Goal: Task Accomplishment & Management: Manage account settings

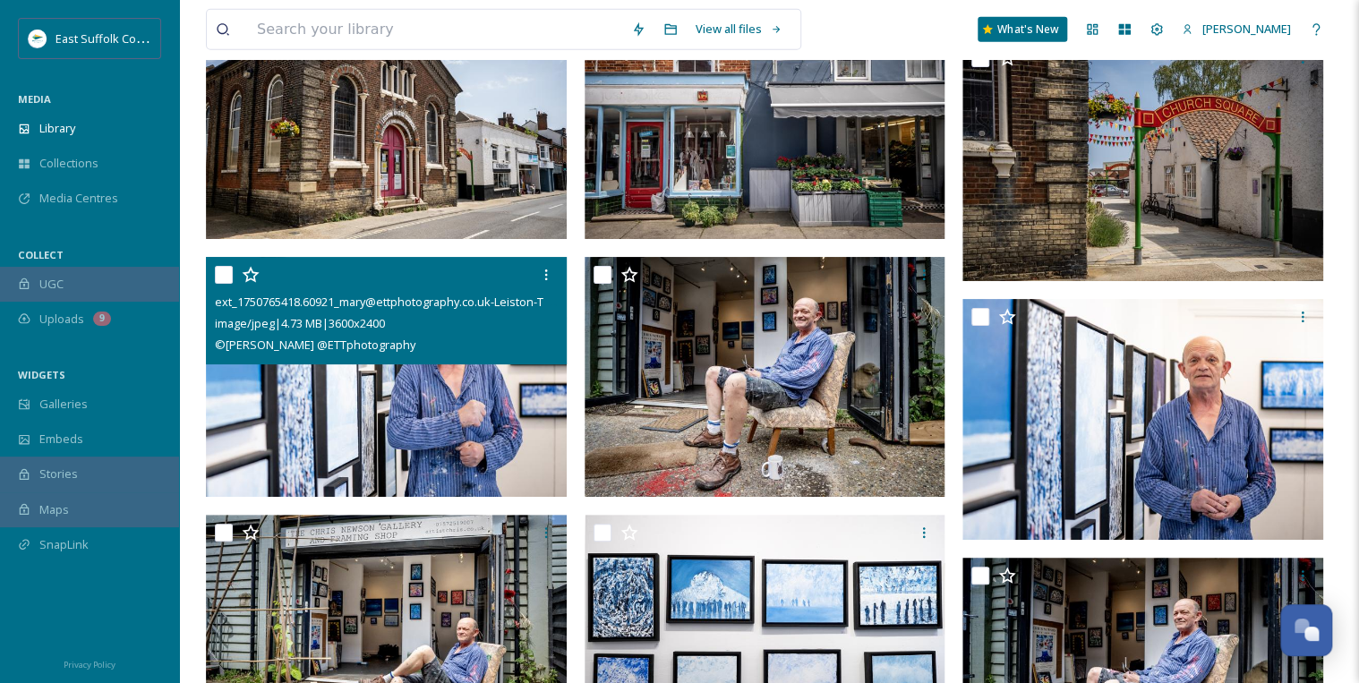
scroll to position [9601, 0]
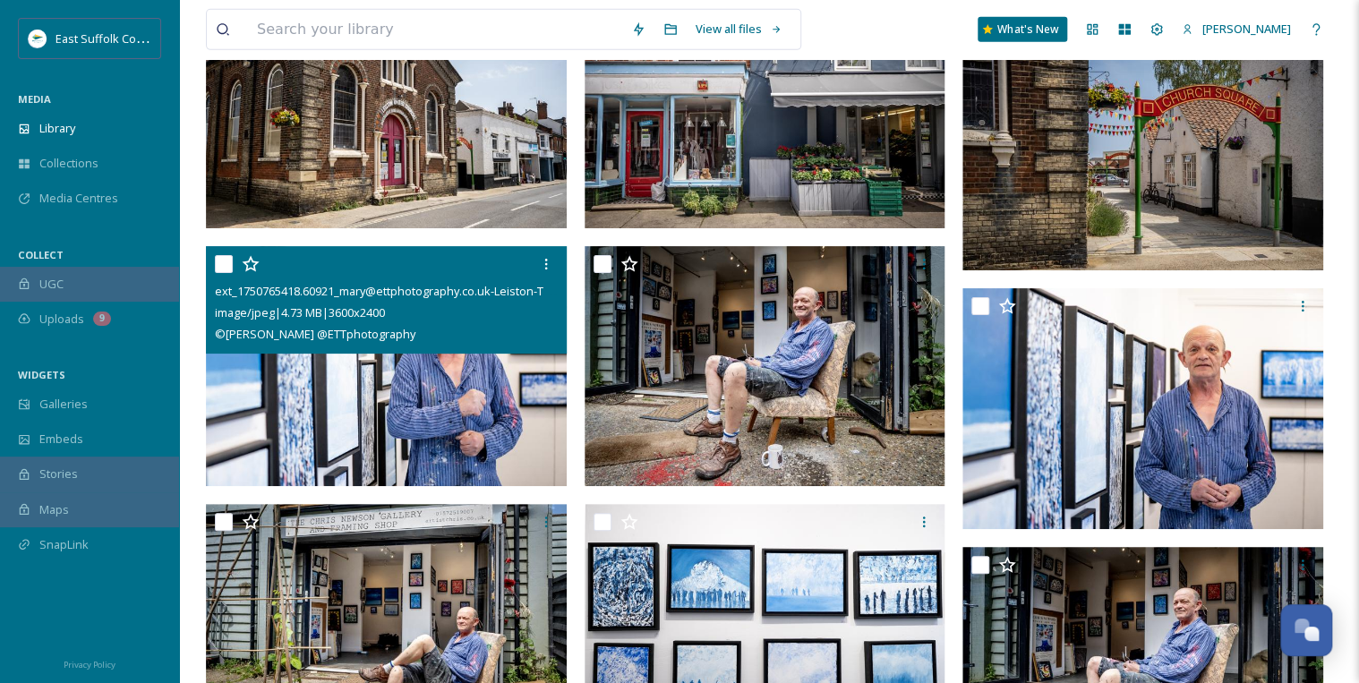
click at [224, 265] on input "checkbox" at bounding box center [224, 264] width 18 height 18
checkbox input "true"
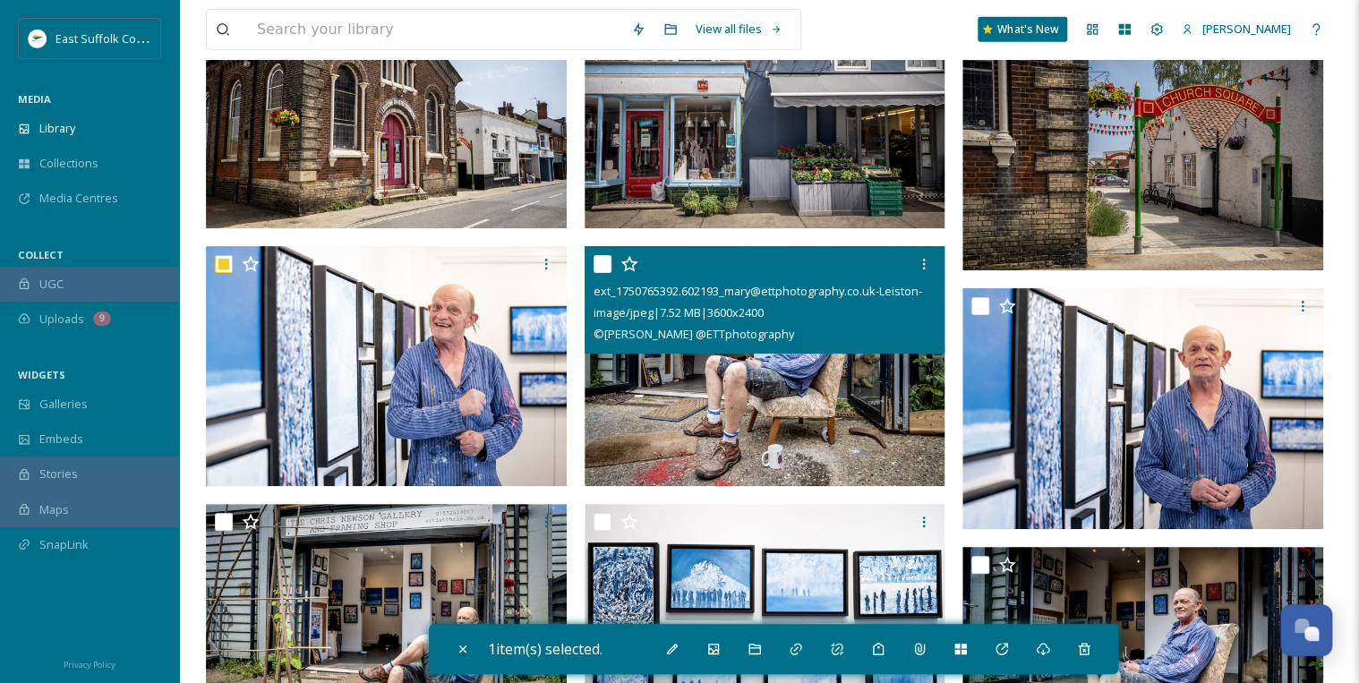
click at [601, 260] on input "checkbox" at bounding box center [602, 264] width 18 height 18
checkbox input "true"
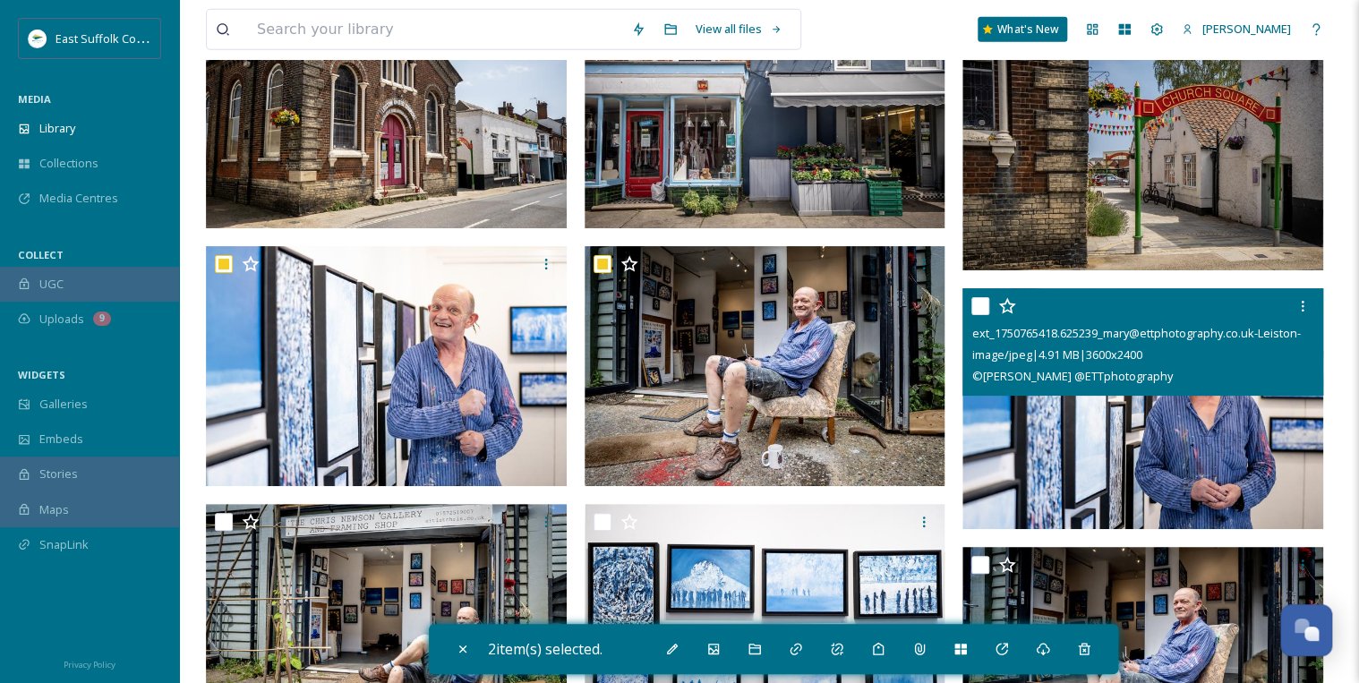
click at [984, 299] on input "checkbox" at bounding box center [980, 306] width 18 height 18
checkbox input "true"
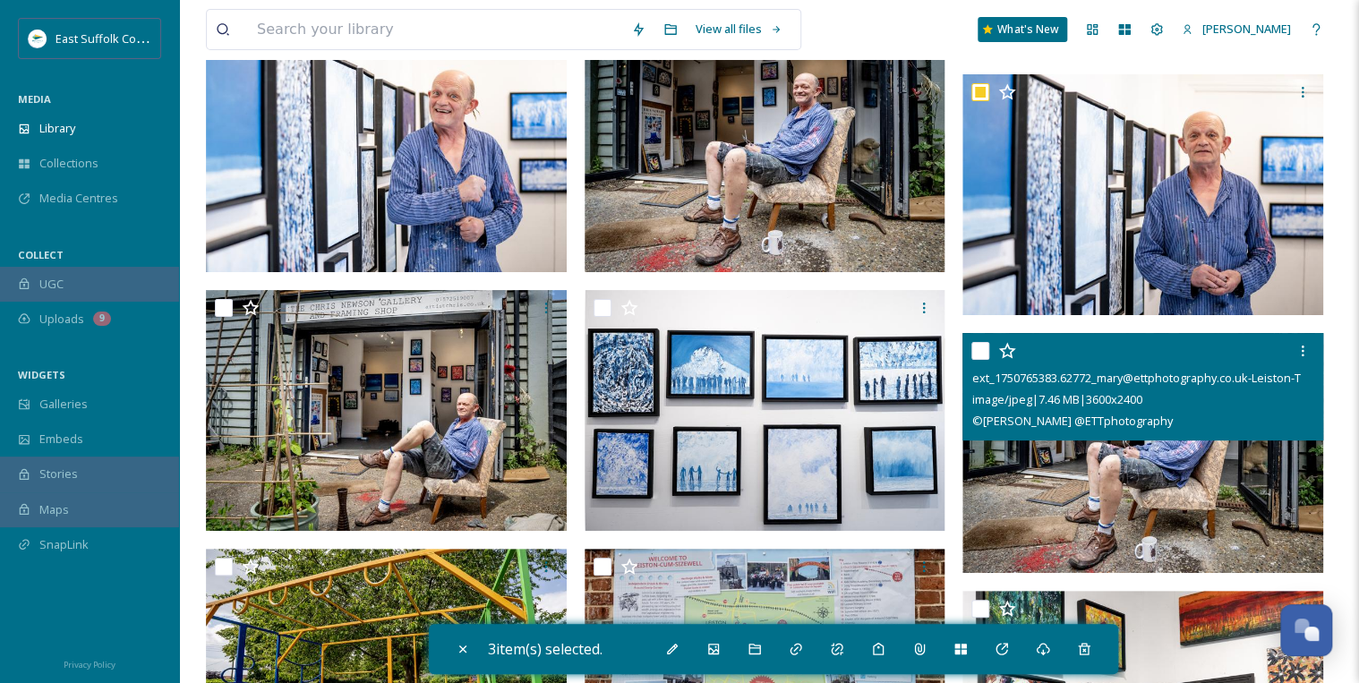
scroll to position [9816, 0]
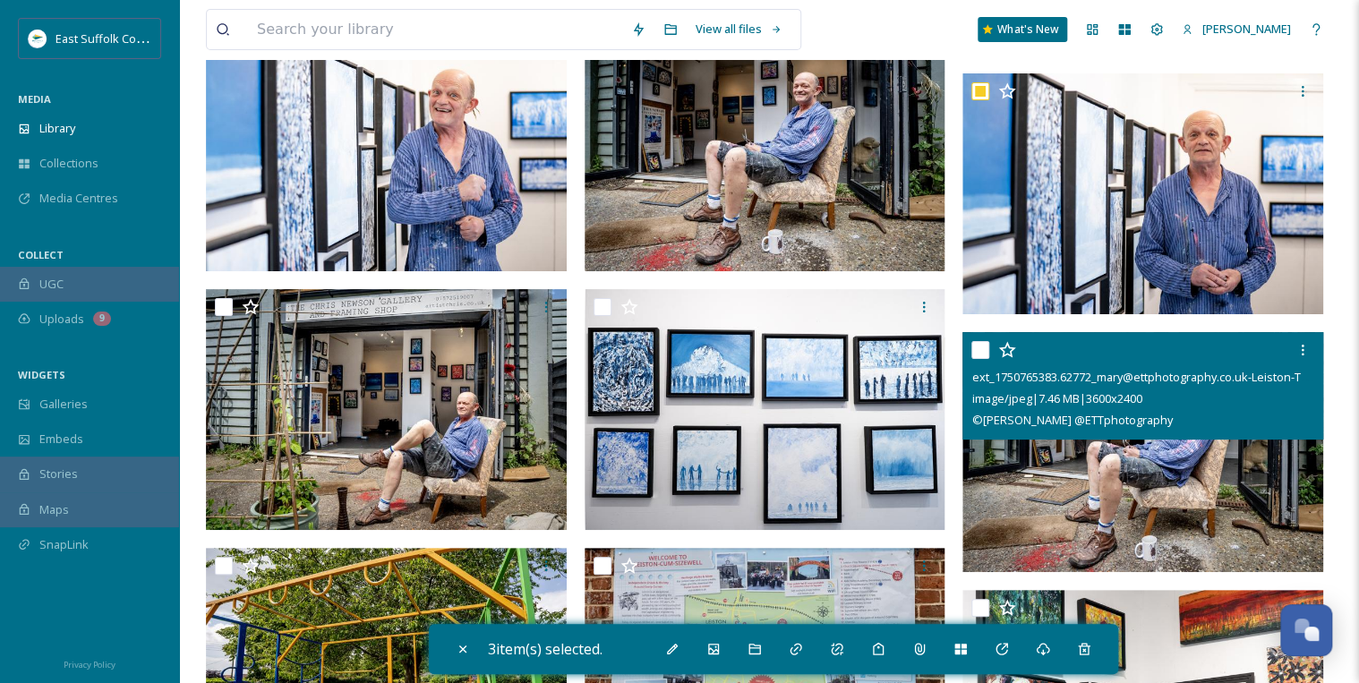
click at [983, 350] on input "checkbox" at bounding box center [980, 350] width 18 height 18
checkbox input "true"
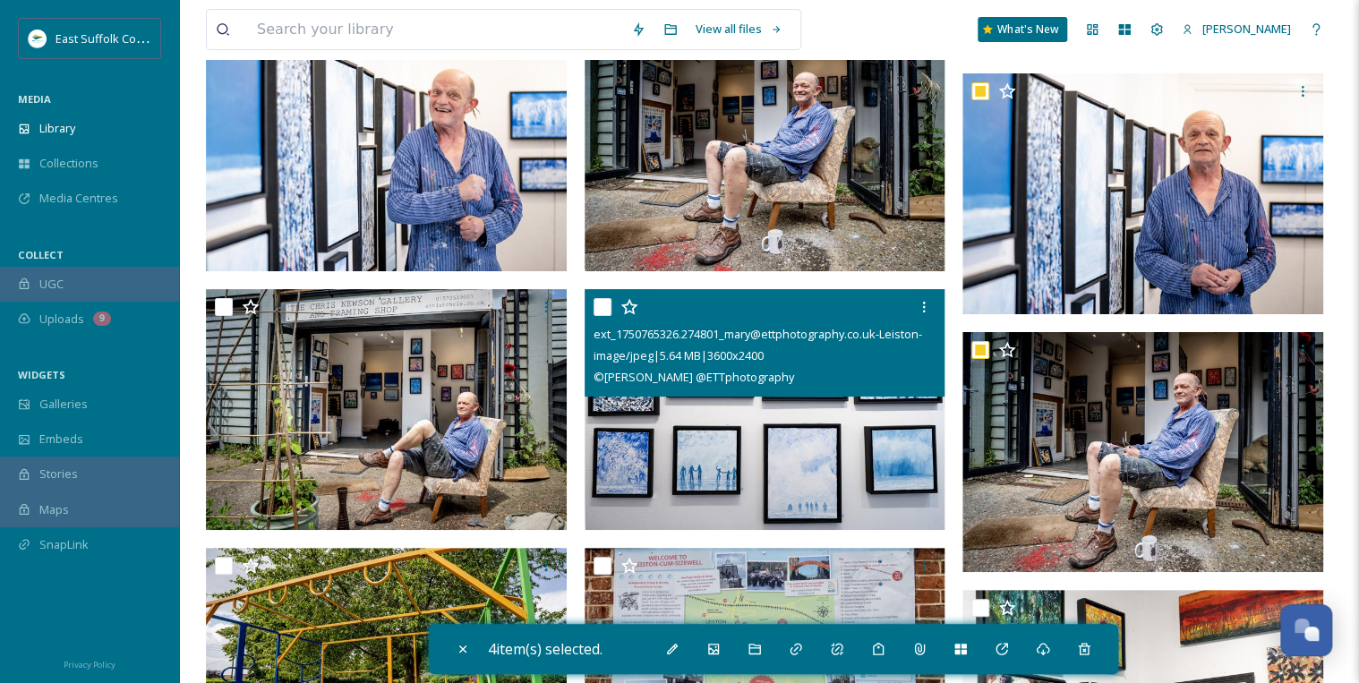
click at [599, 301] on input "checkbox" at bounding box center [602, 307] width 18 height 18
checkbox input "true"
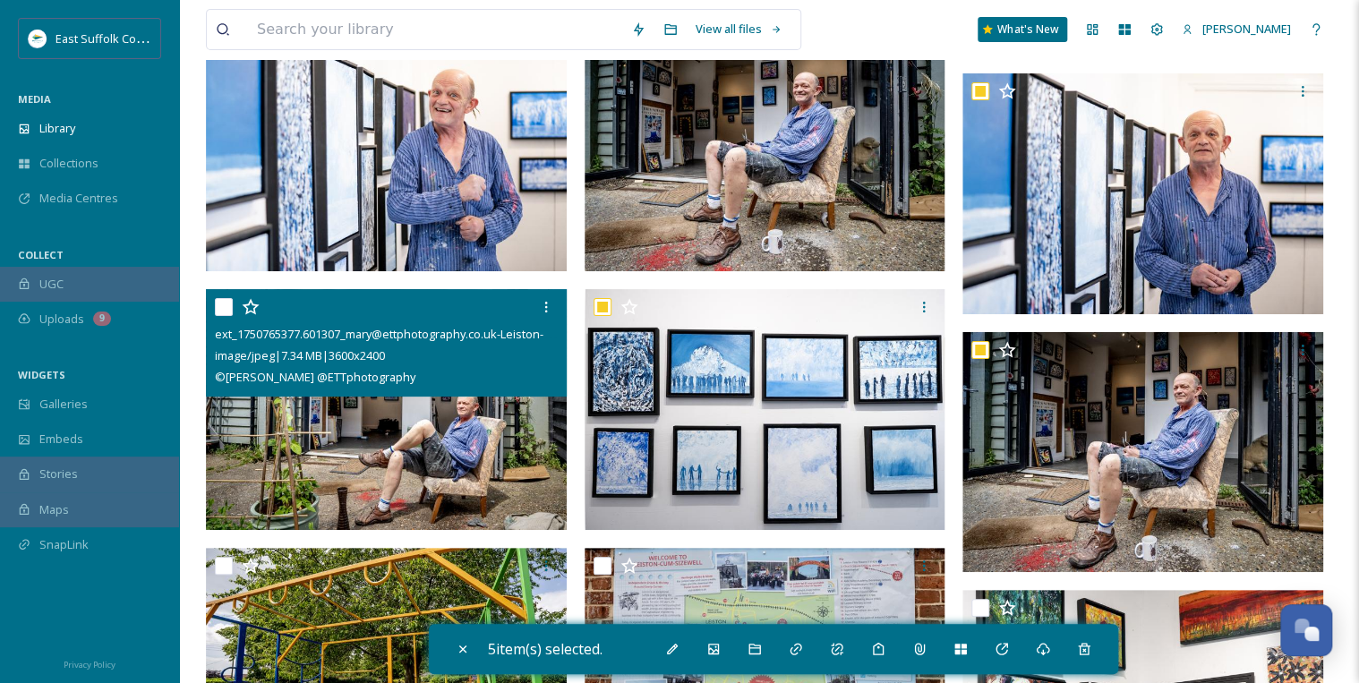
click at [226, 309] on input "checkbox" at bounding box center [224, 307] width 18 height 18
checkbox input "true"
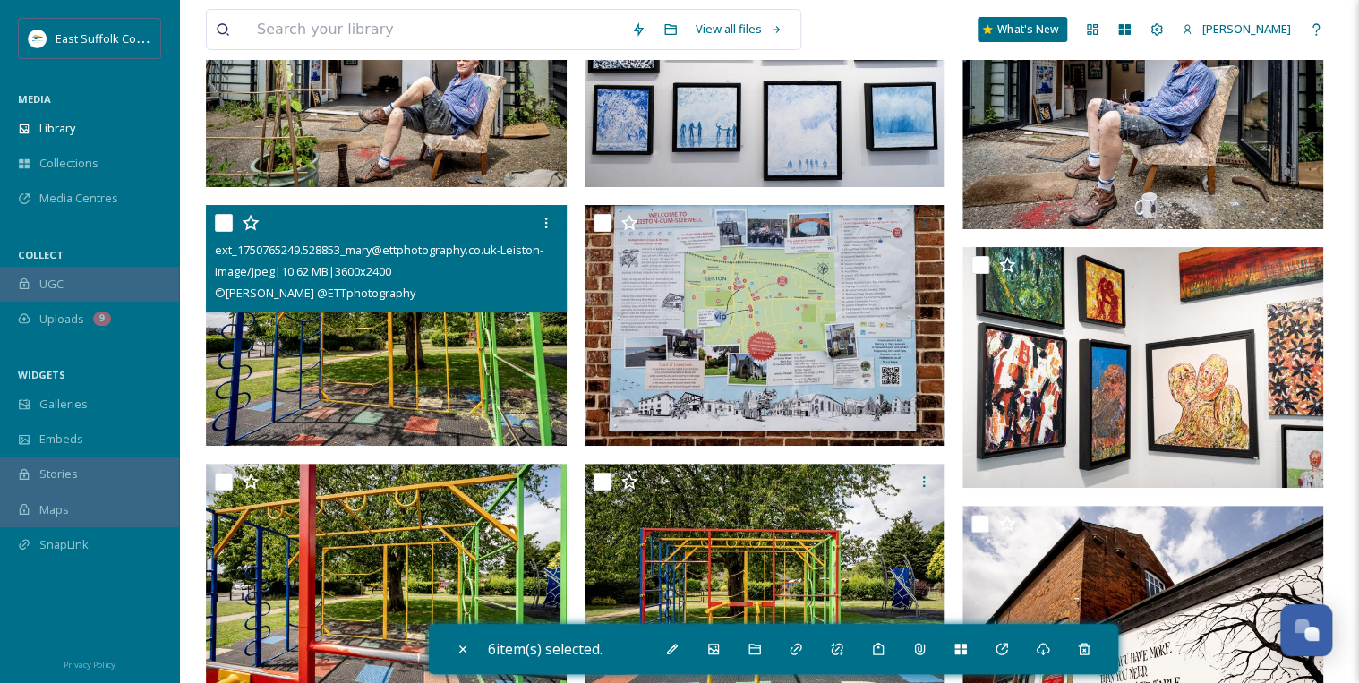
scroll to position [10174, 0]
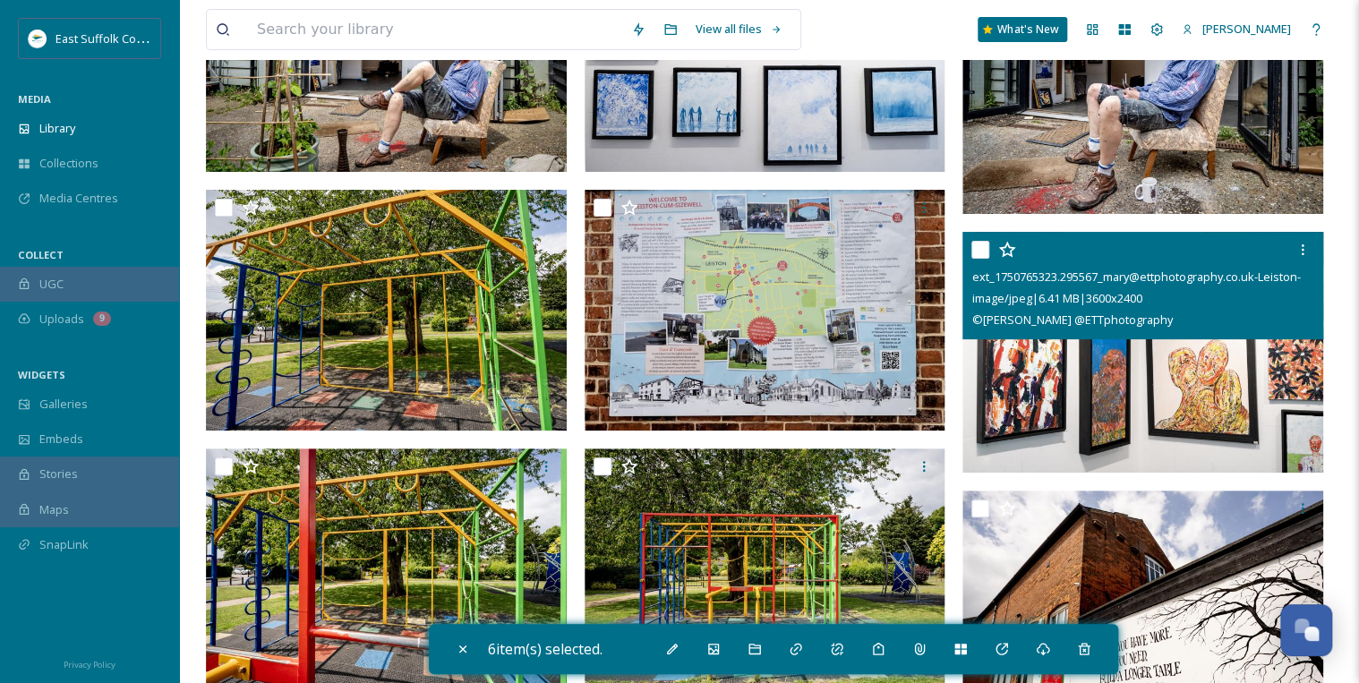
click at [986, 249] on input "checkbox" at bounding box center [980, 250] width 18 height 18
checkbox input "true"
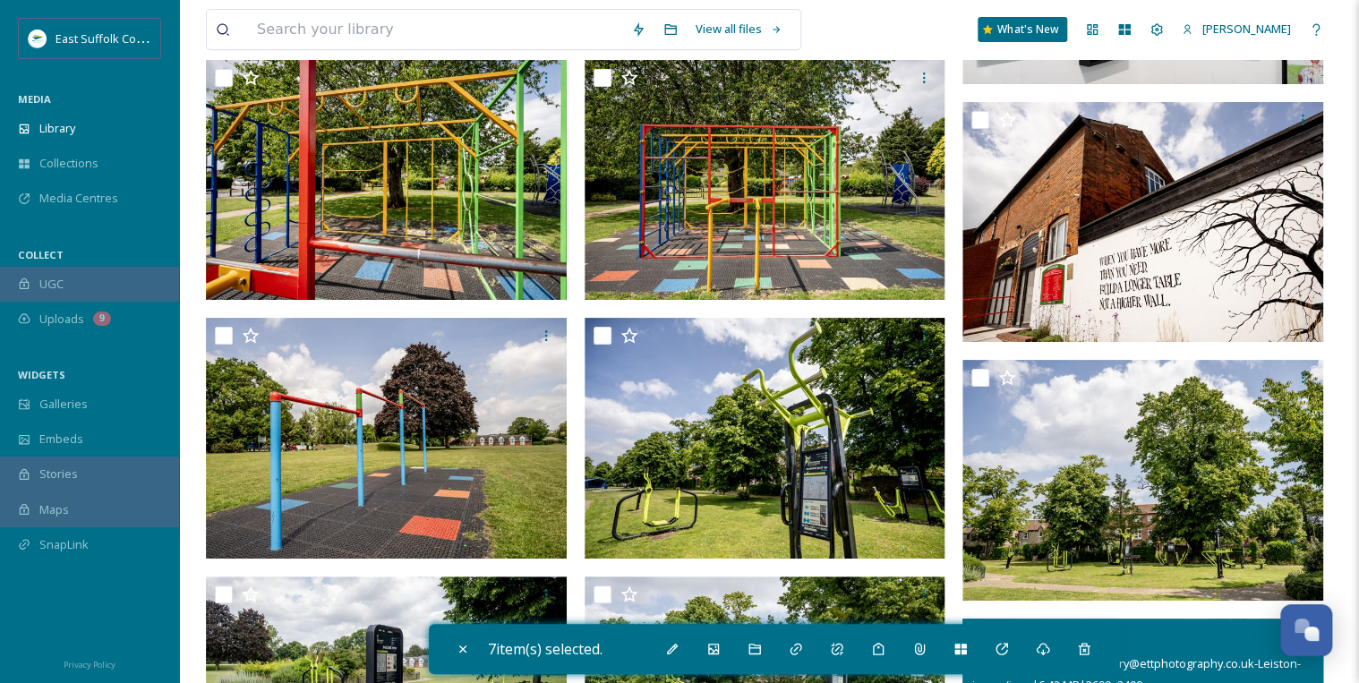
scroll to position [10461, 0]
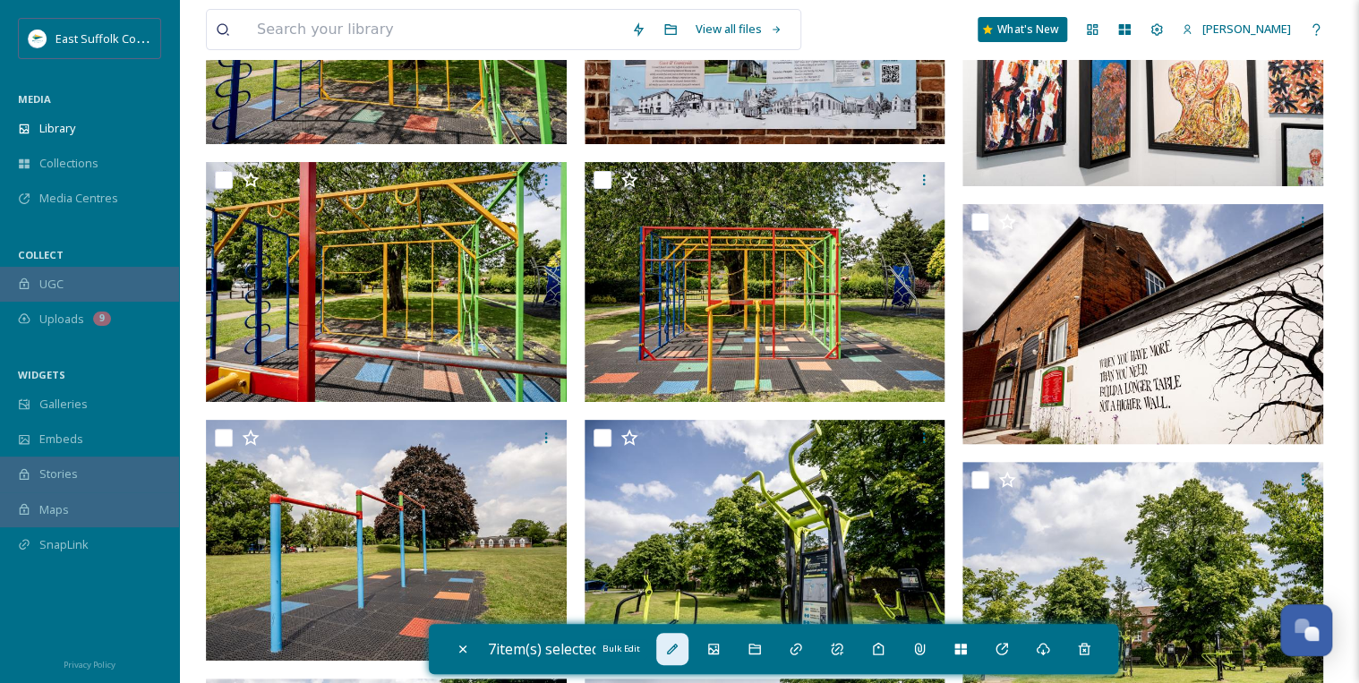
click at [673, 652] on icon at bounding box center [672, 649] width 14 height 14
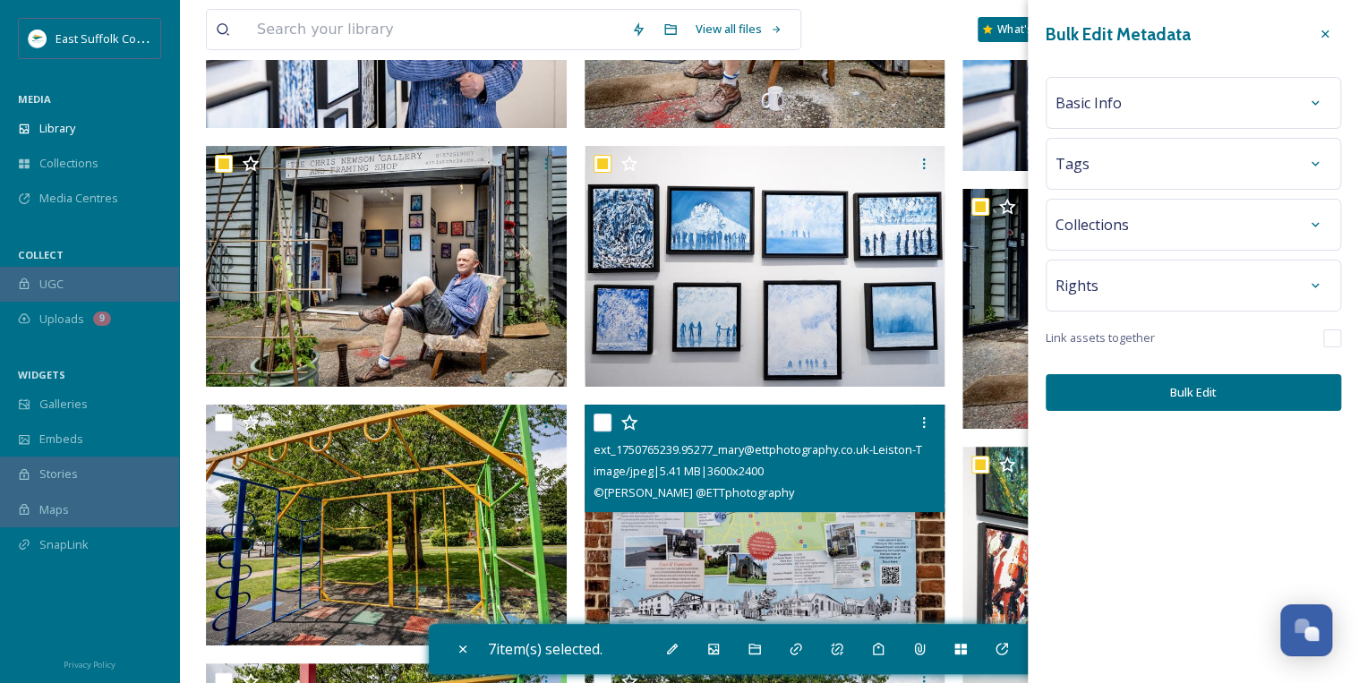
scroll to position [9816, 0]
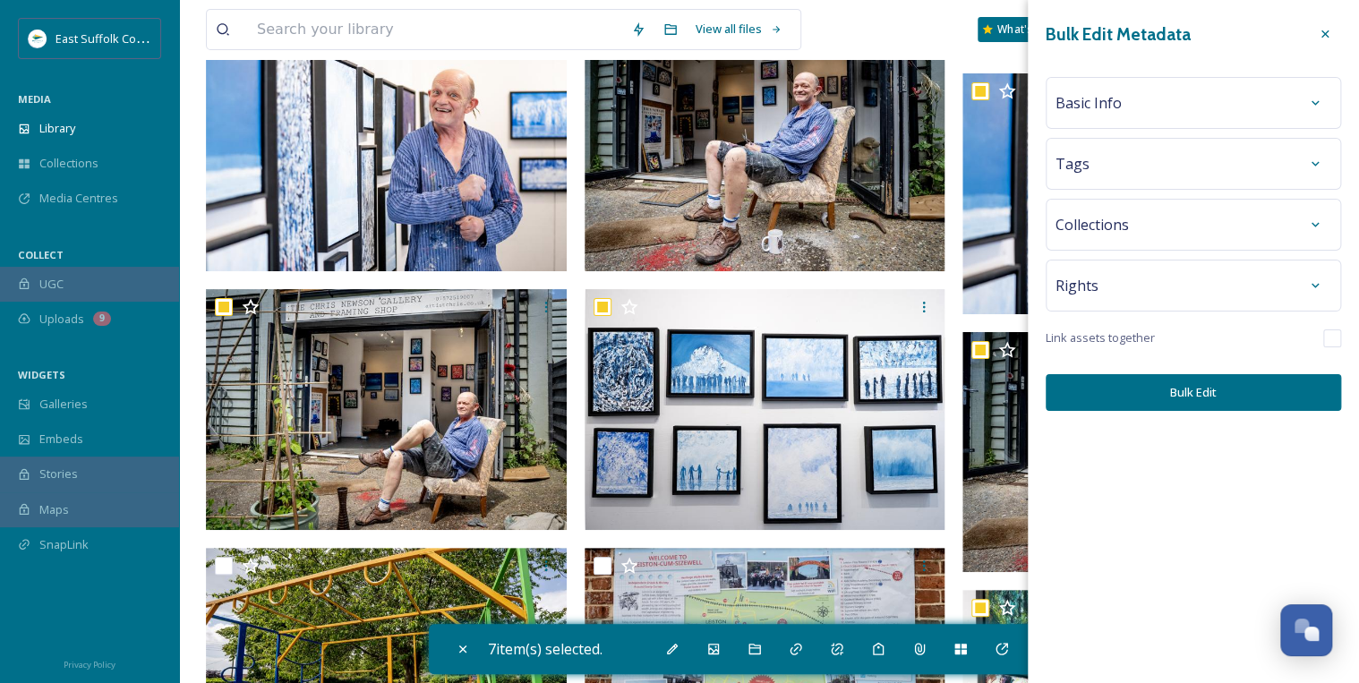
click at [1091, 98] on span "Basic Info" at bounding box center [1088, 102] width 66 height 21
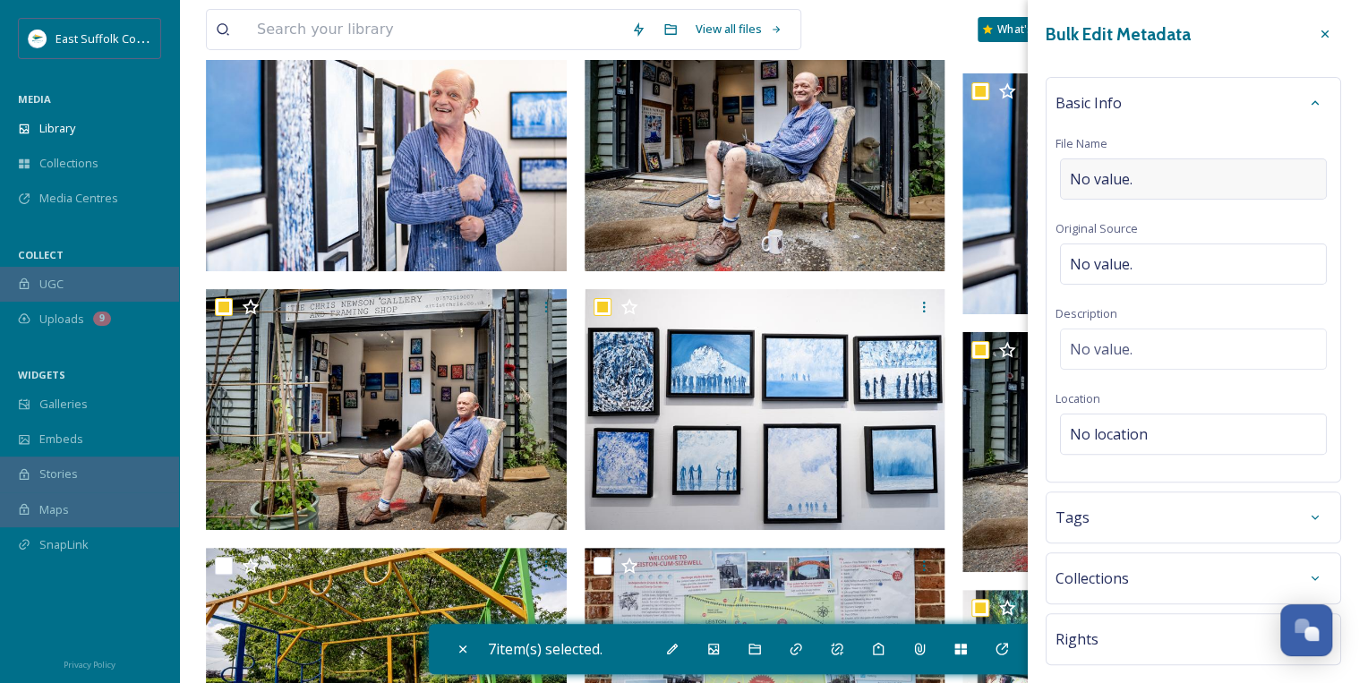
click at [1093, 172] on span "No value." at bounding box center [1101, 178] width 63 height 21
type input "Leioston_Art_Gallery_mary@ettphotography_2025"
click at [1192, 346] on div "Basic Info File Name Leioston_Art_Gallery_mary@ettphotography_2025 Original Sou…" at bounding box center [1193, 277] width 295 height 401
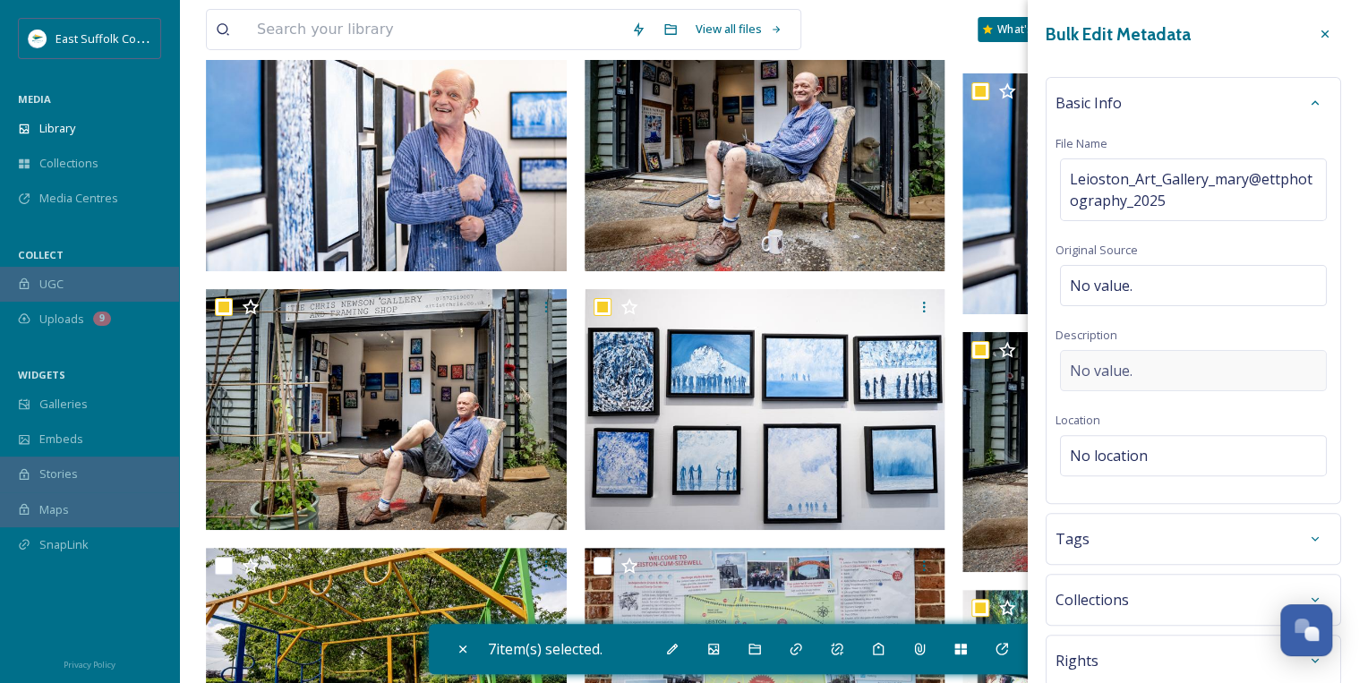
click at [1121, 370] on span "No value." at bounding box center [1101, 370] width 63 height 21
click at [1096, 362] on textarea at bounding box center [1193, 424] width 276 height 149
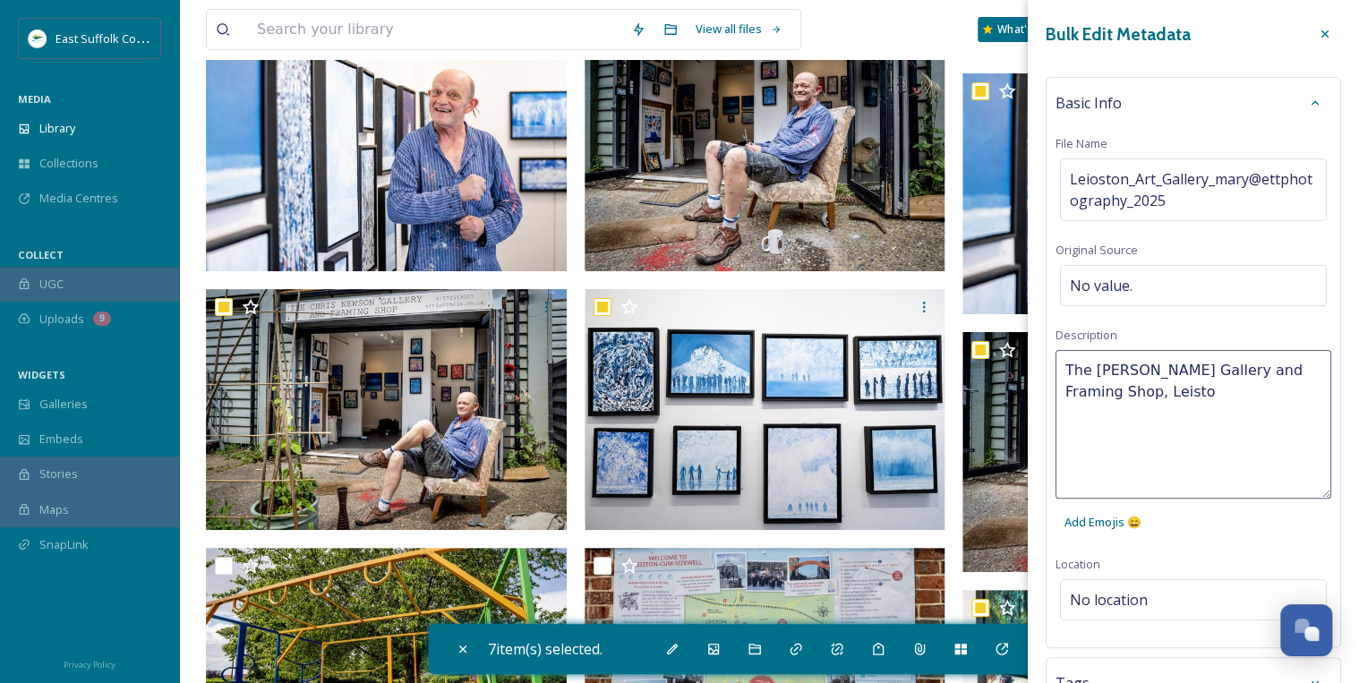
type textarea "The [PERSON_NAME] Gallery and Framing Shop, [GEOGRAPHIC_DATA]"
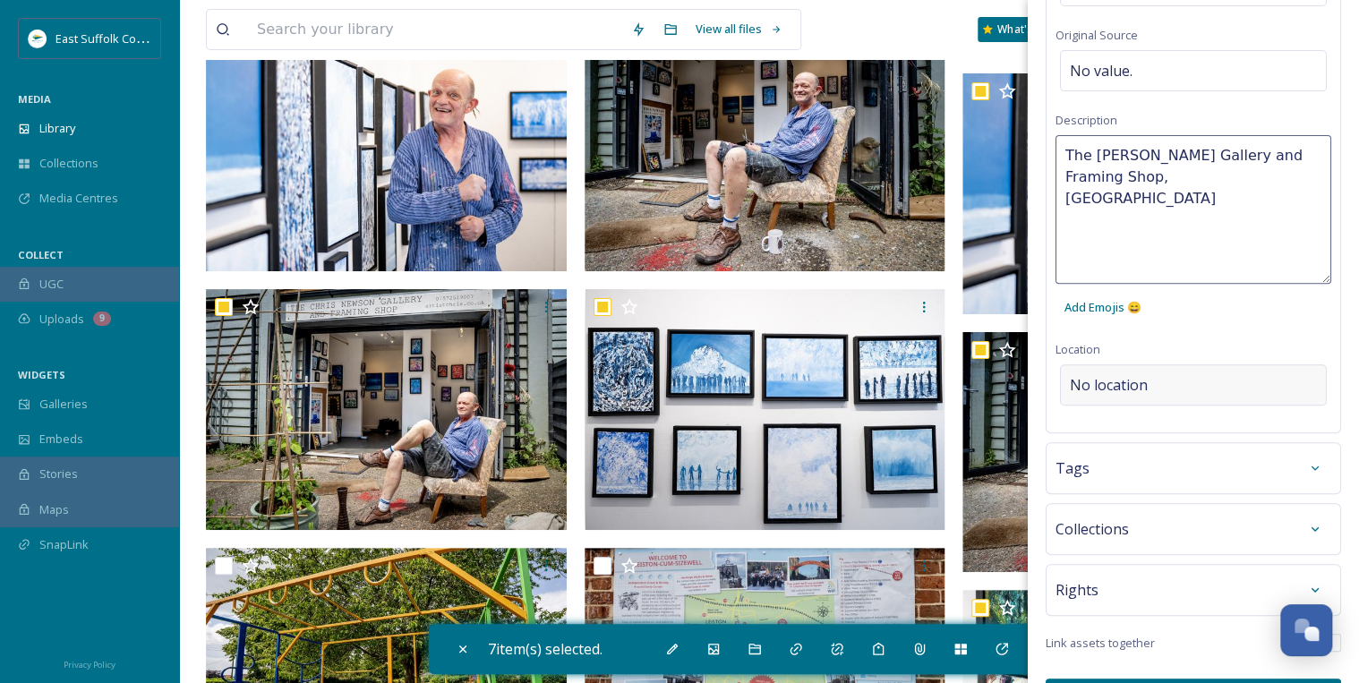
click at [1227, 386] on div "Bulk Edit Metadata Basic Info File Name Leioston_Art_Gallery_mary@ettphotograph…" at bounding box center [1193, 259] width 331 height 948
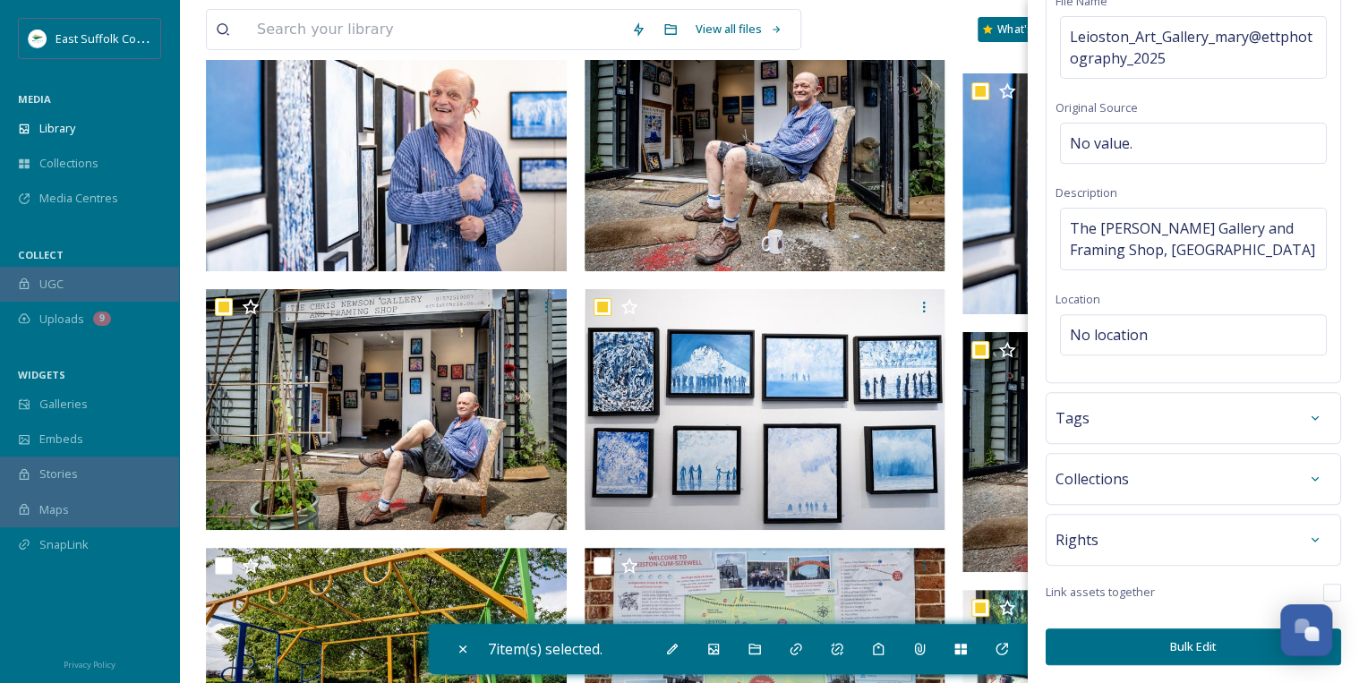
scroll to position [139, 0]
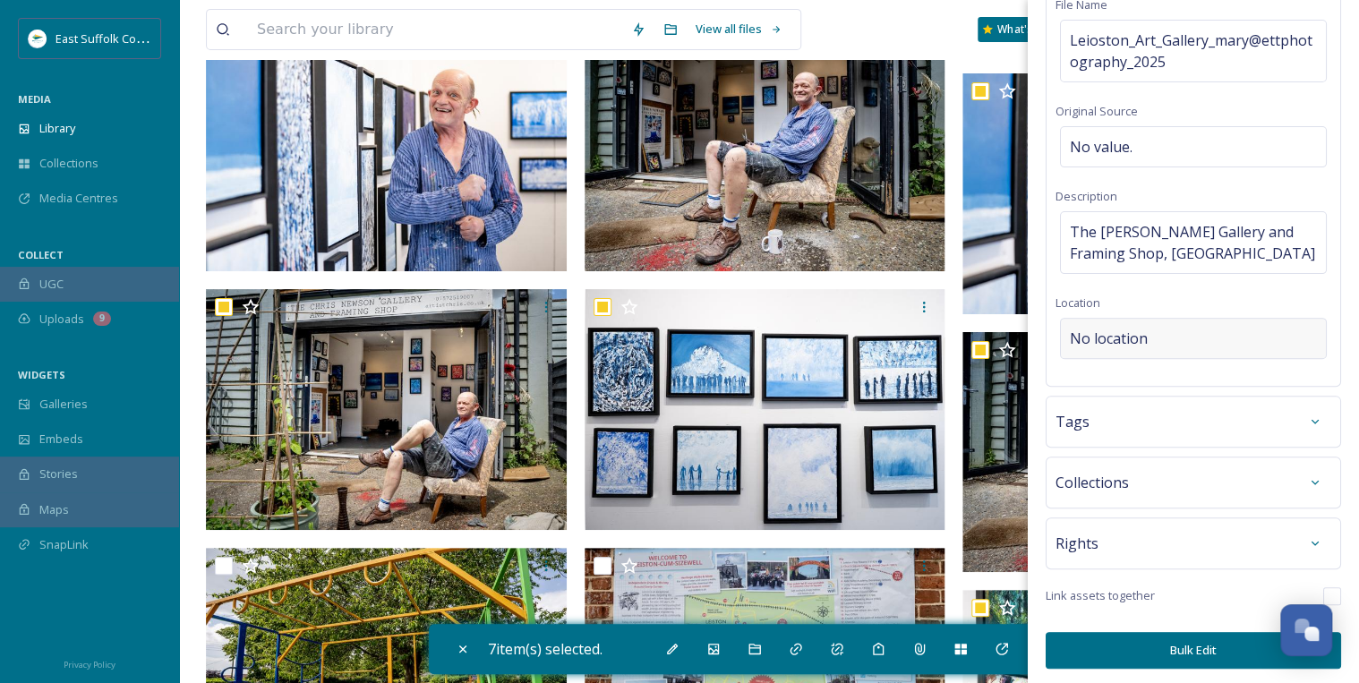
click at [1134, 337] on span "No location" at bounding box center [1109, 338] width 78 height 21
click at [1134, 336] on input at bounding box center [1193, 338] width 265 height 39
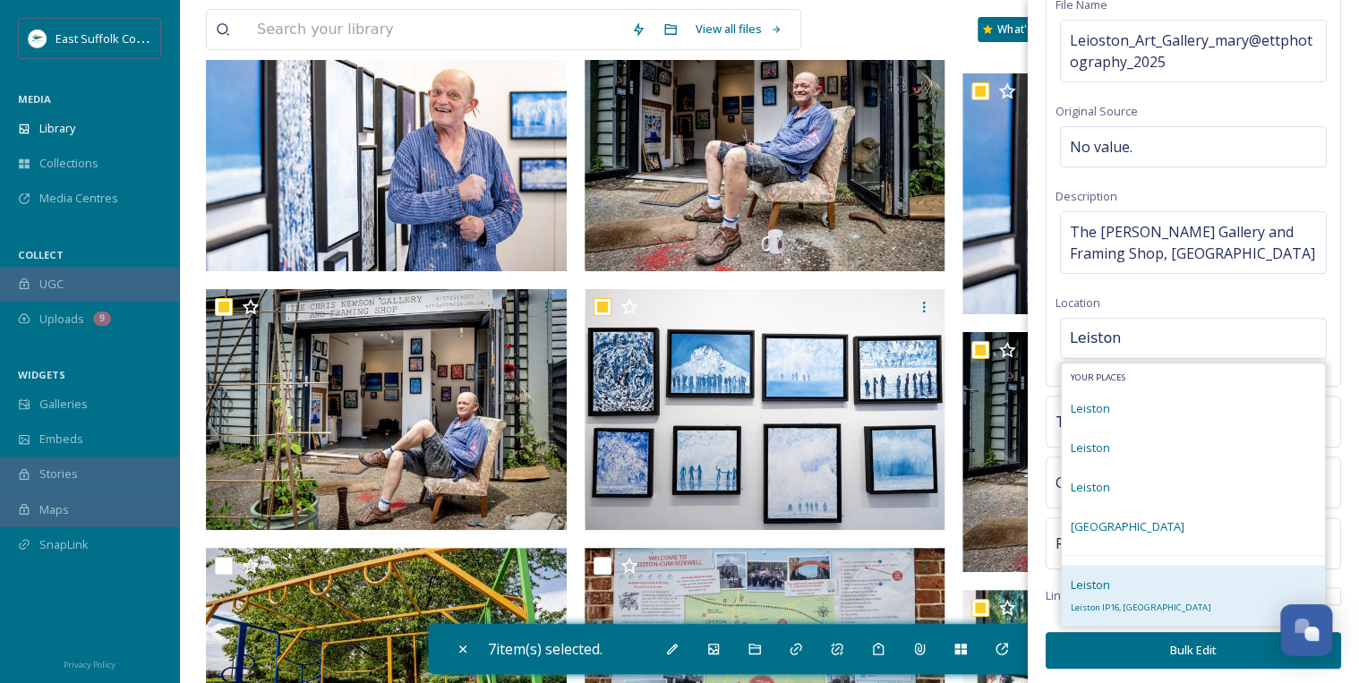
type input "Leiston"
click at [1093, 602] on span "Leiston IP16, [GEOGRAPHIC_DATA]" at bounding box center [1141, 608] width 141 height 12
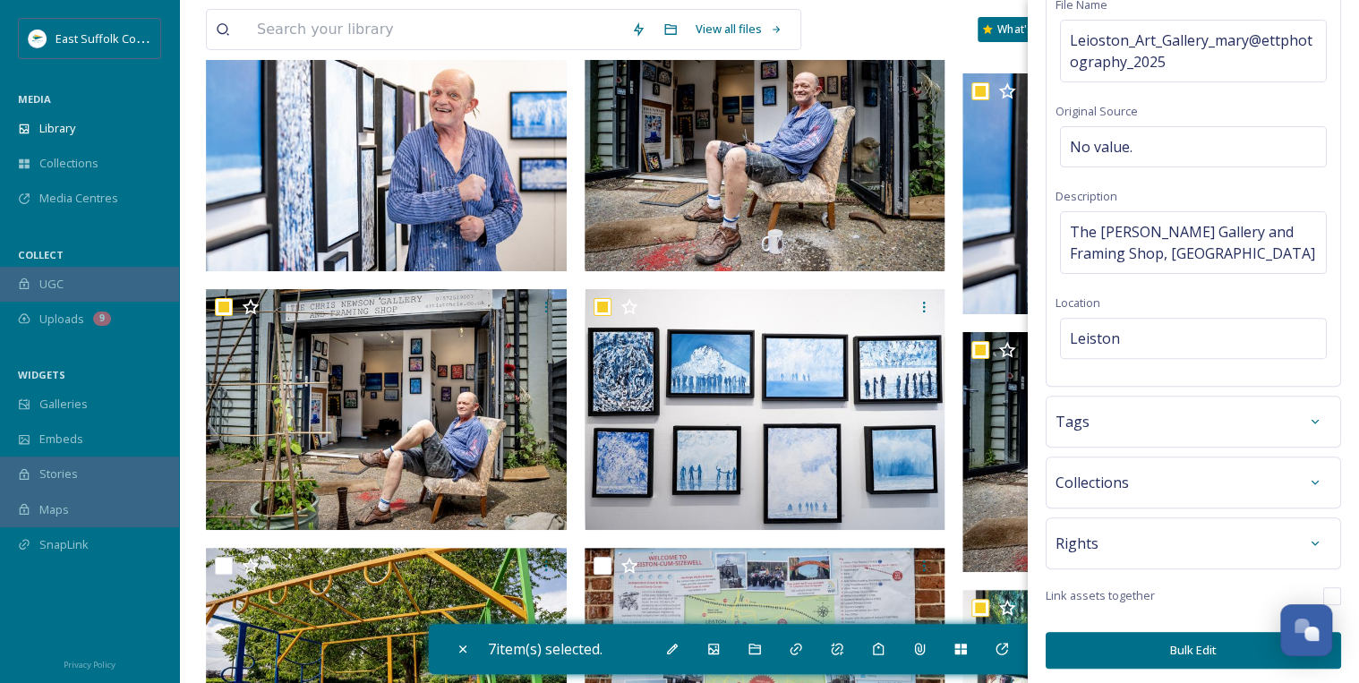
click at [1125, 423] on div "Tags" at bounding box center [1193, 422] width 276 height 32
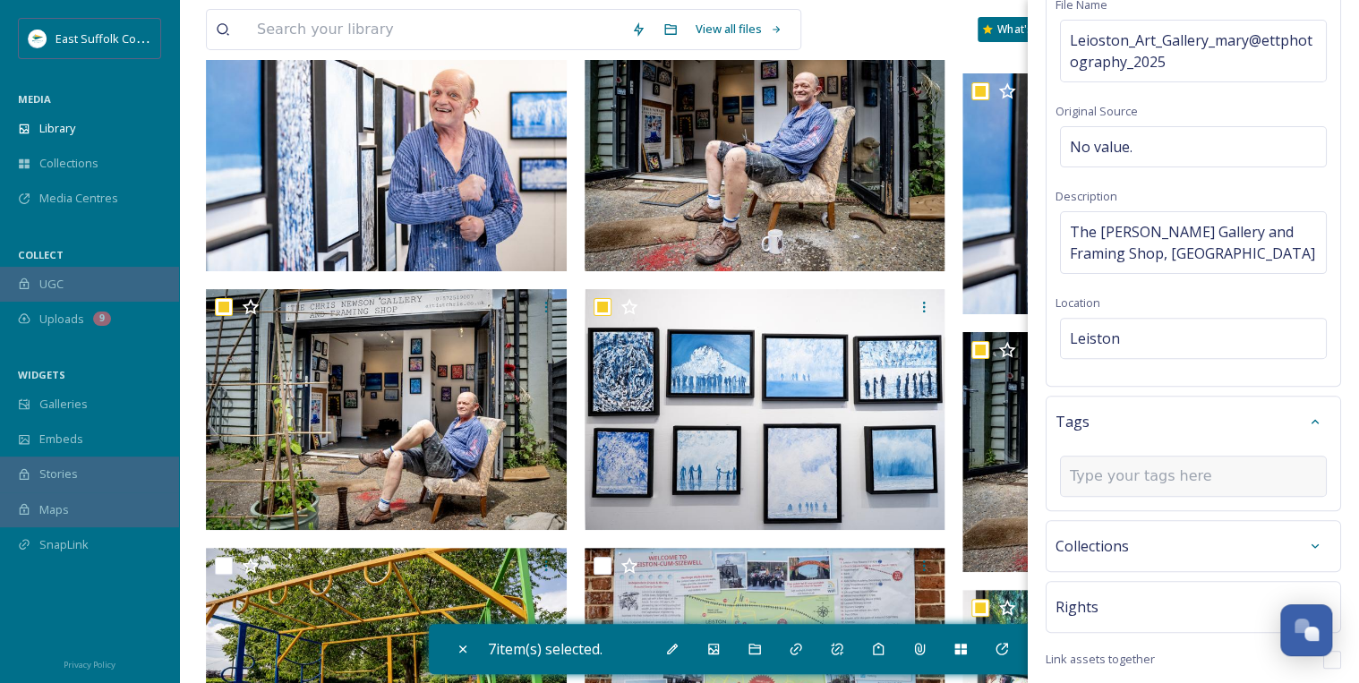
click at [1123, 475] on input at bounding box center [1159, 475] width 179 height 21
type input "Gallery"
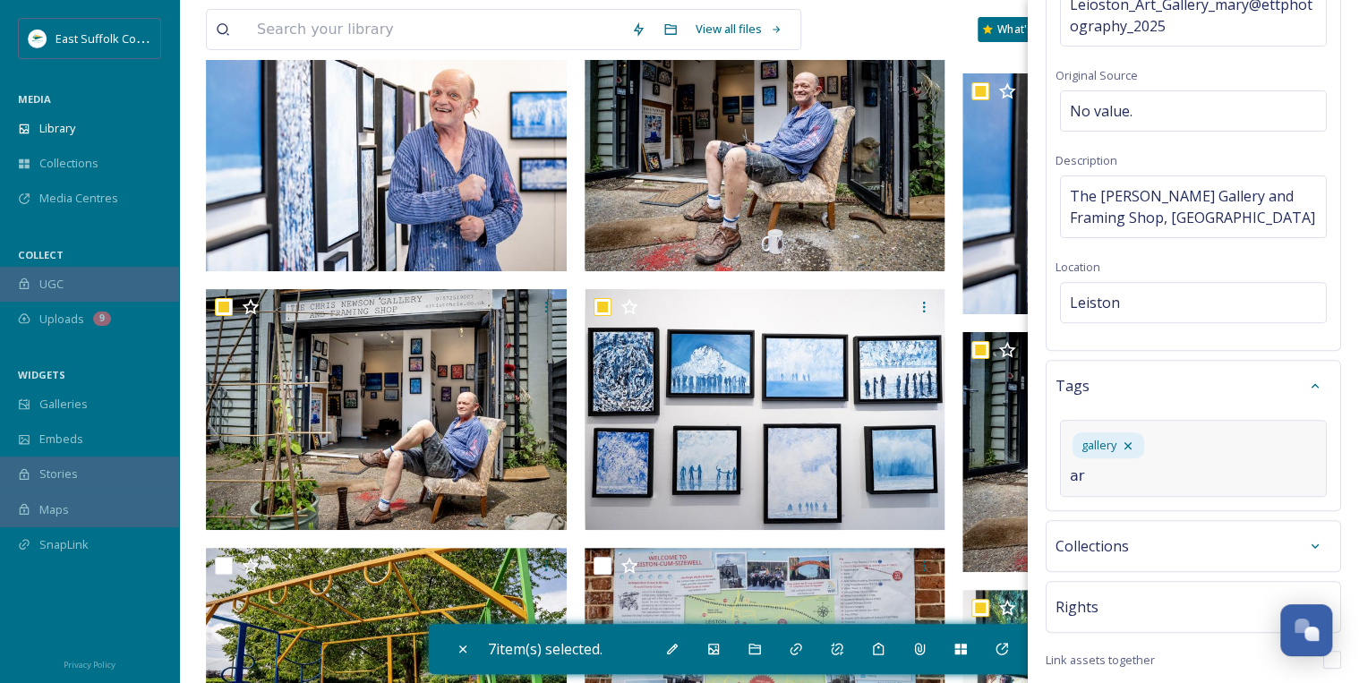
type input "art"
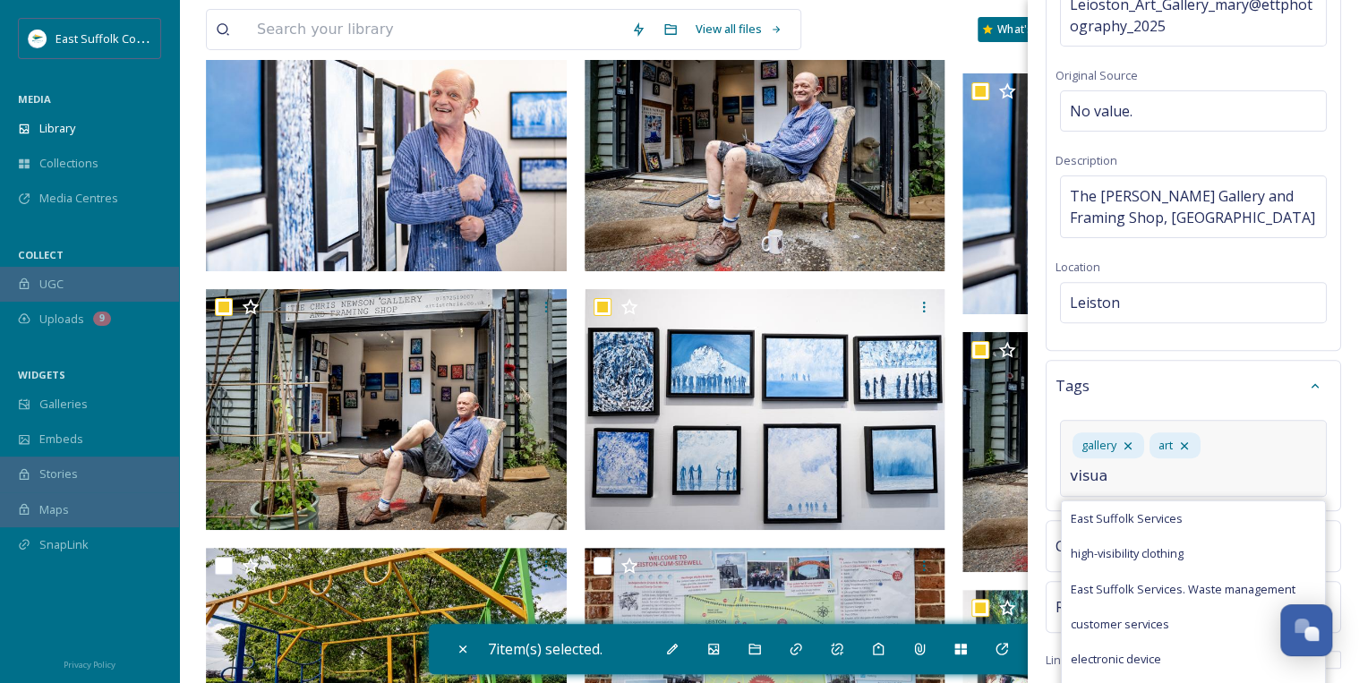
type input "visual"
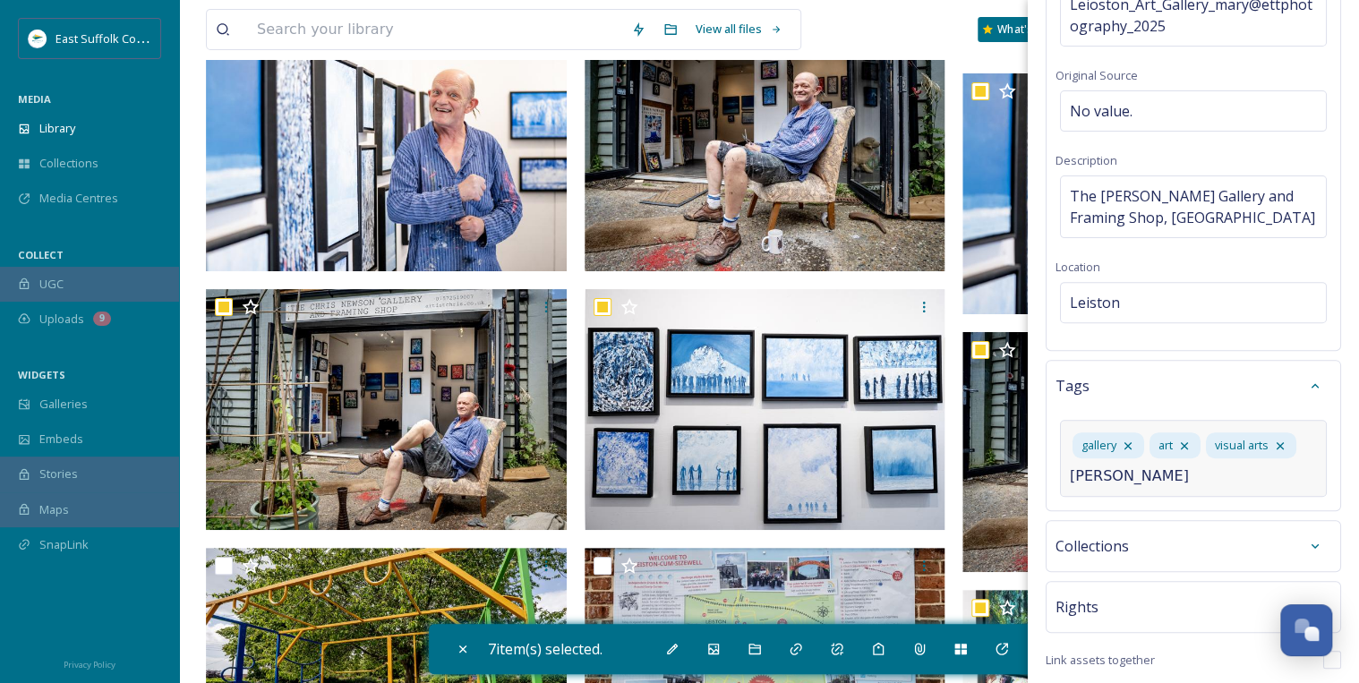
type input "artist"
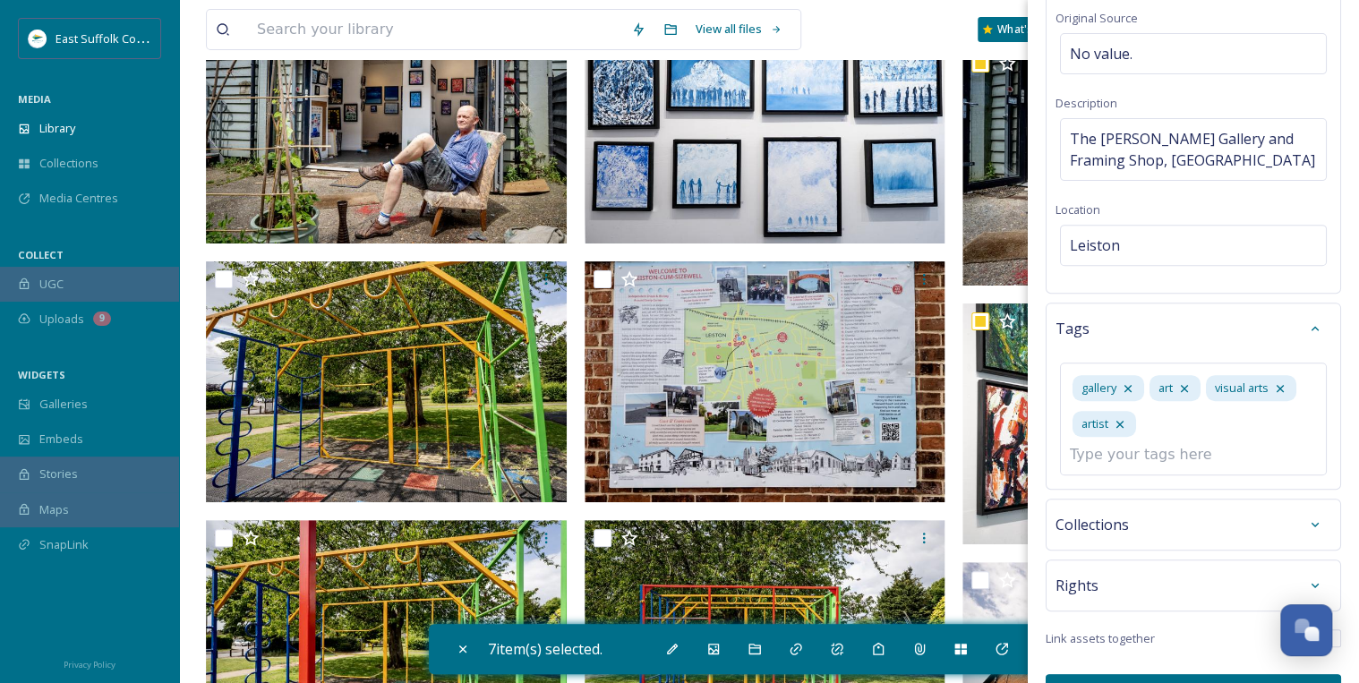
scroll to position [248, 0]
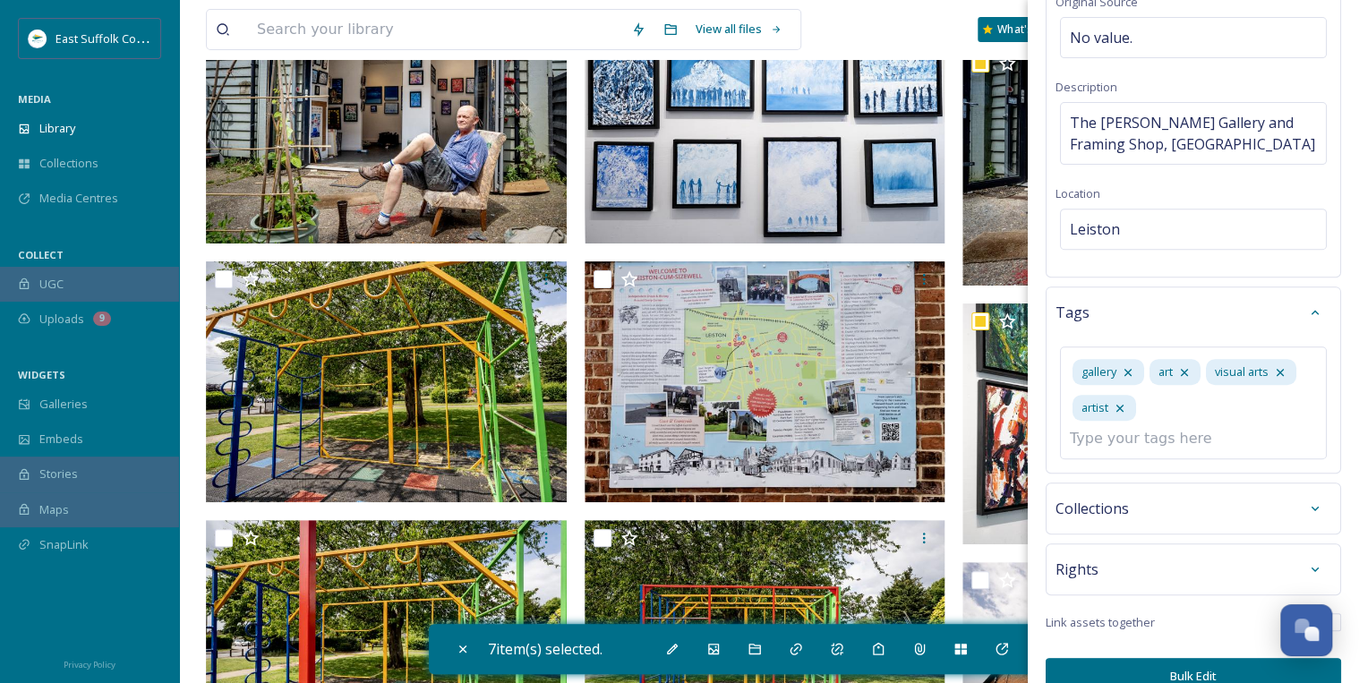
click at [1225, 553] on div "Rights" at bounding box center [1193, 569] width 276 height 32
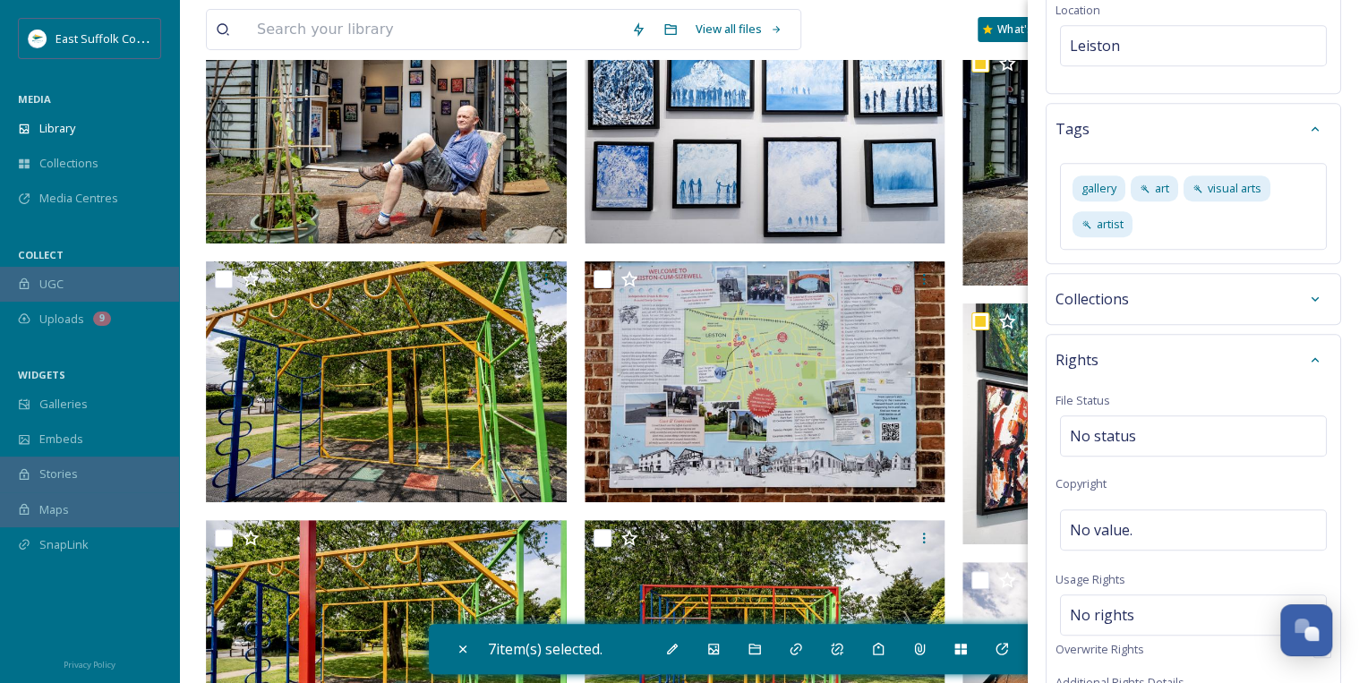
scroll to position [463, 0]
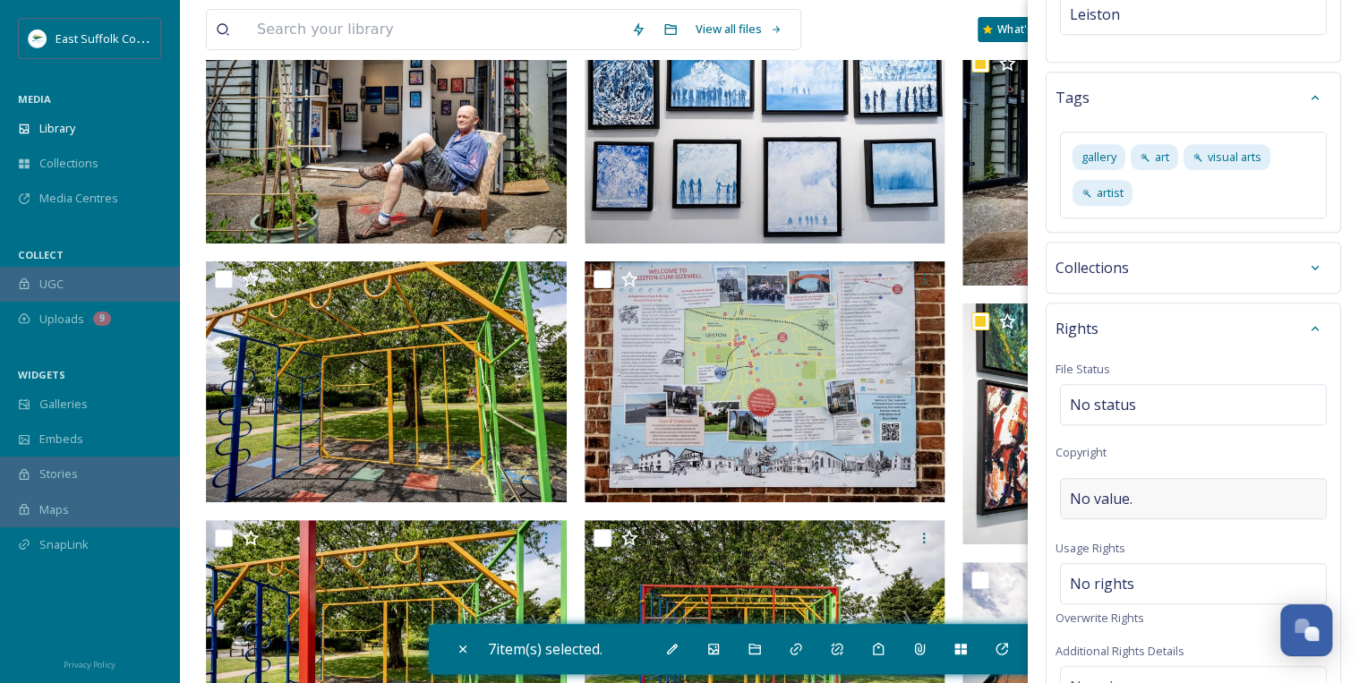
click at [1216, 486] on div "No value." at bounding box center [1193, 498] width 267 height 41
type input "[PERSON_NAME]"
click at [1148, 569] on div "No rights" at bounding box center [1193, 583] width 267 height 41
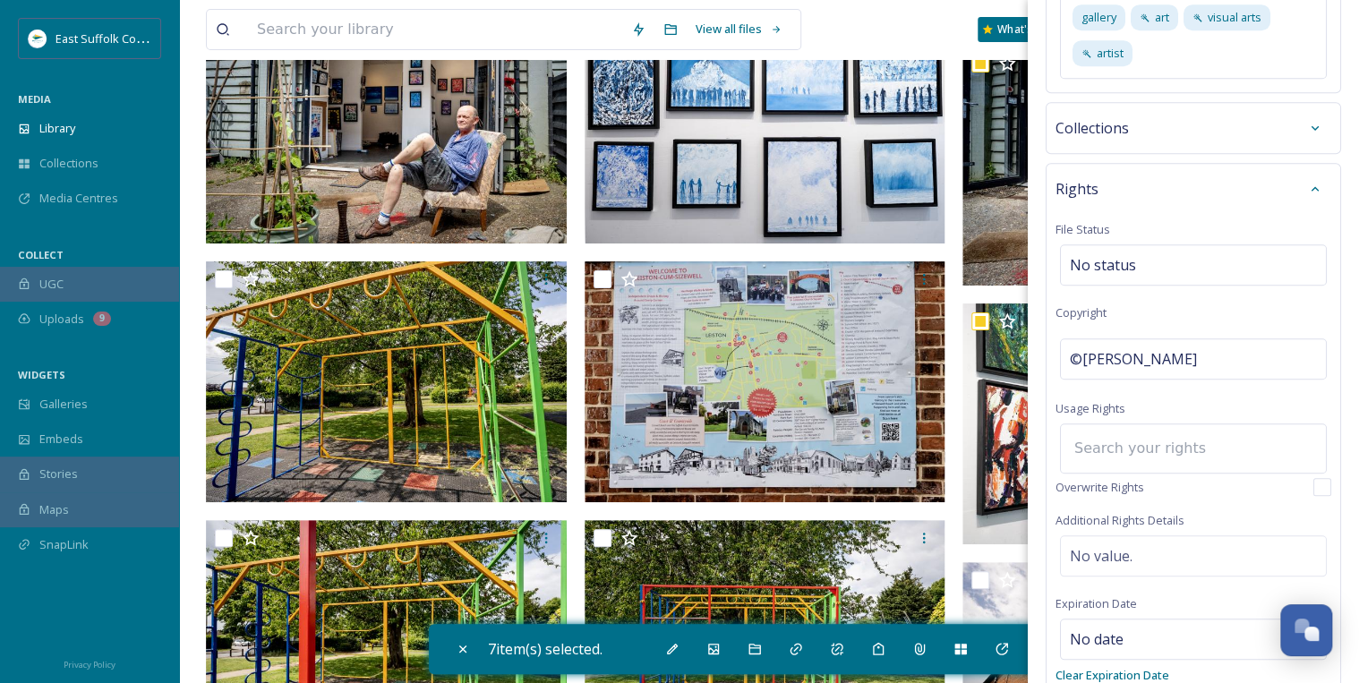
scroll to position [606, 0]
click at [1133, 447] on input at bounding box center [1163, 444] width 197 height 39
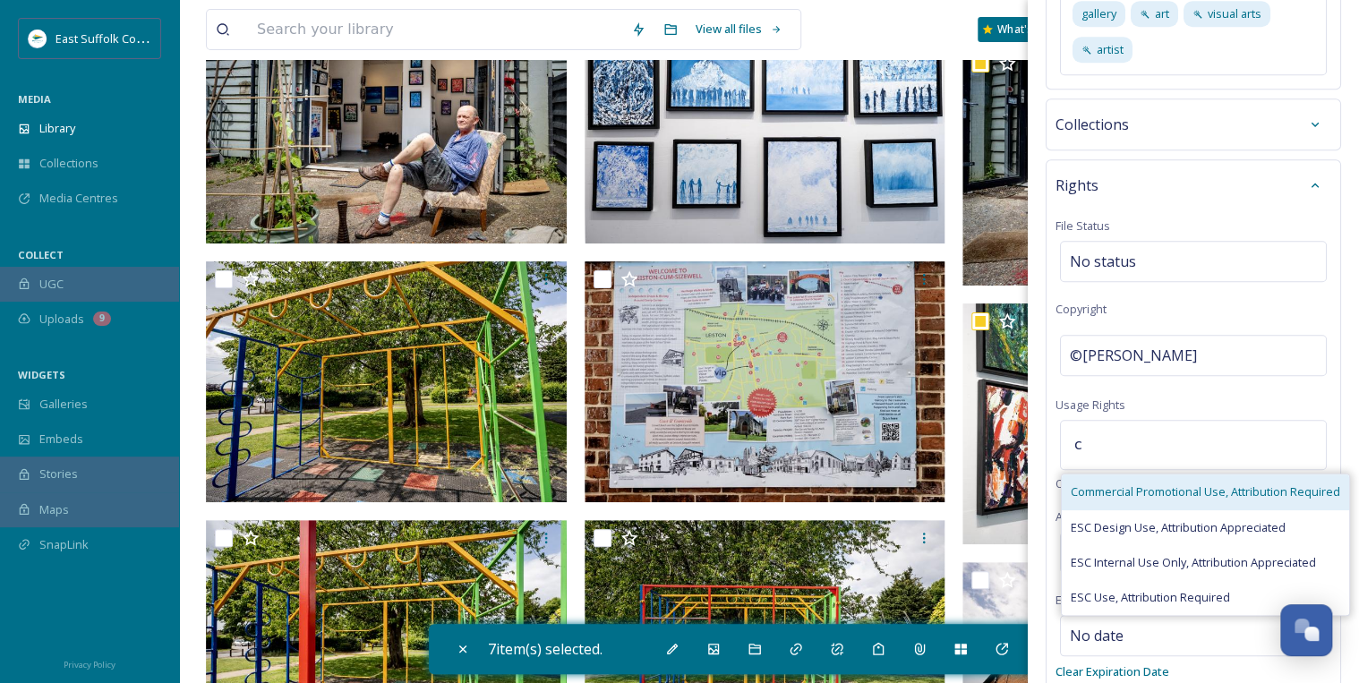
type input "c"
click at [1125, 486] on span "Commercial Promotional Use, Attribution Required" at bounding box center [1205, 491] width 269 height 17
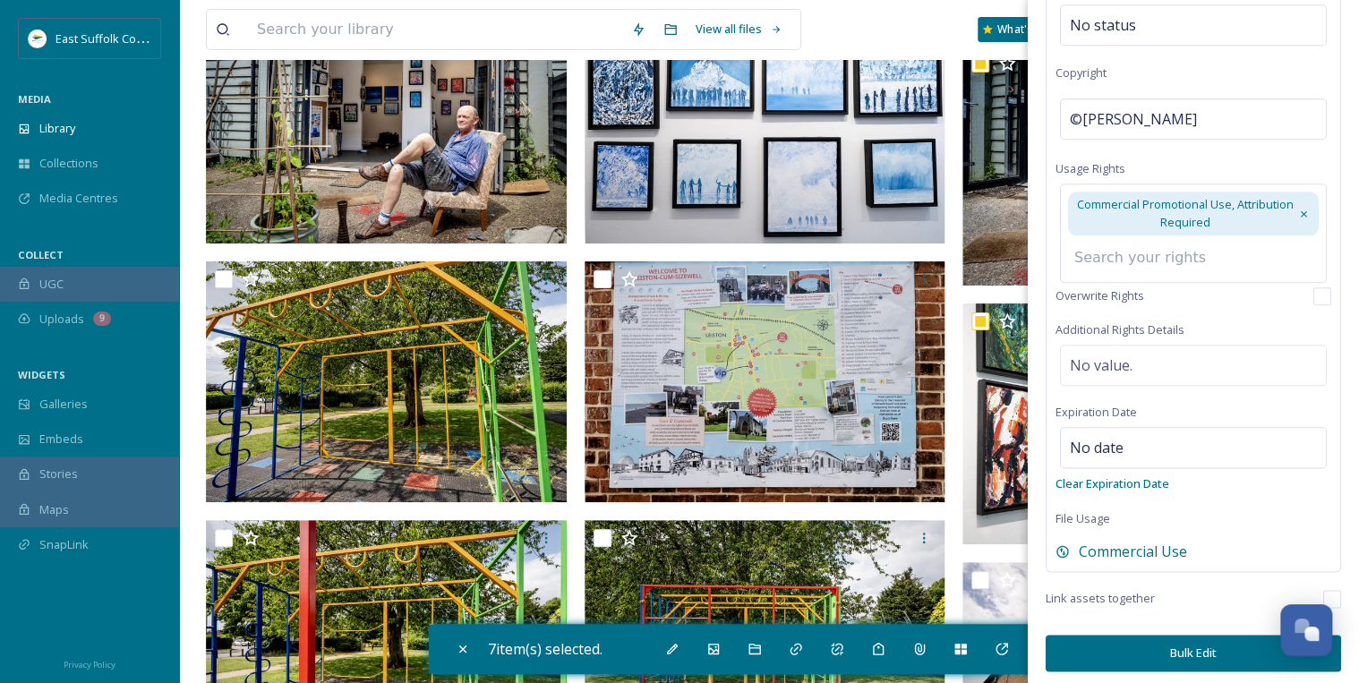
click at [1185, 644] on button "Bulk Edit" at bounding box center [1193, 653] width 295 height 37
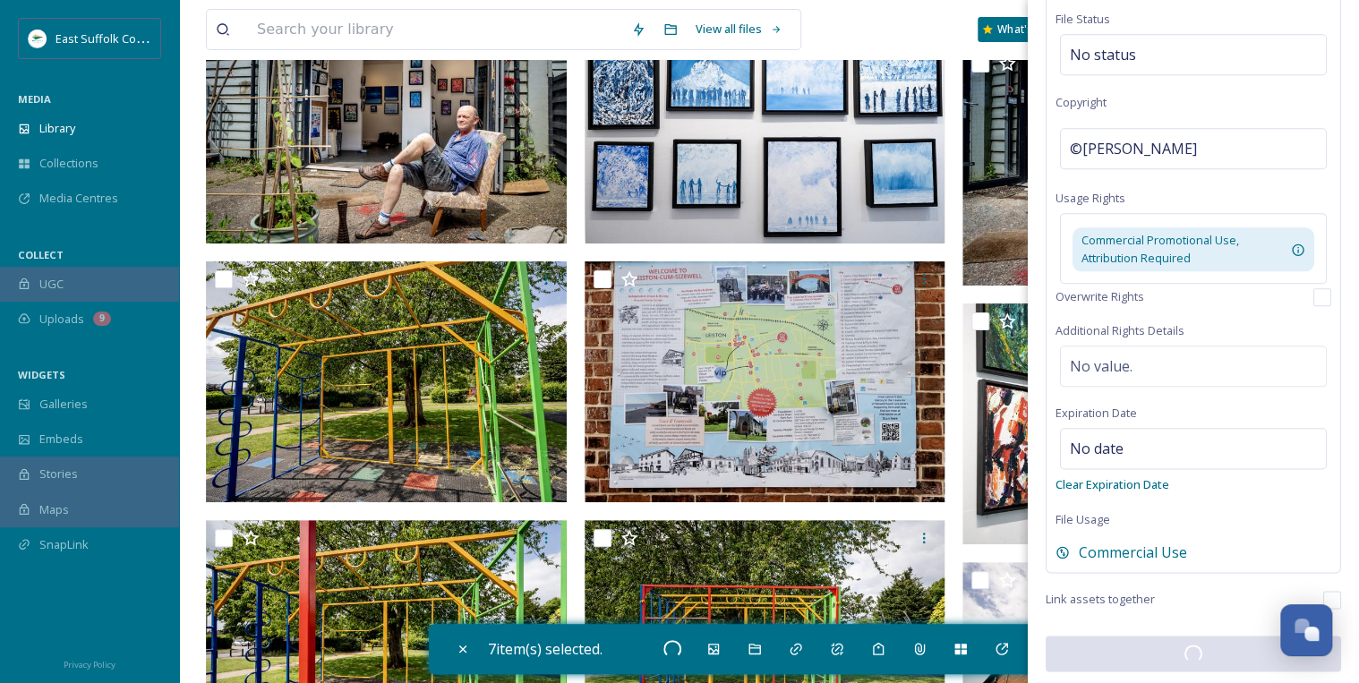
checkbox input "false"
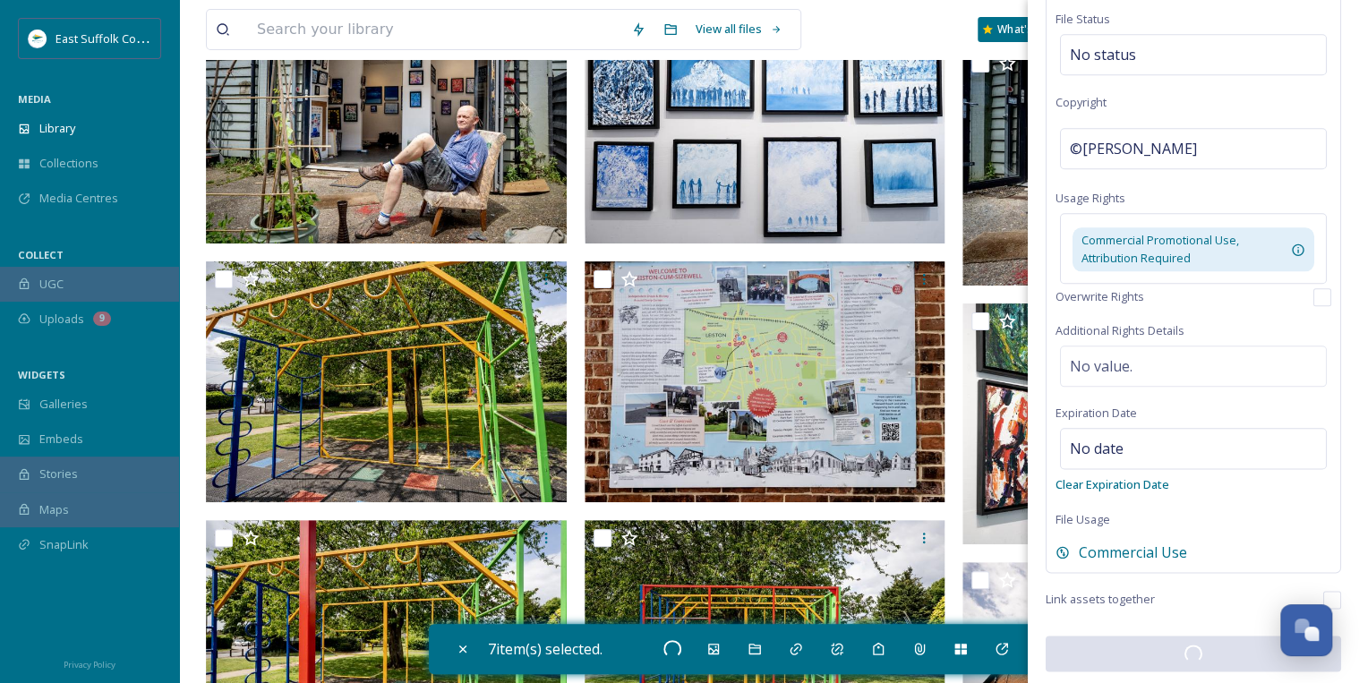
checkbox input "false"
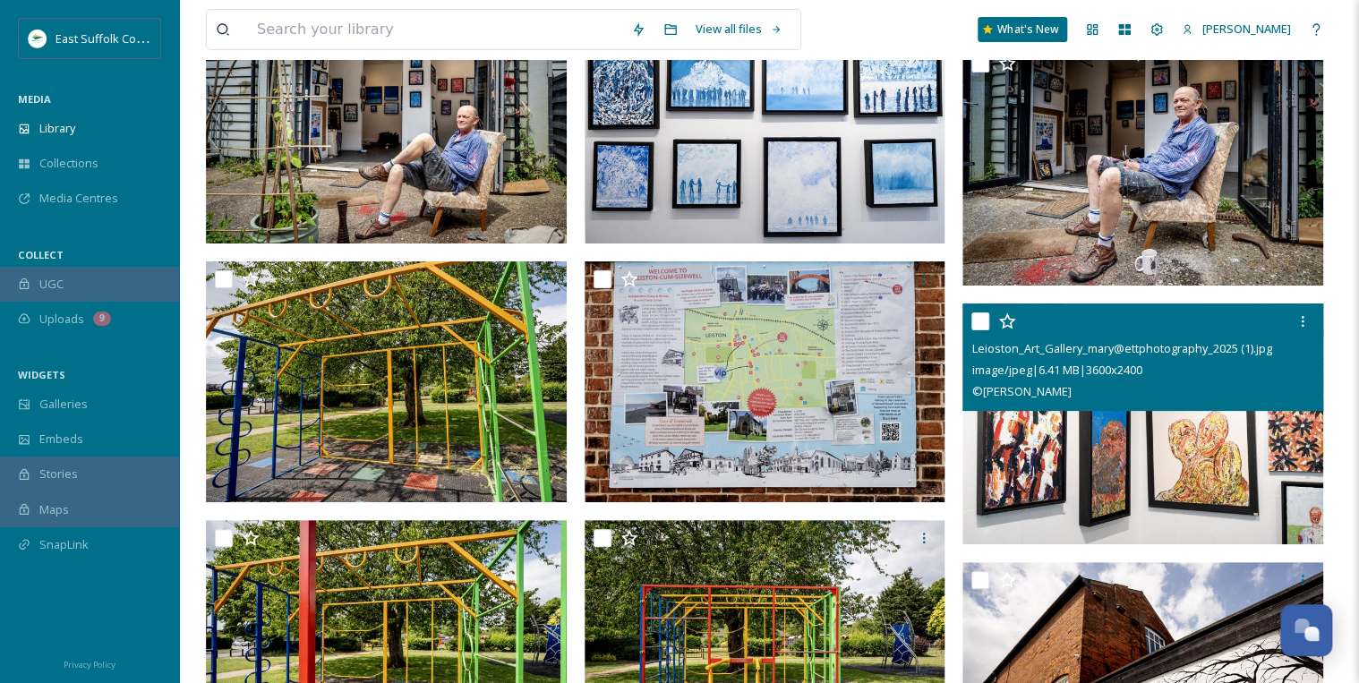
scroll to position [10174, 0]
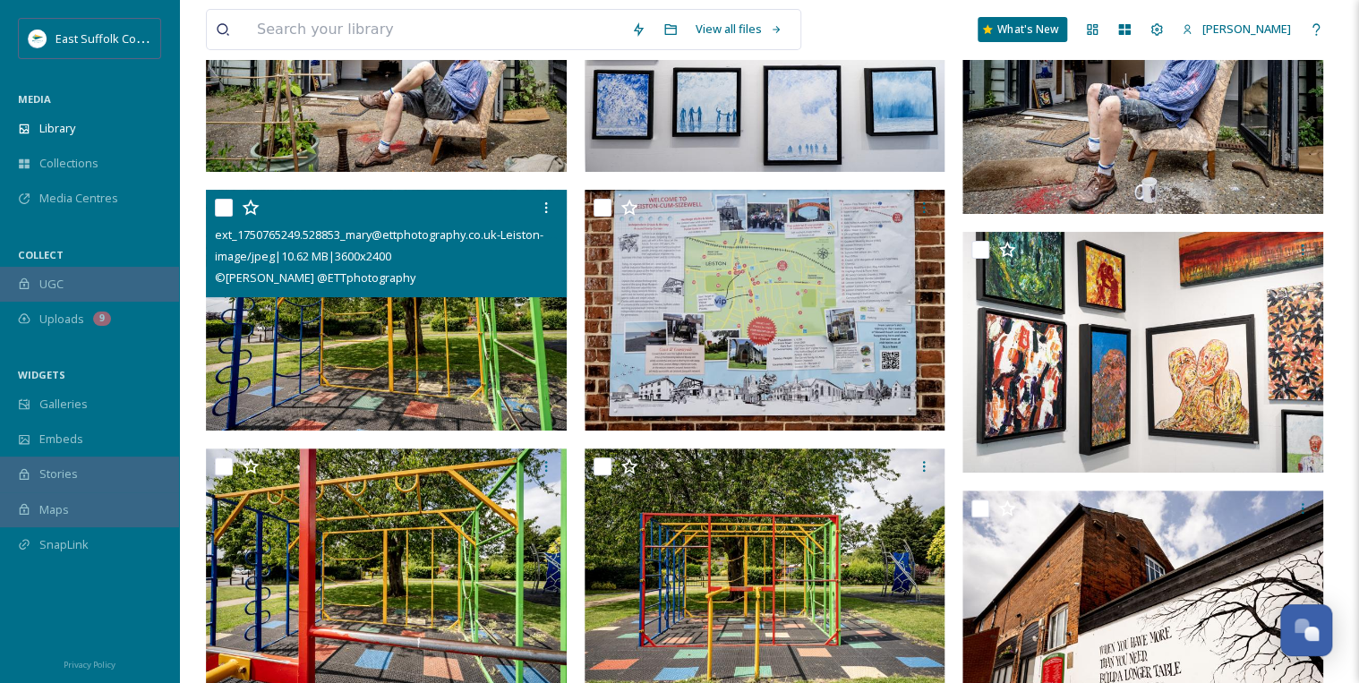
click at [222, 208] on input "checkbox" at bounding box center [224, 208] width 18 height 18
checkbox input "true"
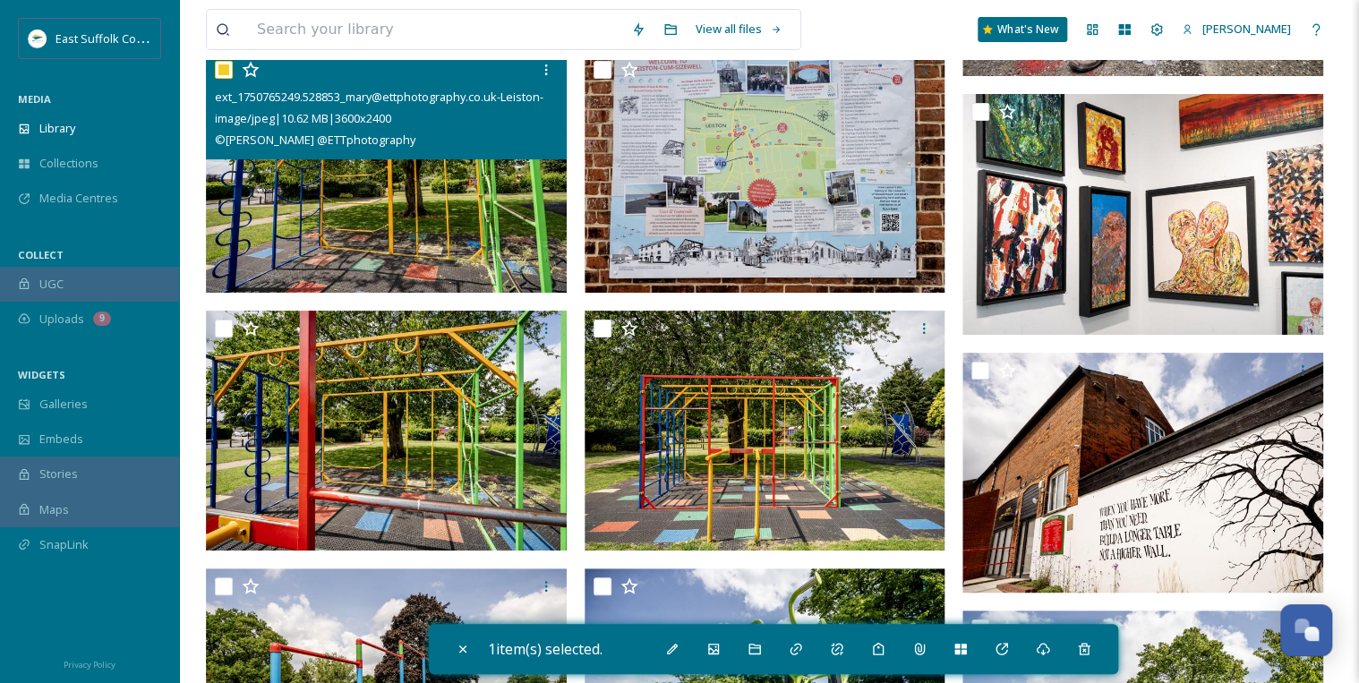
scroll to position [10318, 0]
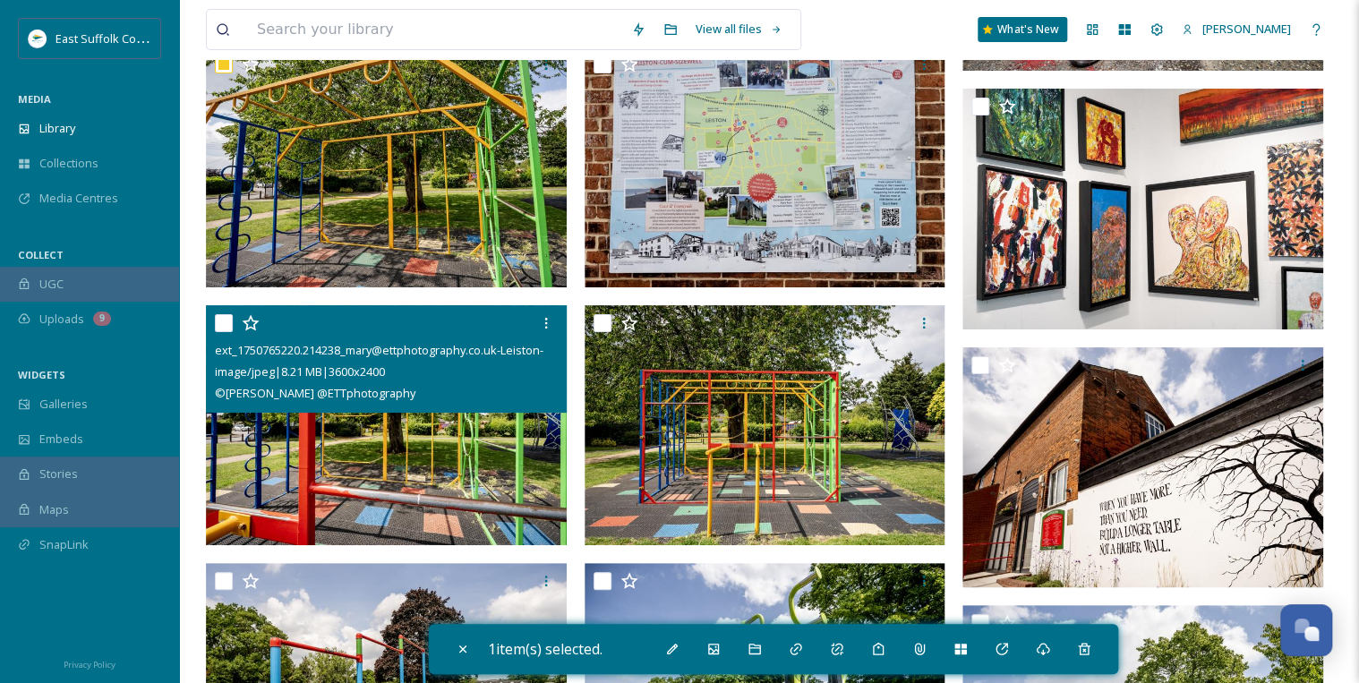
drag, startPoint x: 222, startPoint y: 324, endPoint x: 312, endPoint y: 343, distance: 92.3
click at [223, 324] on input "checkbox" at bounding box center [224, 323] width 18 height 18
checkbox input "true"
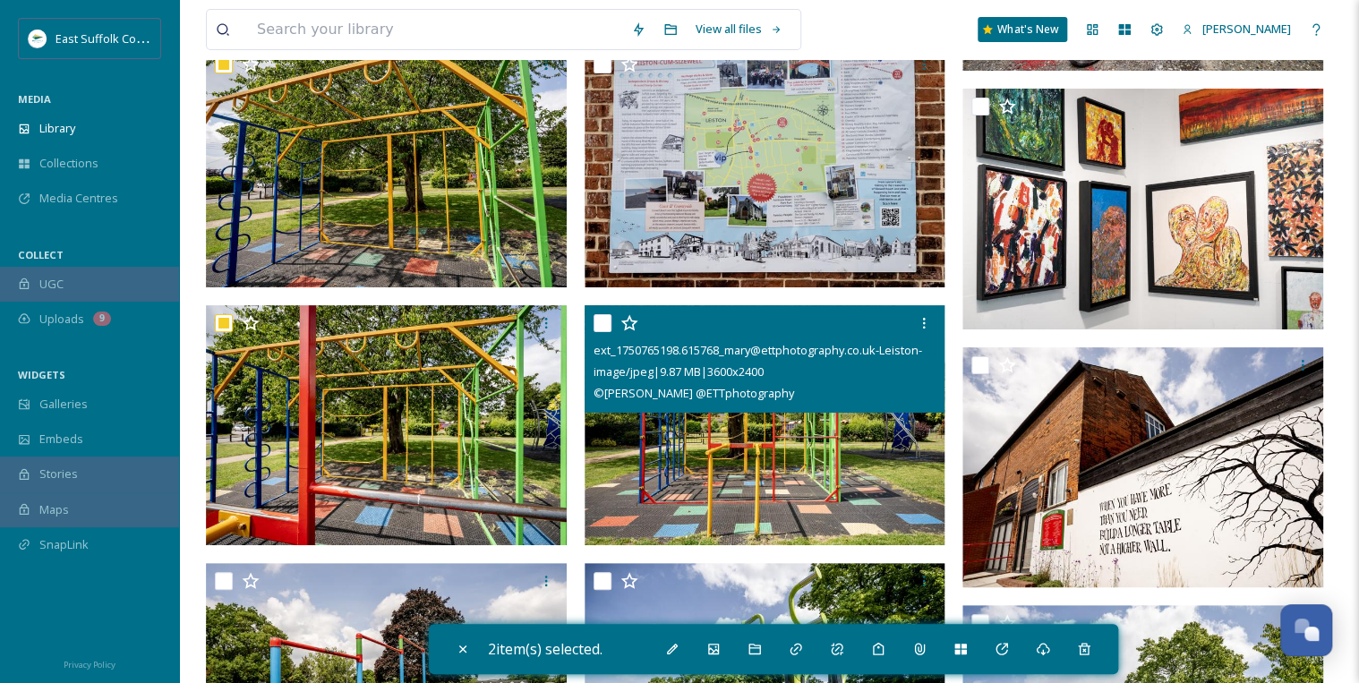
click at [605, 326] on input "checkbox" at bounding box center [602, 323] width 18 height 18
checkbox input "true"
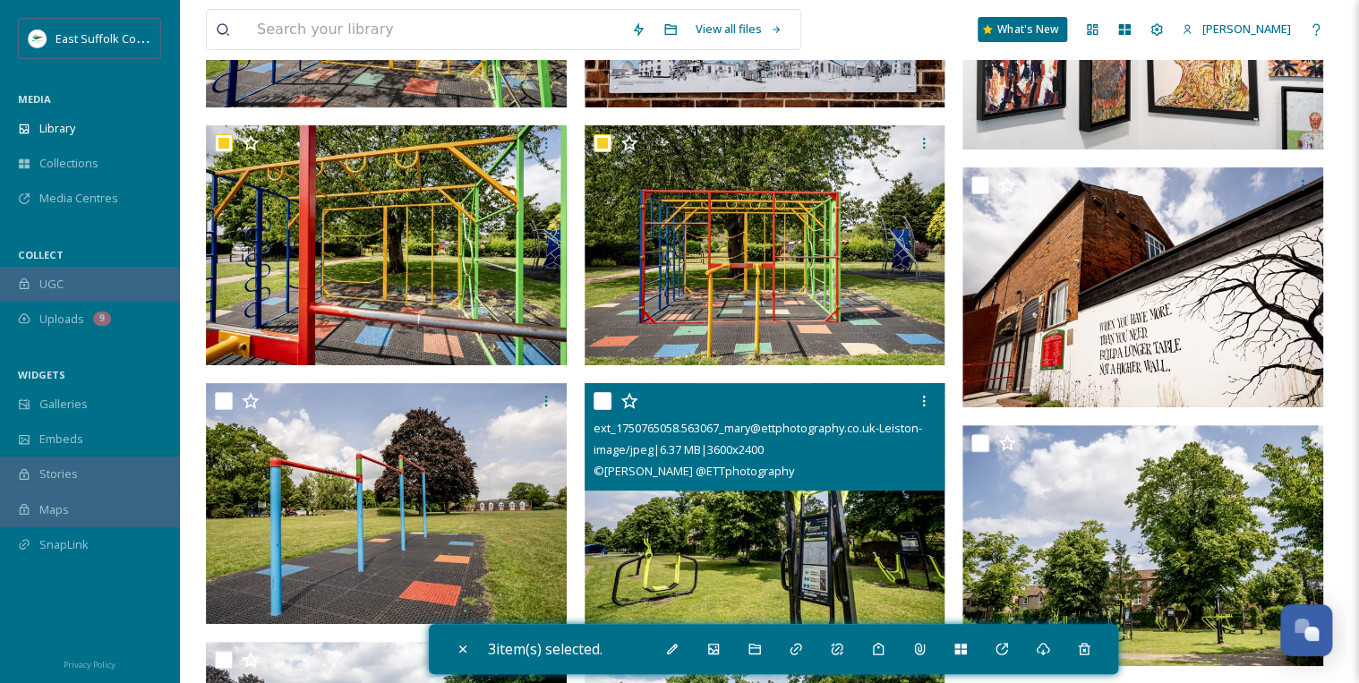
scroll to position [10532, 0]
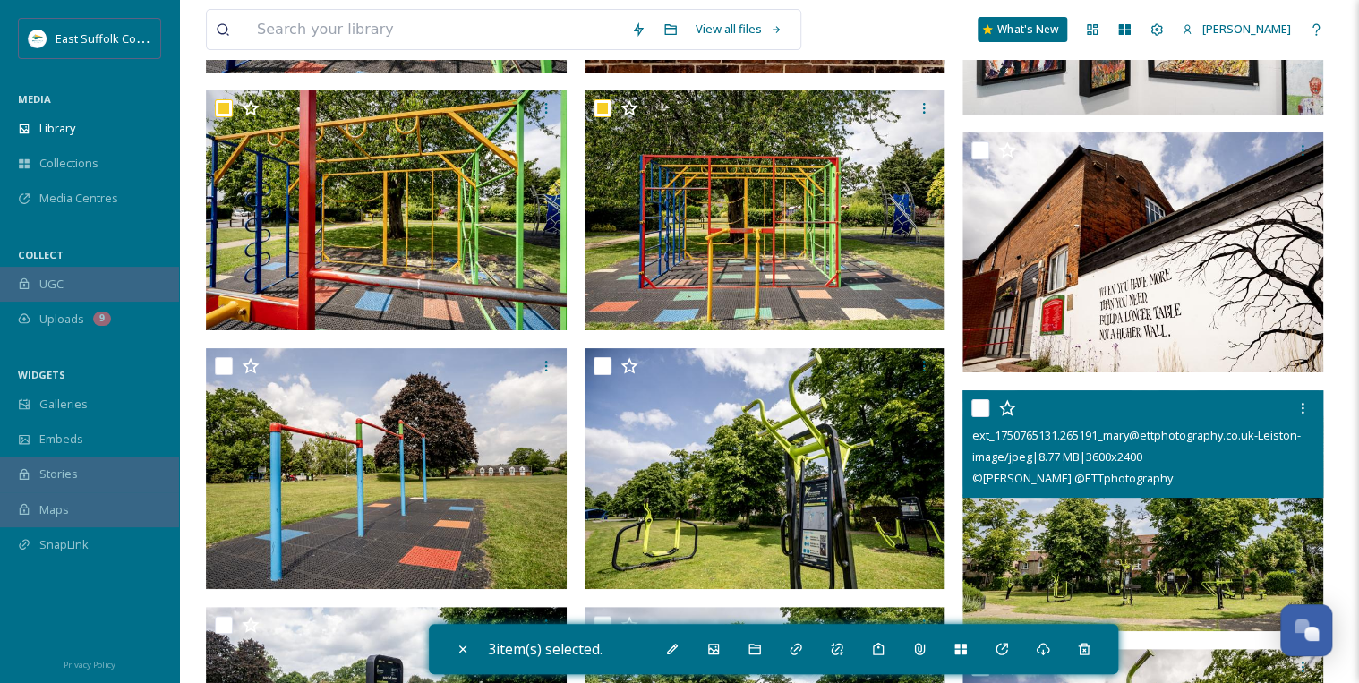
click at [983, 405] on input "checkbox" at bounding box center [980, 408] width 18 height 18
checkbox input "true"
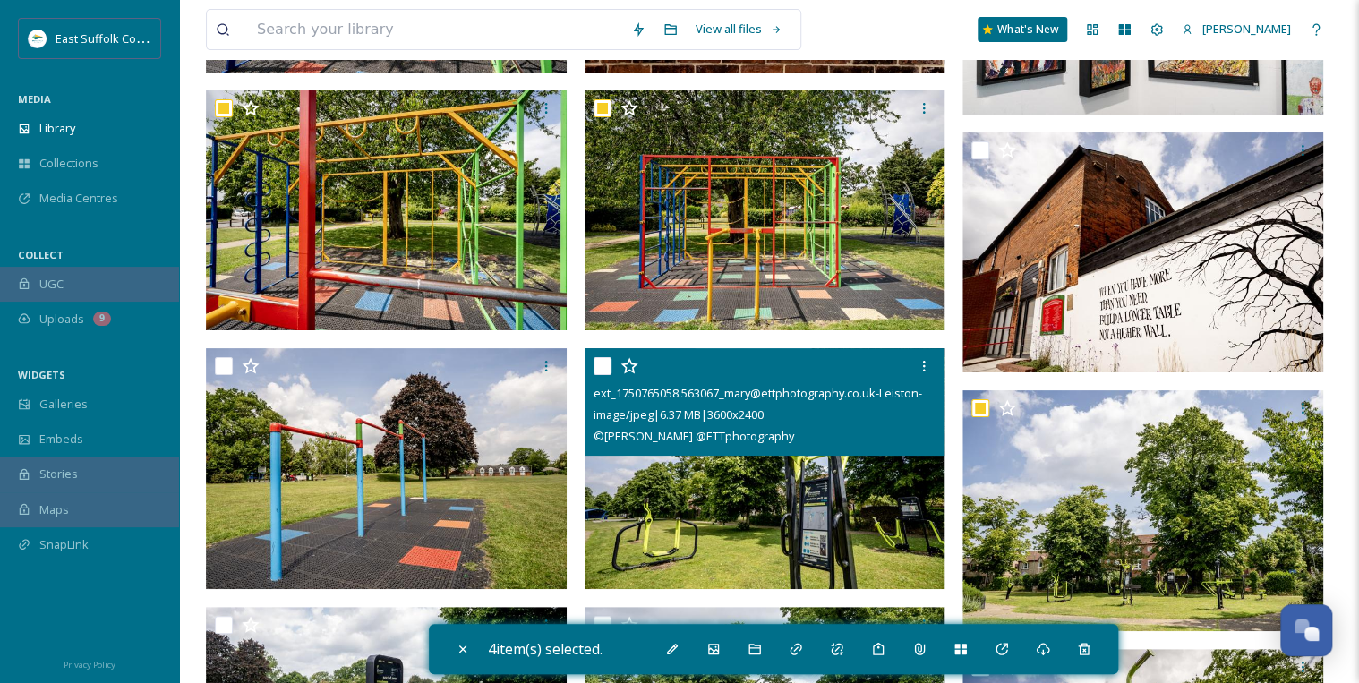
drag, startPoint x: 610, startPoint y: 359, endPoint x: 601, endPoint y: 361, distance: 9.1
click at [609, 359] on input "checkbox" at bounding box center [602, 366] width 18 height 18
checkbox input "true"
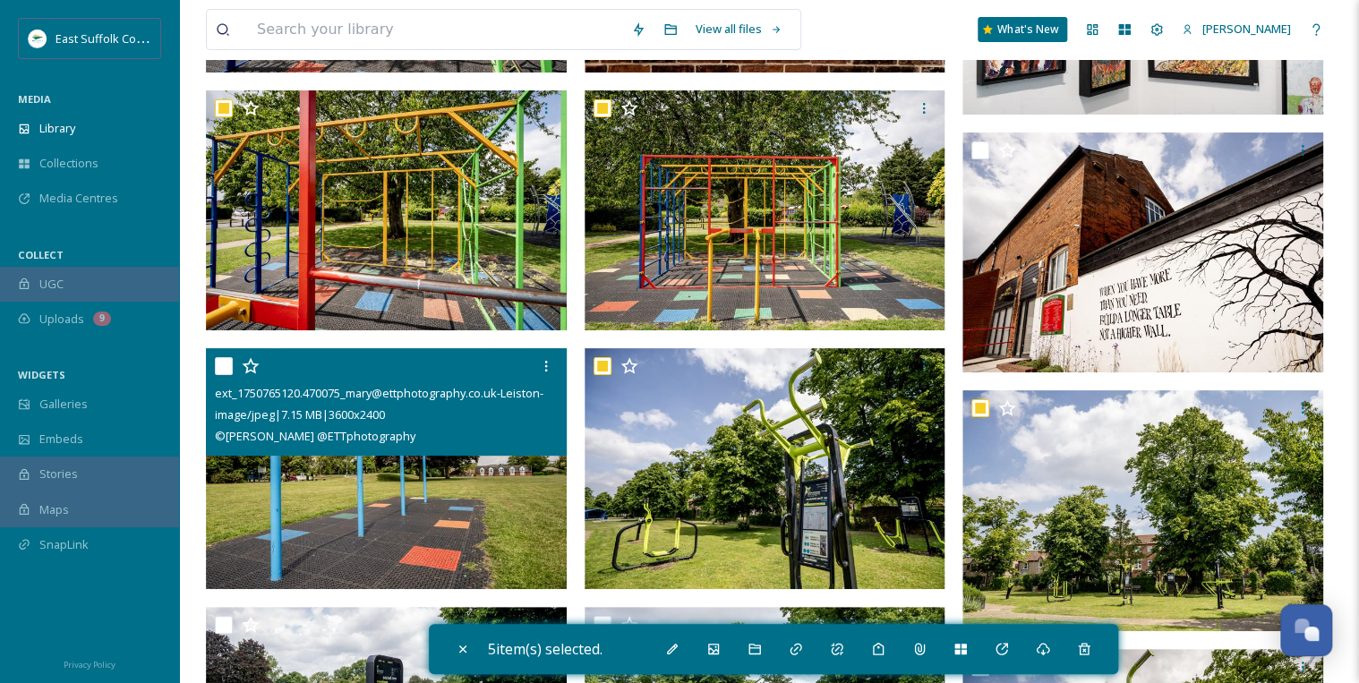
drag, startPoint x: 225, startPoint y: 363, endPoint x: 283, endPoint y: 392, distance: 65.3
click at [224, 363] on input "checkbox" at bounding box center [224, 366] width 18 height 18
checkbox input "true"
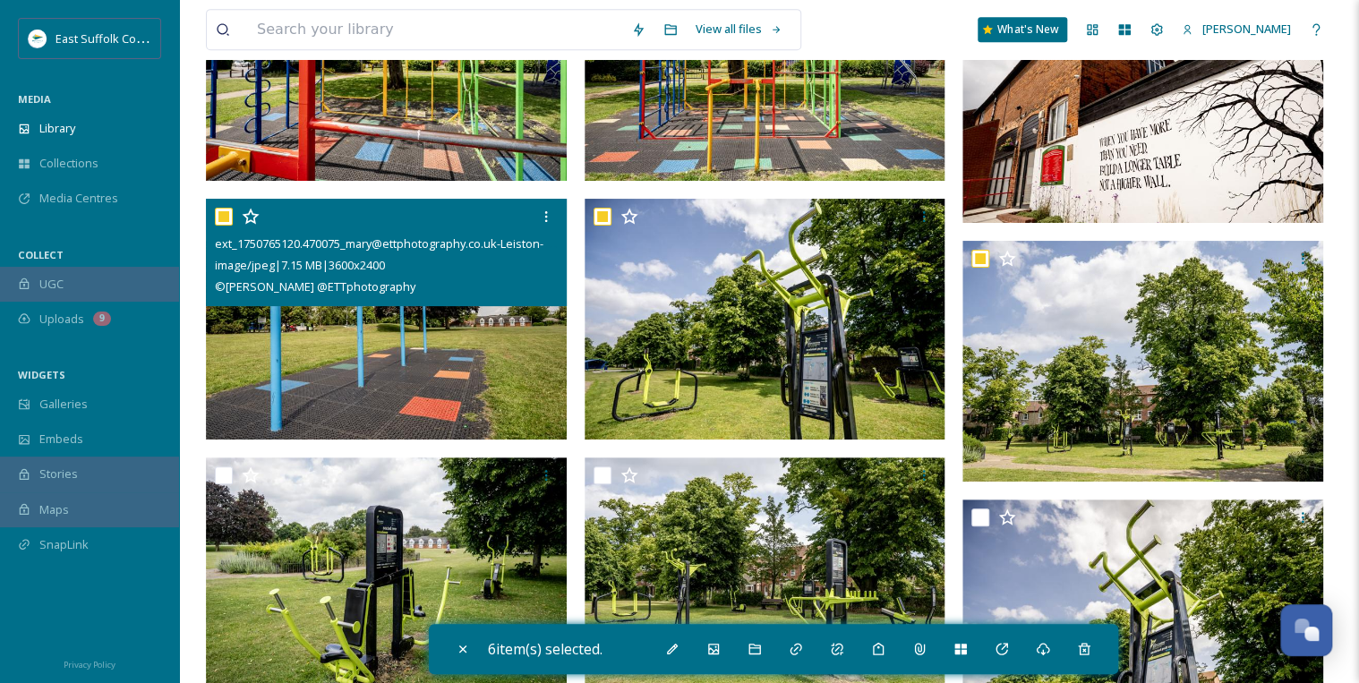
scroll to position [10747, 0]
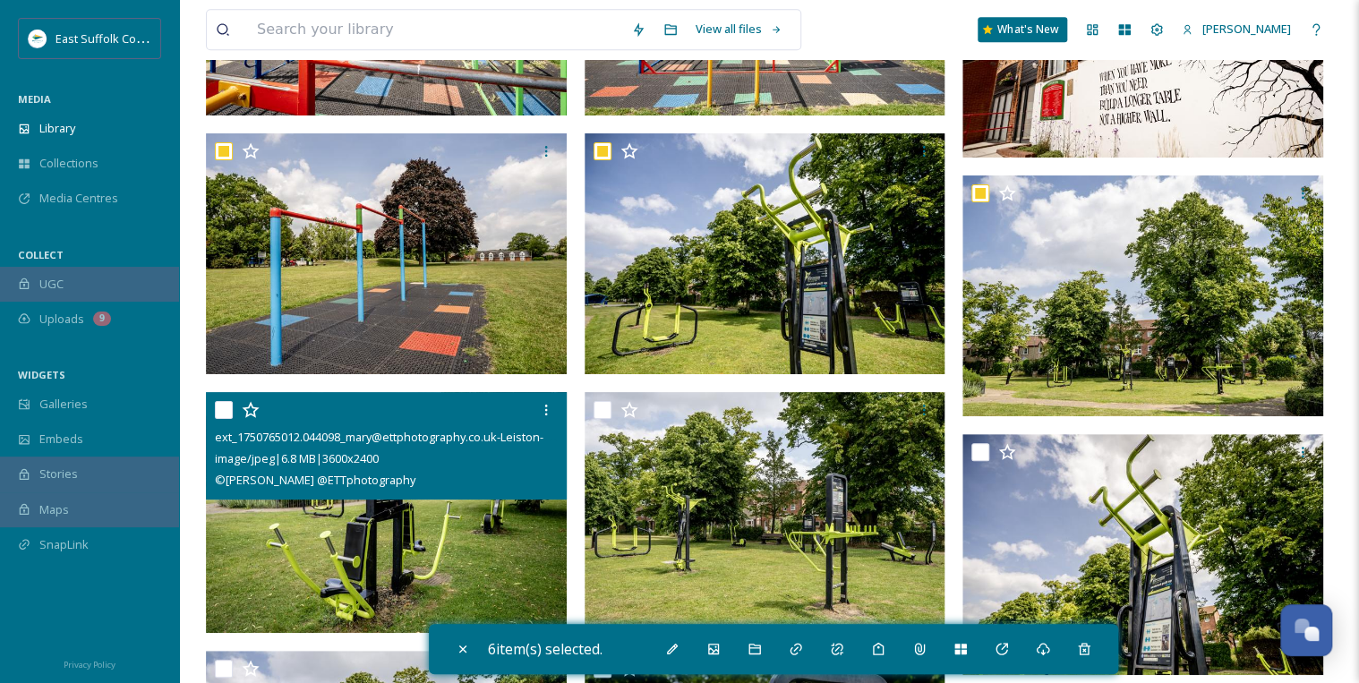
click at [223, 409] on input "checkbox" at bounding box center [224, 410] width 18 height 18
checkbox input "true"
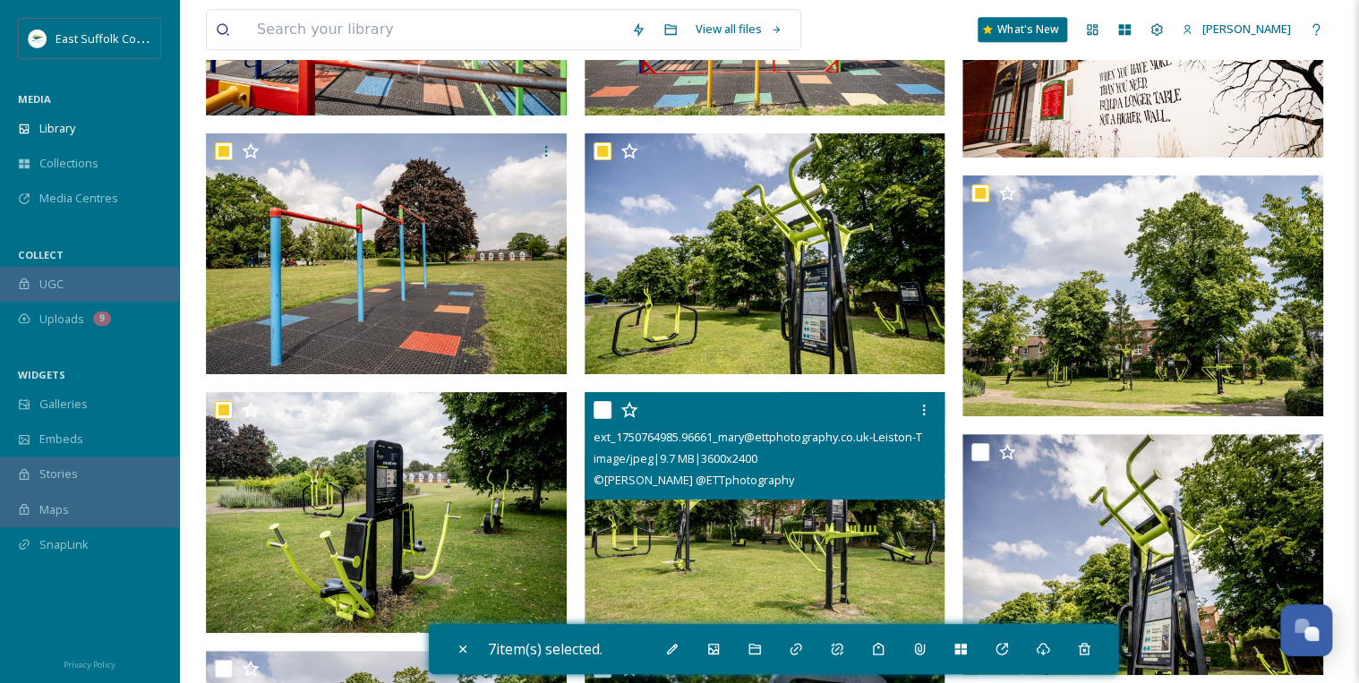
click at [602, 409] on input "checkbox" at bounding box center [602, 410] width 18 height 18
checkbox input "true"
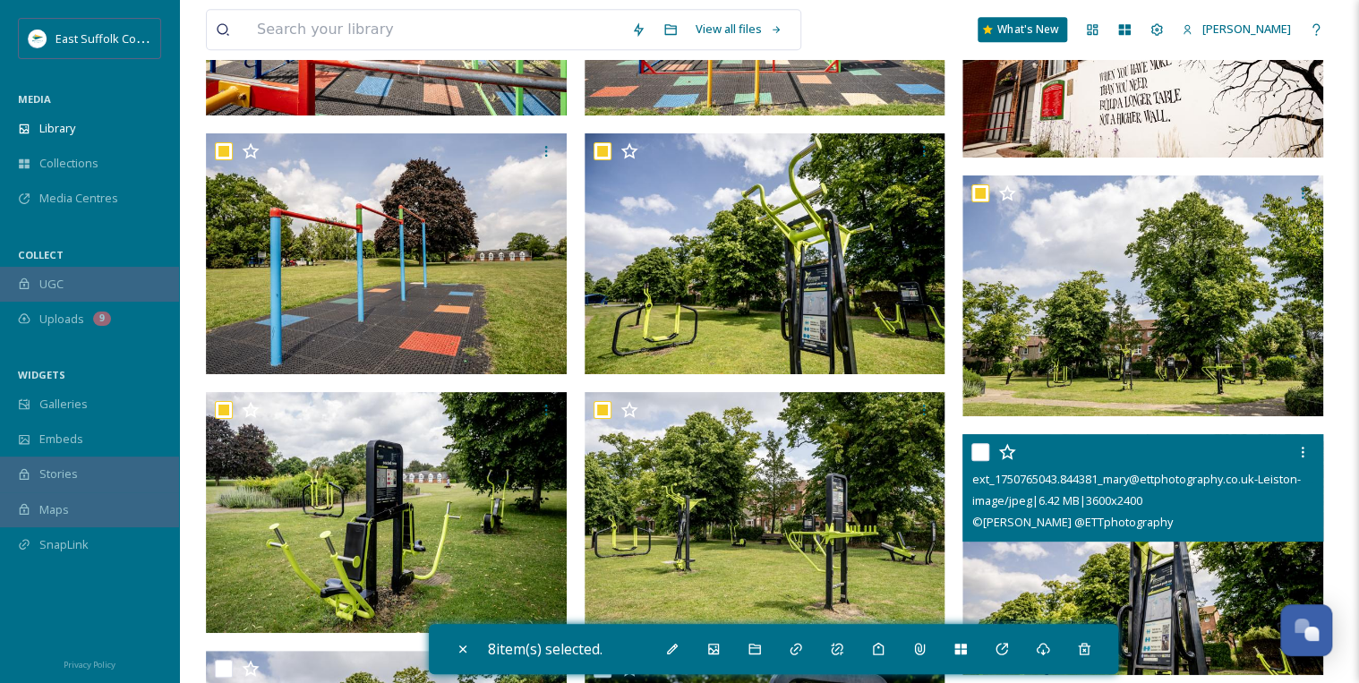
click at [977, 444] on input "checkbox" at bounding box center [980, 452] width 18 height 18
checkbox input "true"
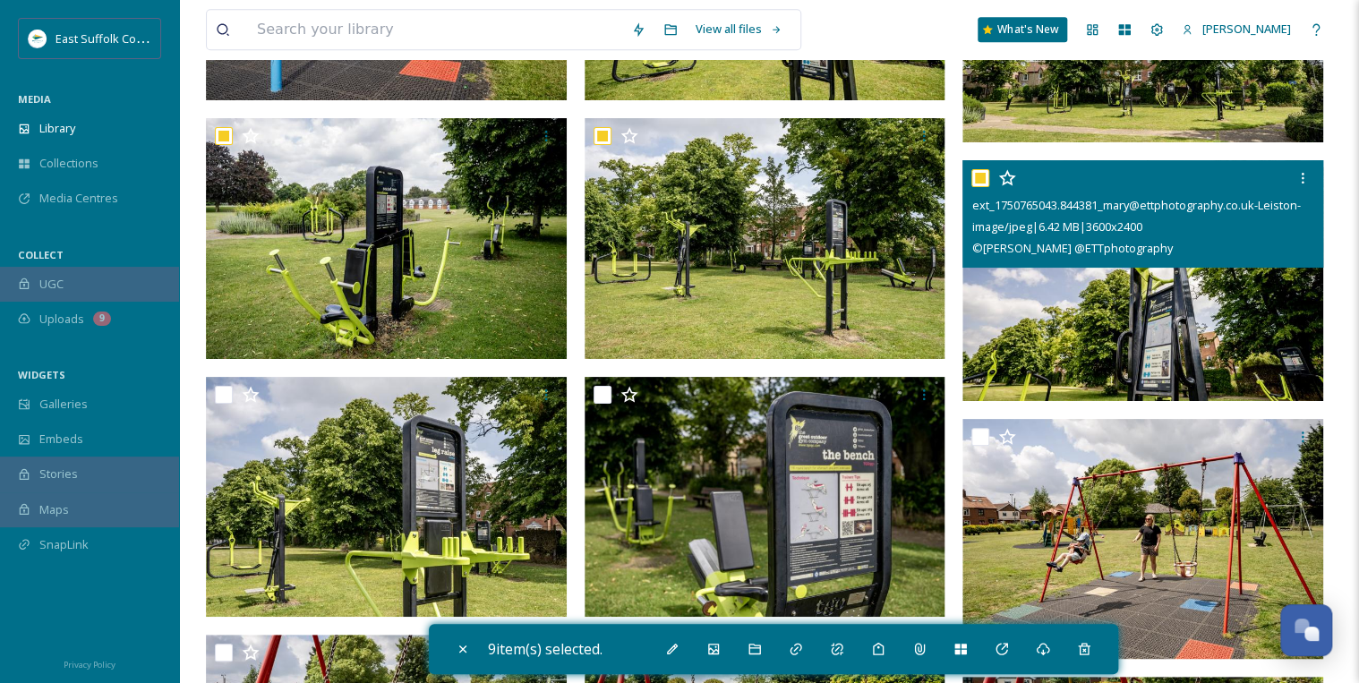
scroll to position [11034, 0]
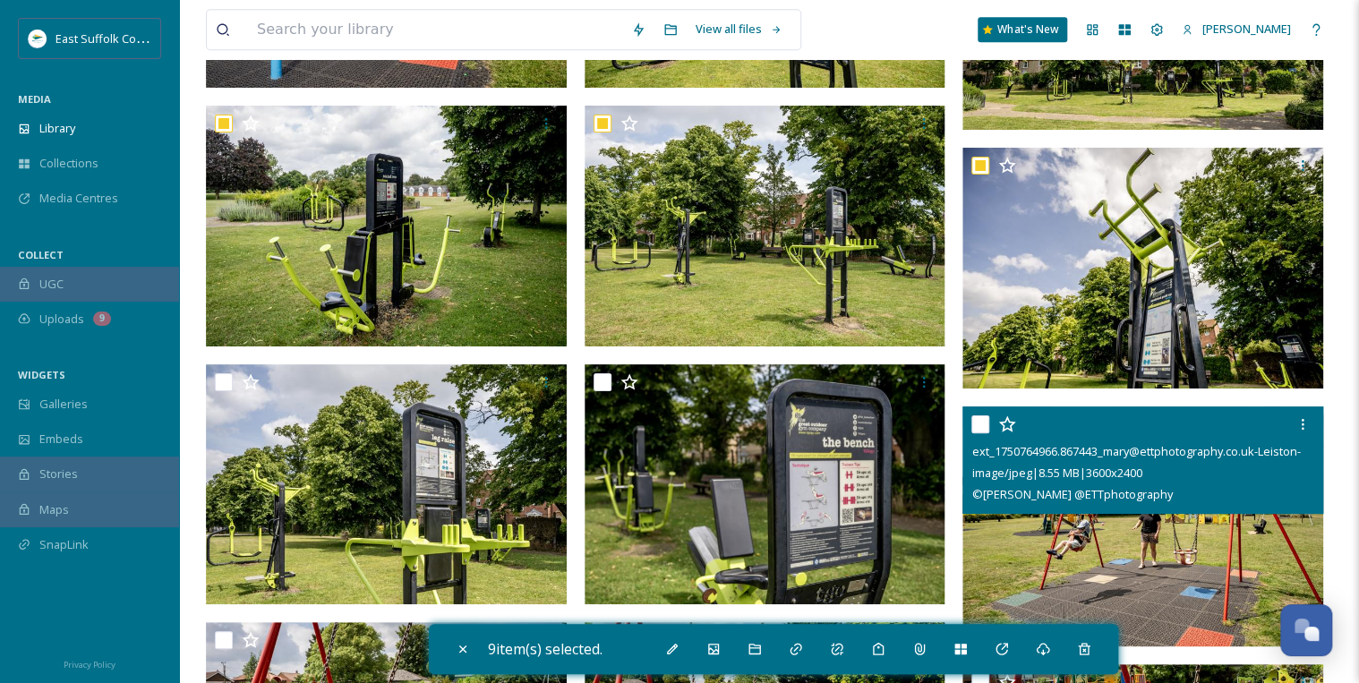
drag, startPoint x: 976, startPoint y: 423, endPoint x: 960, endPoint y: 422, distance: 16.2
click at [977, 423] on input "checkbox" at bounding box center [980, 424] width 18 height 18
checkbox input "true"
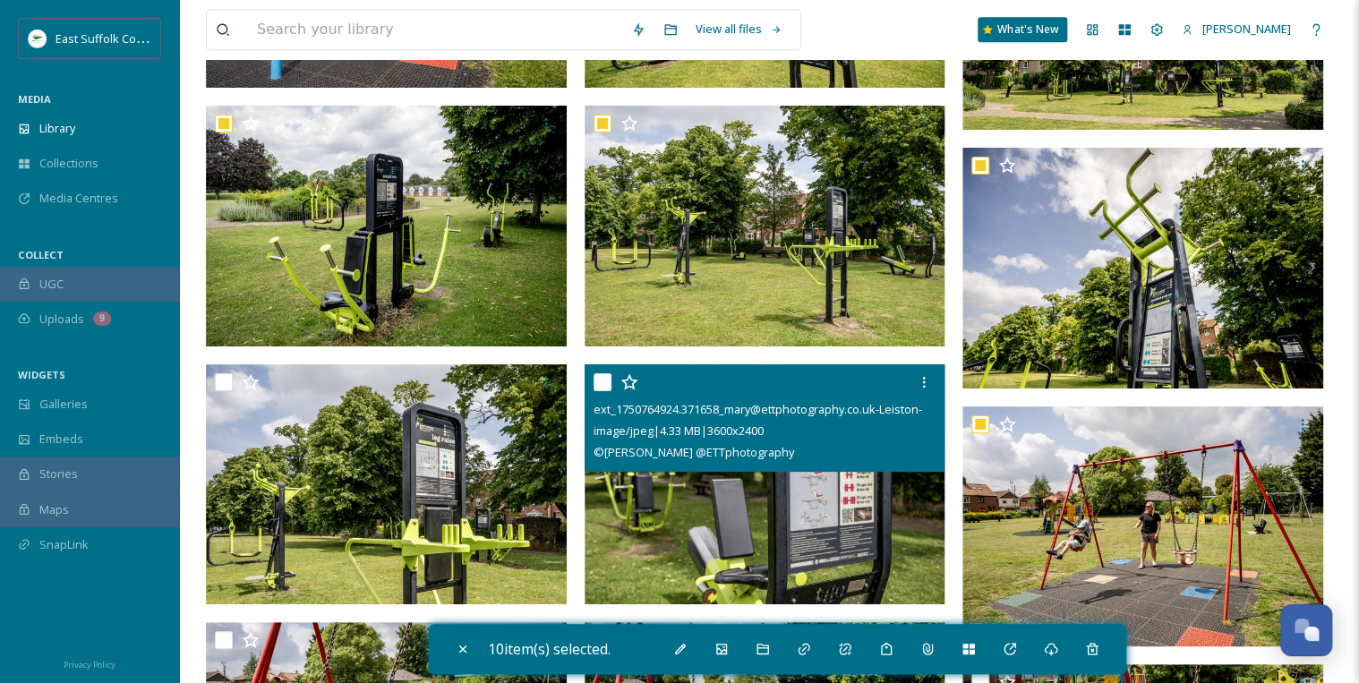
click at [600, 380] on input "checkbox" at bounding box center [602, 382] width 18 height 18
checkbox input "true"
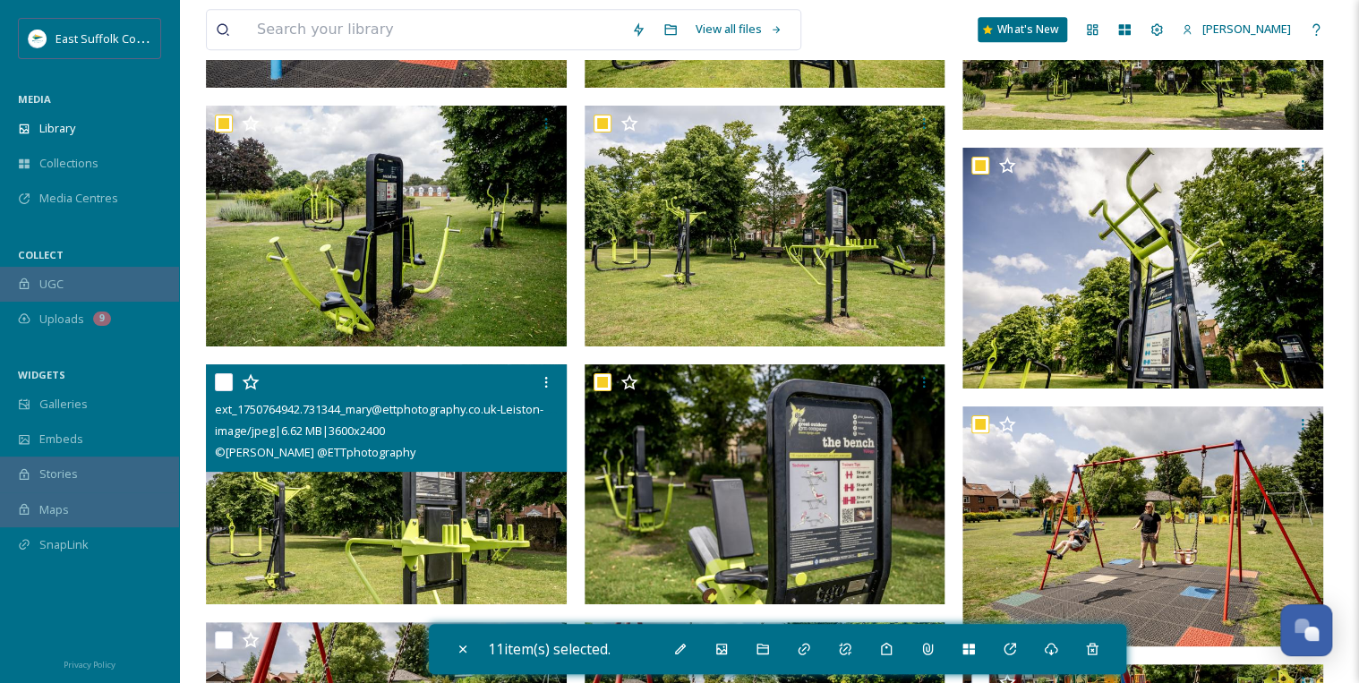
click at [222, 380] on input "checkbox" at bounding box center [224, 382] width 18 height 18
checkbox input "true"
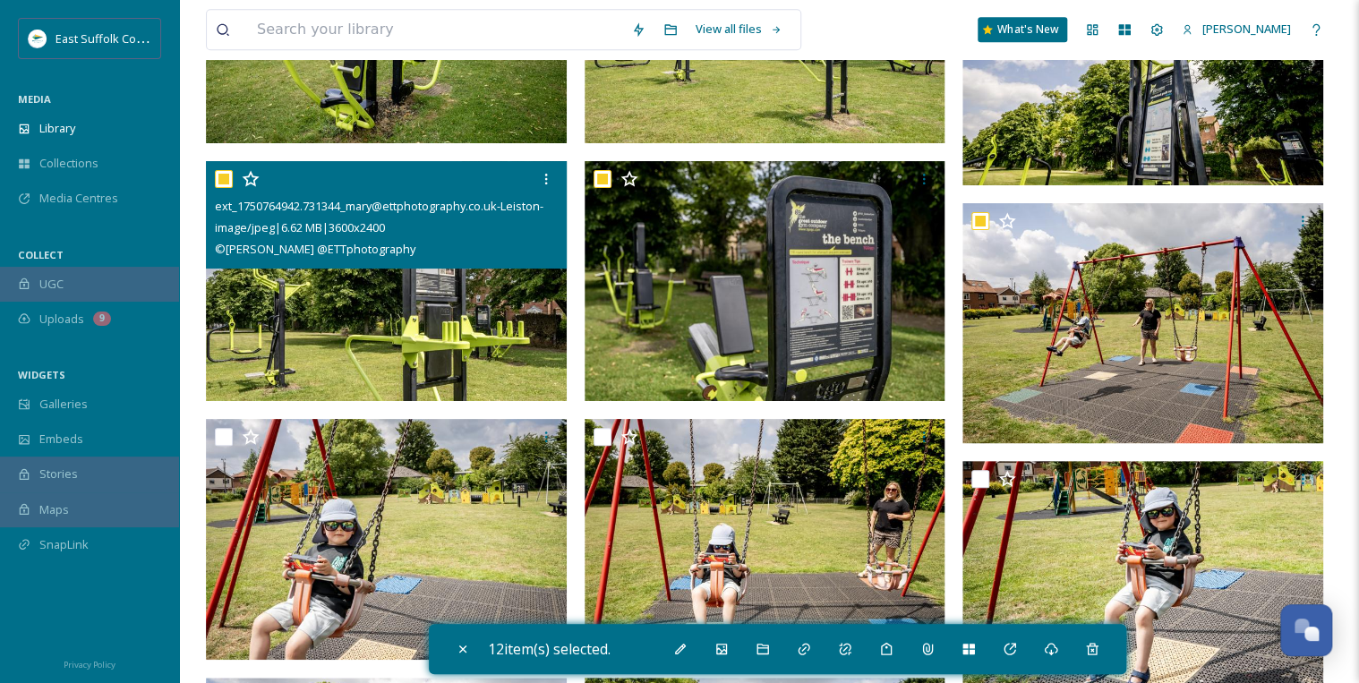
scroll to position [11249, 0]
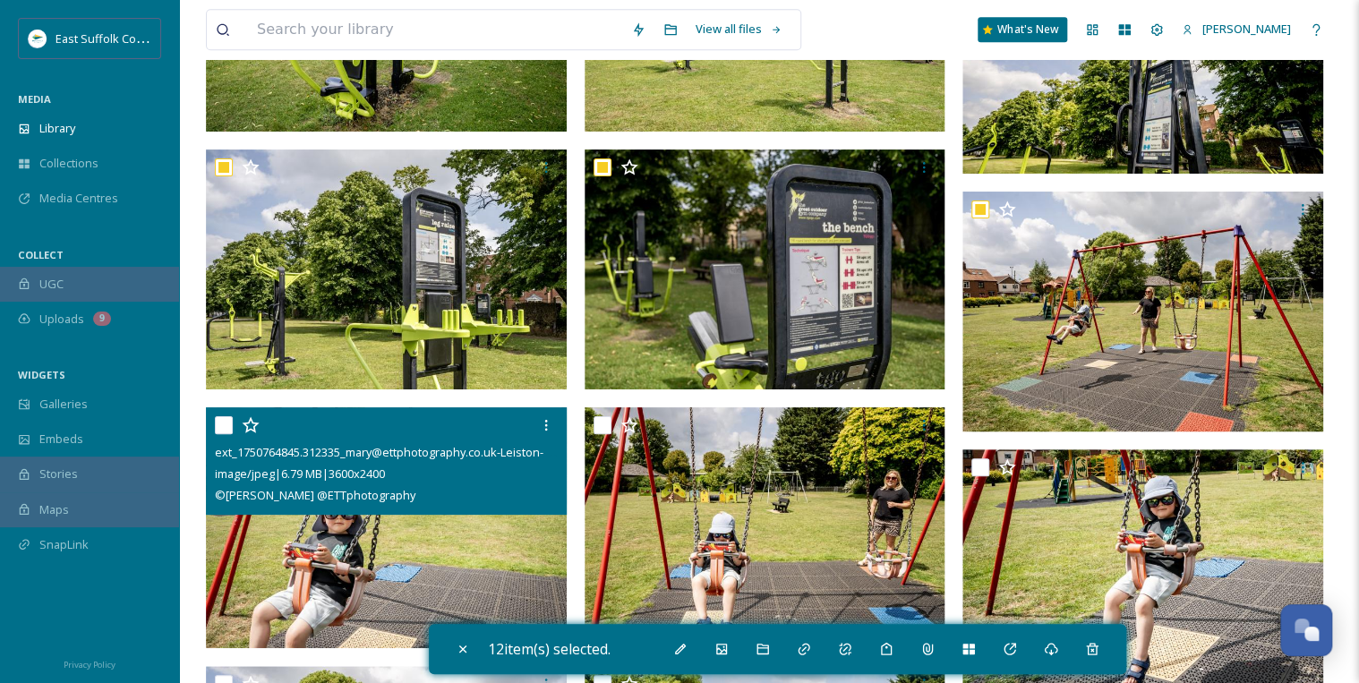
drag, startPoint x: 225, startPoint y: 423, endPoint x: 236, endPoint y: 423, distance: 11.6
click at [225, 423] on input "checkbox" at bounding box center [224, 425] width 18 height 18
checkbox input "true"
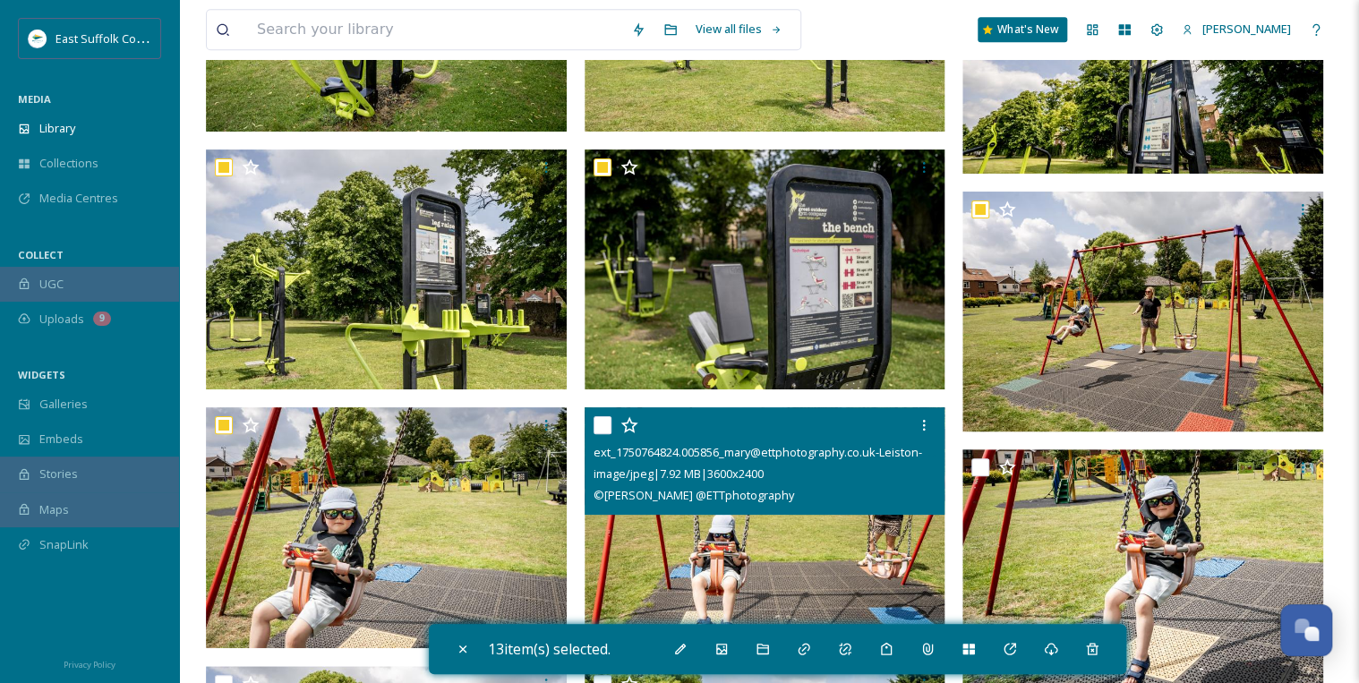
click at [606, 423] on input "checkbox" at bounding box center [602, 425] width 18 height 18
checkbox input "true"
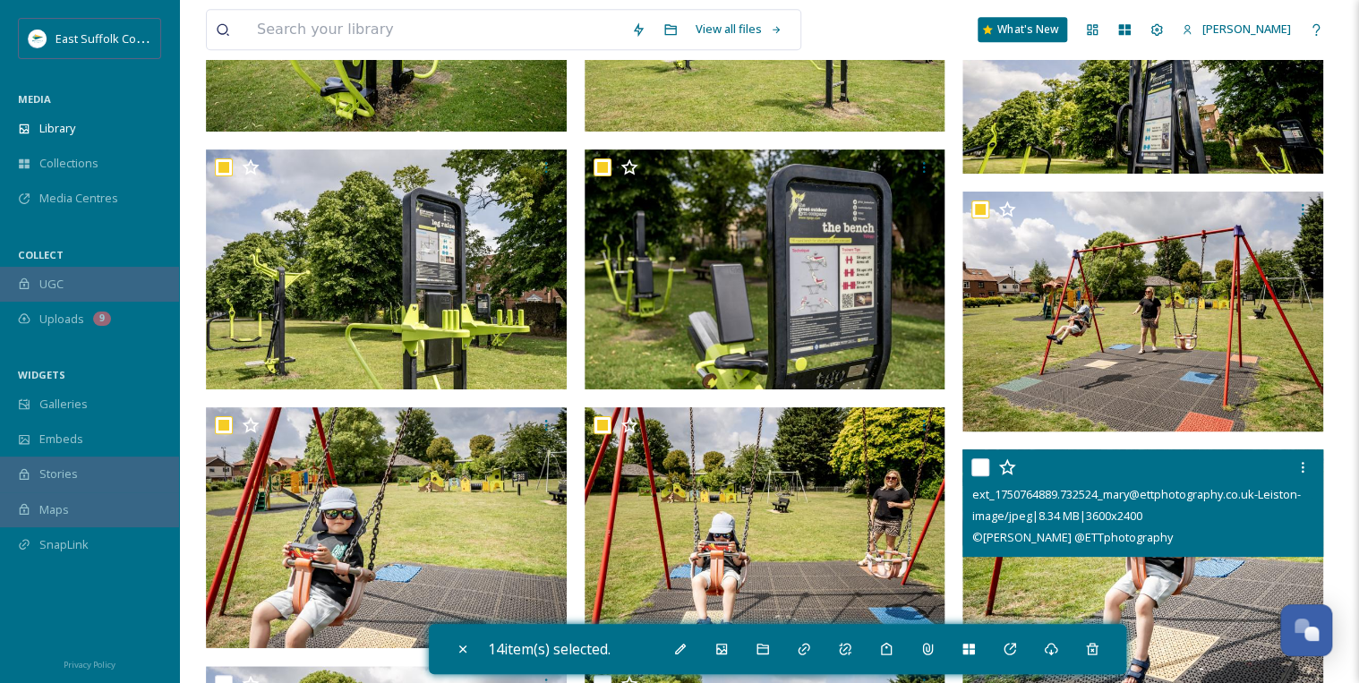
click at [987, 469] on input "checkbox" at bounding box center [980, 467] width 18 height 18
checkbox input "true"
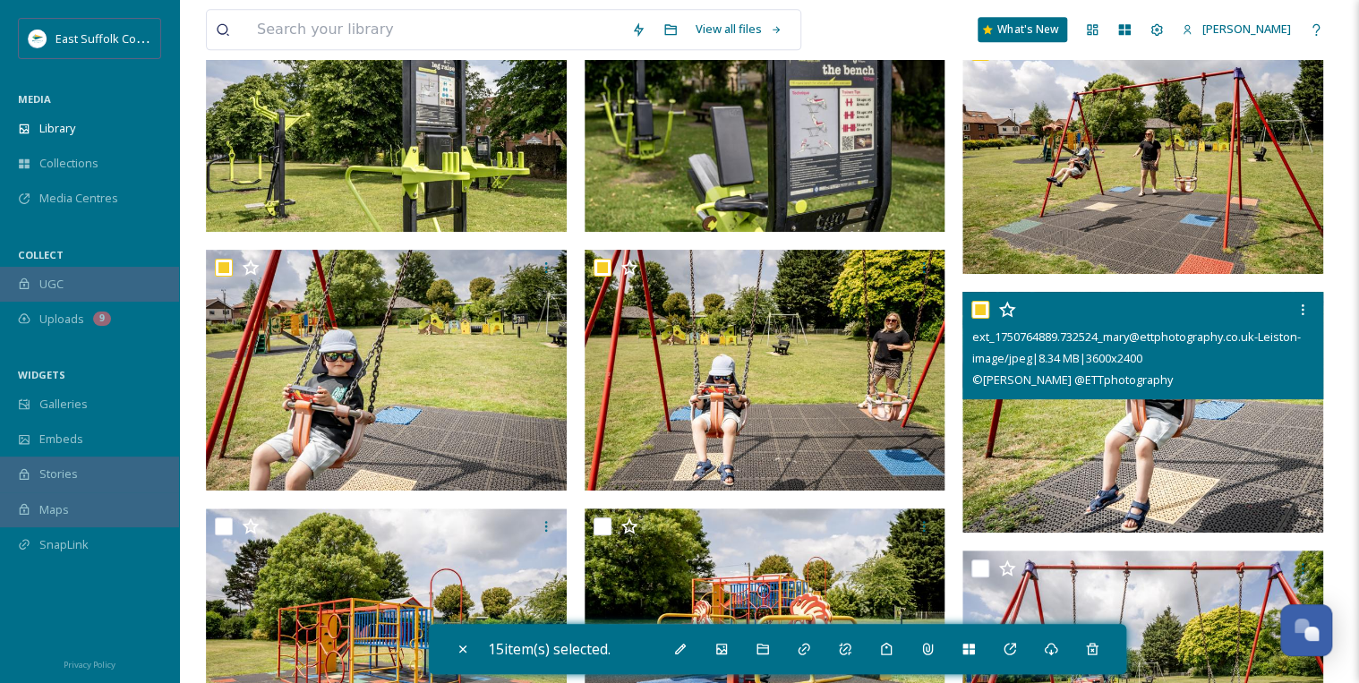
scroll to position [11463, 0]
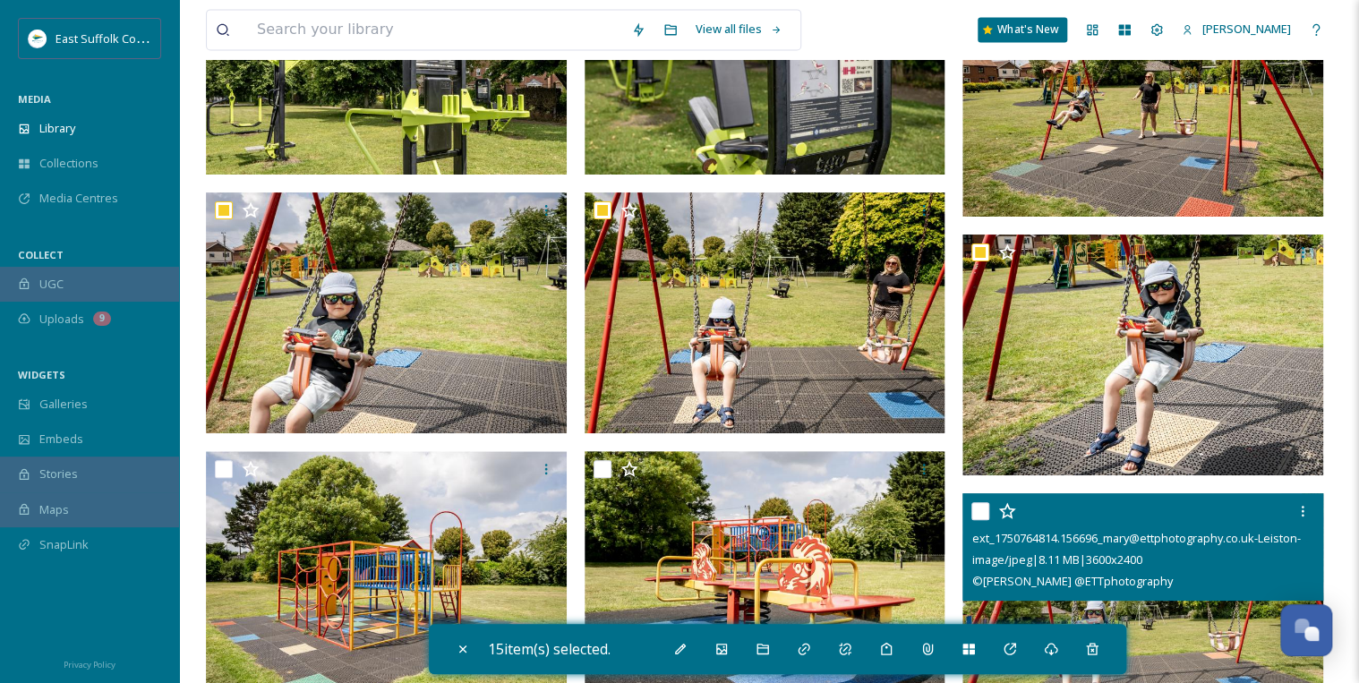
click at [978, 508] on input "checkbox" at bounding box center [980, 511] width 18 height 18
checkbox input "true"
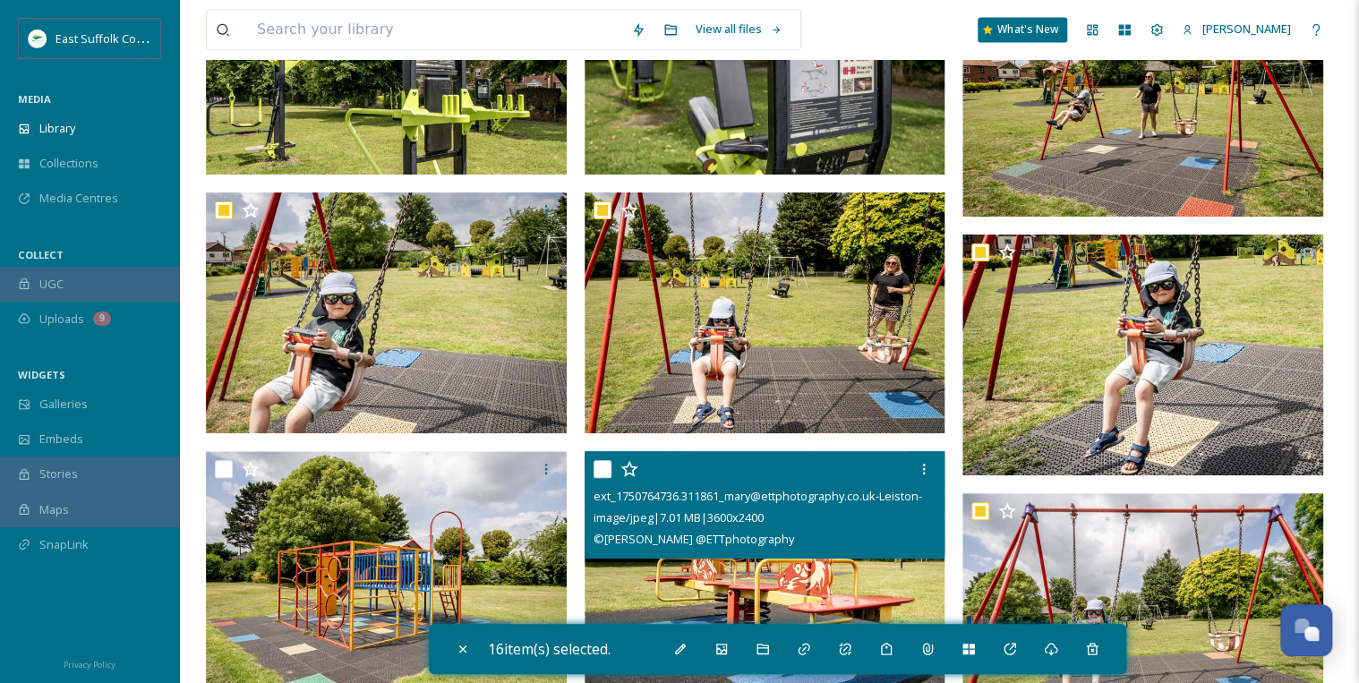
click at [600, 468] on input "checkbox" at bounding box center [602, 469] width 18 height 18
checkbox input "true"
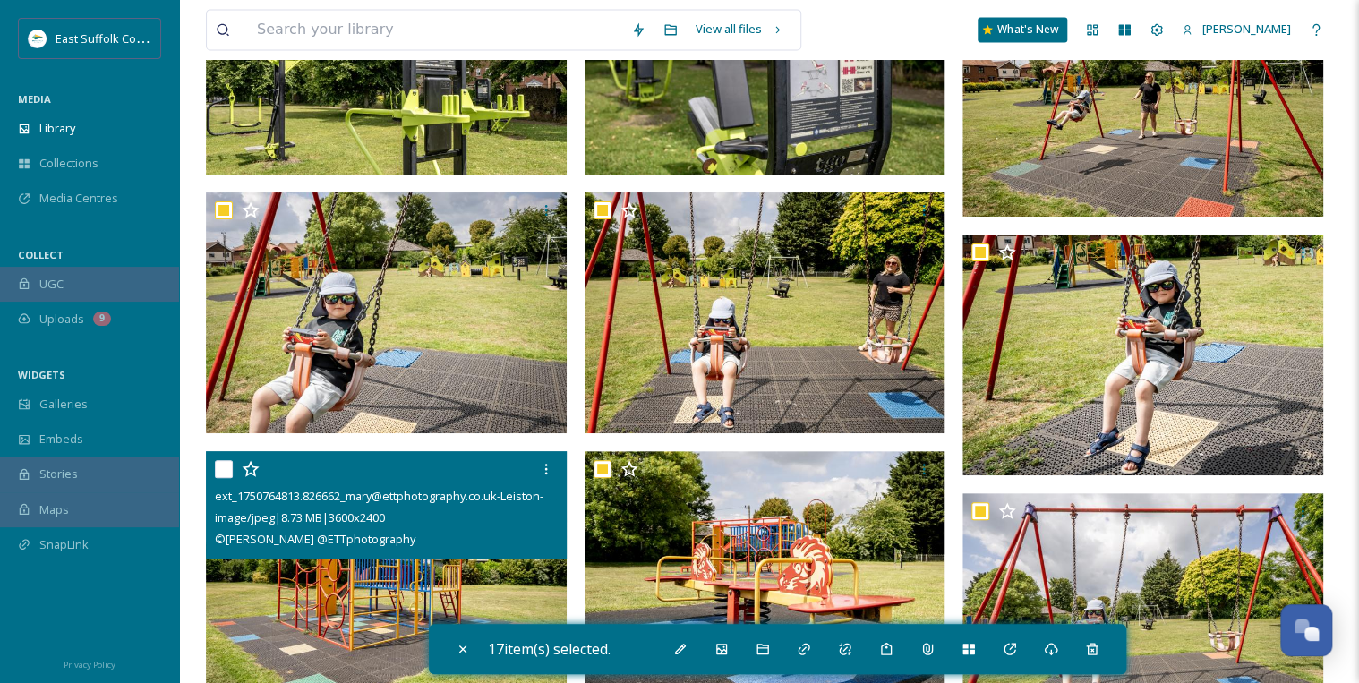
click at [222, 468] on input "checkbox" at bounding box center [224, 469] width 18 height 18
checkbox input "true"
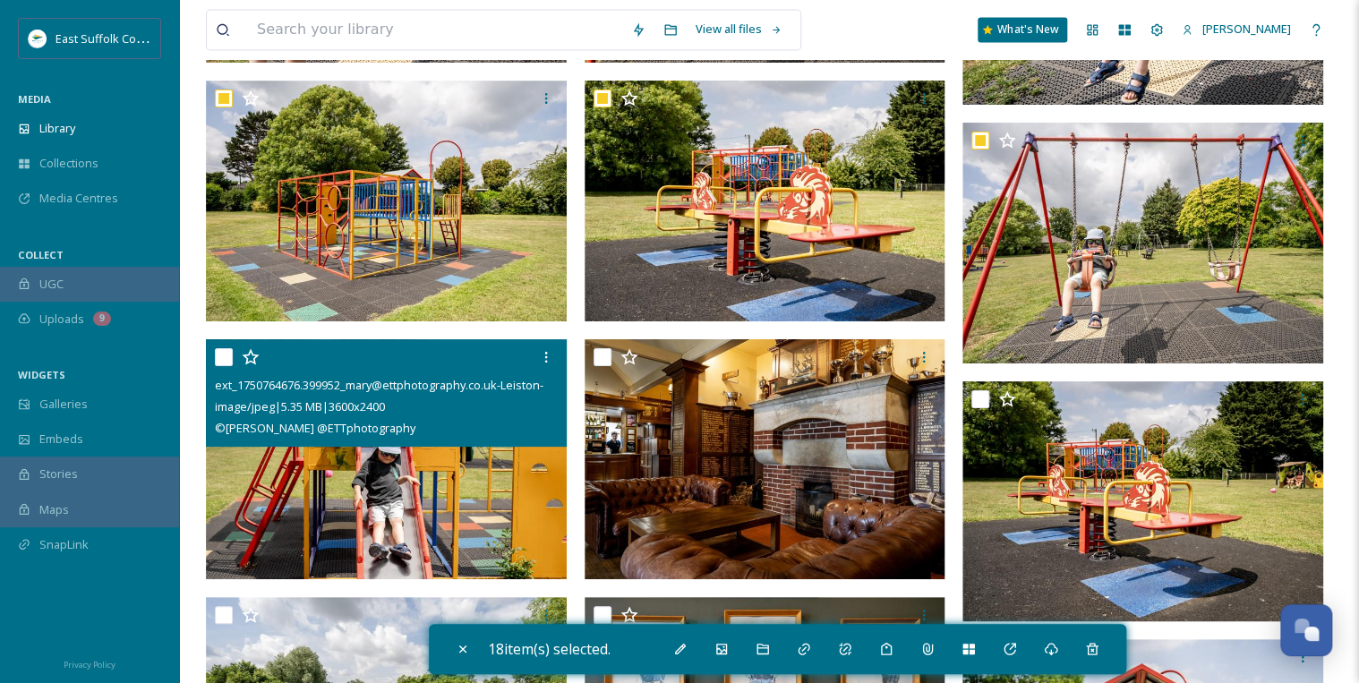
scroll to position [11893, 0]
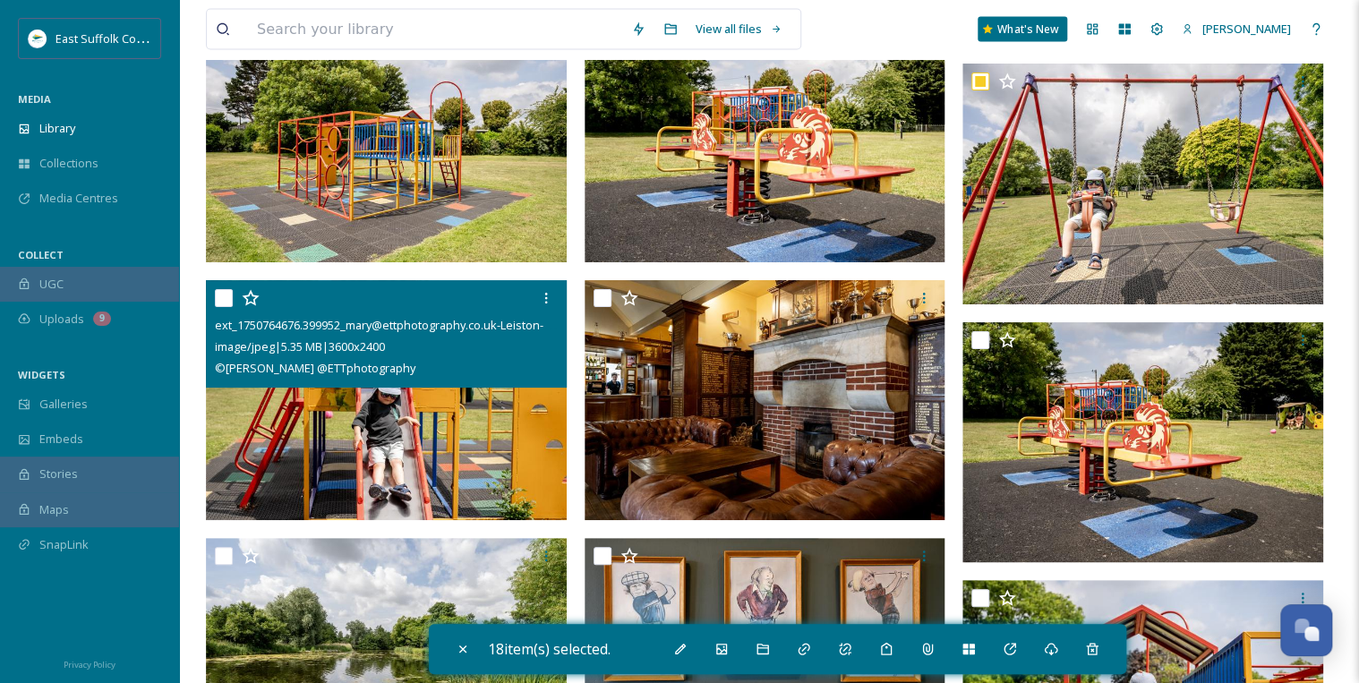
click at [224, 294] on input "checkbox" at bounding box center [224, 298] width 18 height 18
checkbox input "true"
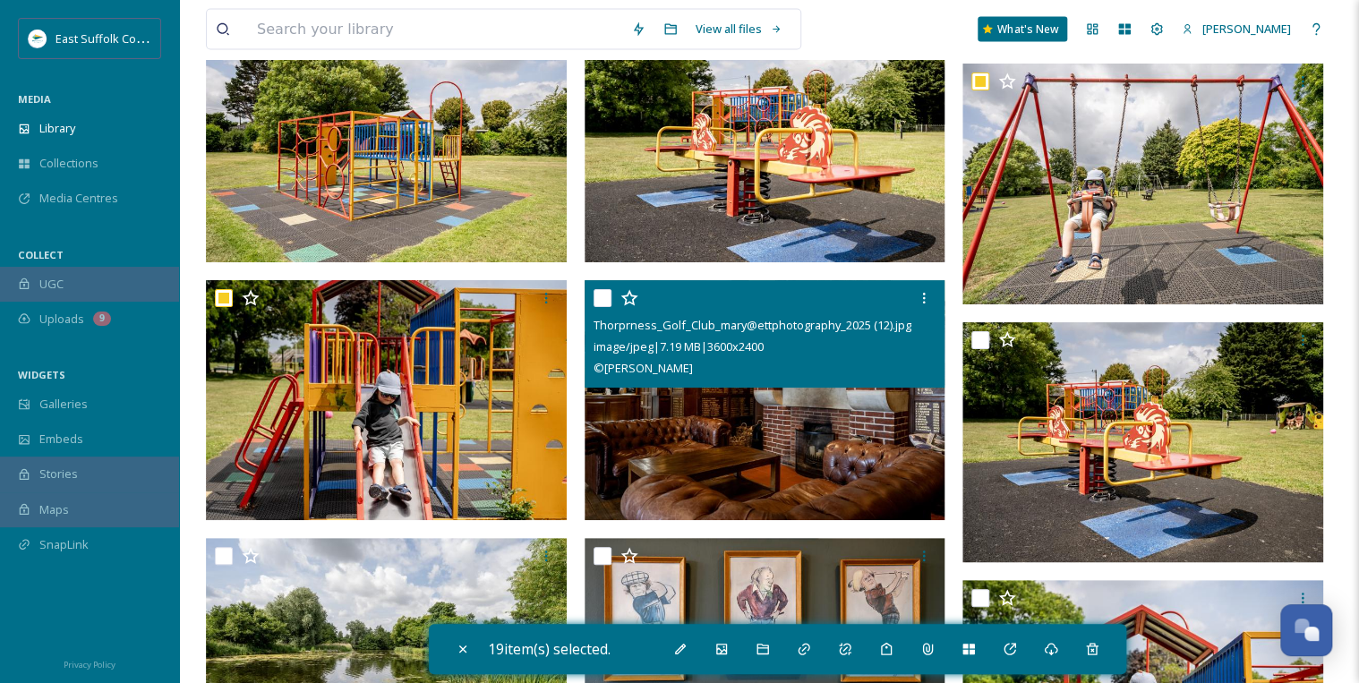
click at [601, 298] on input "checkbox" at bounding box center [602, 298] width 18 height 18
checkbox input "true"
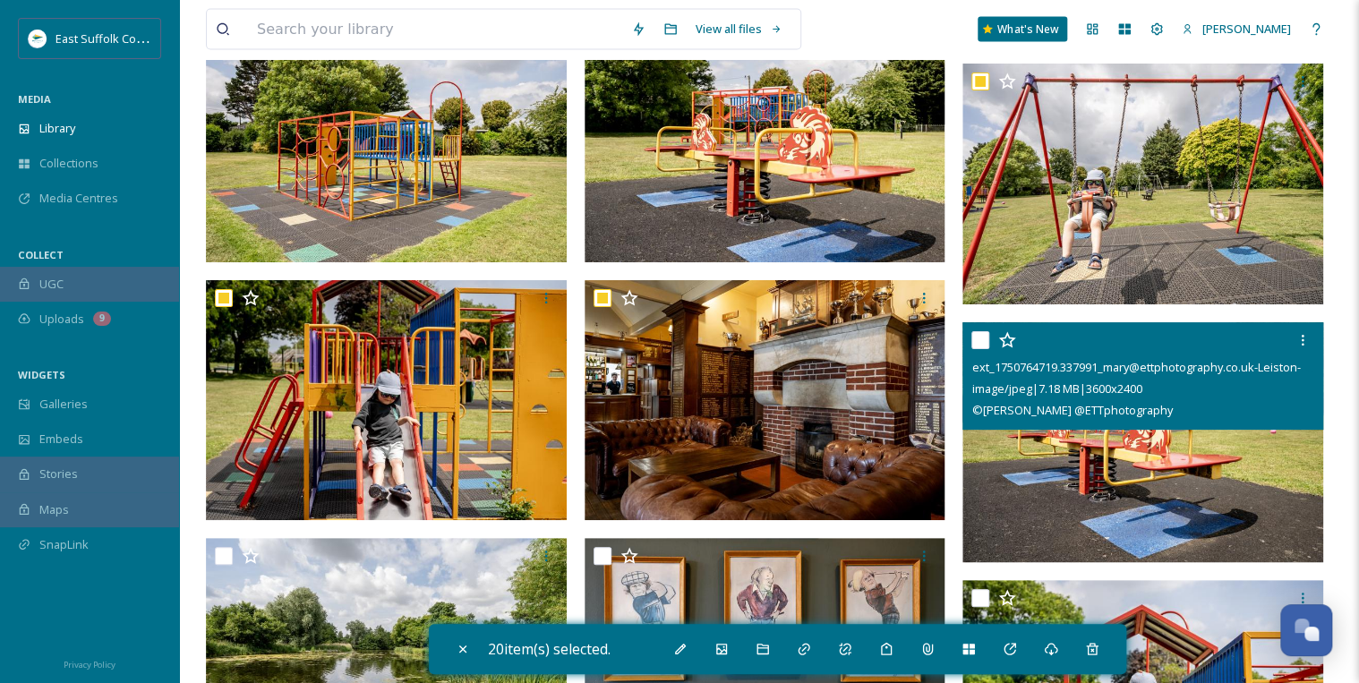
click at [978, 338] on input "checkbox" at bounding box center [980, 340] width 18 height 18
checkbox input "true"
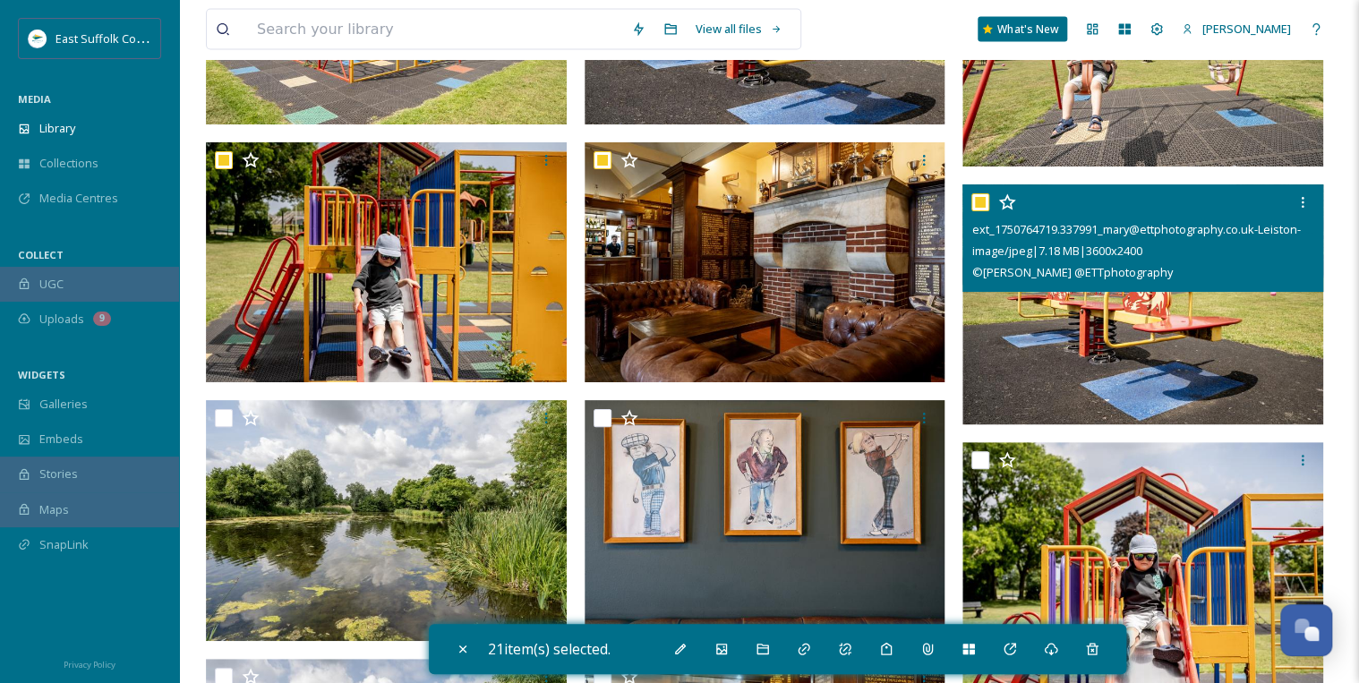
scroll to position [12108, 0]
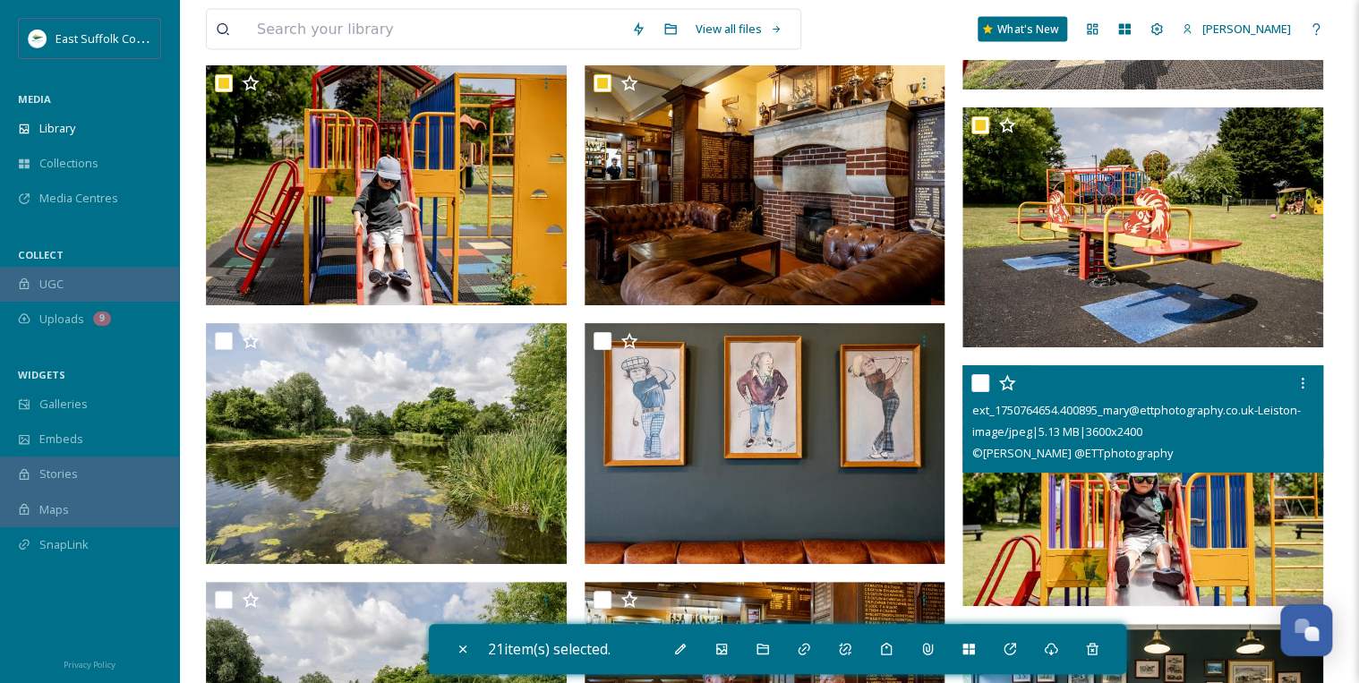
click at [981, 376] on input "checkbox" at bounding box center [980, 383] width 18 height 18
checkbox input "true"
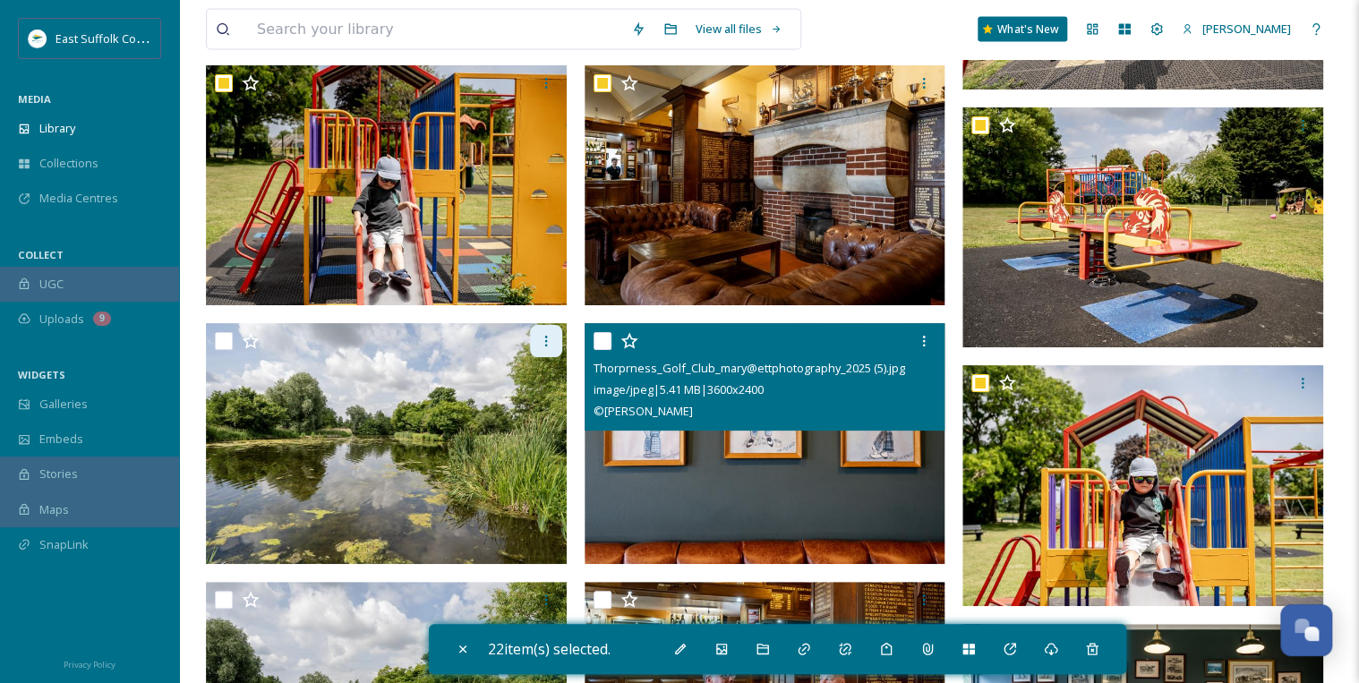
drag, startPoint x: 603, startPoint y: 336, endPoint x: 560, endPoint y: 338, distance: 43.1
click at [603, 337] on input "checkbox" at bounding box center [602, 341] width 18 height 18
drag, startPoint x: 602, startPoint y: 340, endPoint x: 674, endPoint y: 353, distance: 73.6
click at [602, 341] on input "checkbox" at bounding box center [602, 341] width 18 height 18
checkbox input "false"
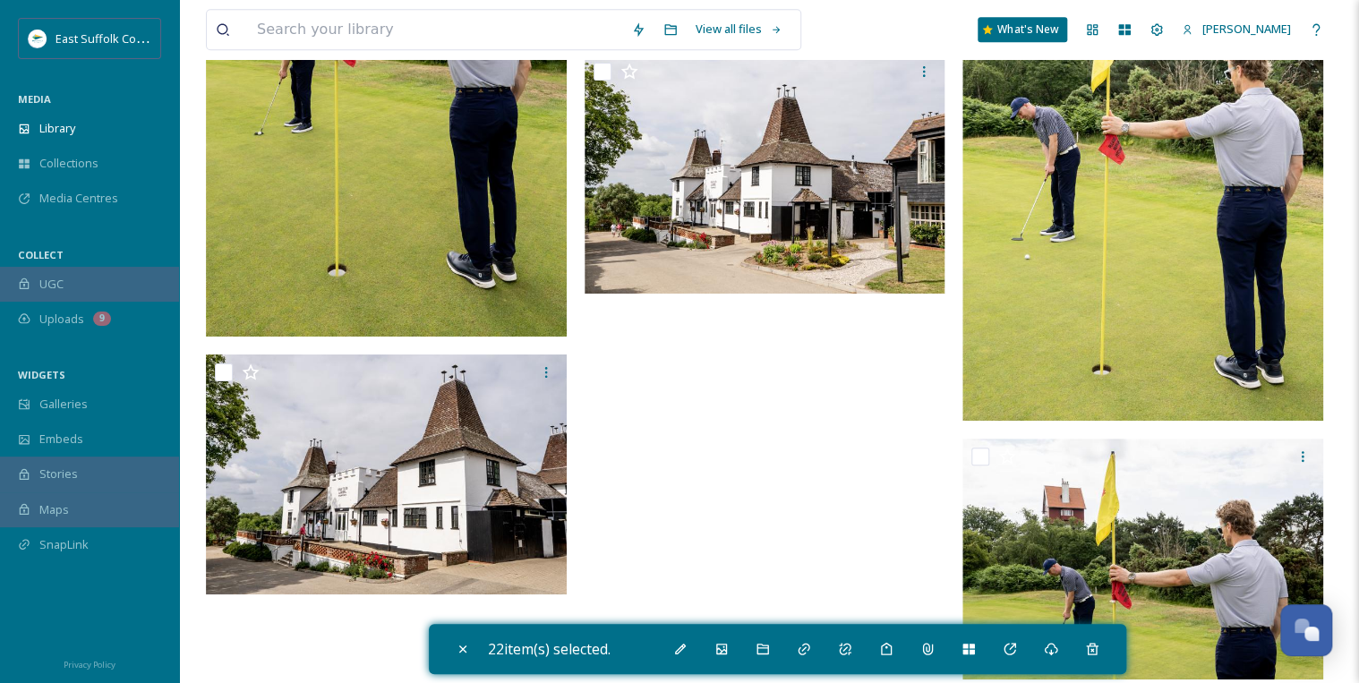
scroll to position [14686, 0]
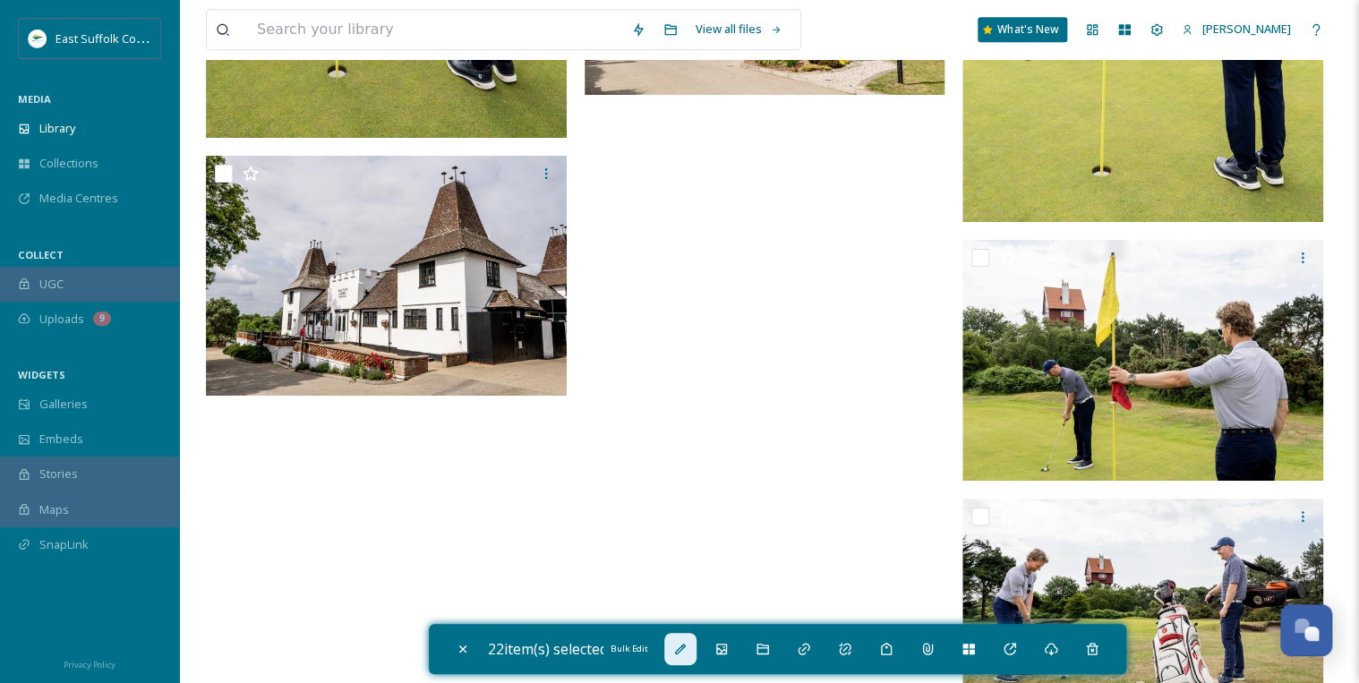
click at [680, 652] on icon at bounding box center [680, 649] width 11 height 11
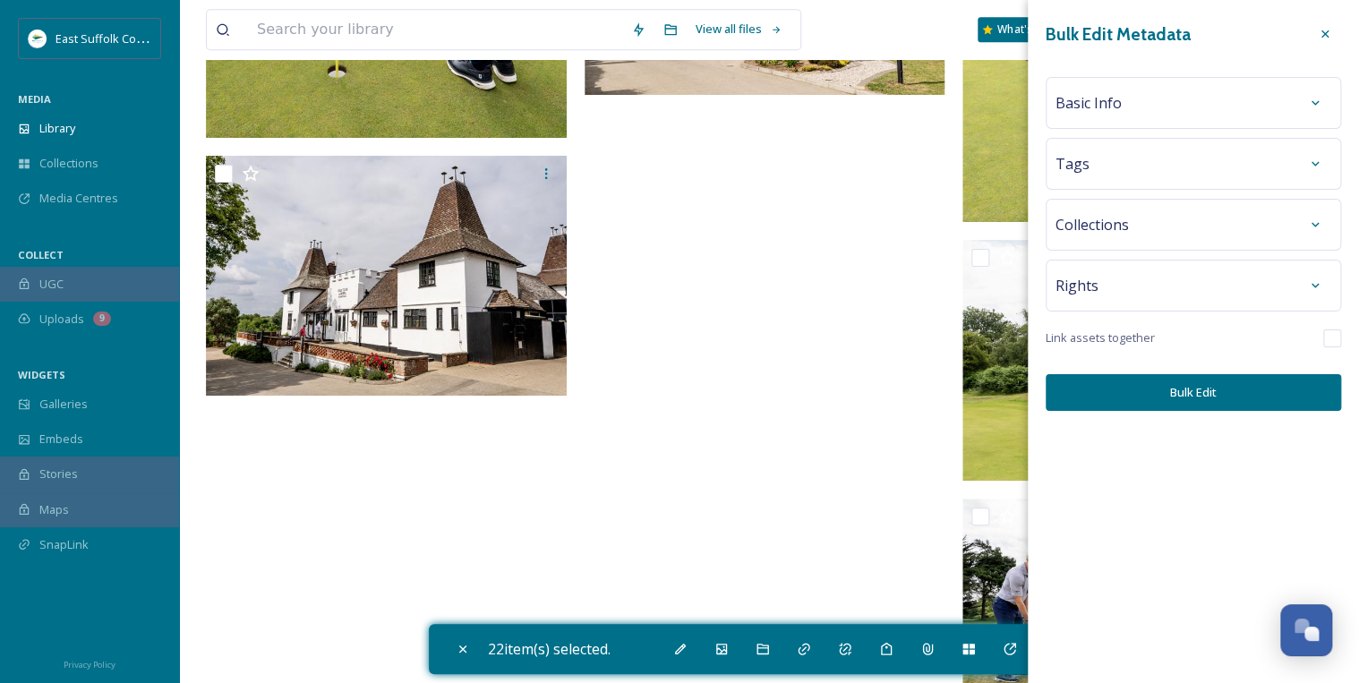
click at [1117, 97] on span "Basic Info" at bounding box center [1088, 102] width 66 height 21
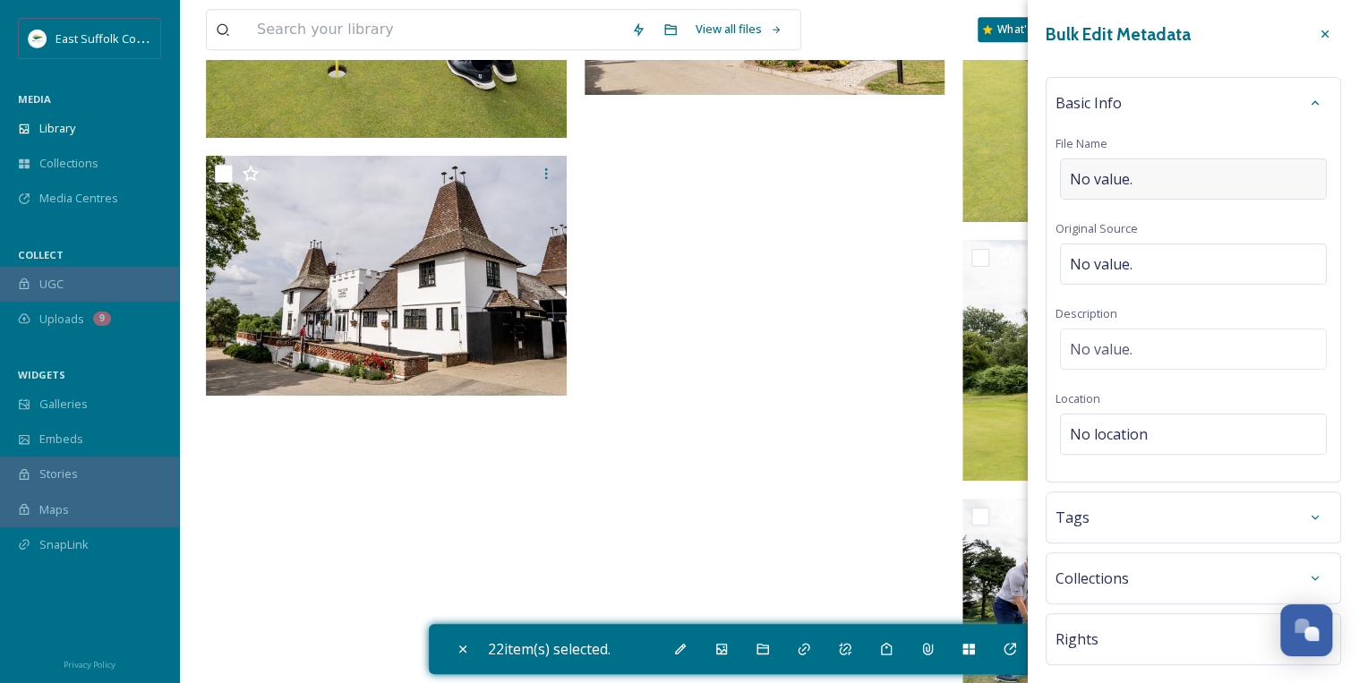
click at [1100, 173] on span "No value." at bounding box center [1101, 178] width 63 height 21
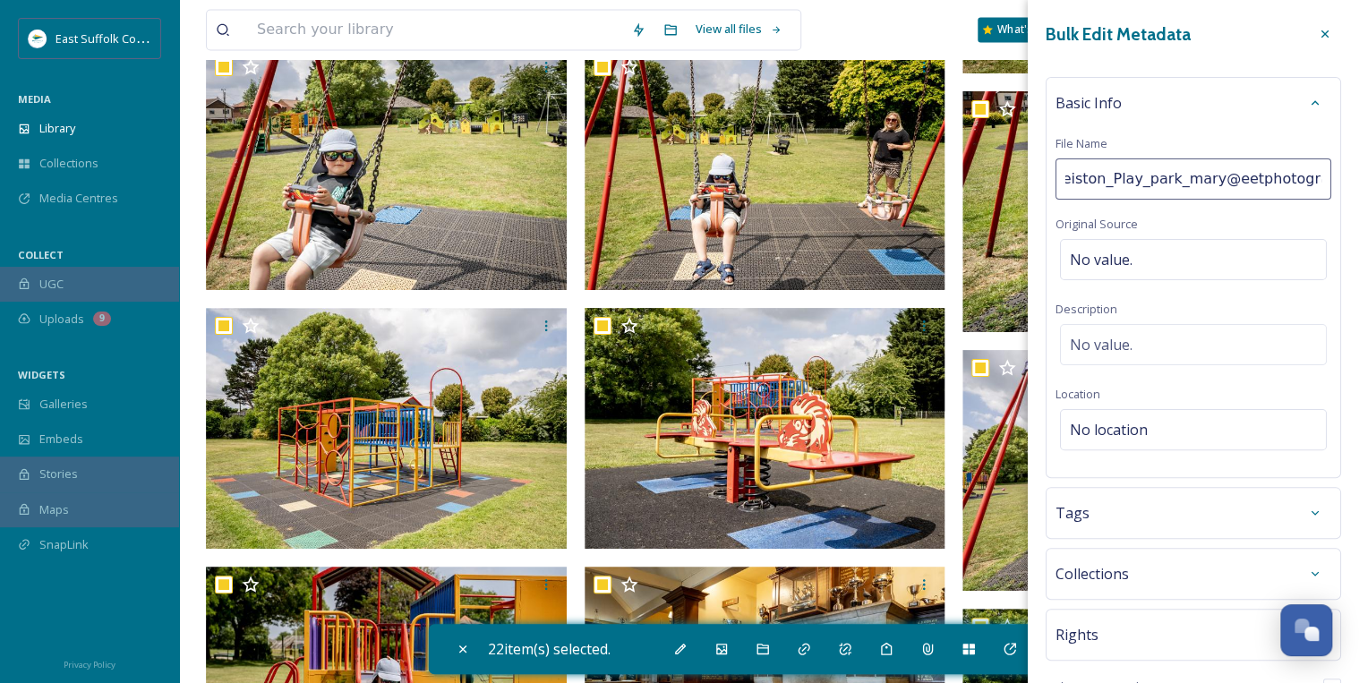
scroll to position [0, 17]
type input "Leiston_Play_park_mary@eetphotography_2025"
click at [1117, 337] on div "Basic Info File Name Leiston_Play_park_mary@eetphotography_2025 Original Source…" at bounding box center [1193, 277] width 295 height 401
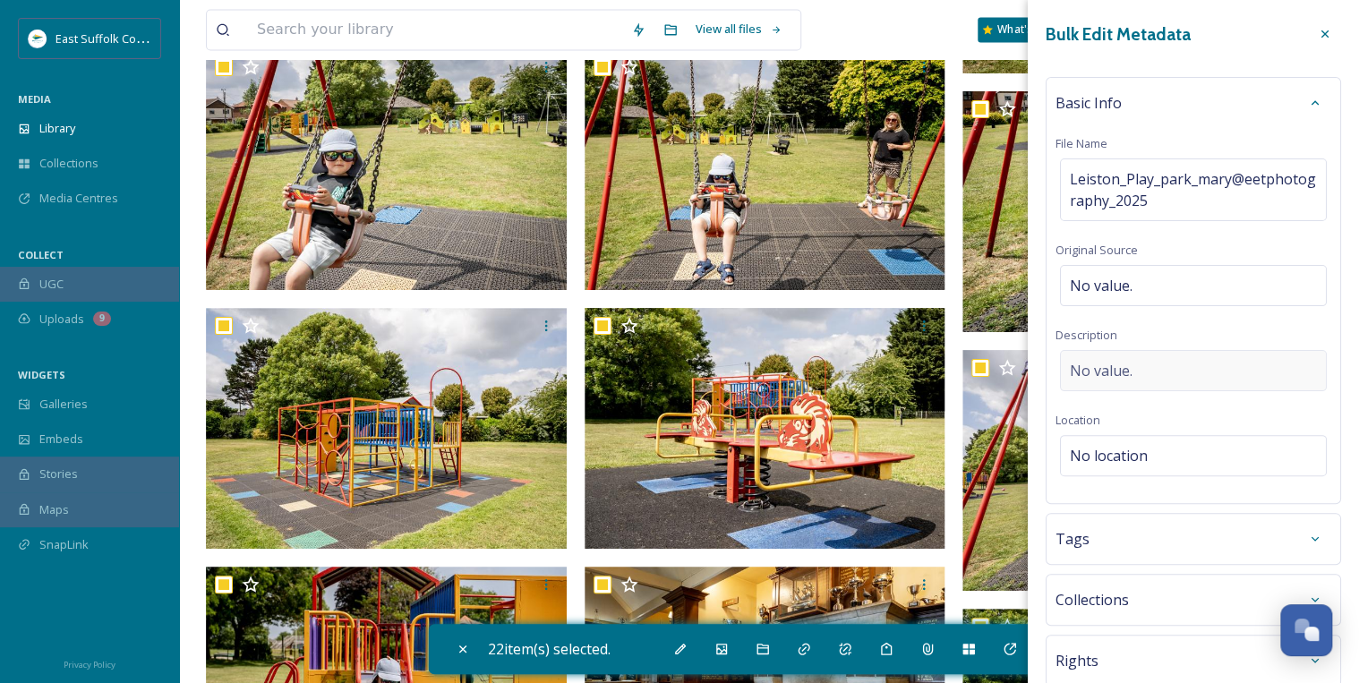
click at [1111, 360] on span "No value." at bounding box center [1101, 370] width 63 height 21
click at [1097, 359] on textarea at bounding box center [1193, 424] width 276 height 149
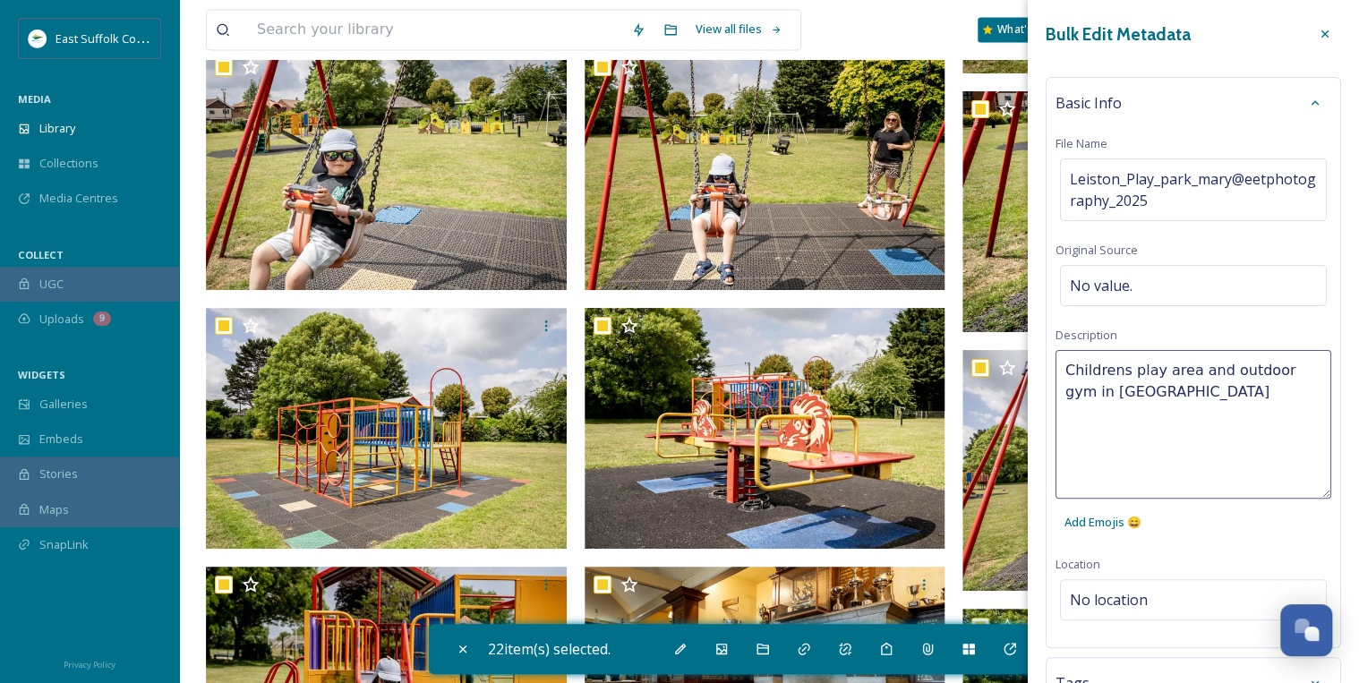
click at [1119, 373] on textarea "Childrens play area and outdoor gym in [GEOGRAPHIC_DATA]" at bounding box center [1193, 424] width 276 height 149
type textarea "Children's play area and outdoor gym in [GEOGRAPHIC_DATA]"
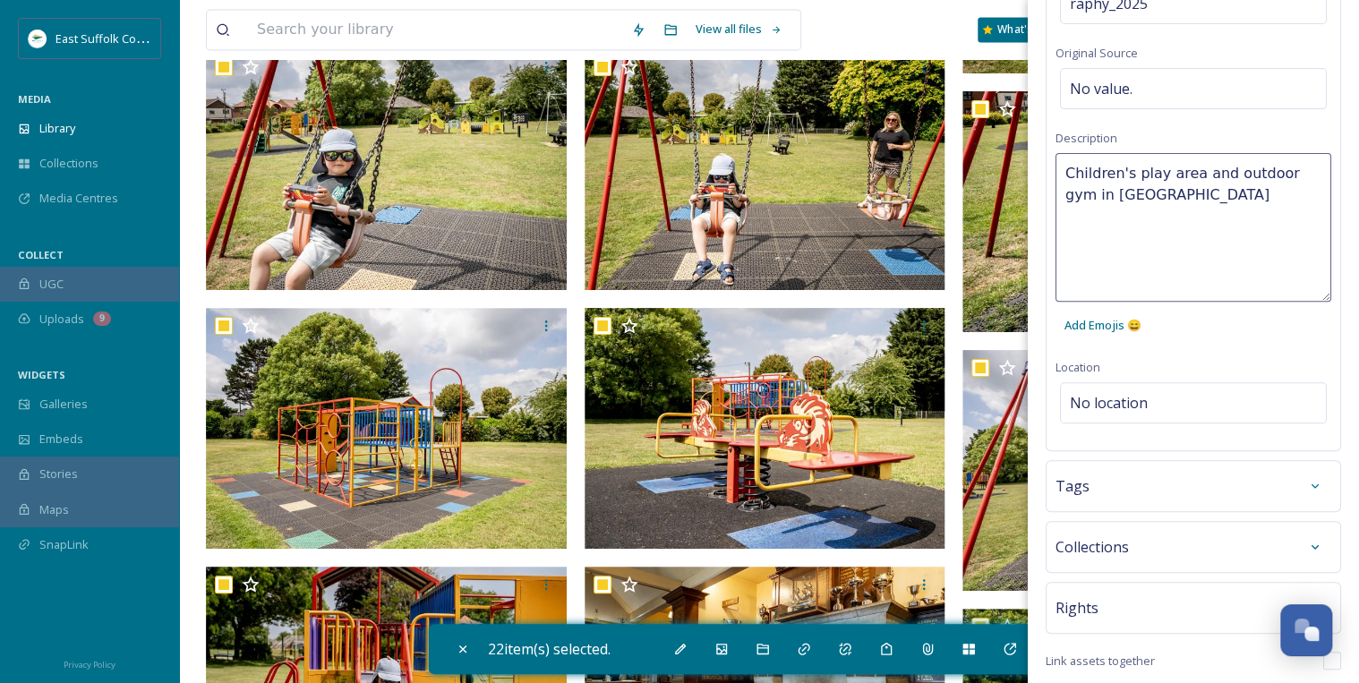
scroll to position [260, 0]
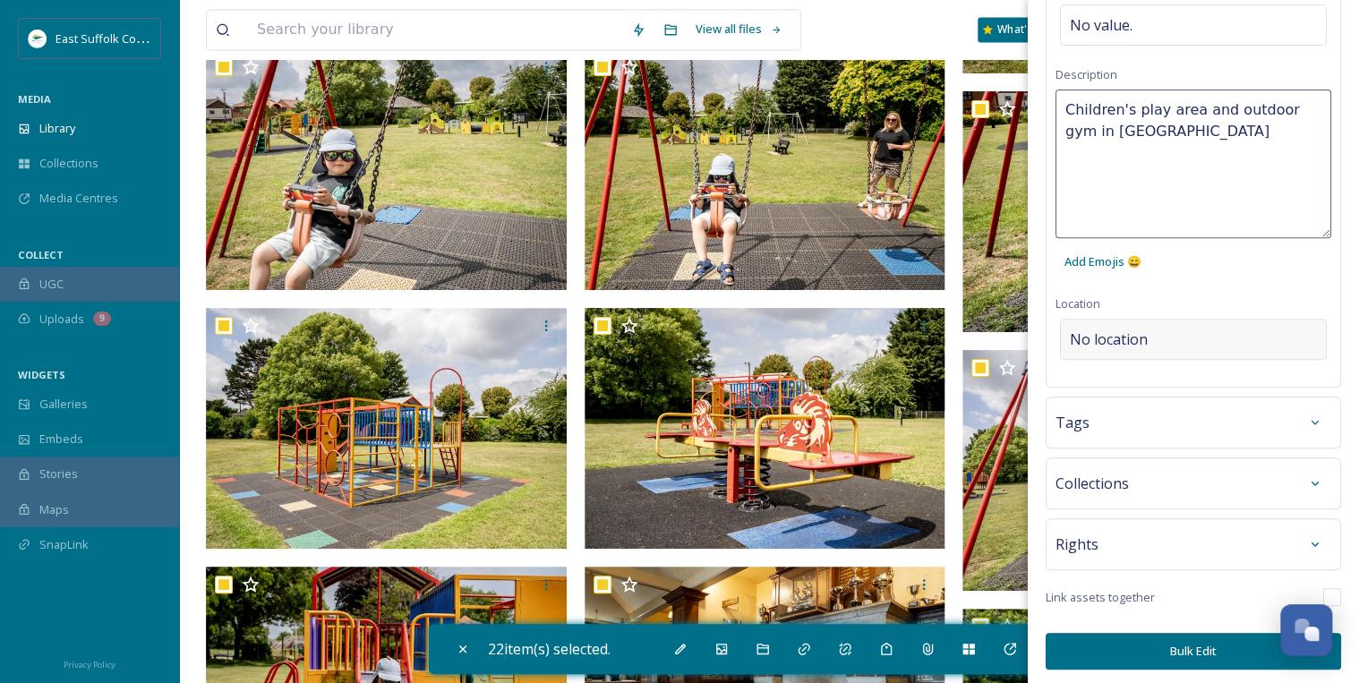
click at [1151, 339] on div "No location" at bounding box center [1193, 339] width 267 height 41
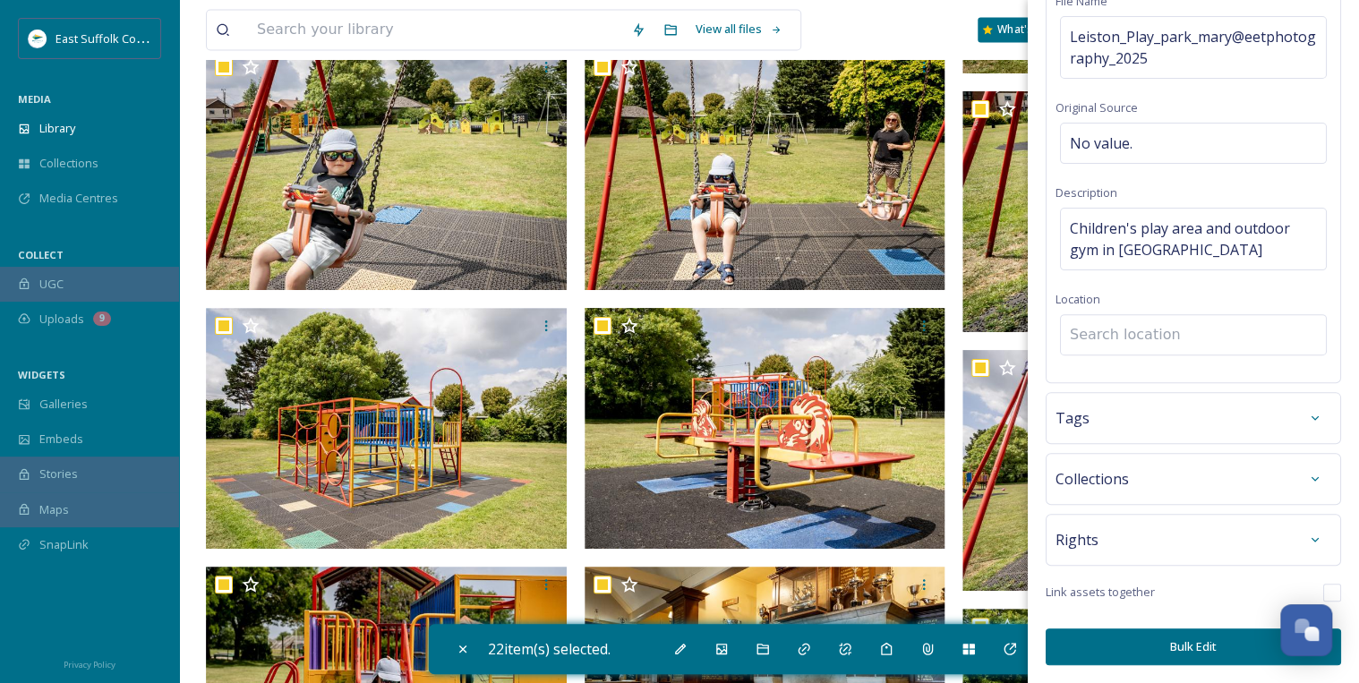
scroll to position [139, 0]
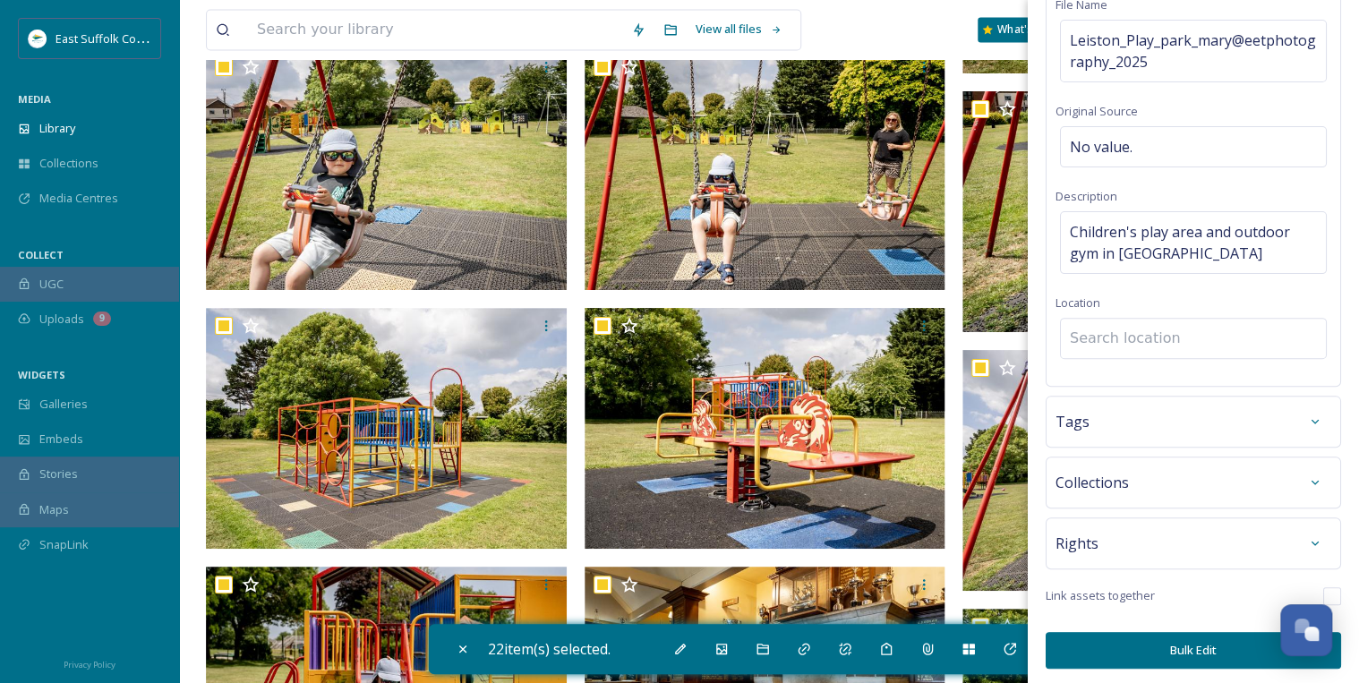
click at [1149, 338] on input at bounding box center [1193, 338] width 265 height 39
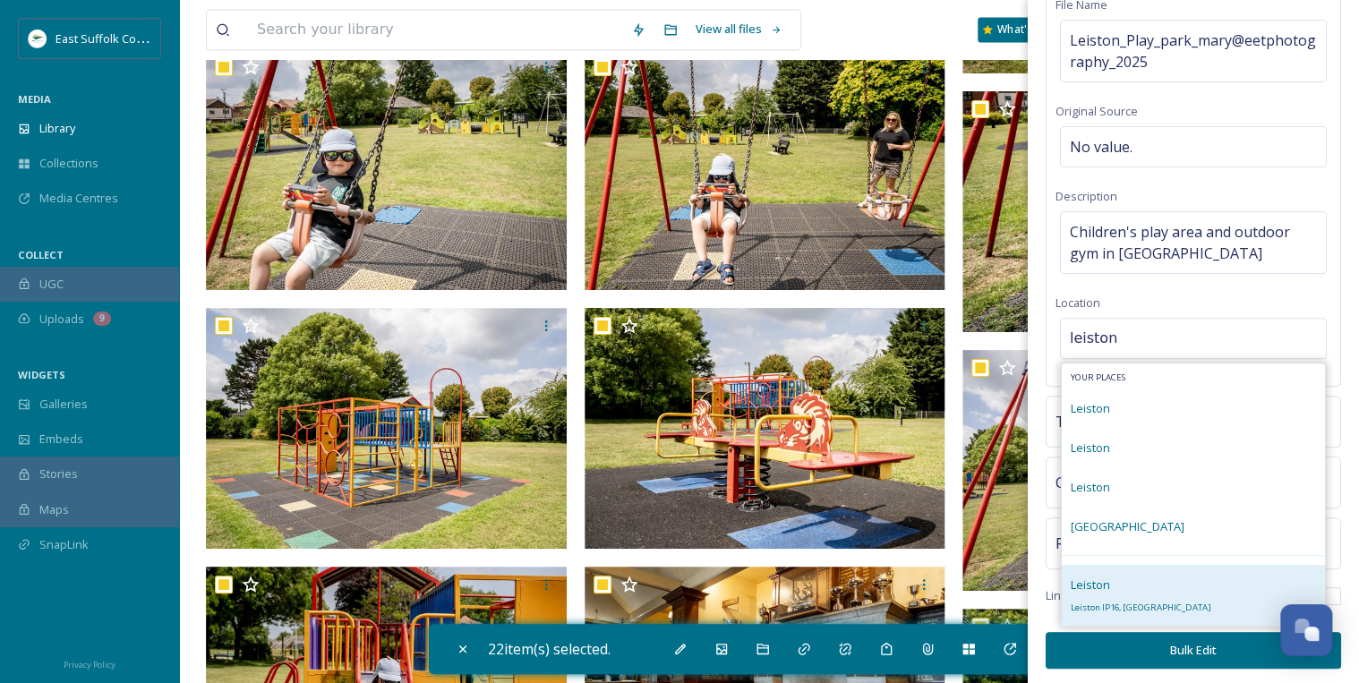
type input "leiston"
click at [1132, 594] on div "[PERSON_NAME] IP16, [GEOGRAPHIC_DATA]" at bounding box center [1141, 595] width 141 height 43
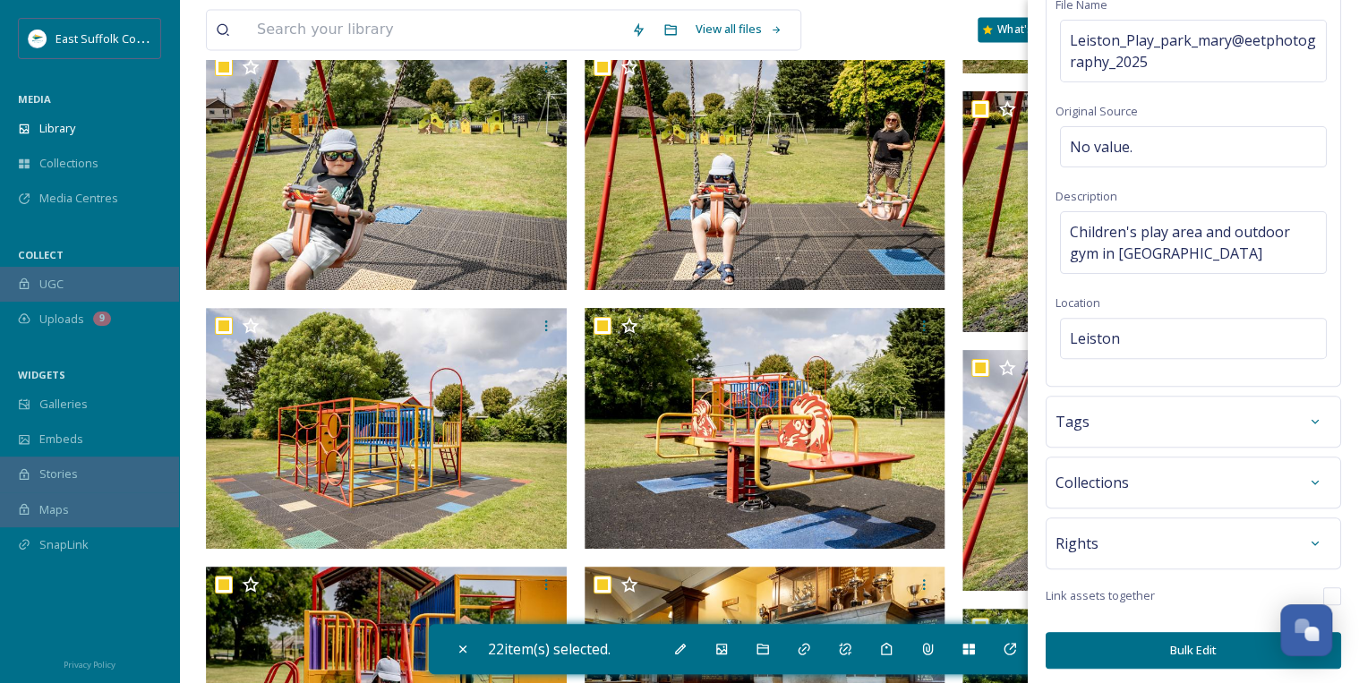
click at [1175, 416] on div "Tags" at bounding box center [1193, 422] width 276 height 32
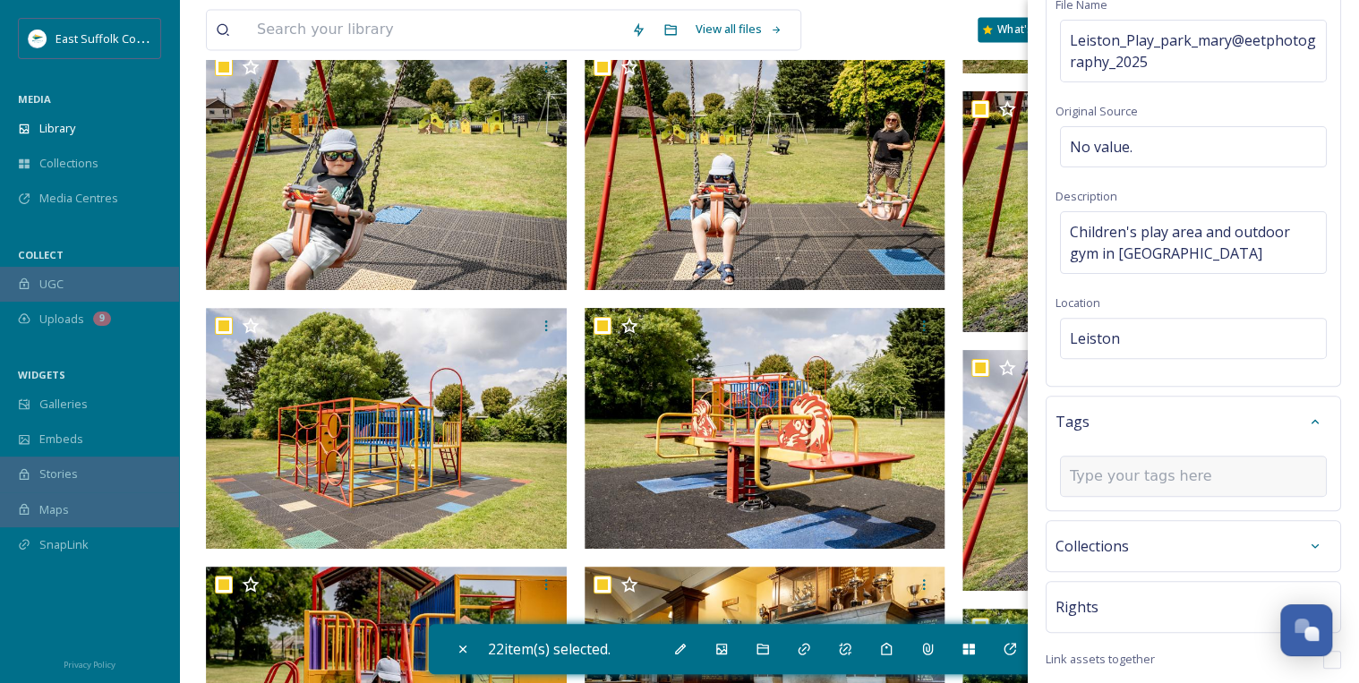
click at [1146, 475] on input at bounding box center [1159, 475] width 179 height 21
type input "play"
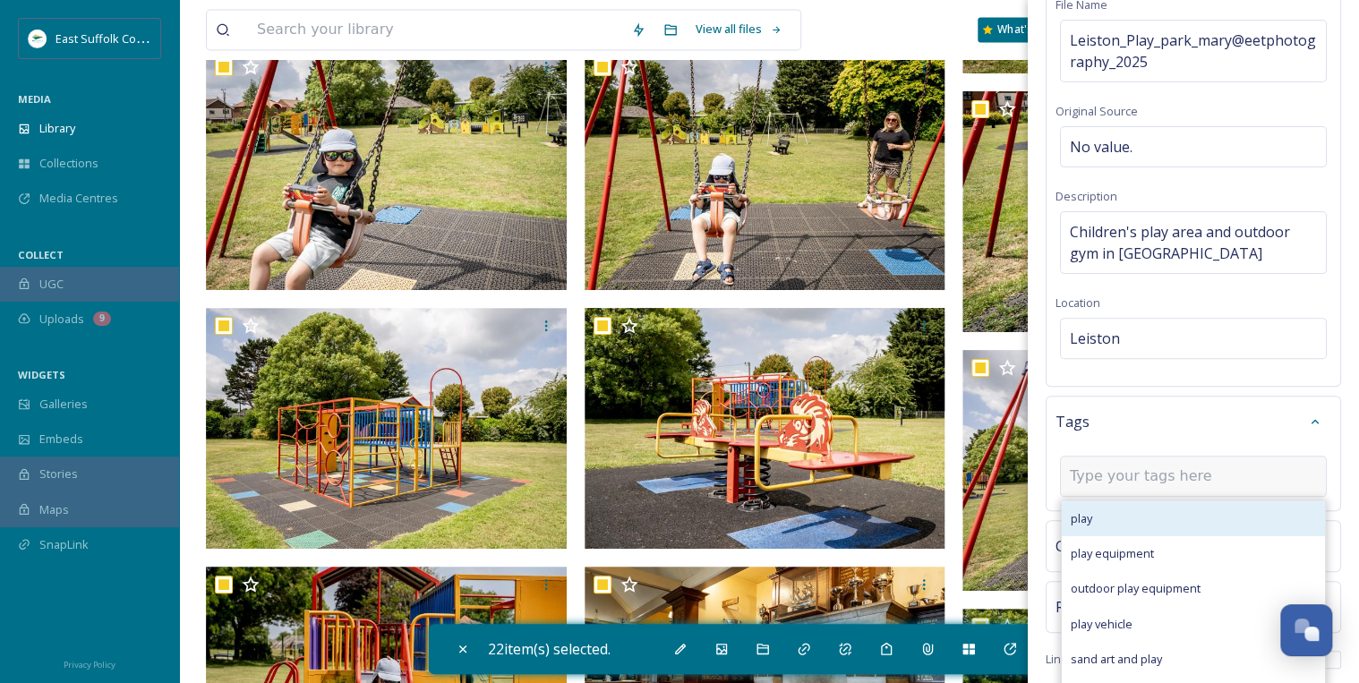
scroll to position [143, 0]
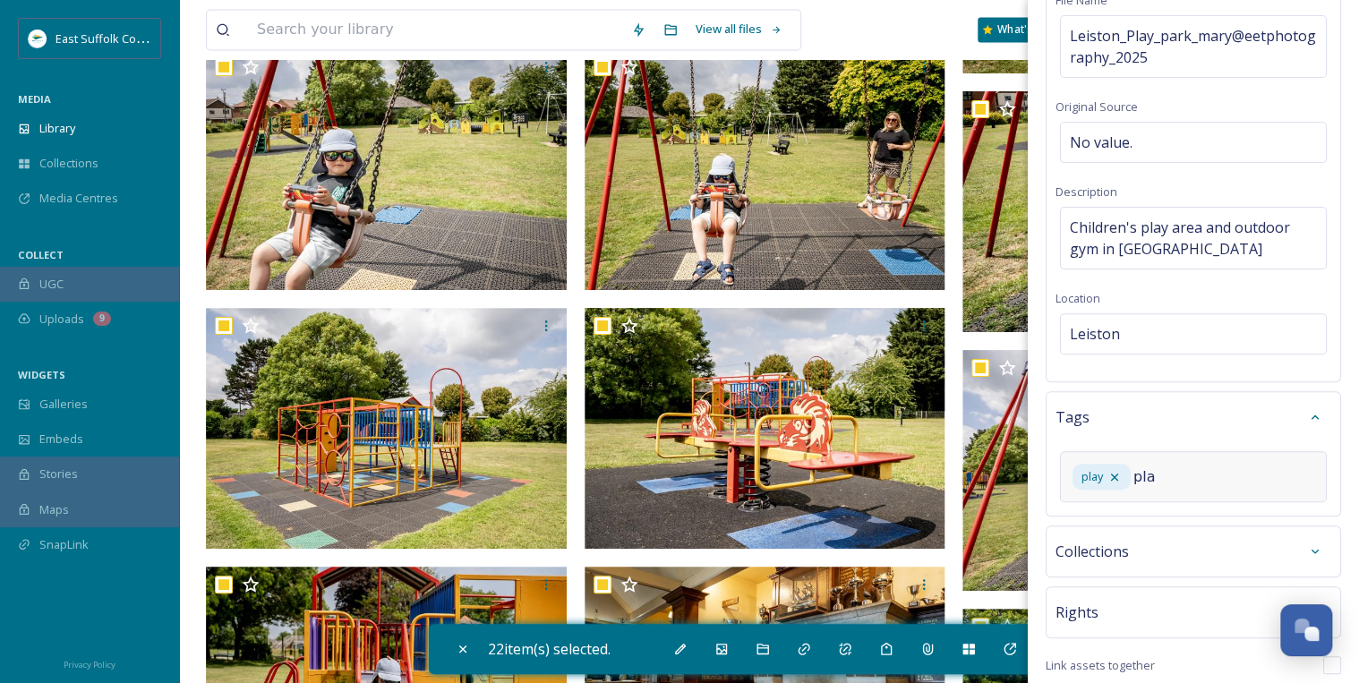
type input "play"
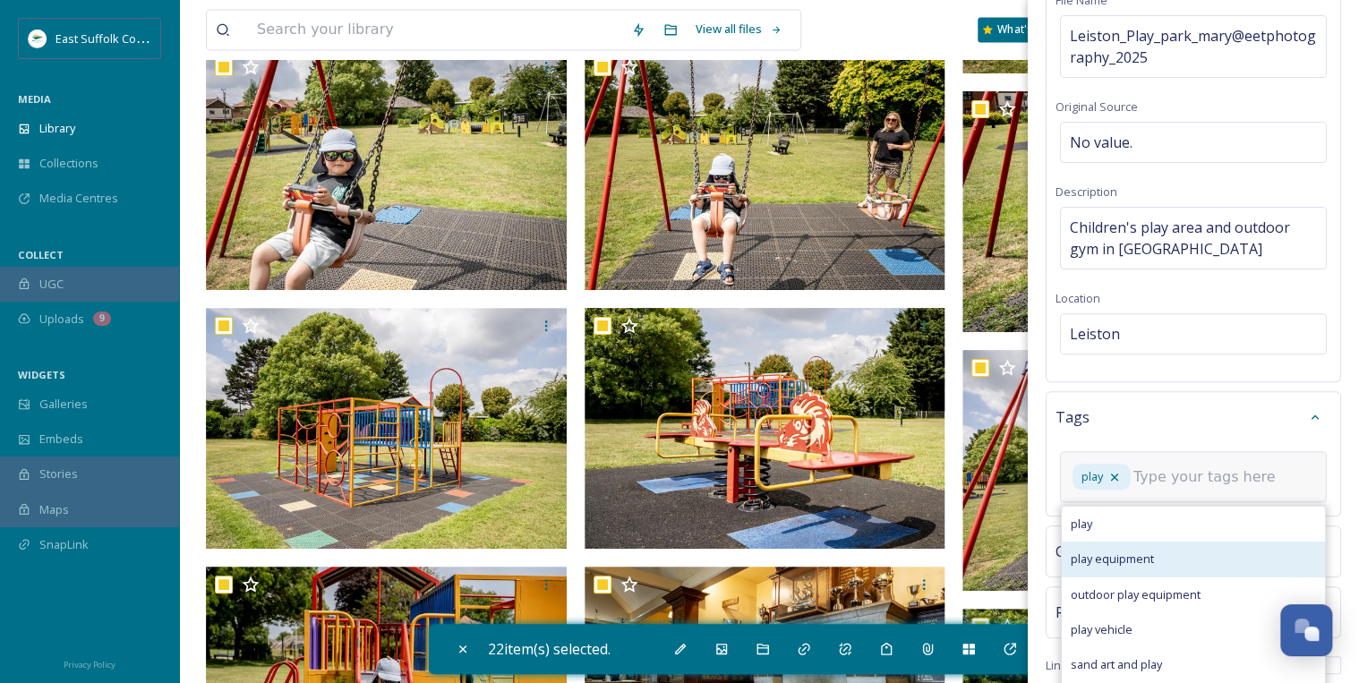
scroll to position [175, 0]
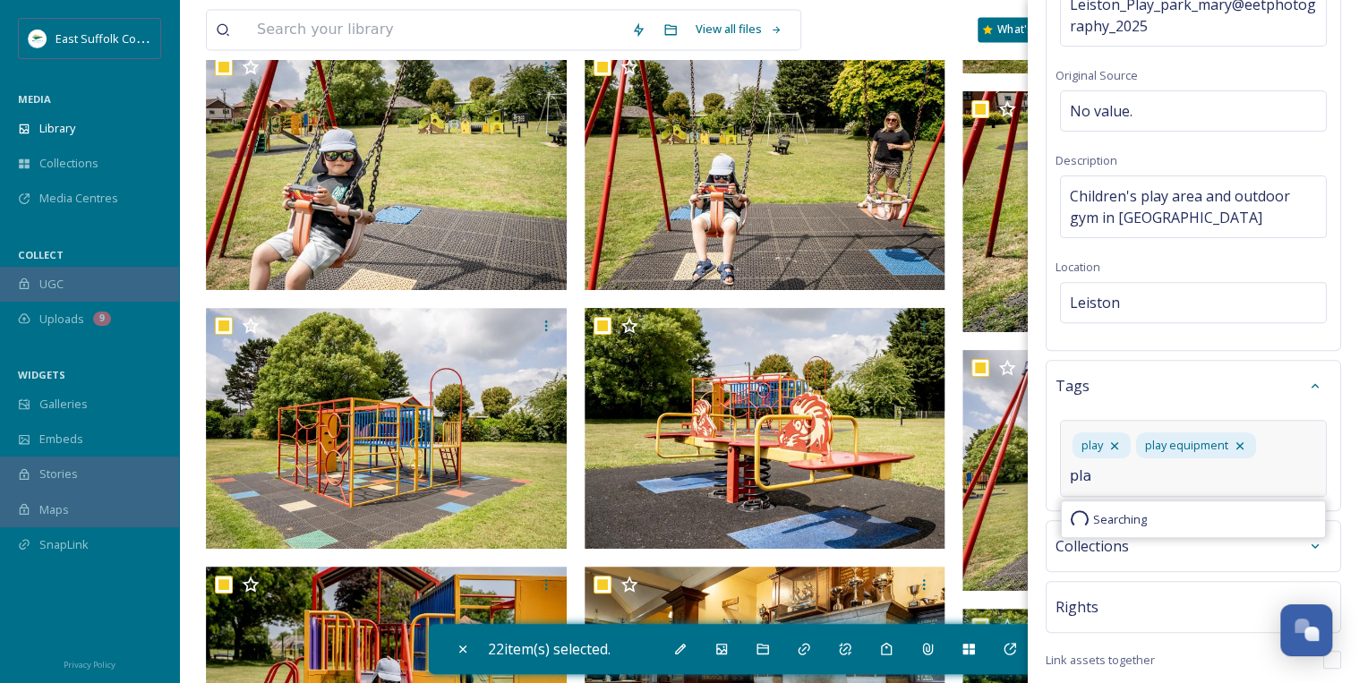
type input "play"
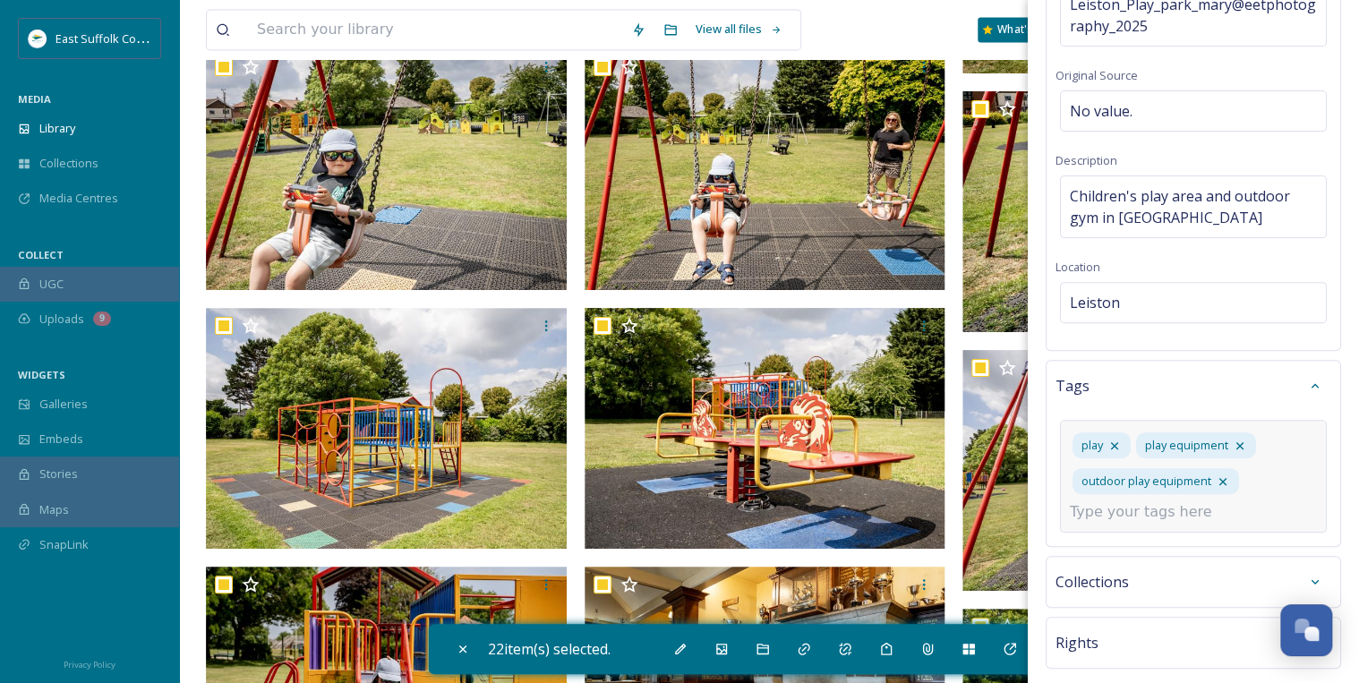
scroll to position [210, 0]
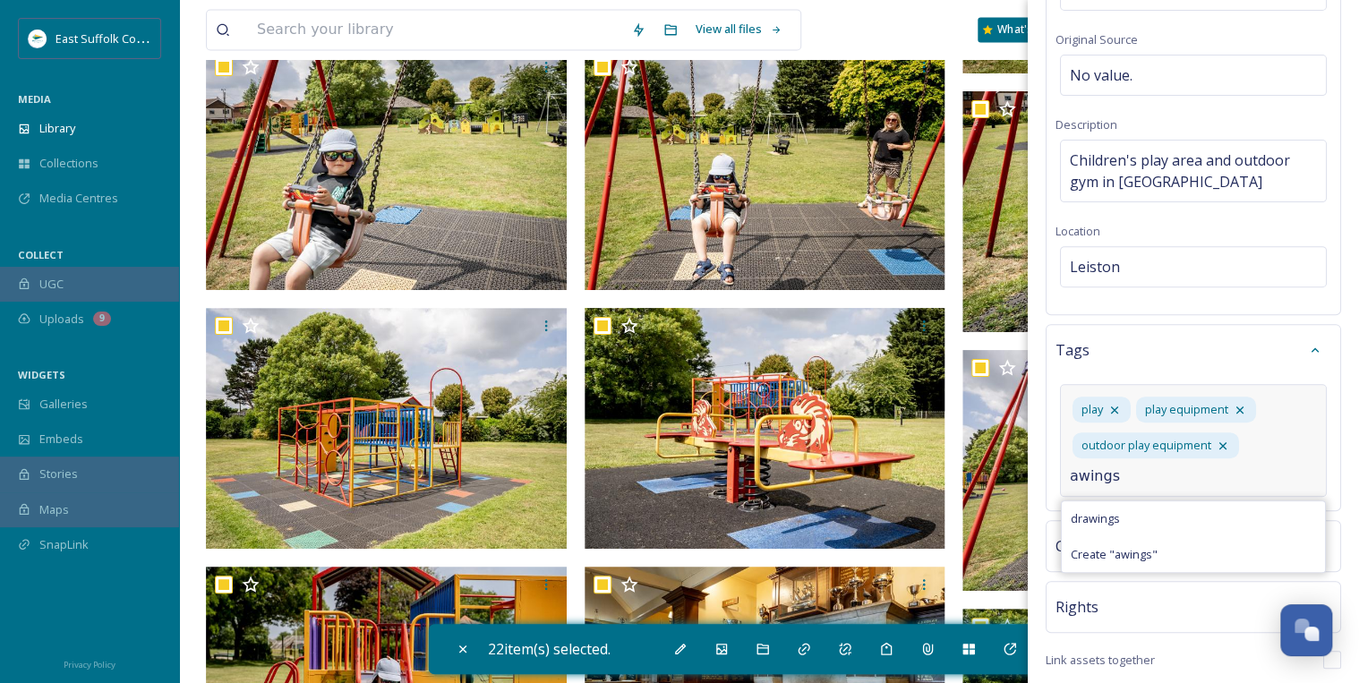
click at [1075, 475] on input "awings" at bounding box center [1159, 475] width 179 height 21
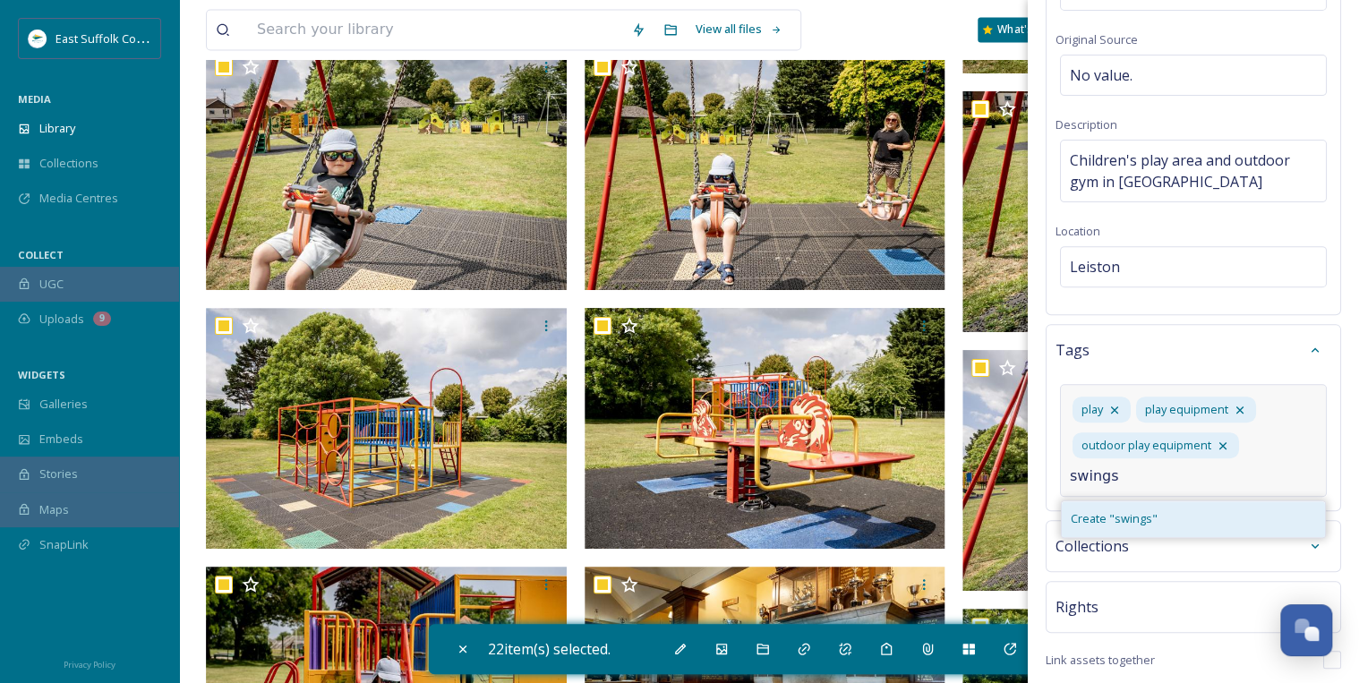
type input "swings"
click at [1101, 522] on span "Create " swings "" at bounding box center [1114, 518] width 87 height 17
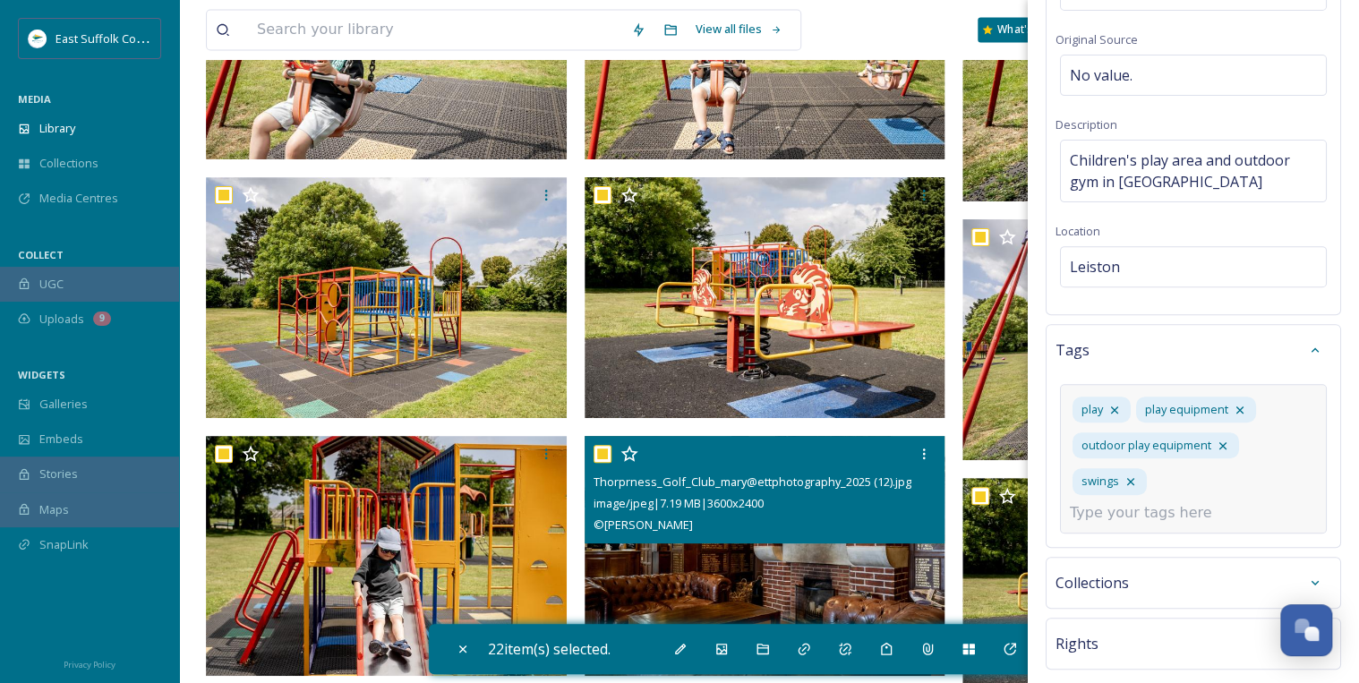
scroll to position [11678, 0]
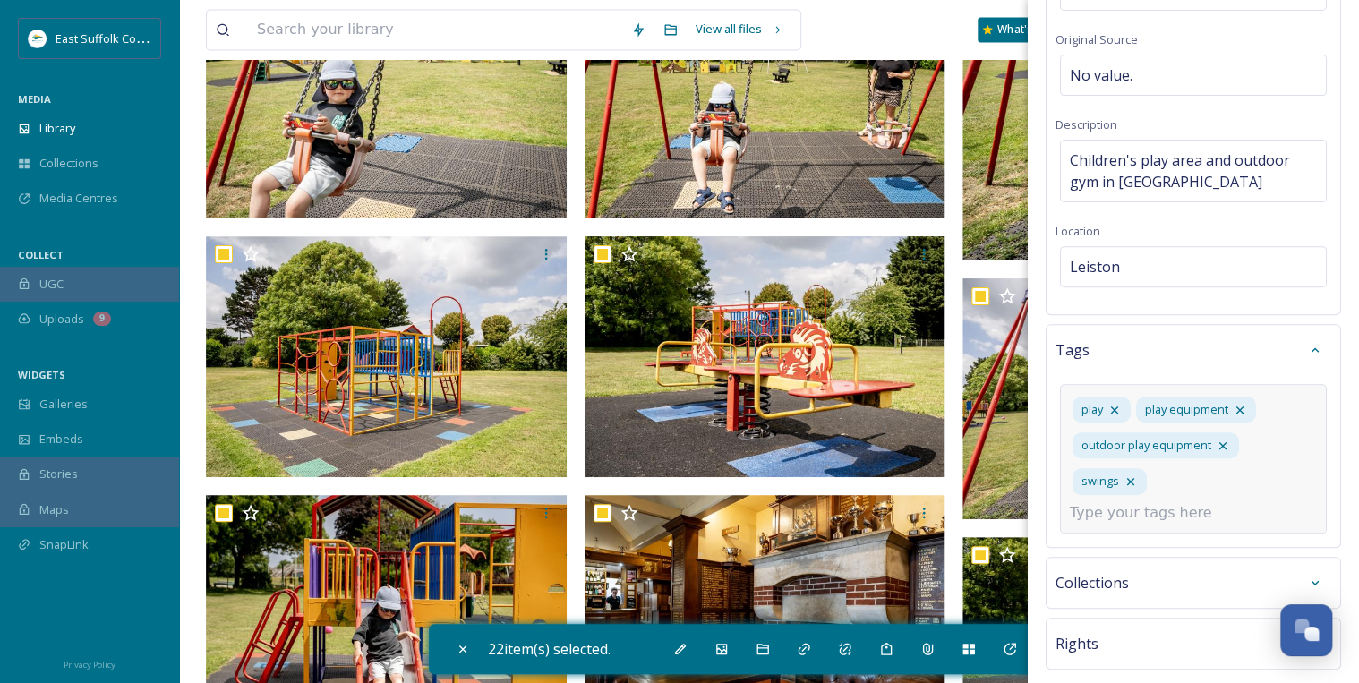
click at [1135, 509] on input at bounding box center [1159, 512] width 179 height 21
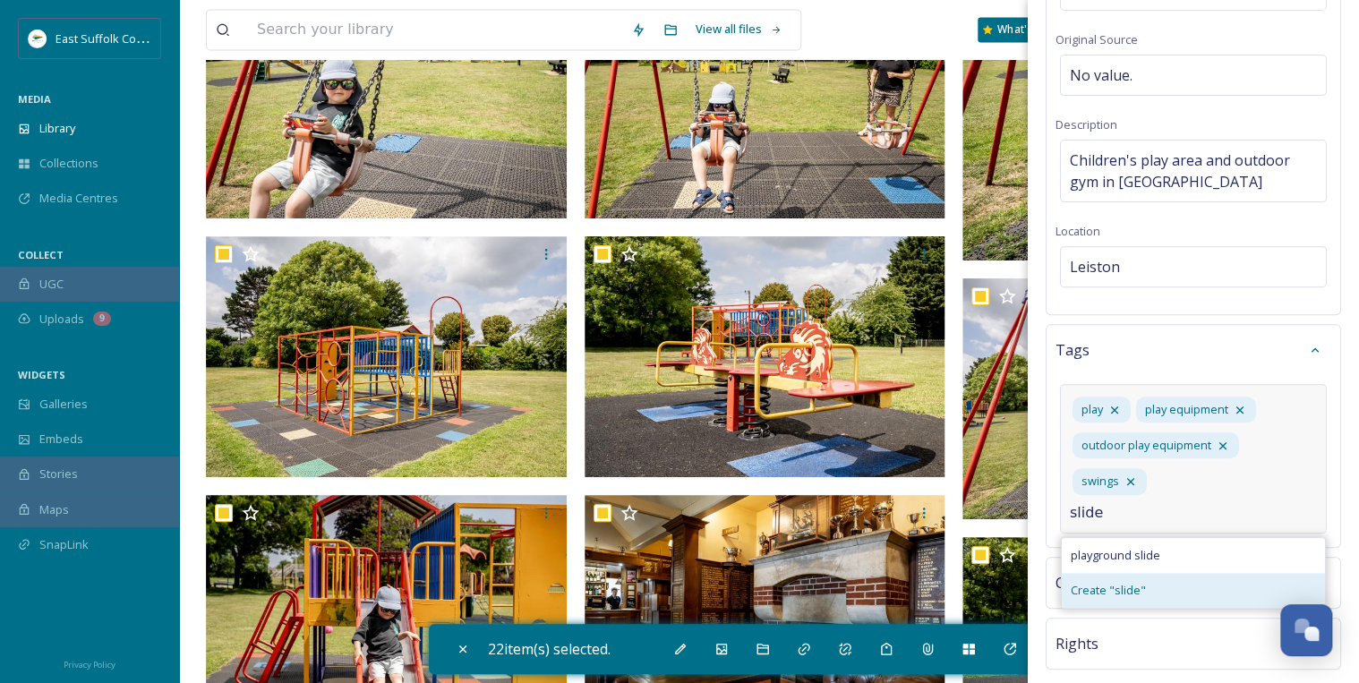
type input "slide"
click at [1133, 582] on span "Create " slide "" at bounding box center [1108, 590] width 75 height 17
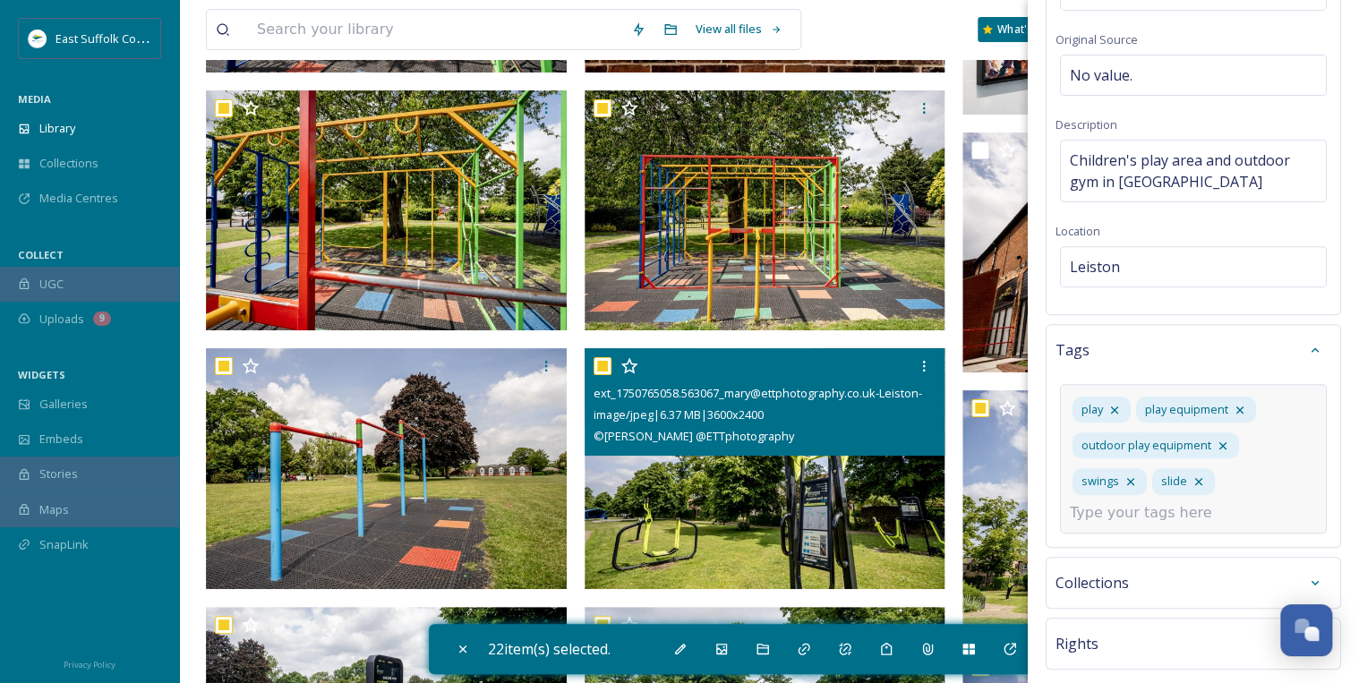
scroll to position [10461, 0]
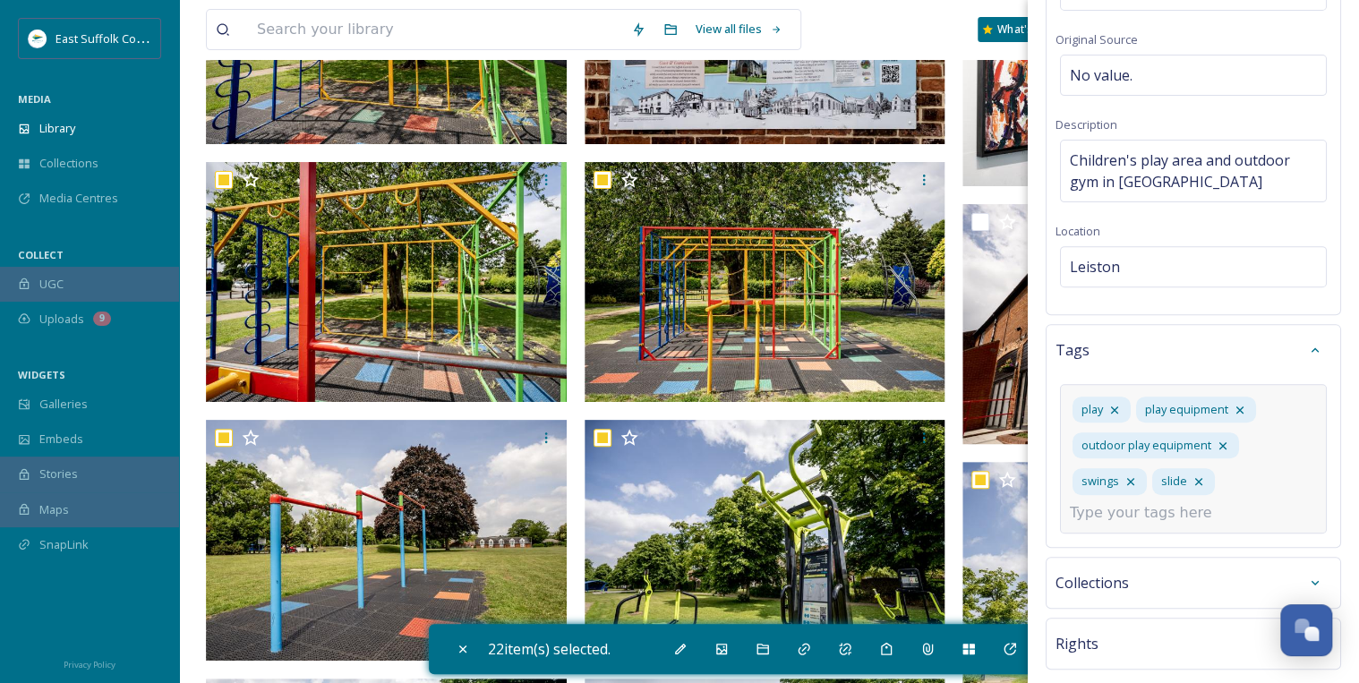
click at [1117, 515] on input at bounding box center [1159, 512] width 179 height 21
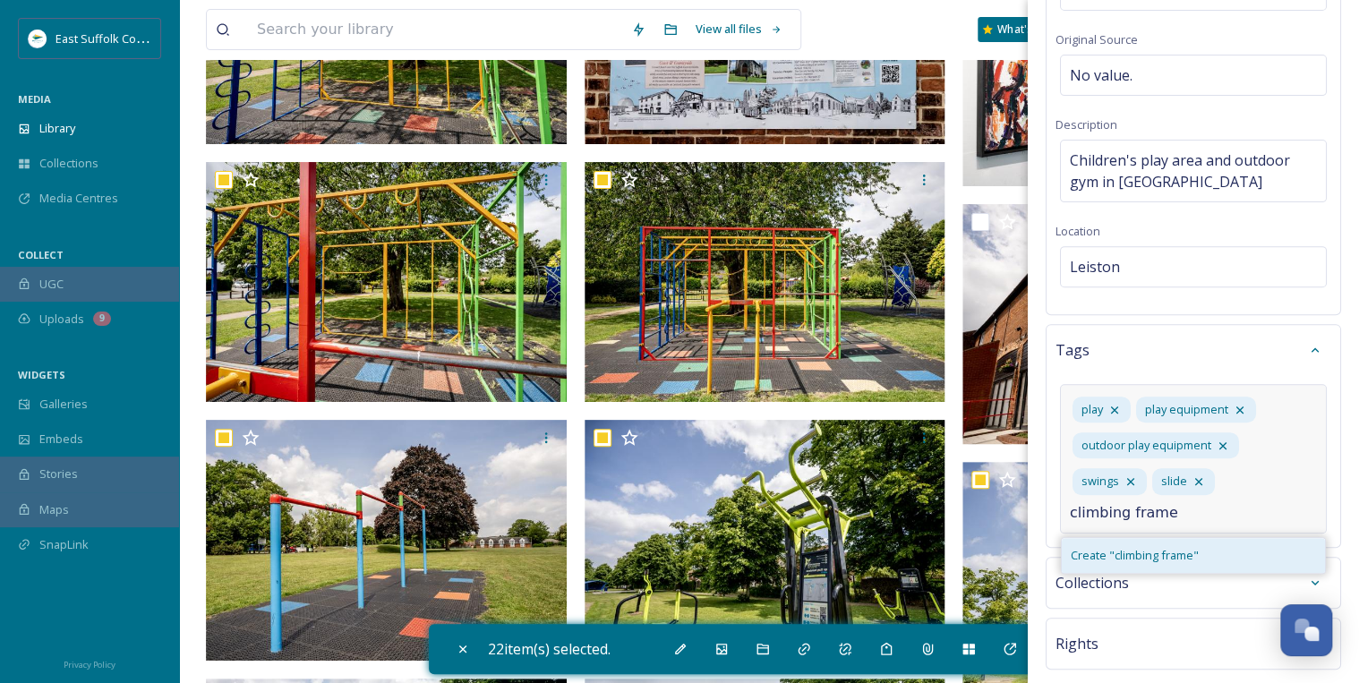
type input "climbing frame"
click at [1123, 548] on span "Create " climbing frame "" at bounding box center [1135, 555] width 128 height 17
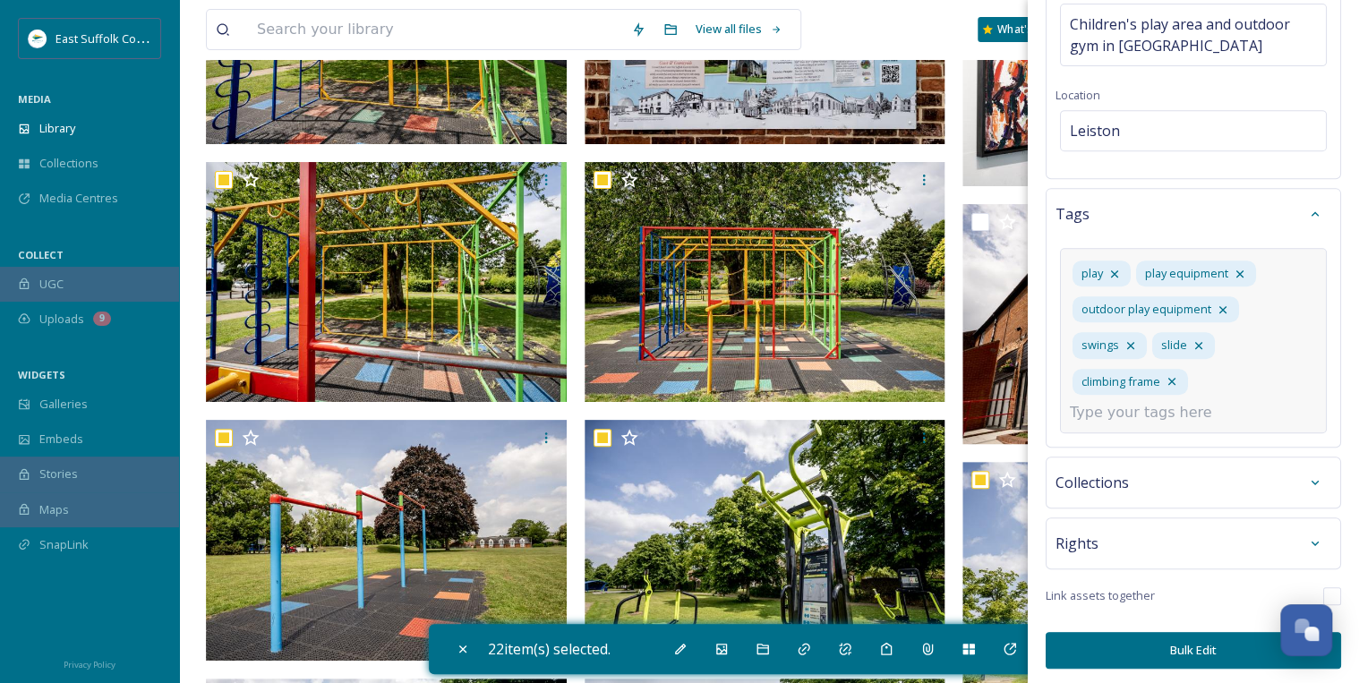
click at [1153, 534] on div "Rights" at bounding box center [1193, 543] width 276 height 32
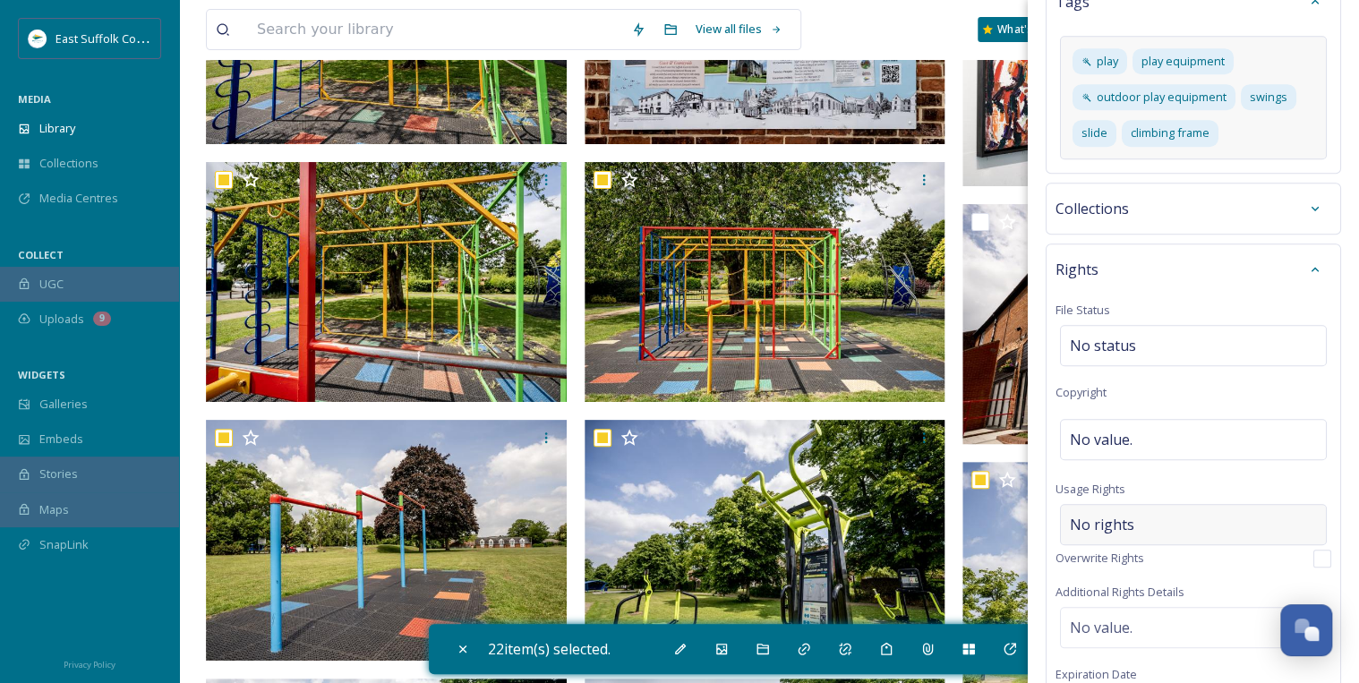
scroll to position [561, 0]
click at [1128, 421] on div "No value." at bounding box center [1193, 436] width 267 height 41
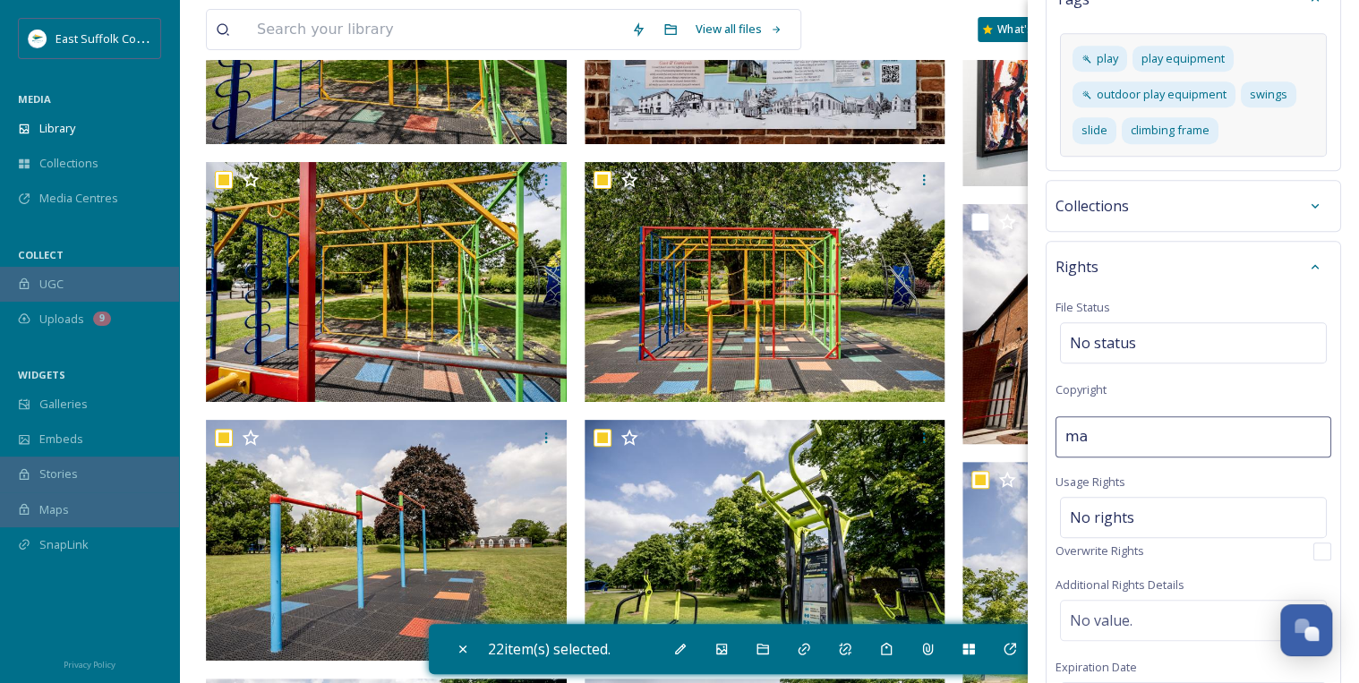
type input "[PERSON_NAME]"
click at [1142, 505] on div "No rights" at bounding box center [1193, 517] width 267 height 41
click at [1127, 517] on input at bounding box center [1163, 526] width 197 height 39
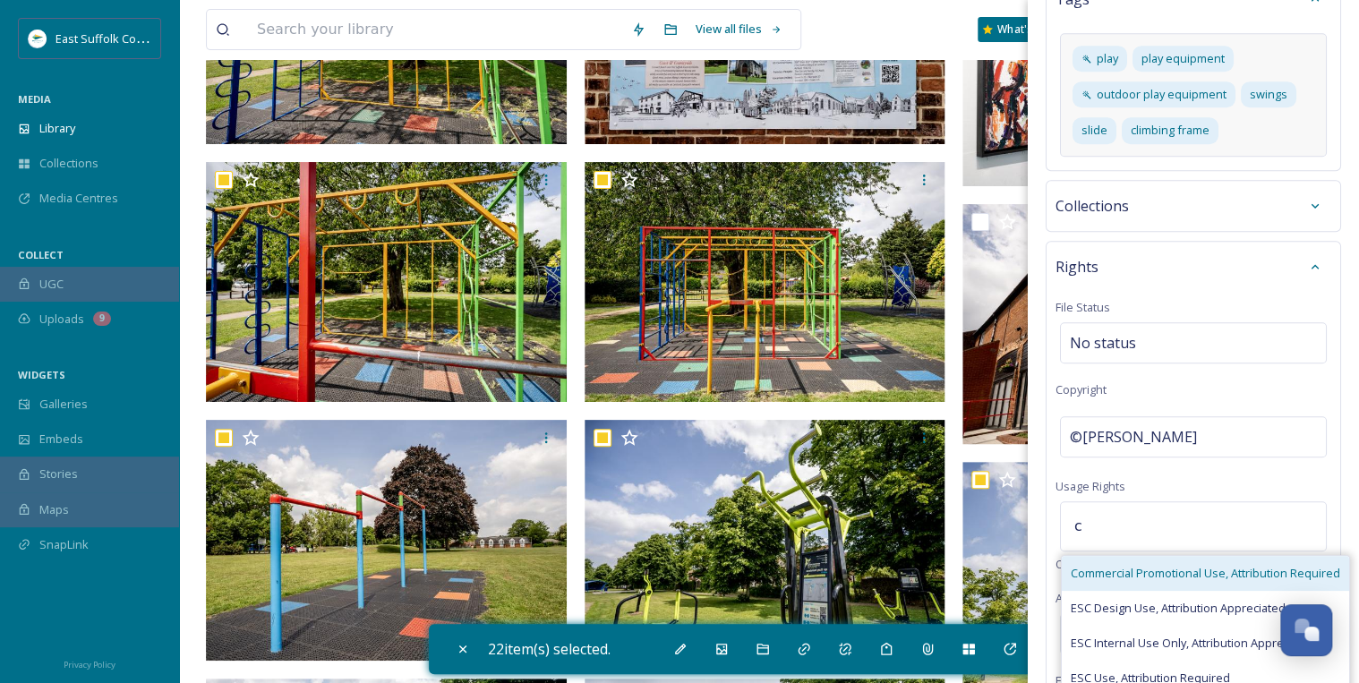
type input "c"
click at [1148, 573] on span "Commercial Promotional Use, Attribution Required" at bounding box center [1205, 573] width 269 height 17
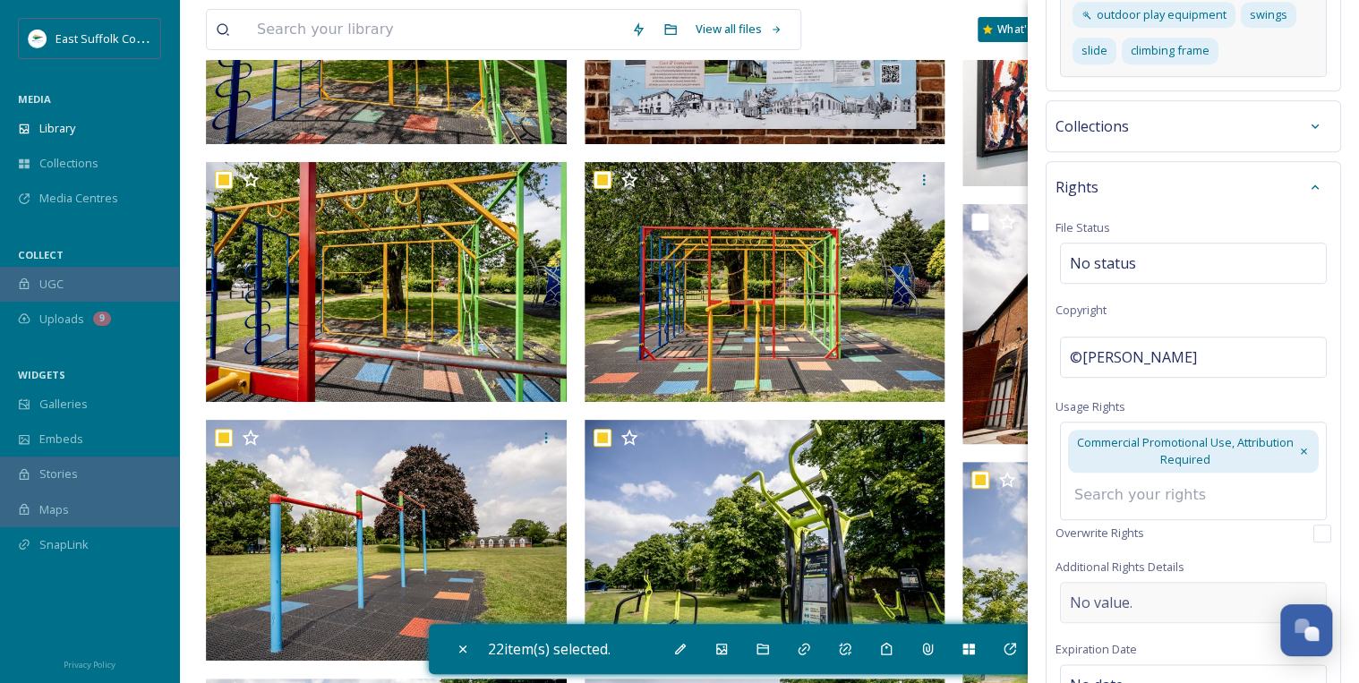
scroll to position [848, 0]
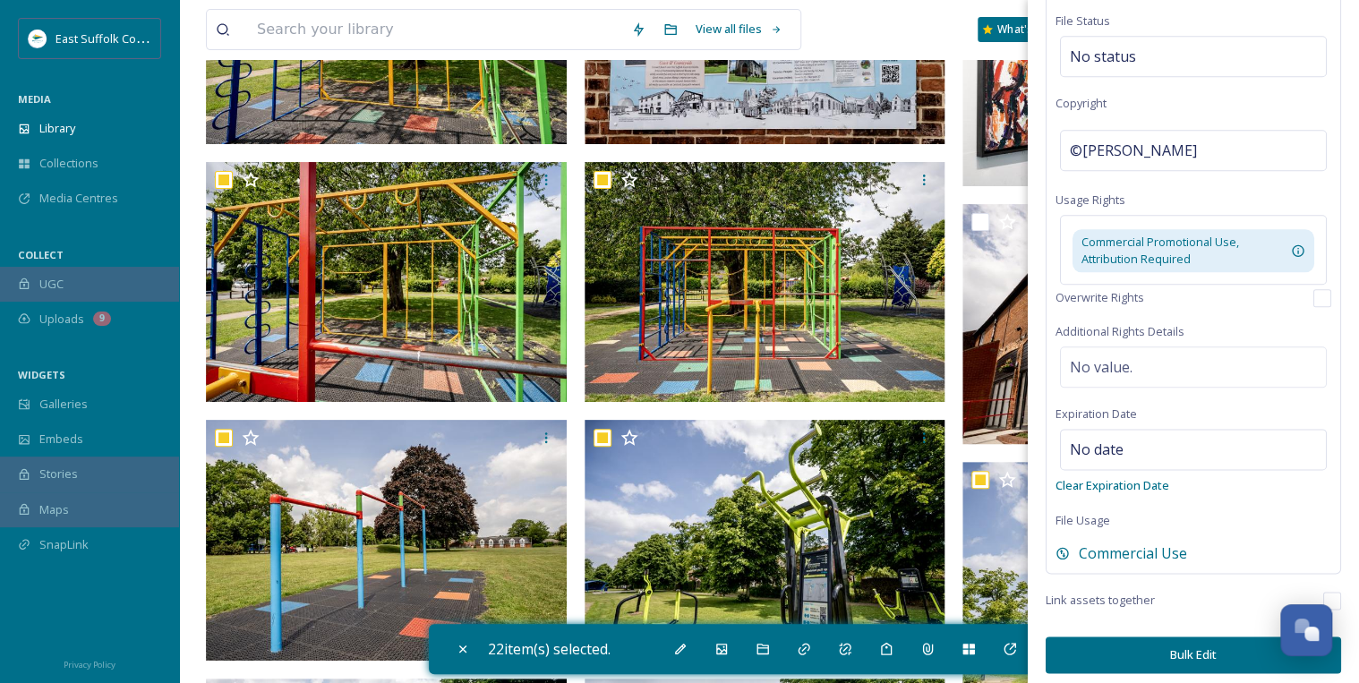
click at [1169, 649] on button "Bulk Edit" at bounding box center [1193, 654] width 295 height 37
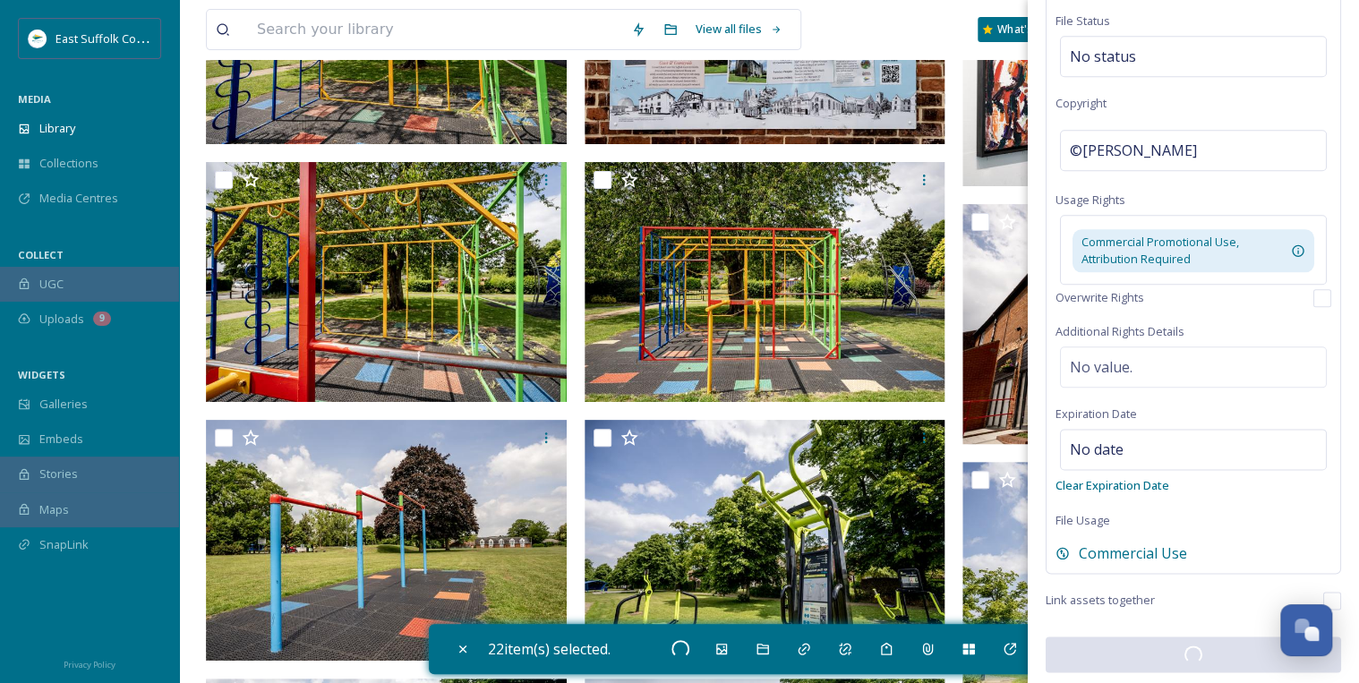
checkbox input "false"
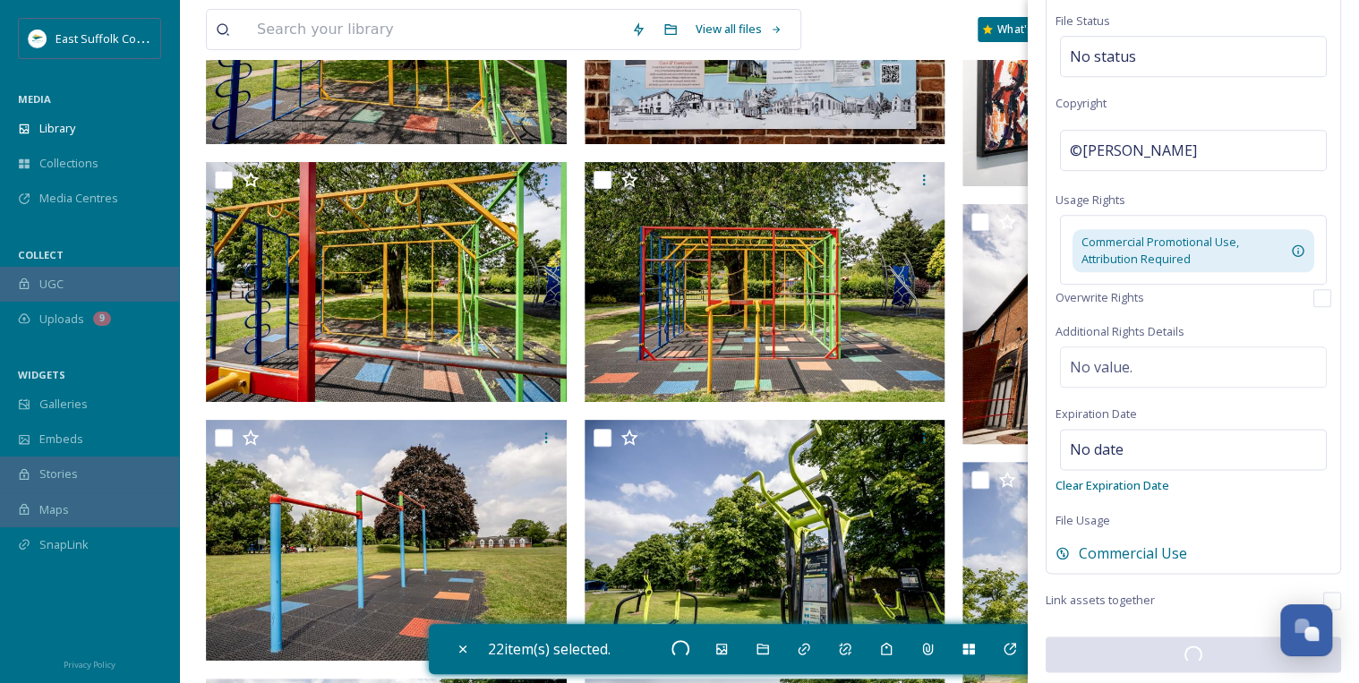
checkbox input "false"
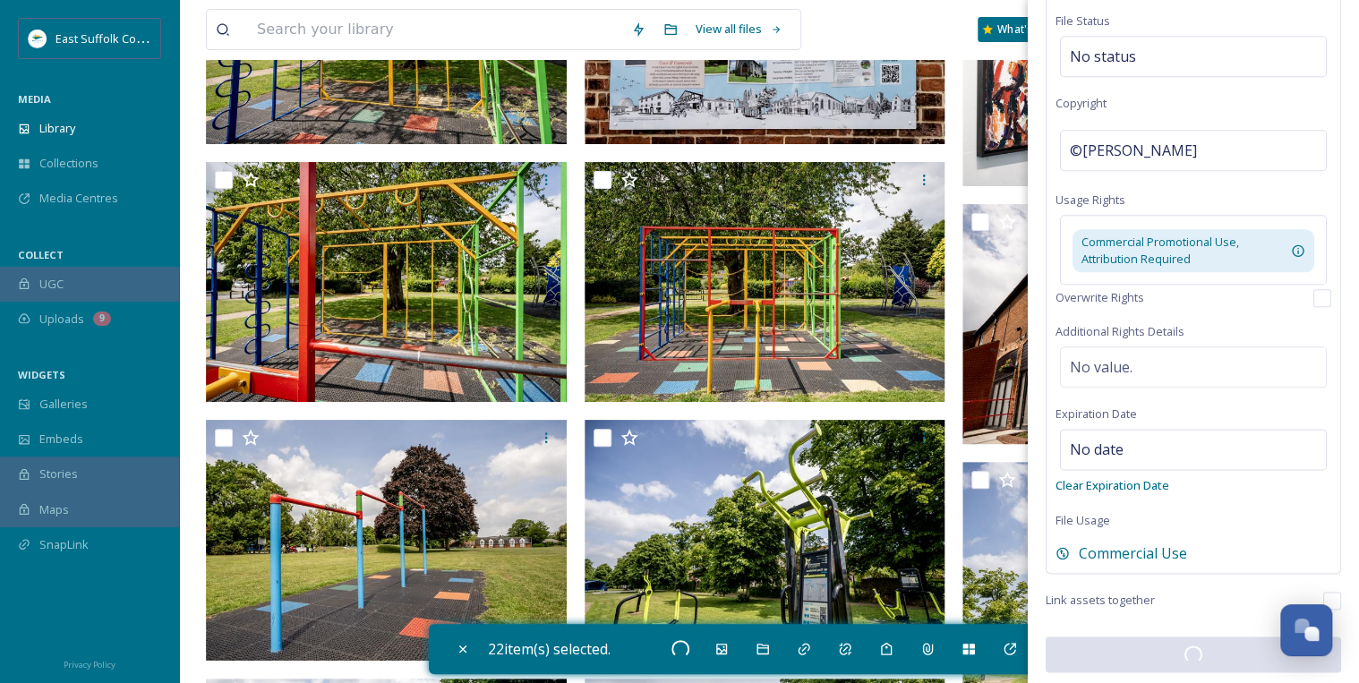
checkbox input "false"
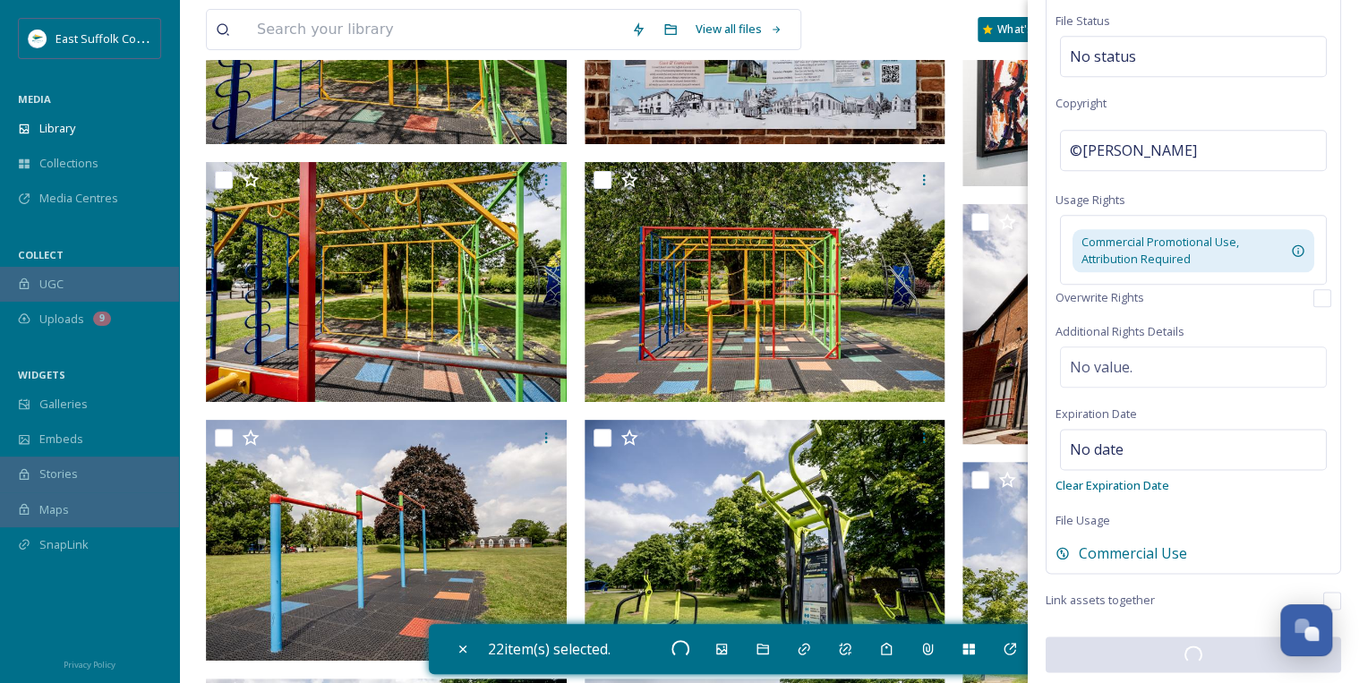
checkbox input "false"
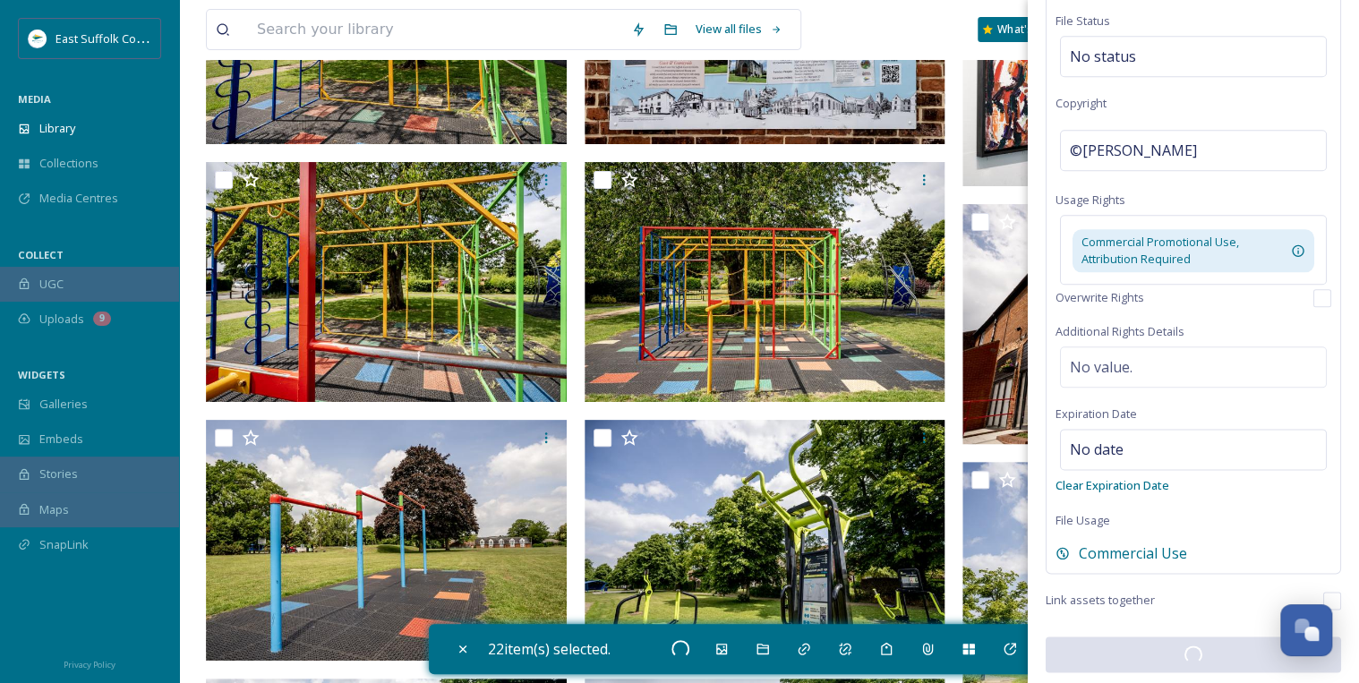
checkbox input "false"
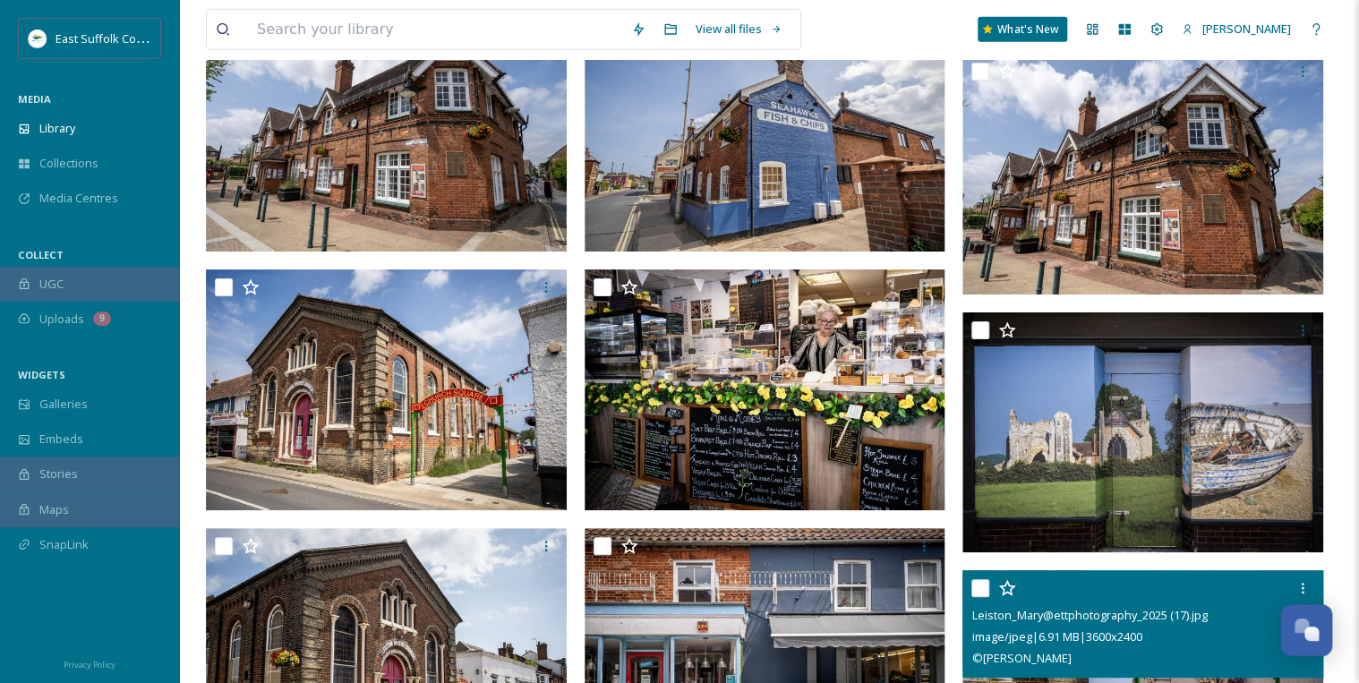
scroll to position [9029, 0]
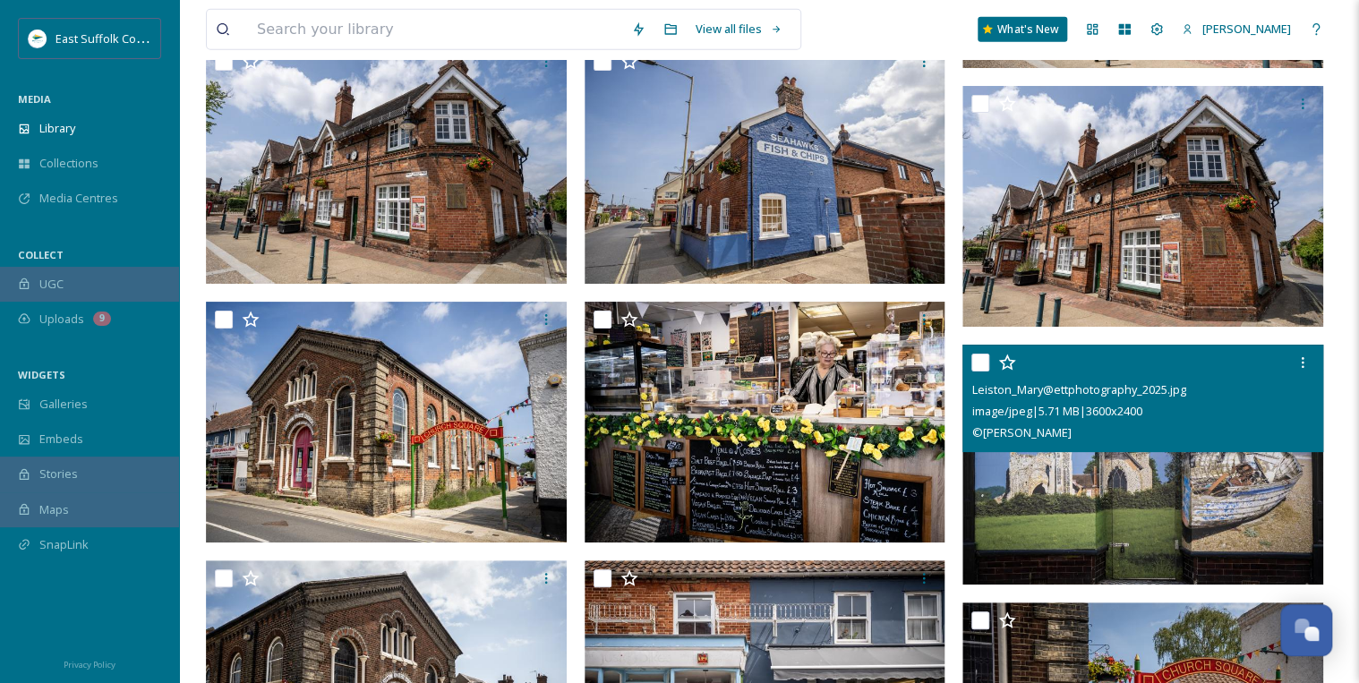
click at [1209, 467] on img at bounding box center [1142, 464] width 361 height 241
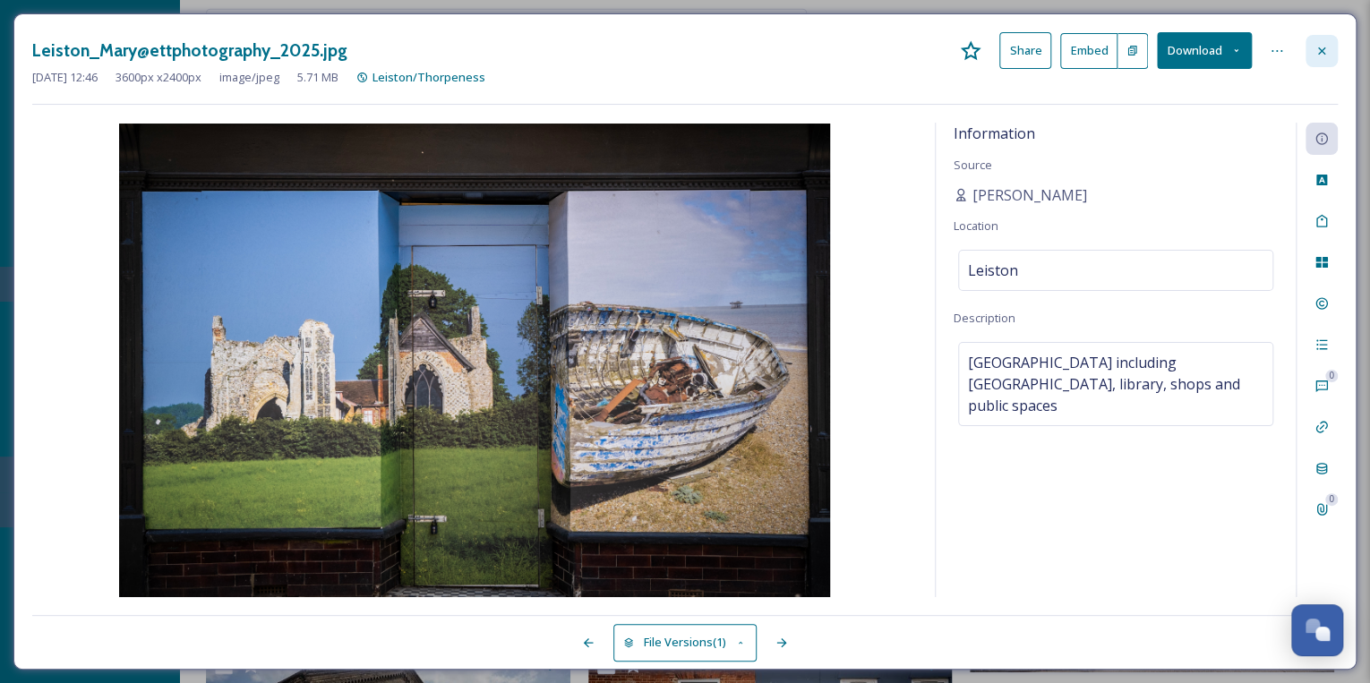
click at [1325, 50] on icon at bounding box center [1321, 51] width 14 height 14
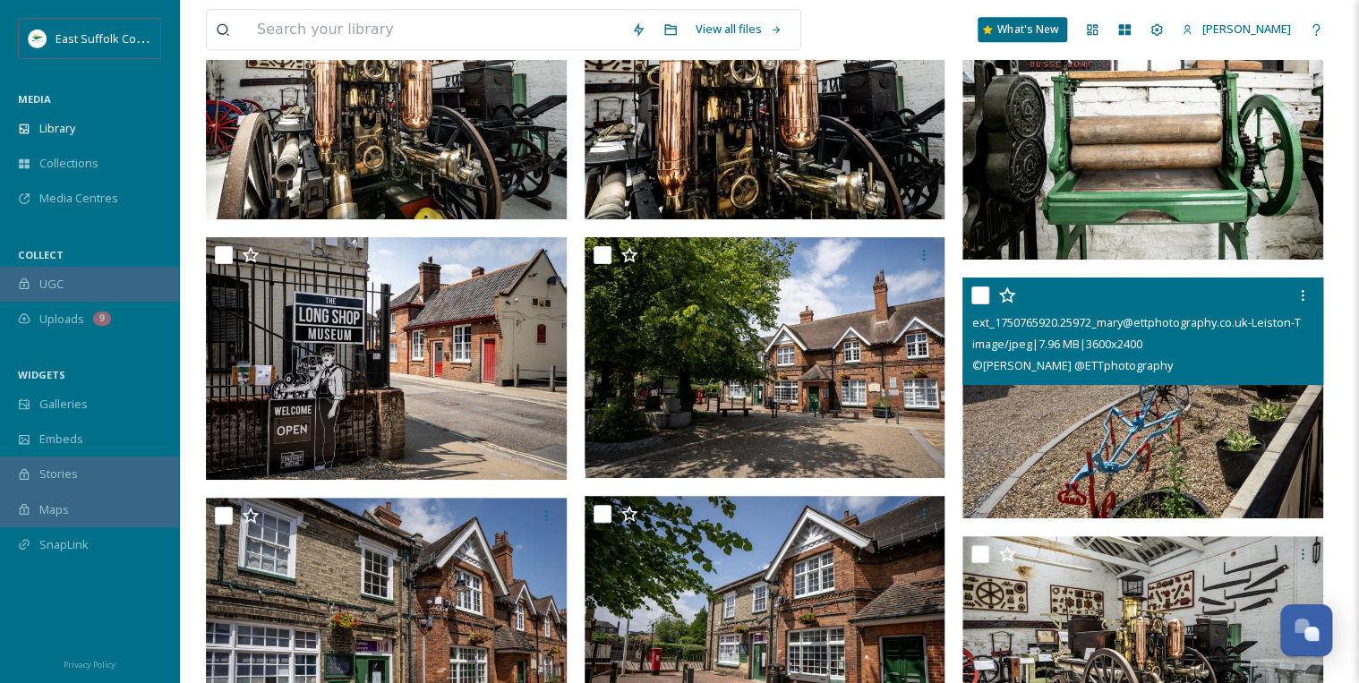
scroll to position [7883, 0]
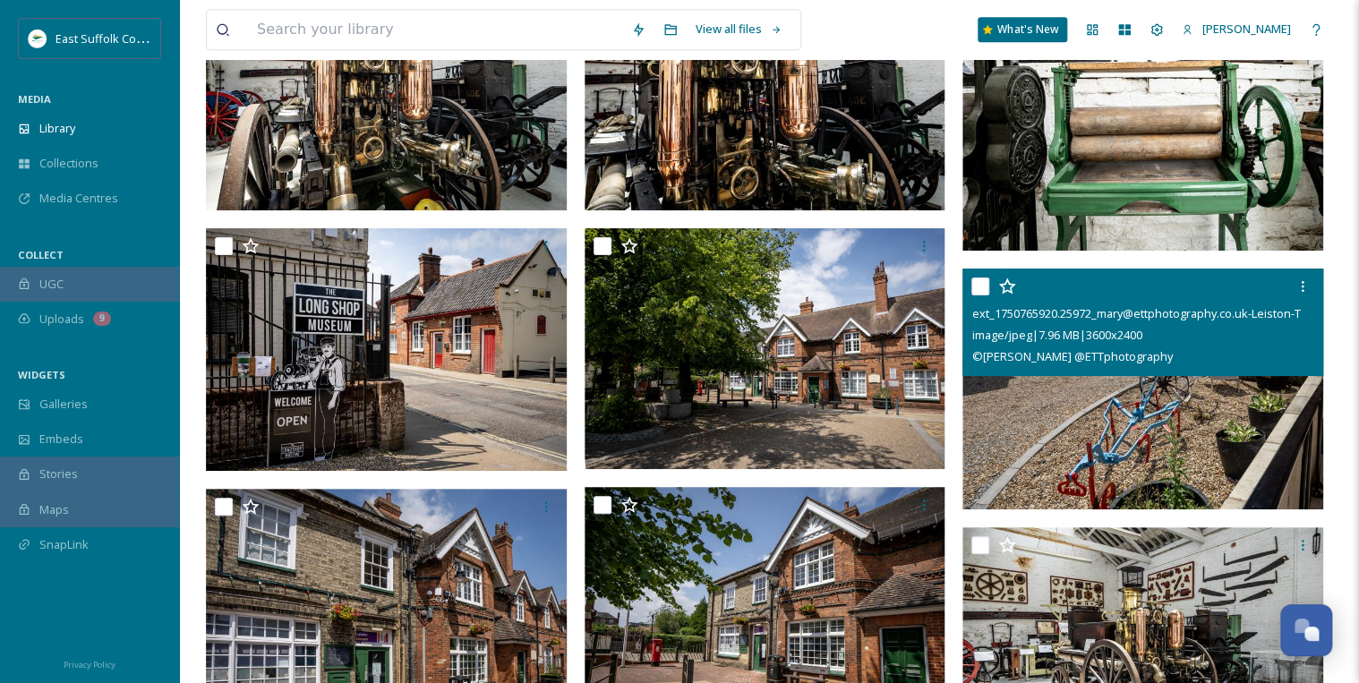
click at [978, 287] on input "checkbox" at bounding box center [980, 286] width 18 height 18
checkbox input "true"
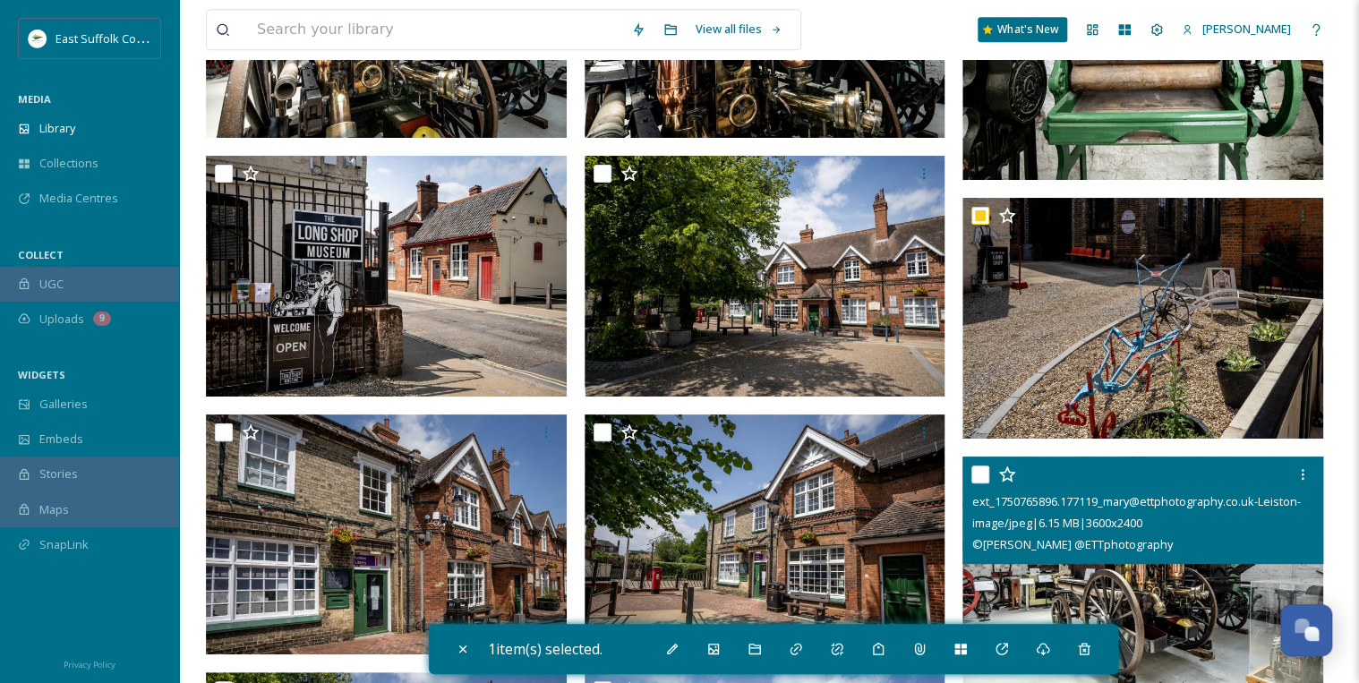
click at [985, 472] on input "checkbox" at bounding box center [980, 474] width 18 height 18
checkbox input "true"
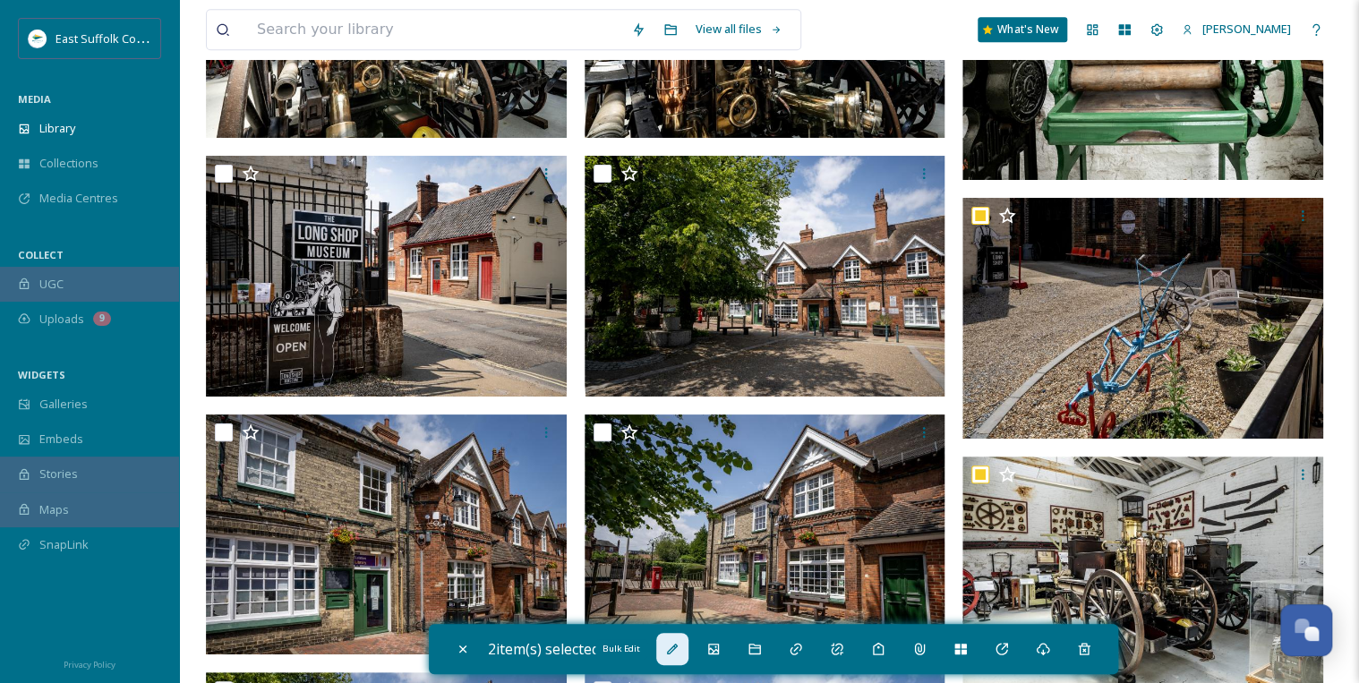
click at [675, 652] on icon at bounding box center [672, 649] width 14 height 14
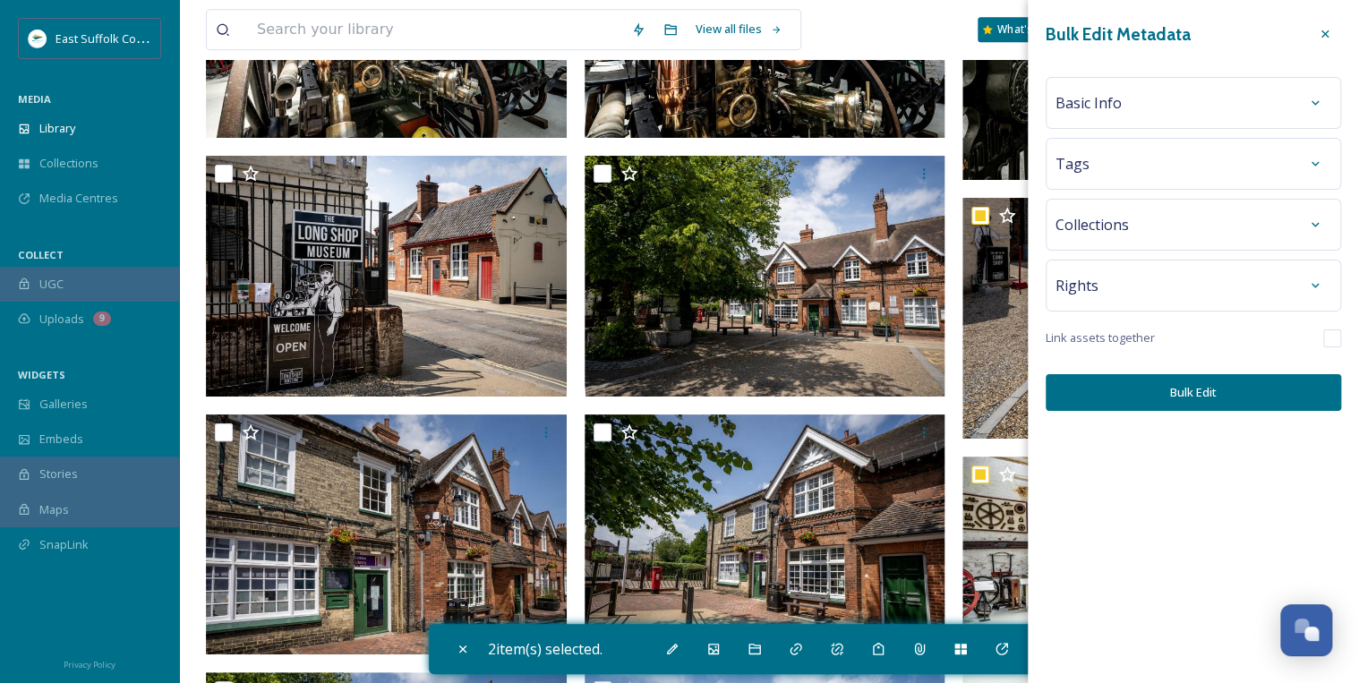
click at [1183, 98] on div "Basic Info" at bounding box center [1193, 103] width 276 height 32
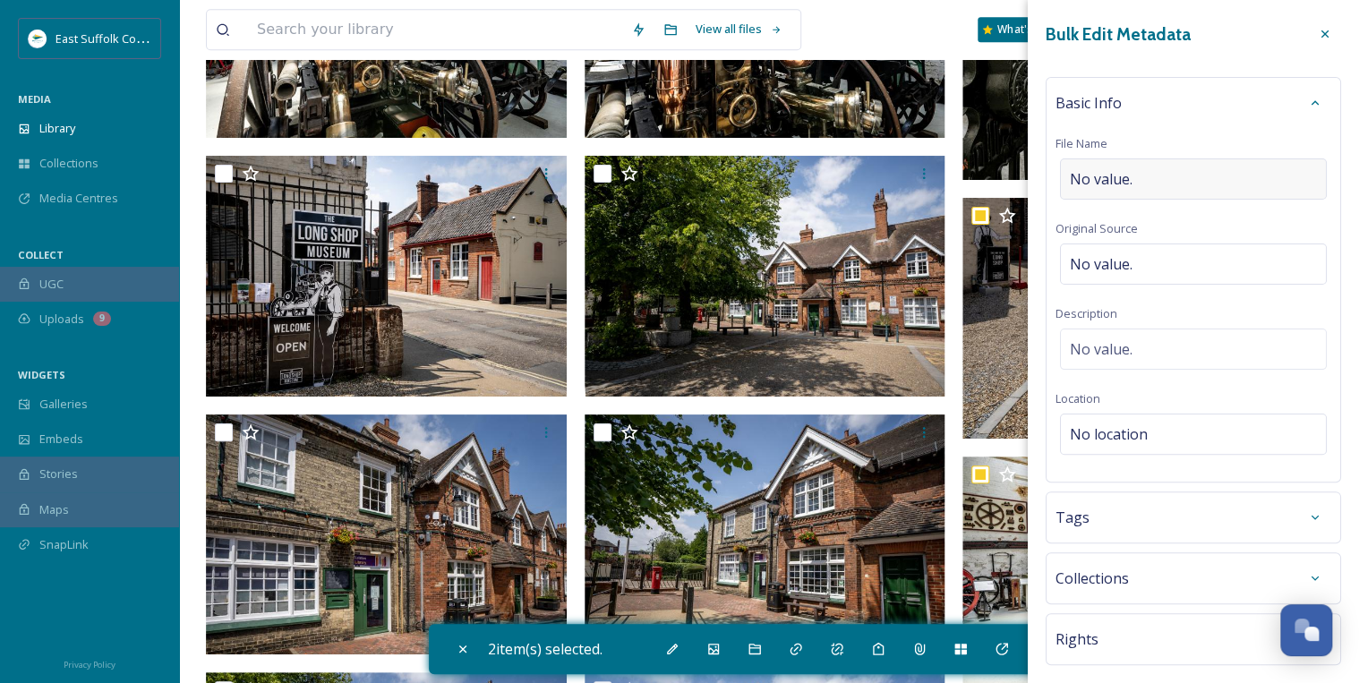
click at [1109, 172] on span "No value." at bounding box center [1101, 178] width 63 height 21
type input "Leiston_Long_Shop_Mary@ettphotography_2025"
click at [1101, 343] on div "Basic Info File Name Leiston_Long_Shop_Mary@ettphotography_2025 Original Source…" at bounding box center [1193, 277] width 295 height 401
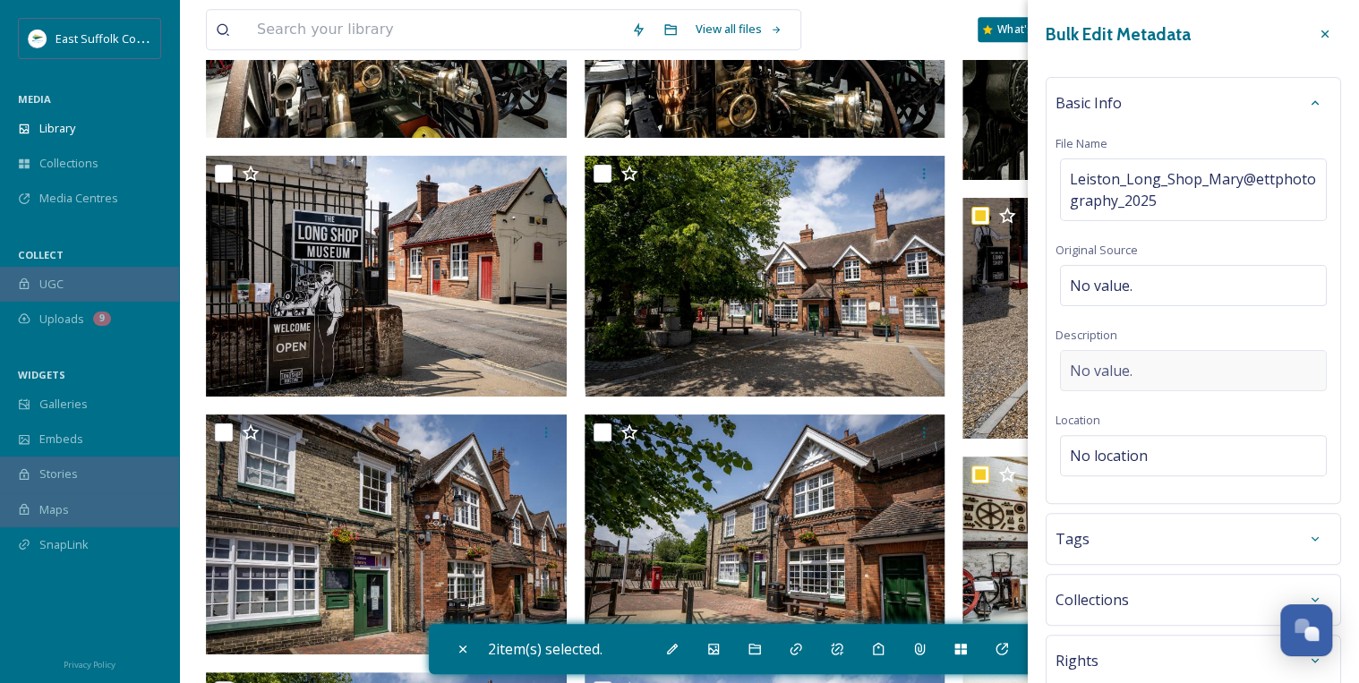
click at [1118, 362] on span "No value." at bounding box center [1101, 370] width 63 height 21
click at [1110, 361] on textarea at bounding box center [1193, 424] width 276 height 149
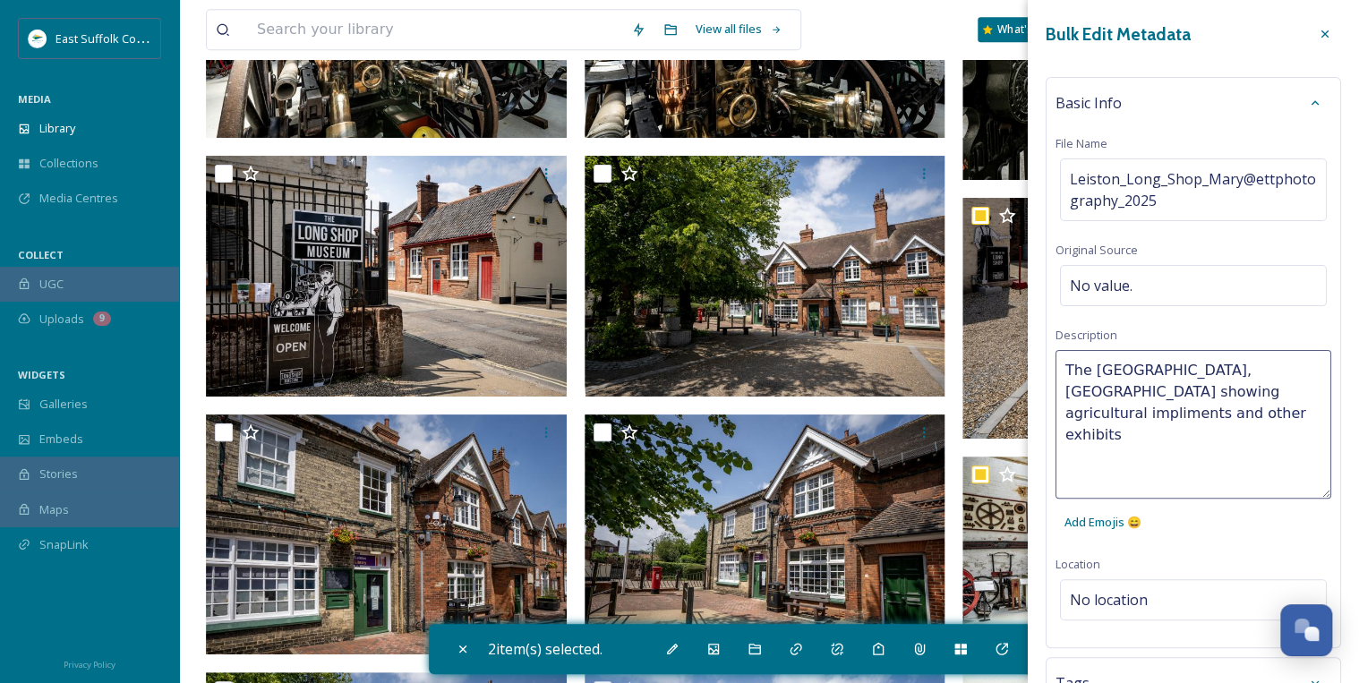
click at [1228, 393] on textarea "The [GEOGRAPHIC_DATA], [GEOGRAPHIC_DATA] showing agricultural impliments and ot…" at bounding box center [1193, 424] width 276 height 149
type textarea "The [GEOGRAPHIC_DATA], [GEOGRAPHIC_DATA] showing agricultural implements and ot…"
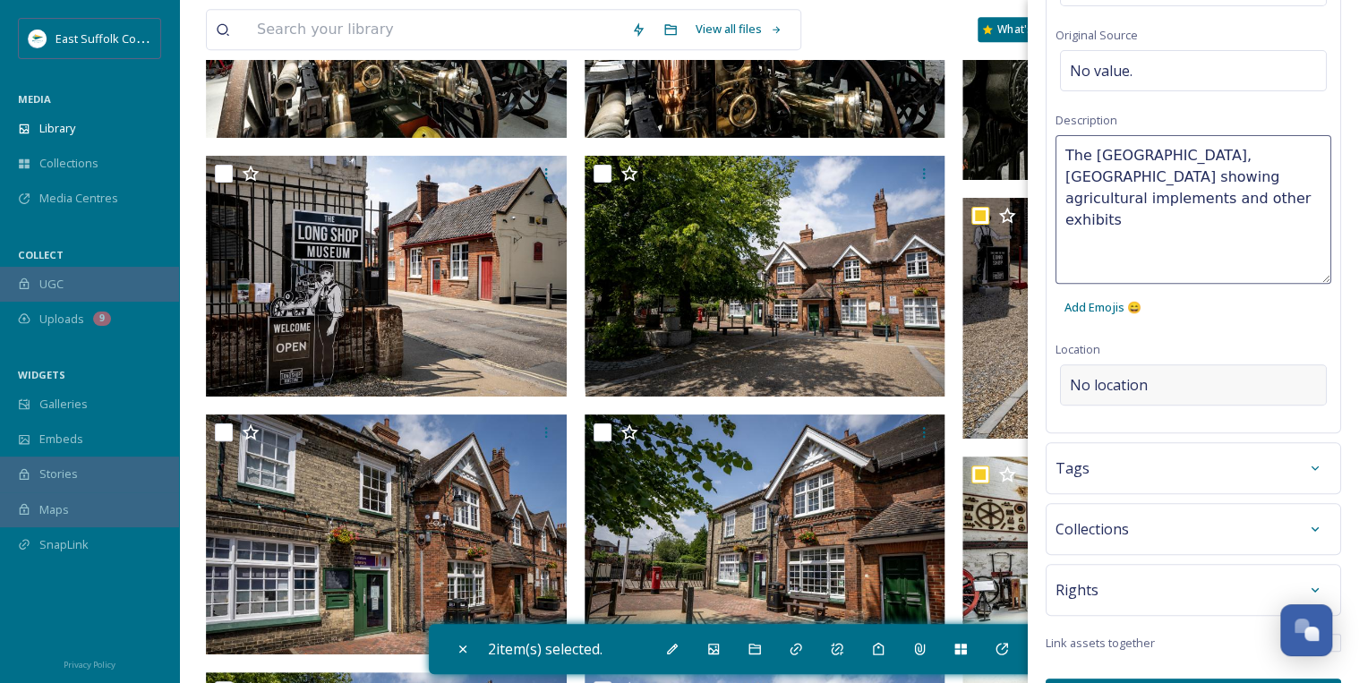
click at [1171, 382] on div "Basic Info File Name Leiston_Long_Shop_Mary@ettphotography_2025 Original Source…" at bounding box center [1193, 147] width 295 height 571
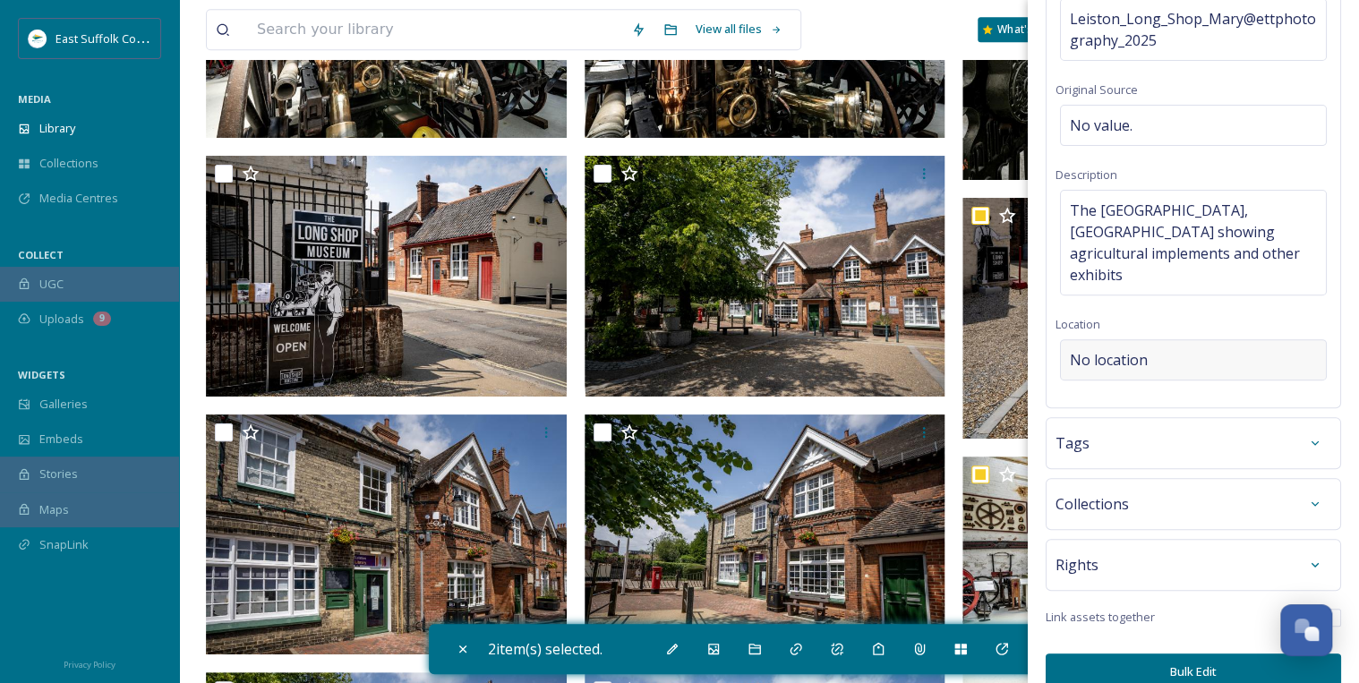
click at [1106, 339] on div "No location" at bounding box center [1193, 359] width 267 height 41
click at [1097, 340] on input at bounding box center [1193, 359] width 265 height 39
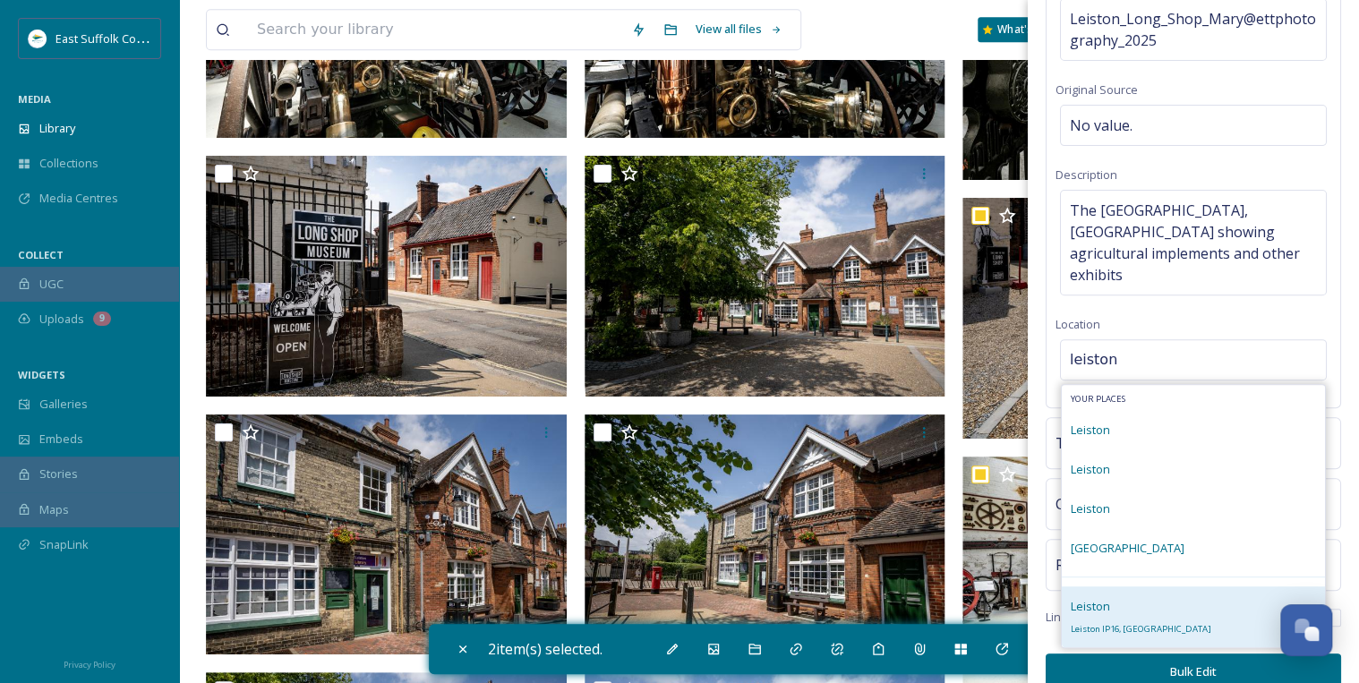
type input "leiston"
click at [1117, 595] on div "[PERSON_NAME] IP16, [GEOGRAPHIC_DATA]" at bounding box center [1141, 616] width 141 height 43
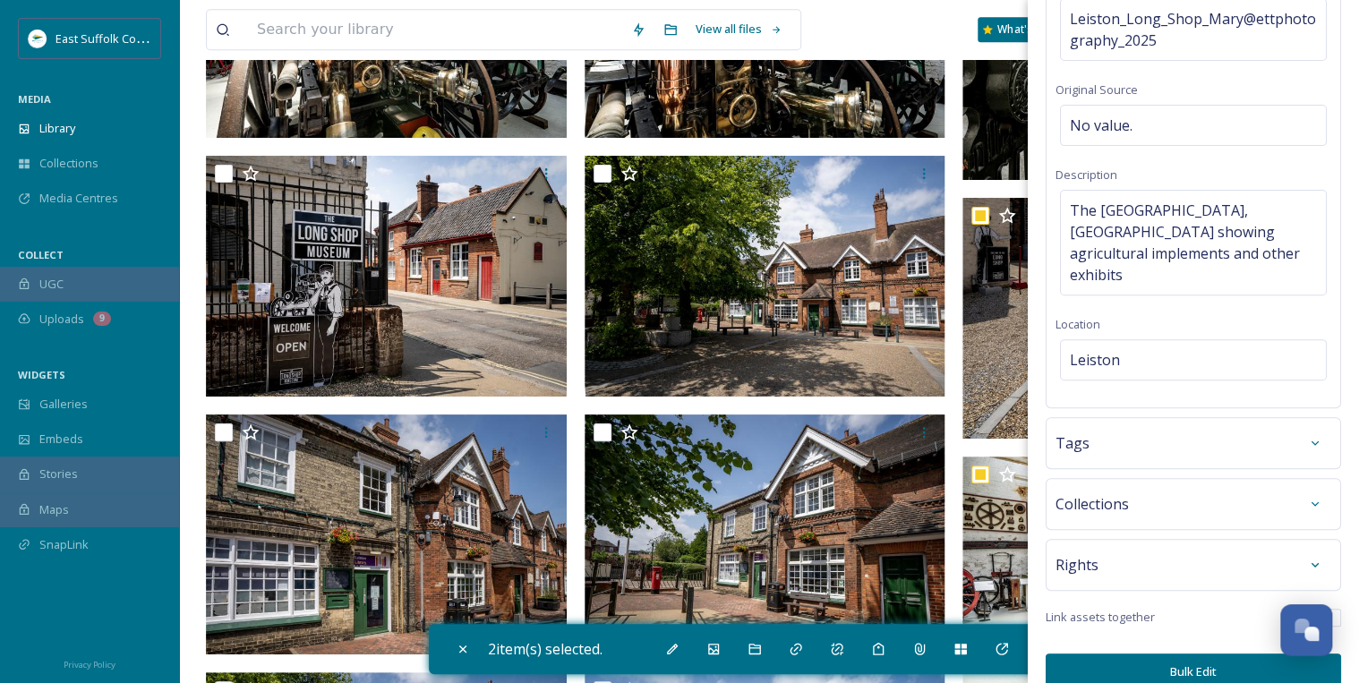
click at [1167, 427] on div "Tags" at bounding box center [1193, 443] width 276 height 32
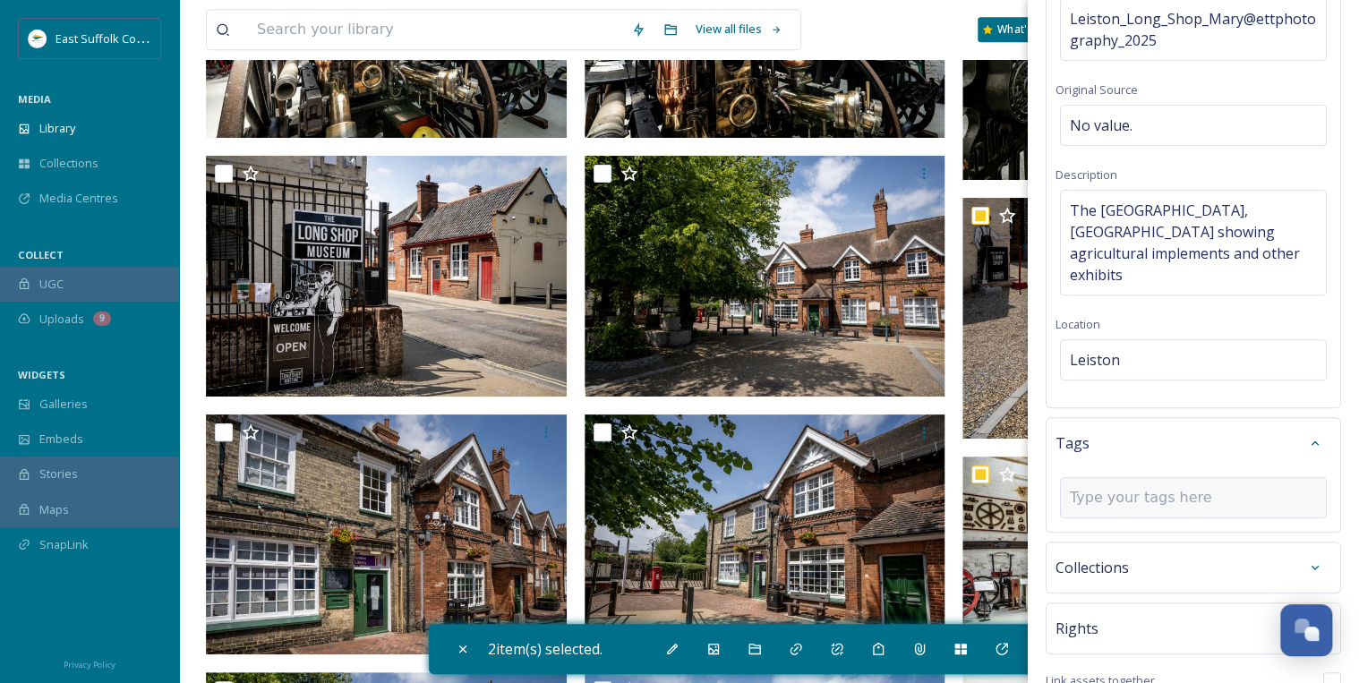
click at [1114, 487] on input at bounding box center [1159, 497] width 179 height 21
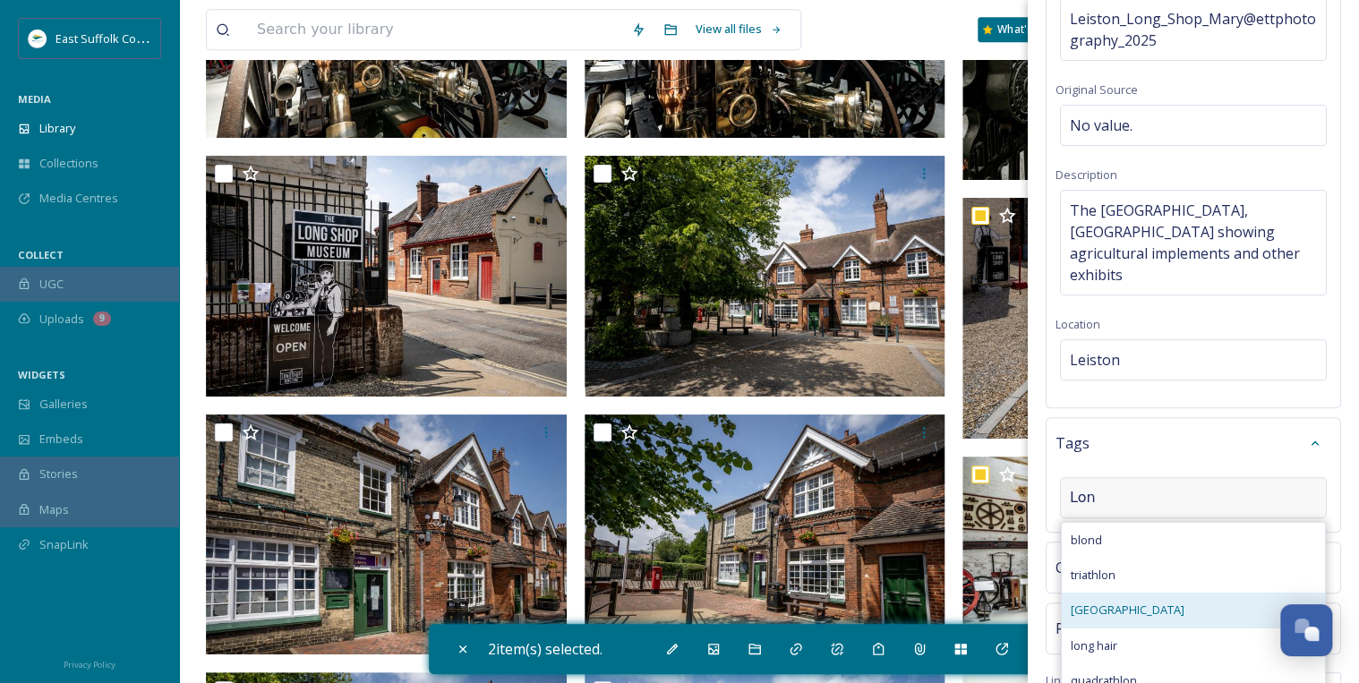
type input "Lon"
click at [1119, 602] on span "[GEOGRAPHIC_DATA]" at bounding box center [1128, 610] width 114 height 17
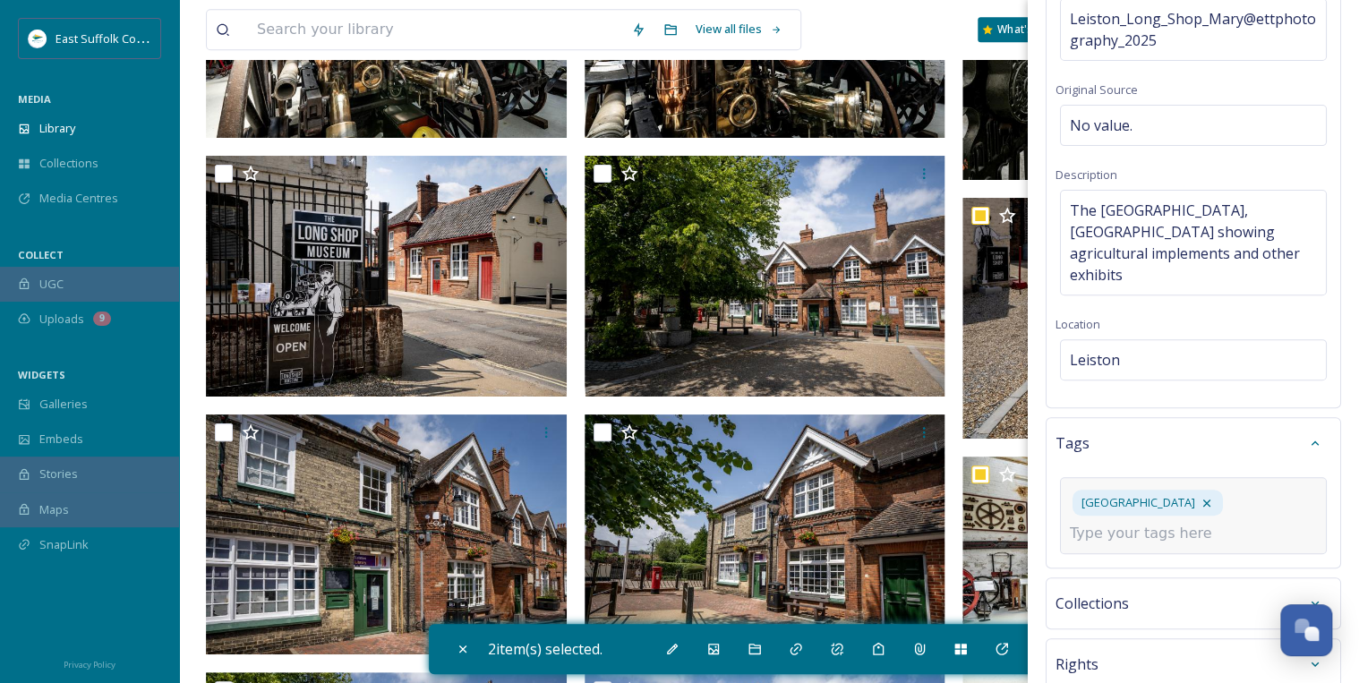
click at [1114, 523] on input at bounding box center [1159, 533] width 179 height 21
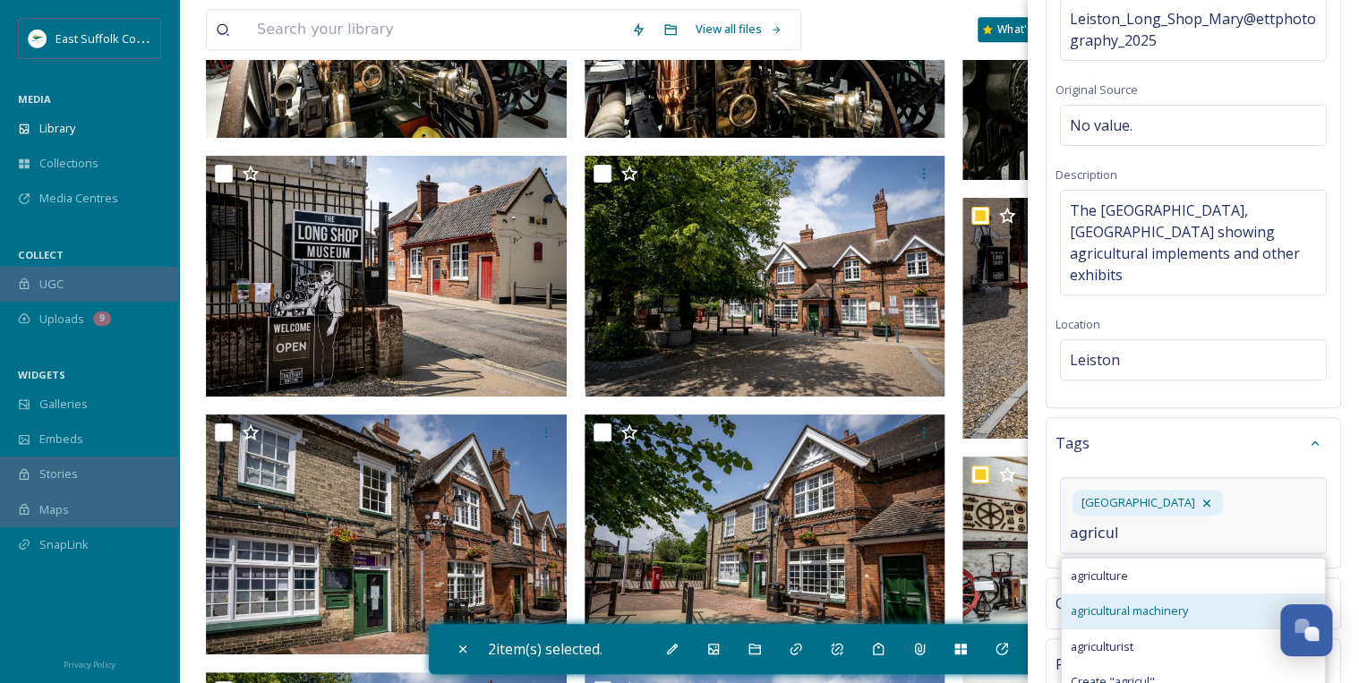
type input "agricul"
click at [1097, 602] on span "agricultural machinery" at bounding box center [1129, 610] width 117 height 17
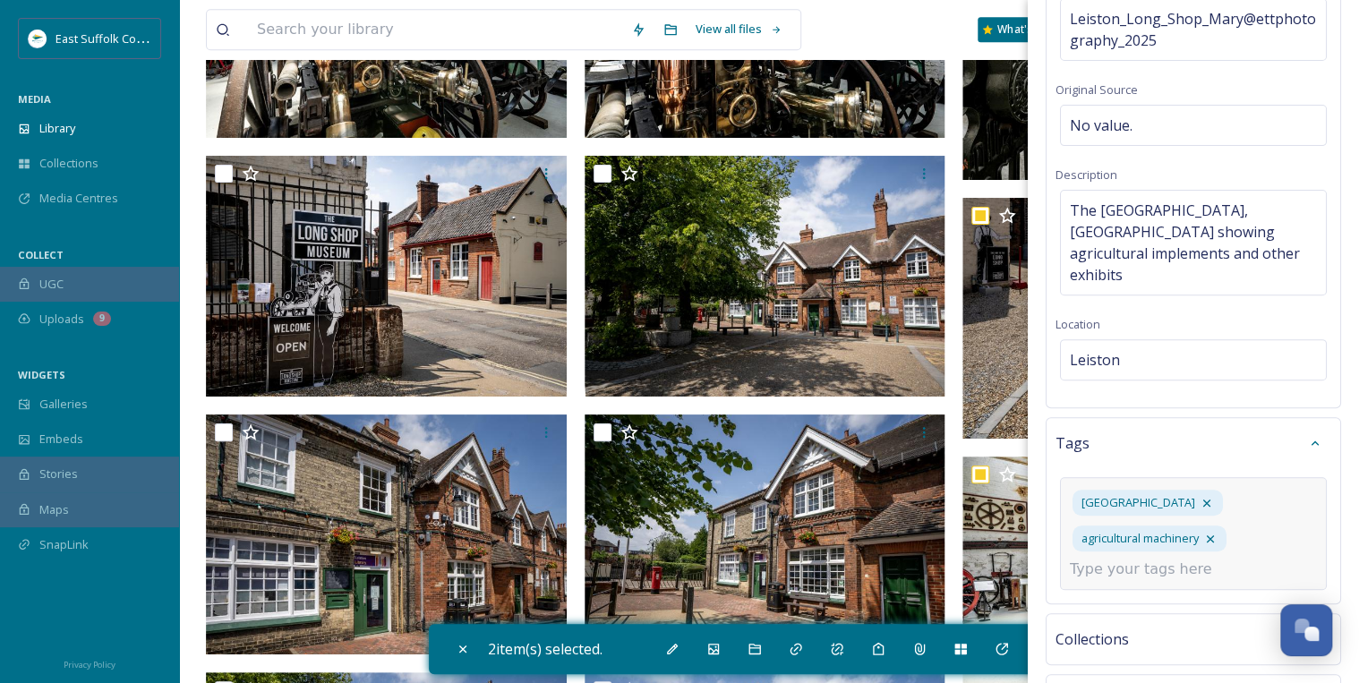
click at [1102, 559] on input at bounding box center [1159, 569] width 179 height 21
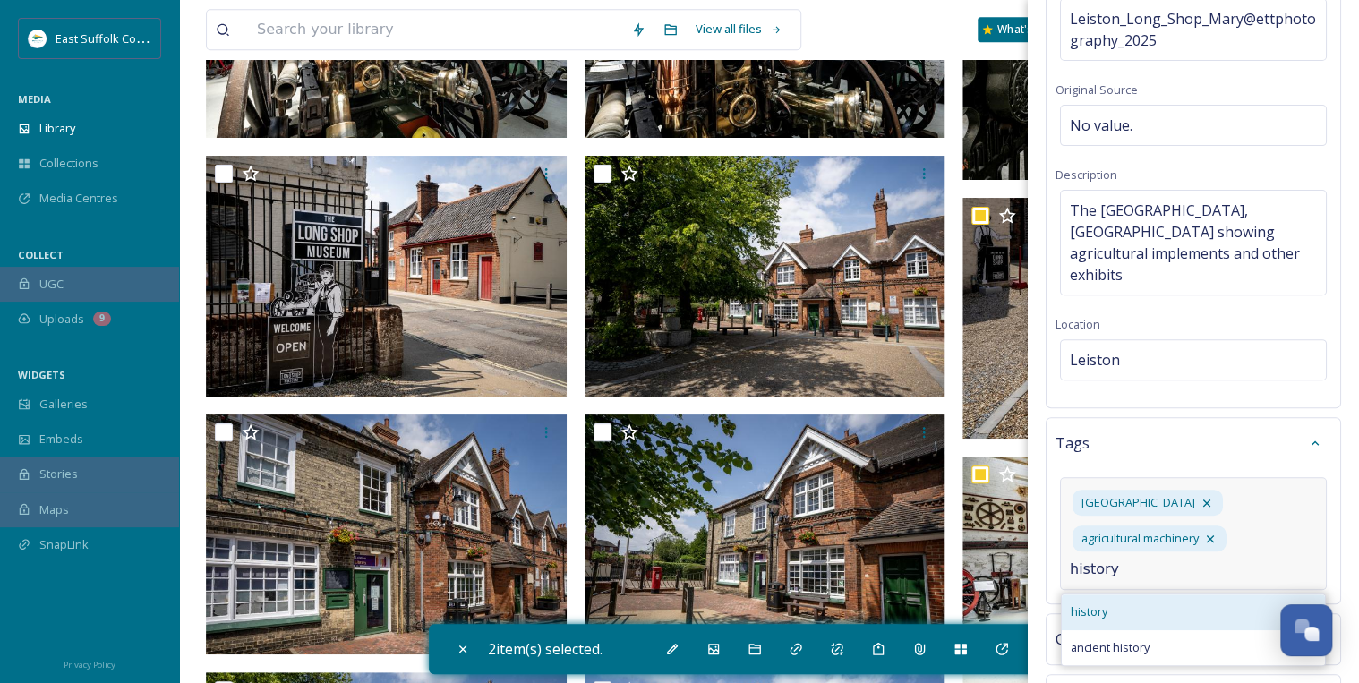
type input "history"
click at [1108, 594] on div "history" at bounding box center [1193, 611] width 263 height 35
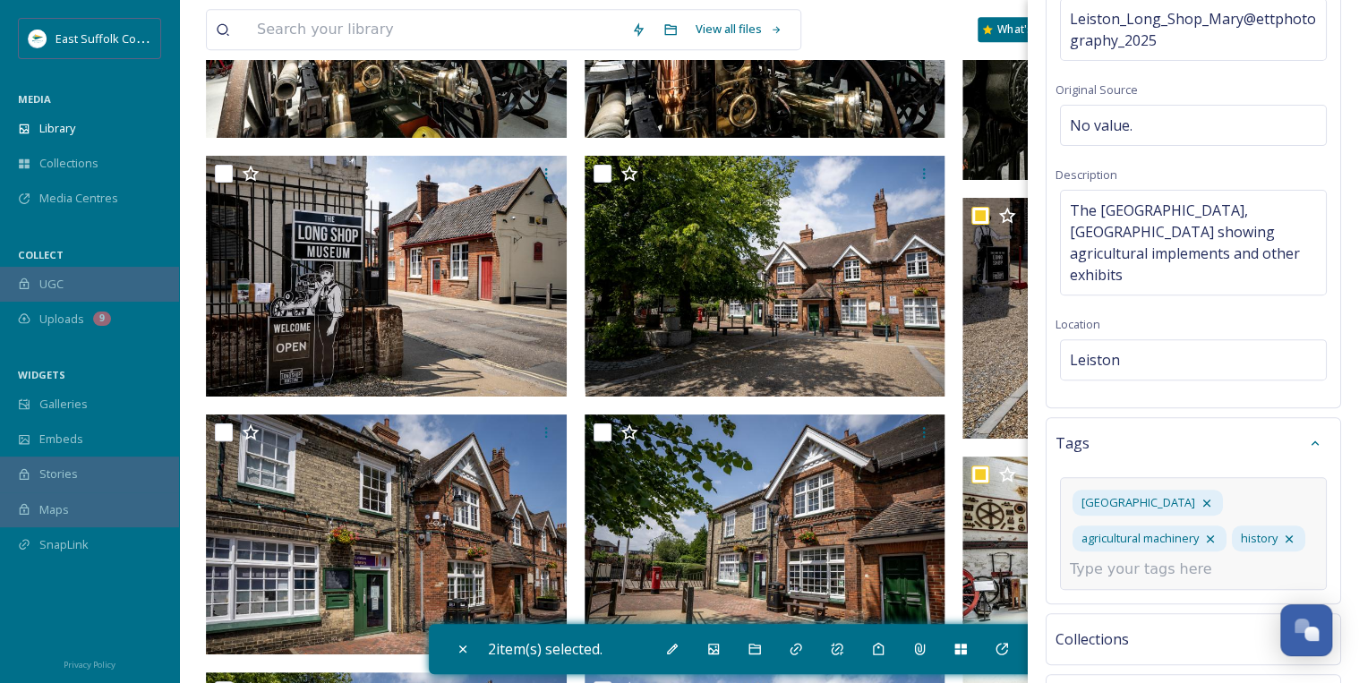
click at [1104, 580] on input at bounding box center [1159, 569] width 179 height 21
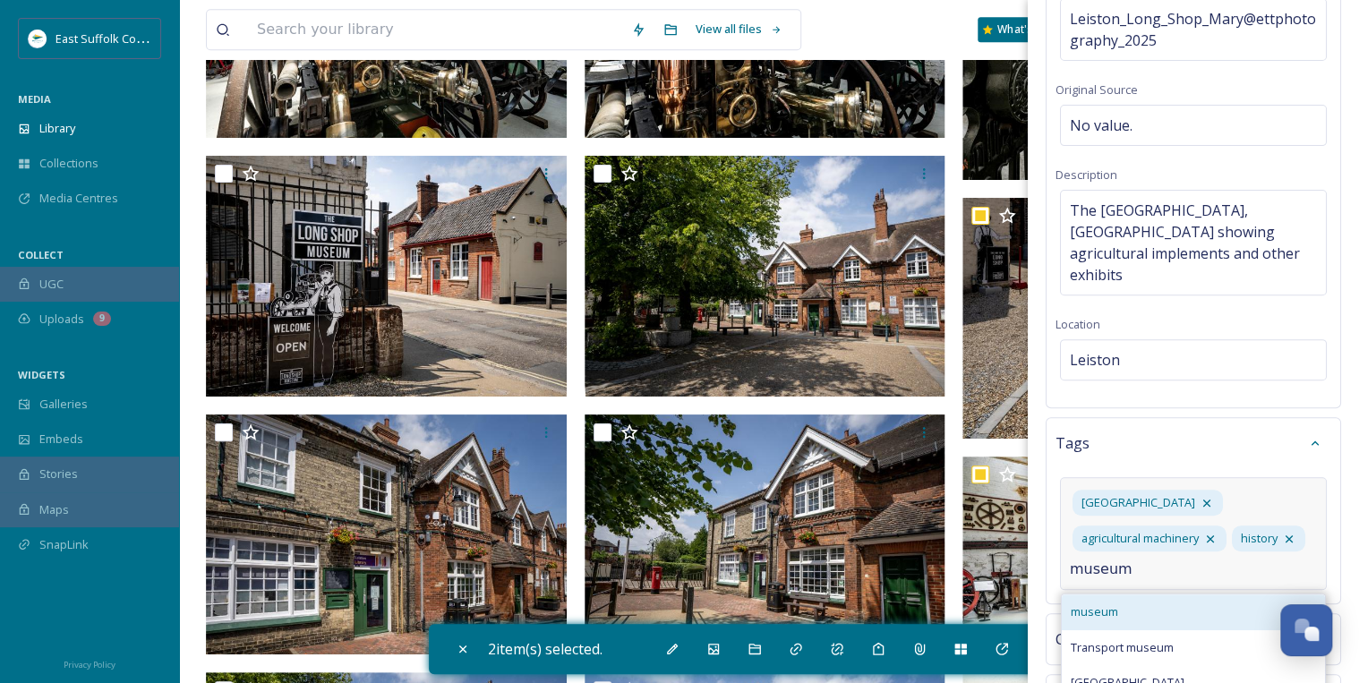
type input "museum"
click at [1121, 619] on div "museum" at bounding box center [1193, 611] width 263 height 35
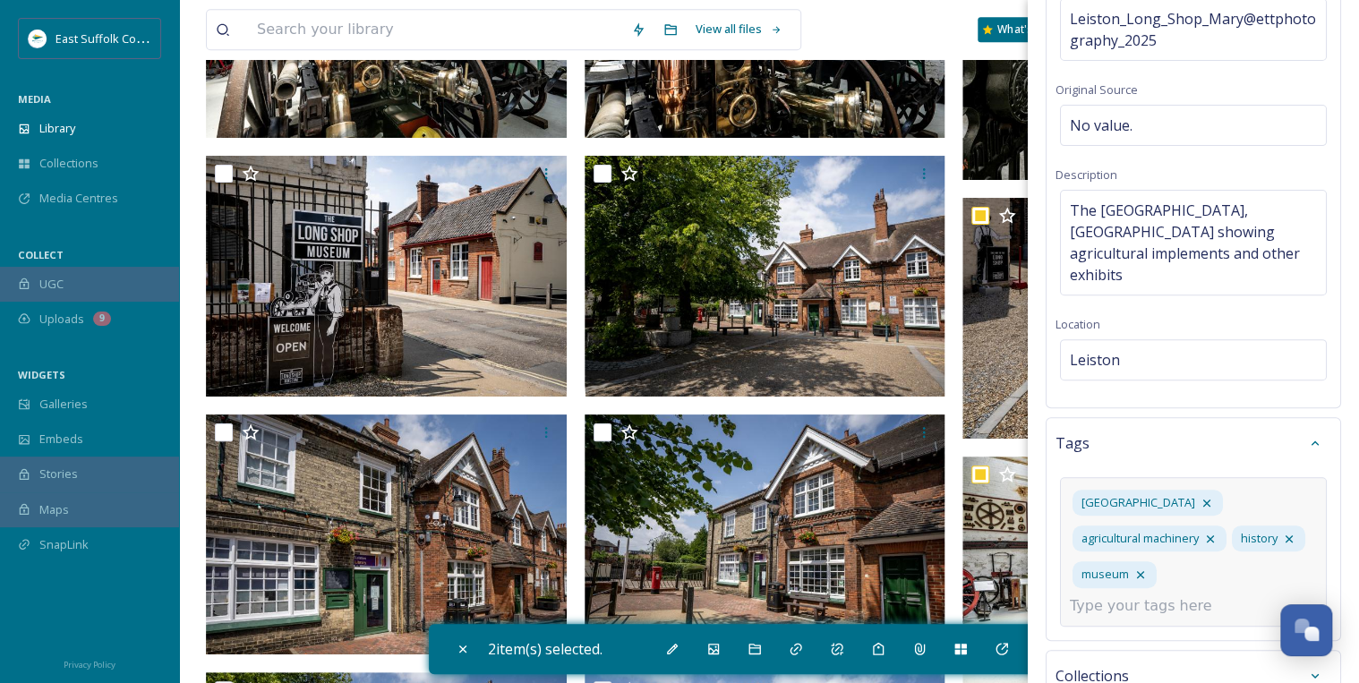
scroll to position [232, 0]
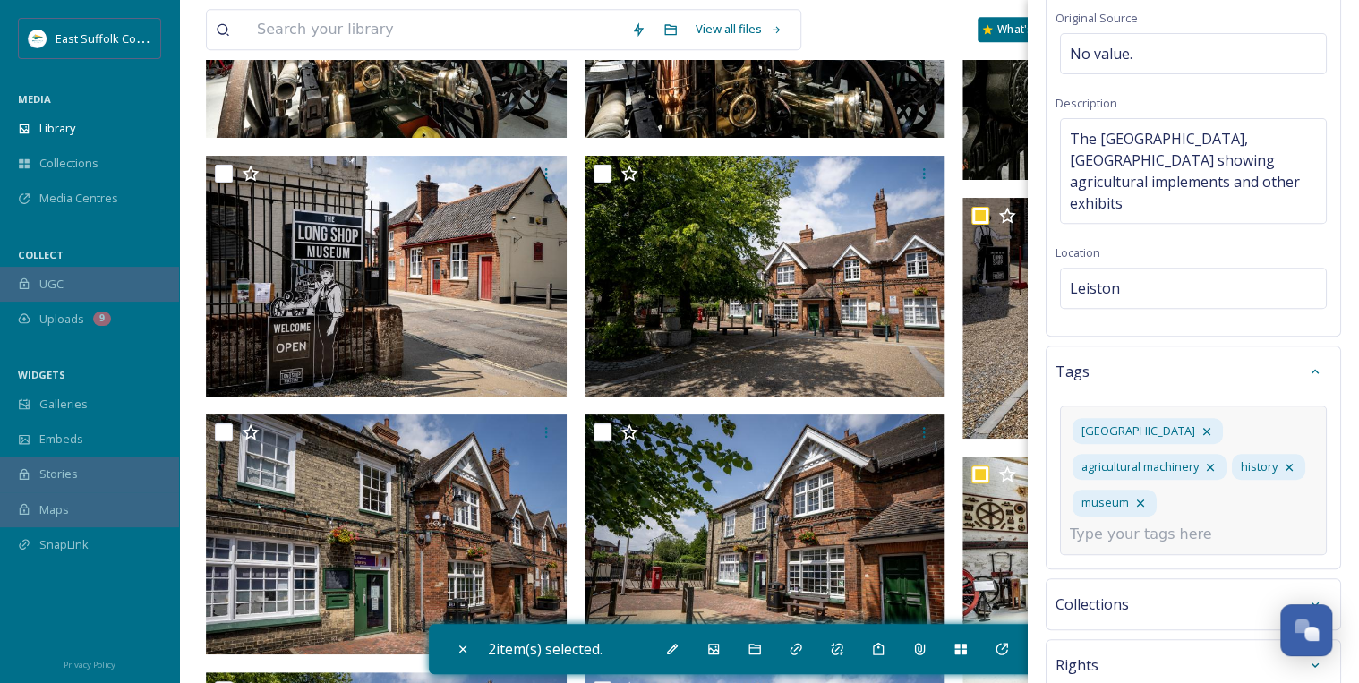
click at [1089, 524] on input at bounding box center [1159, 534] width 179 height 21
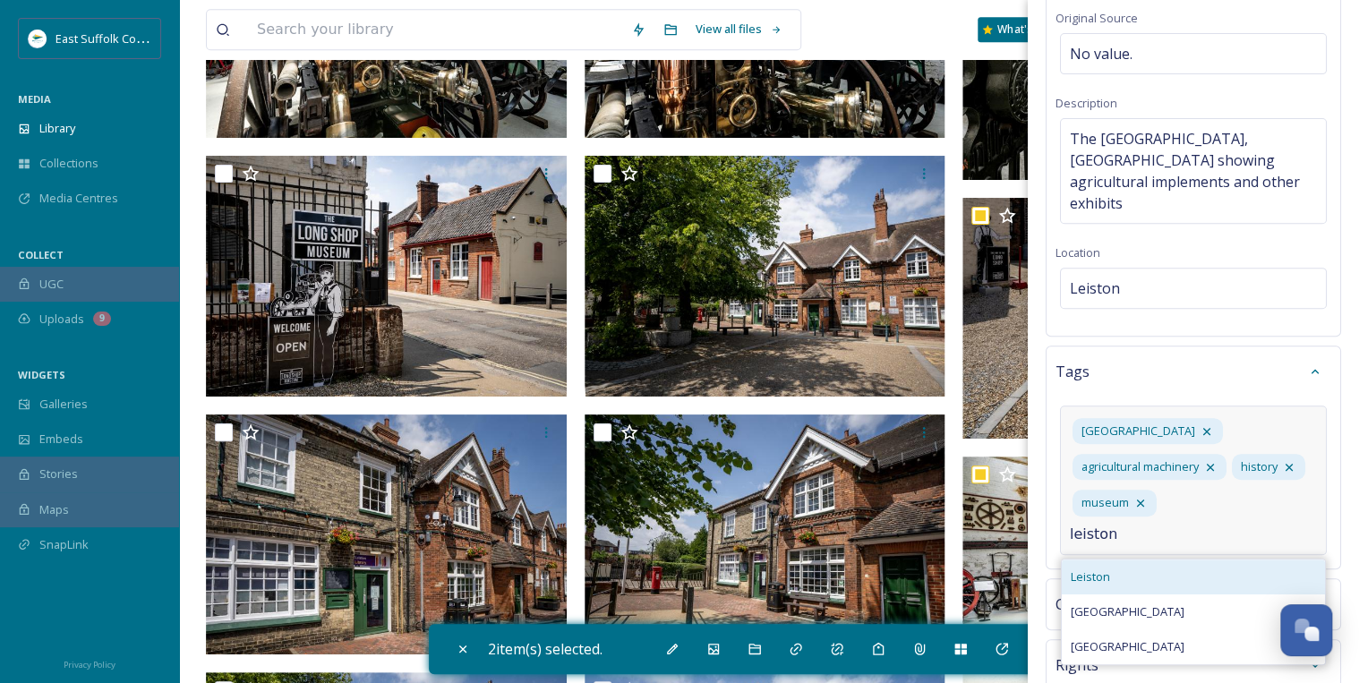
type input "leiston"
click at [1090, 562] on div "Leiston" at bounding box center [1193, 576] width 263 height 35
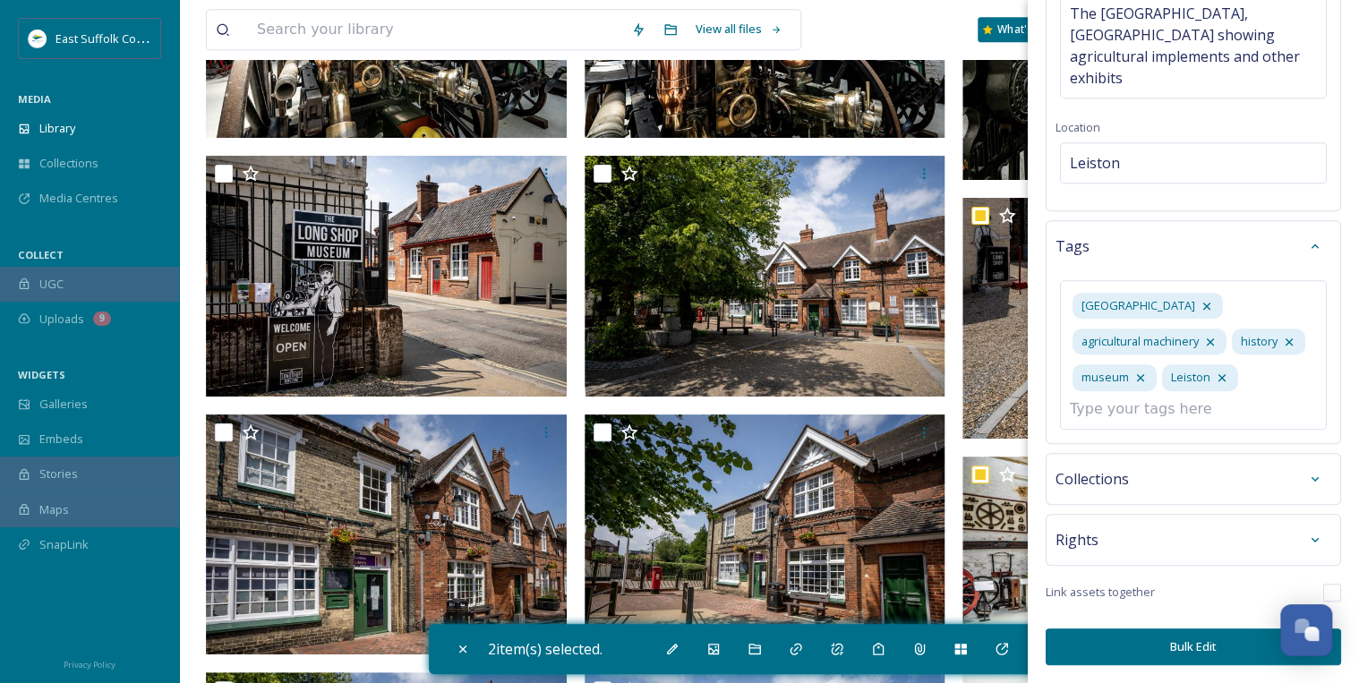
click at [1157, 544] on div "Rights" at bounding box center [1193, 540] width 276 height 32
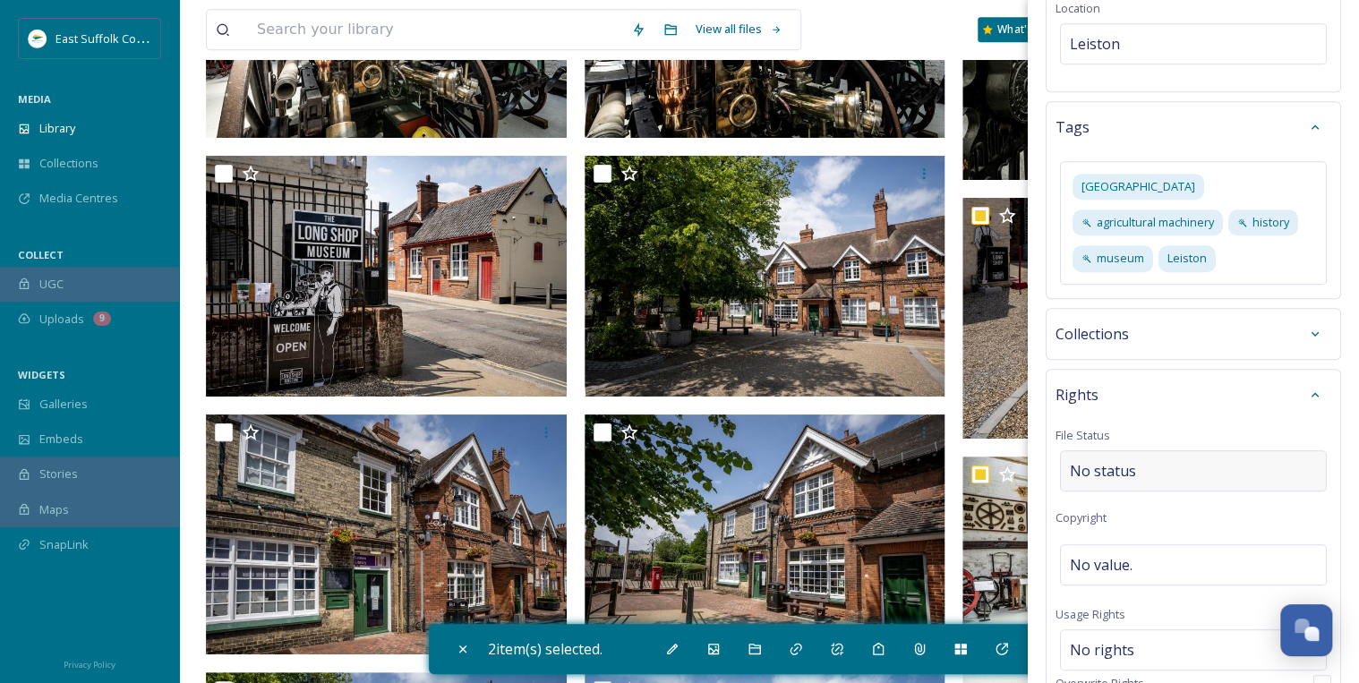
scroll to position [511, 0]
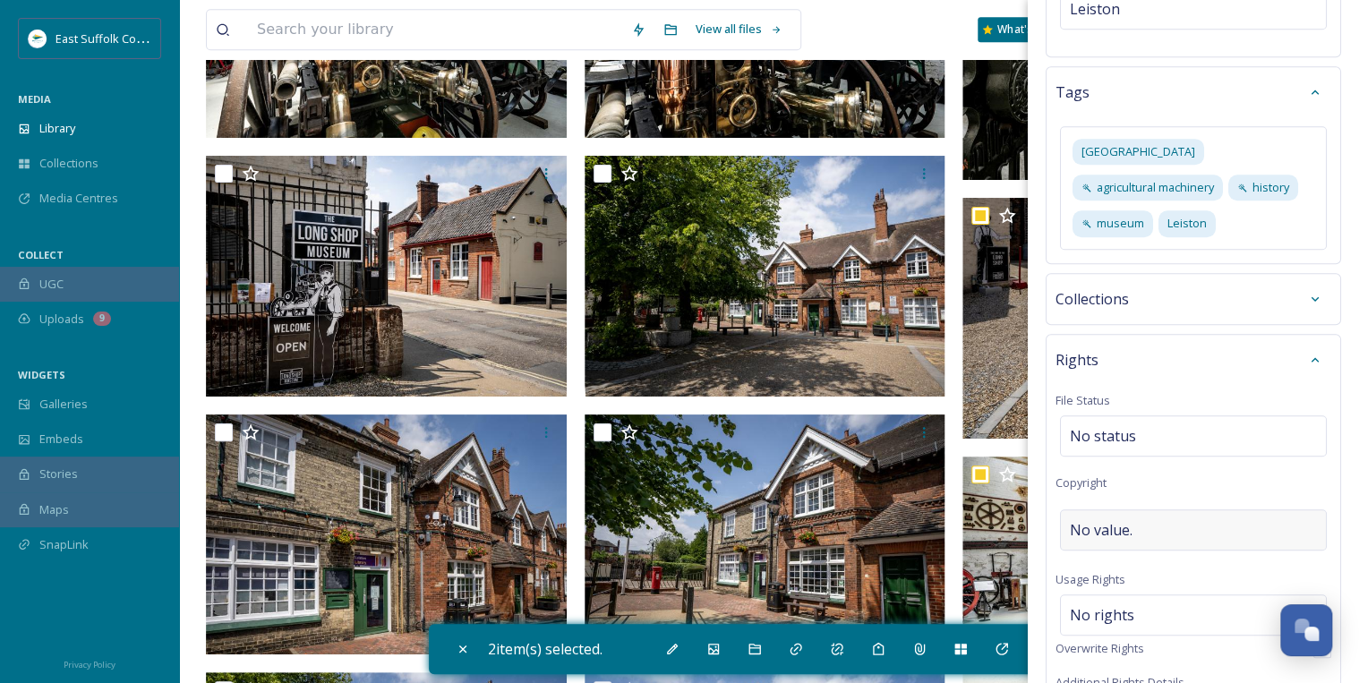
click at [1146, 512] on div "No value." at bounding box center [1193, 529] width 267 height 41
type input "[PERSON_NAME]"
click at [1138, 590] on div "No rights" at bounding box center [1193, 610] width 267 height 41
click at [1129, 600] on input at bounding box center [1163, 619] width 197 height 39
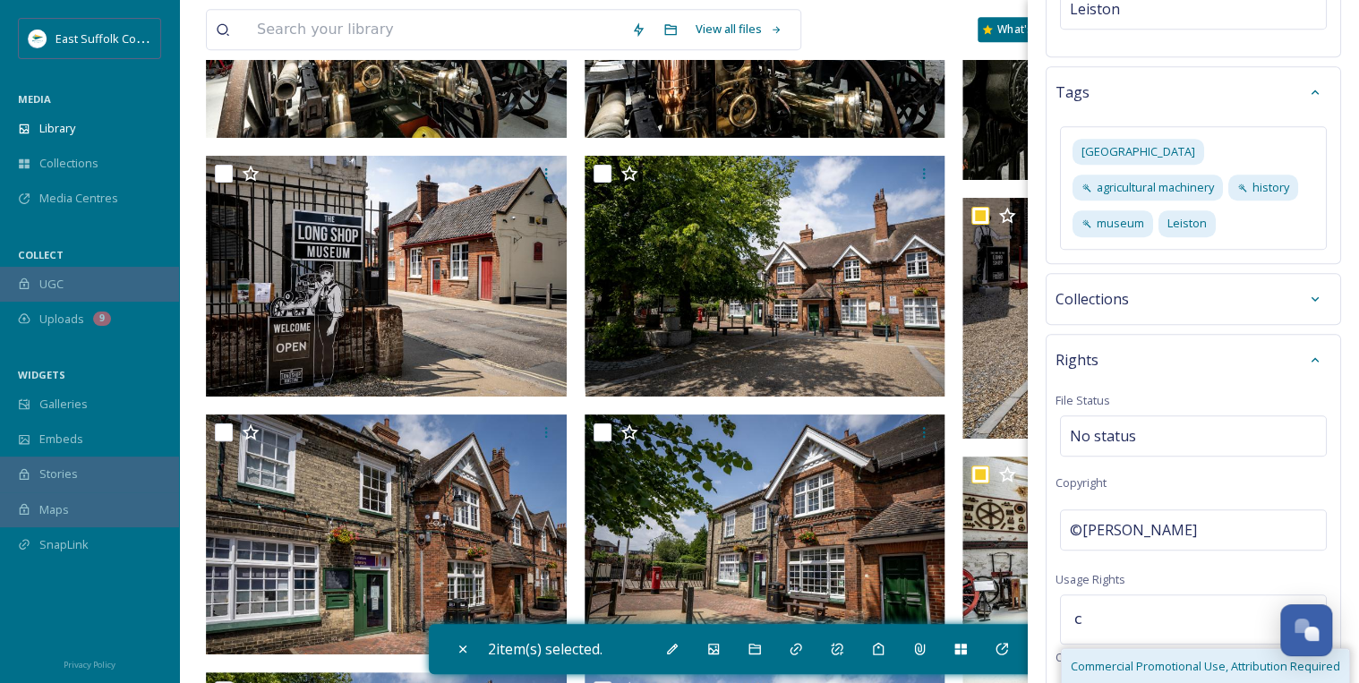
type input "c"
click at [1140, 658] on span "Commercial Promotional Use, Attribution Required" at bounding box center [1205, 666] width 269 height 17
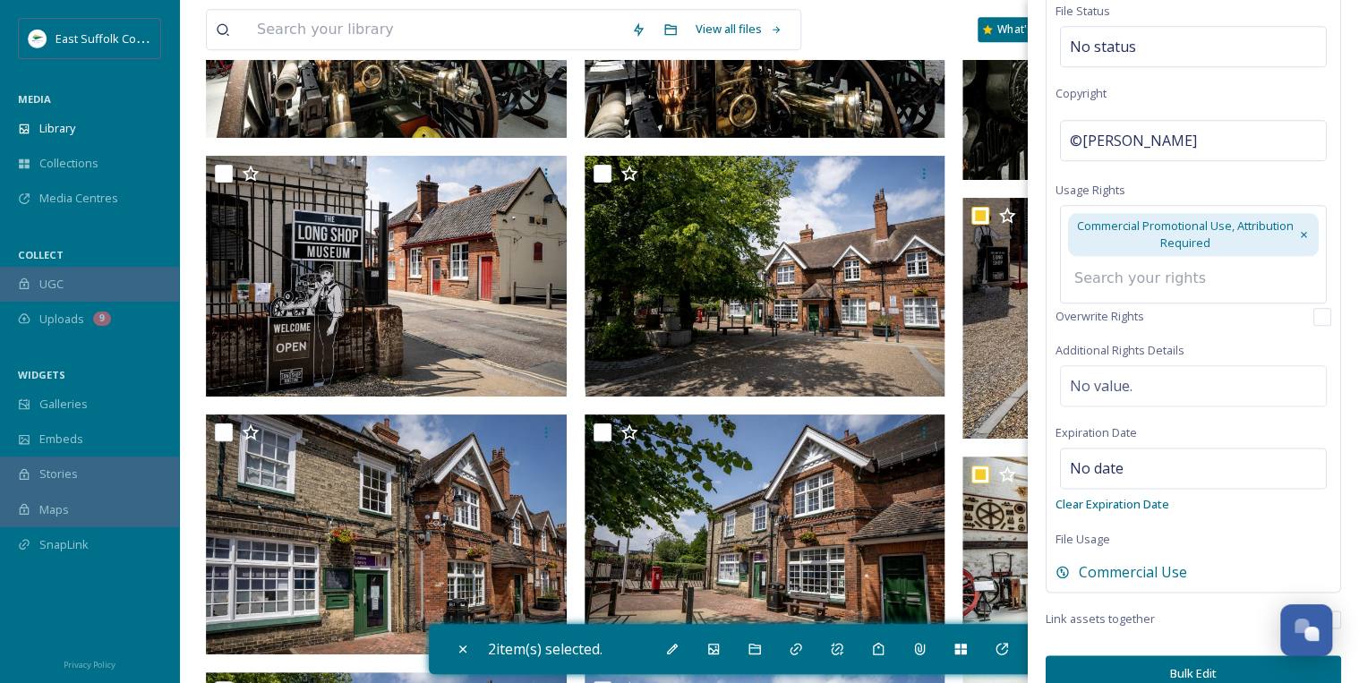
click at [1185, 655] on button "Bulk Edit" at bounding box center [1193, 673] width 295 height 37
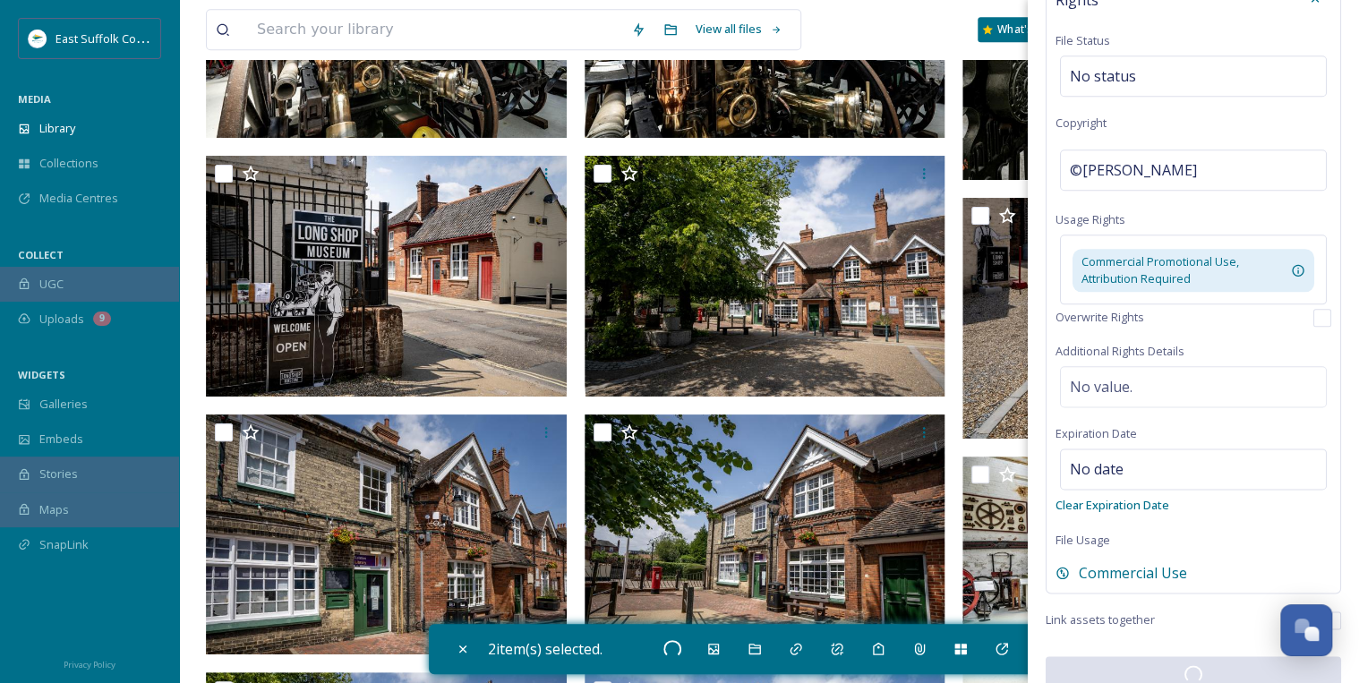
checkbox input "false"
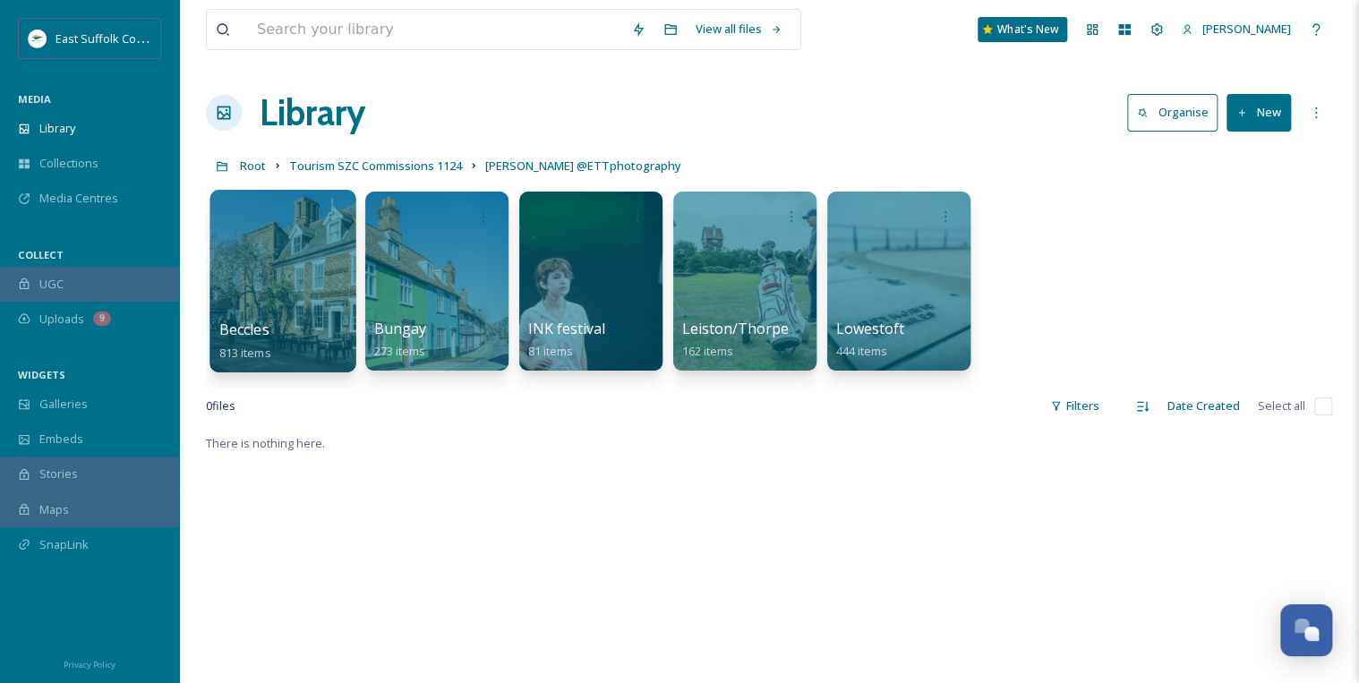
click at [294, 283] on div at bounding box center [282, 281] width 146 height 183
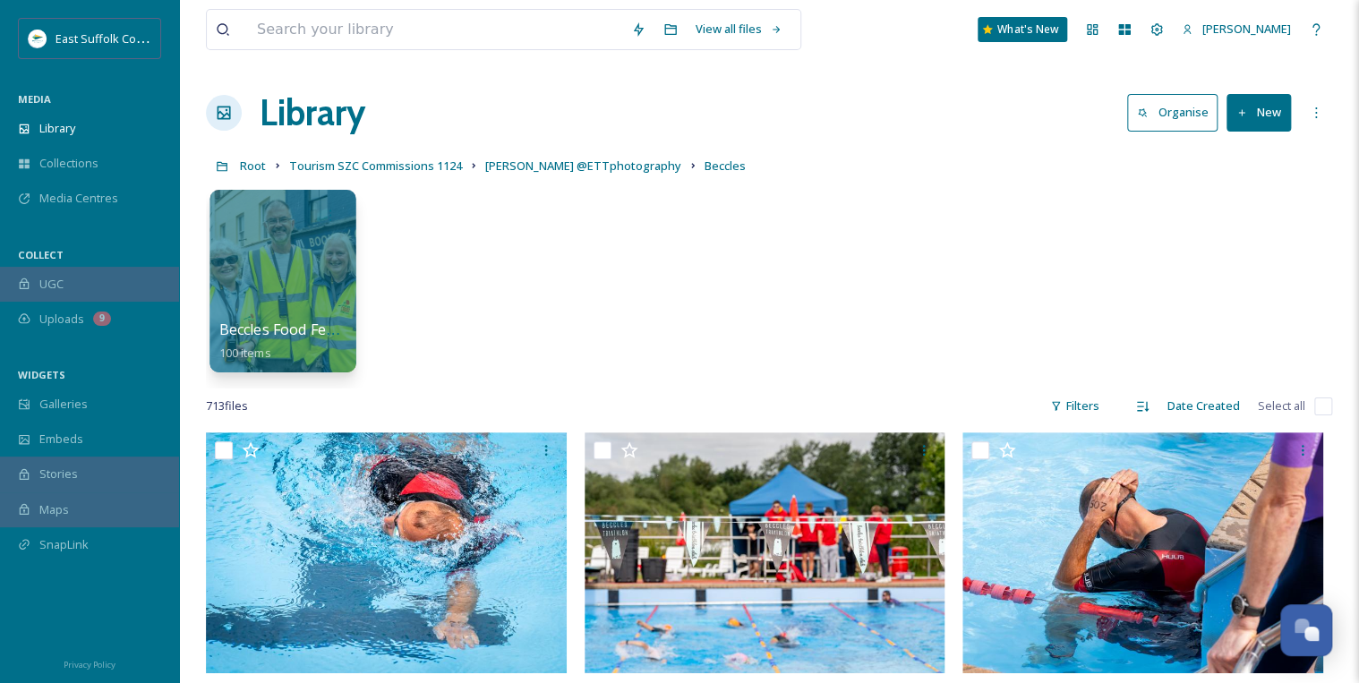
click at [265, 261] on div at bounding box center [282, 281] width 146 height 183
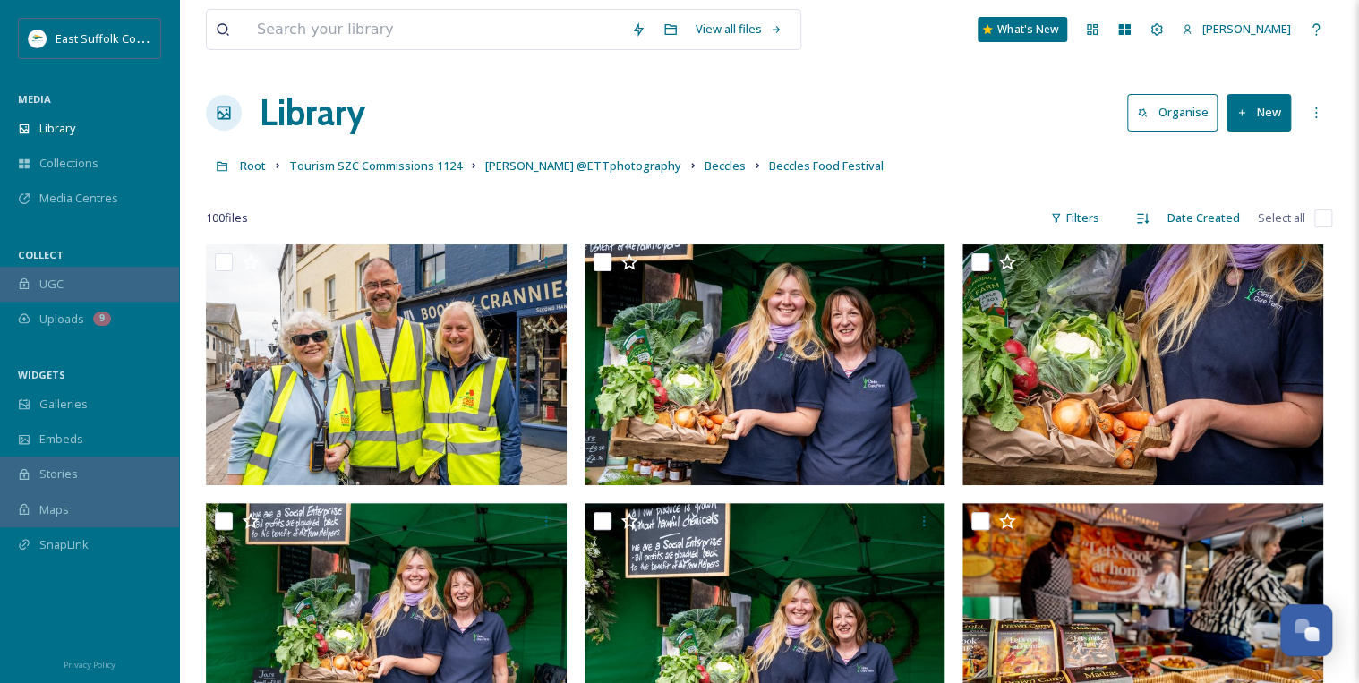
click at [1321, 218] on input "checkbox" at bounding box center [1323, 218] width 18 height 18
checkbox input "true"
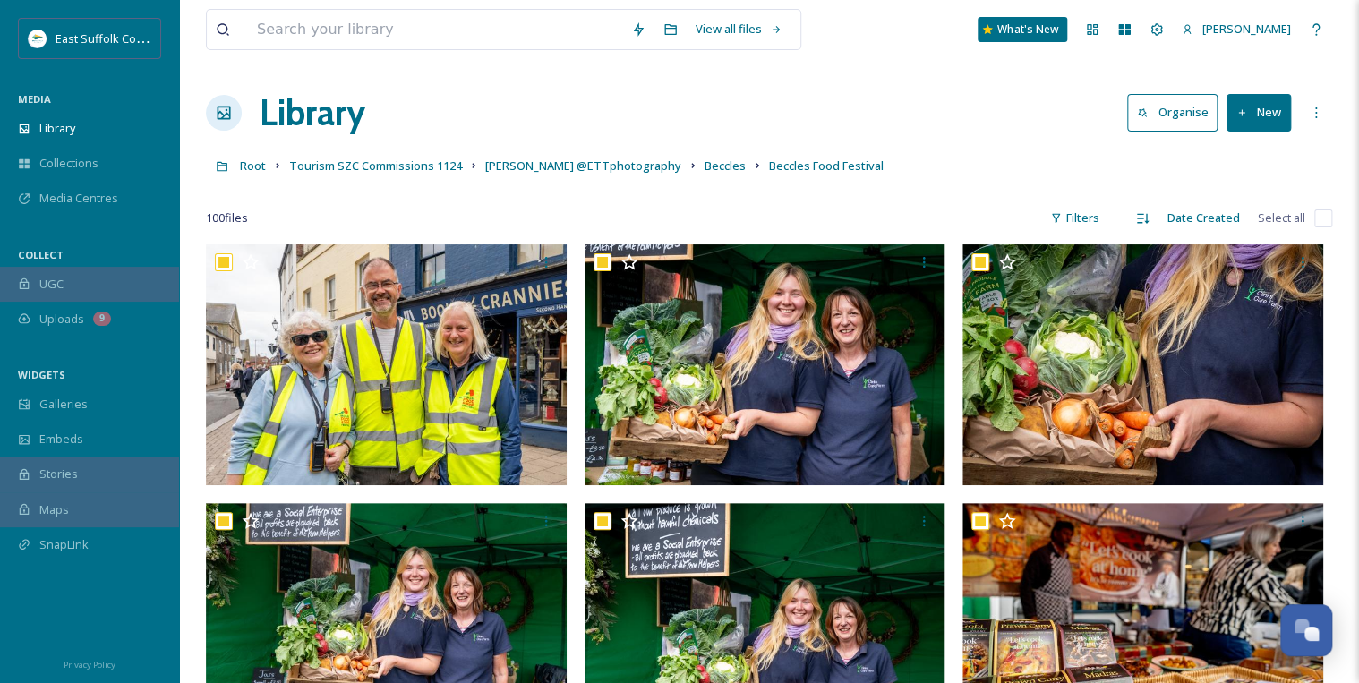
checkbox input "true"
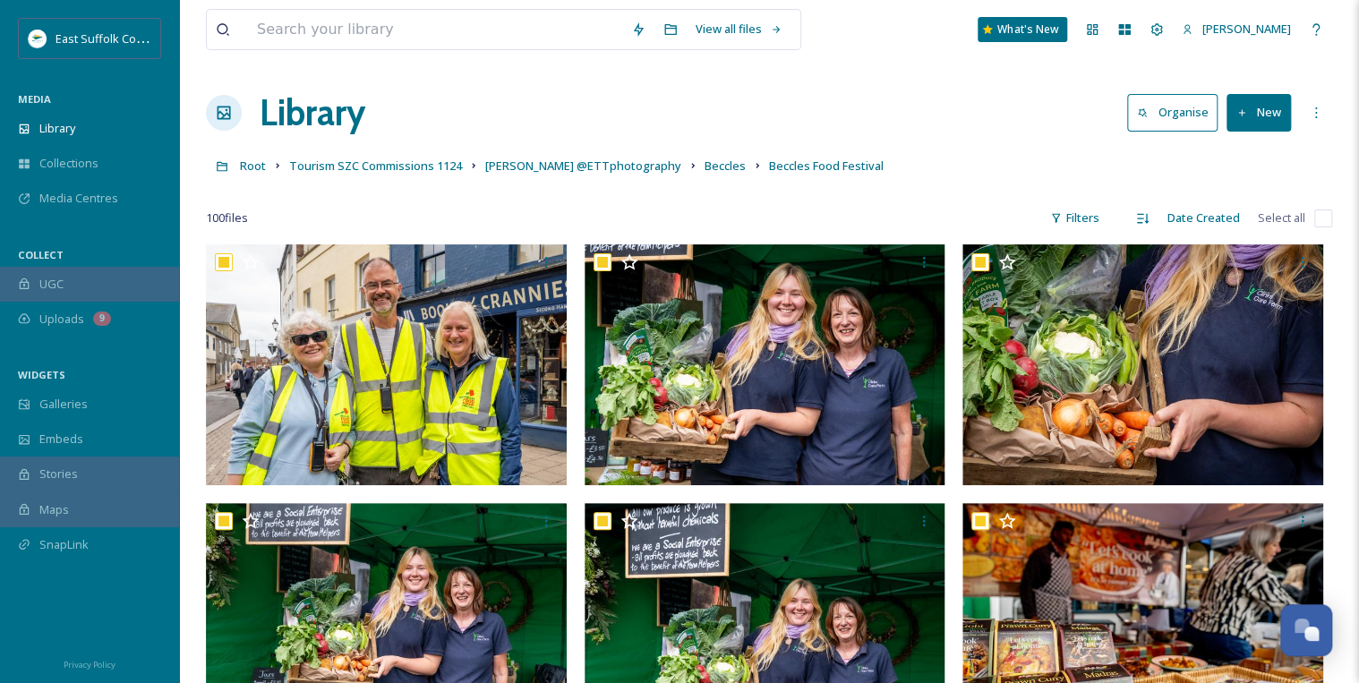
checkbox input "true"
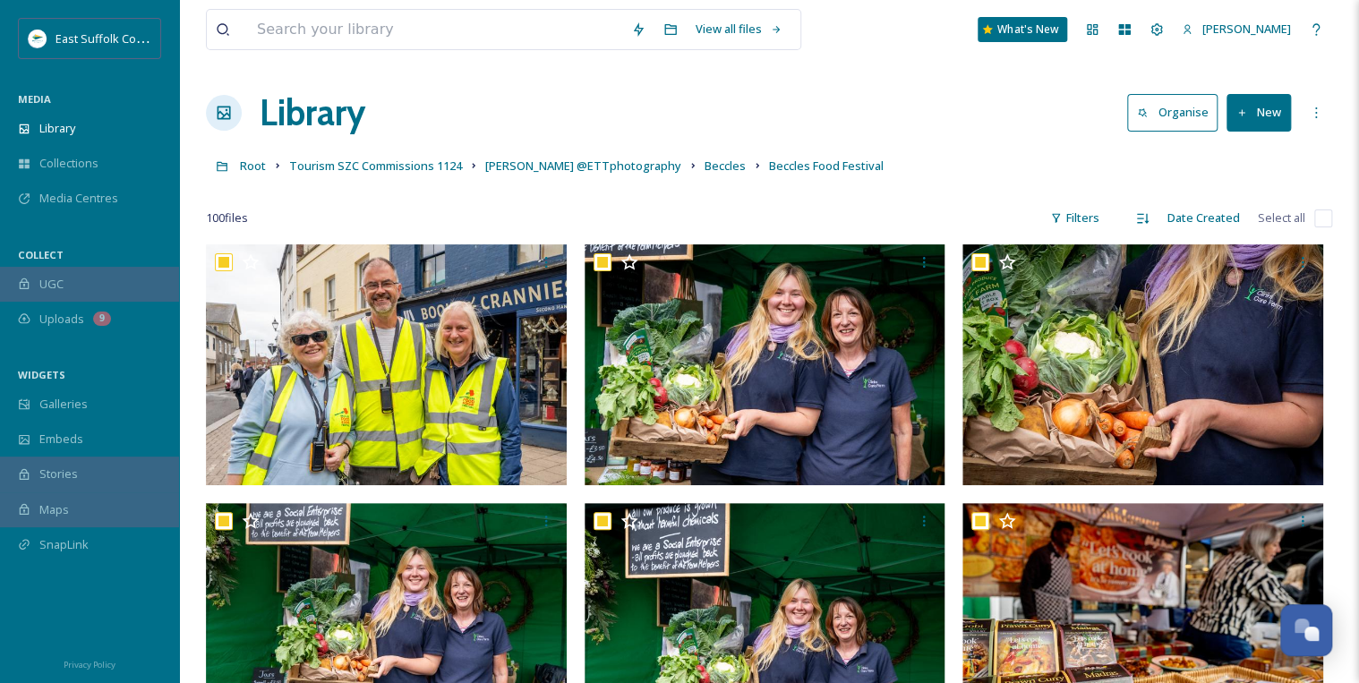
checkbox input "true"
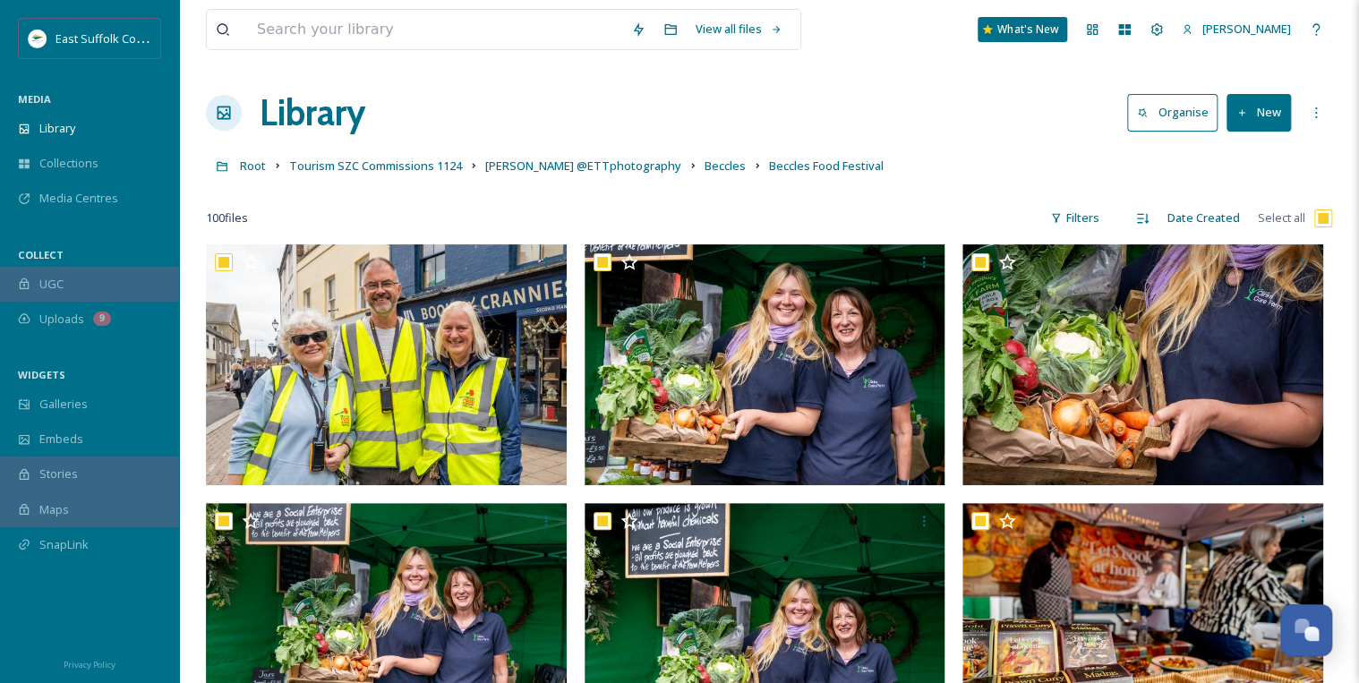
checkbox input "true"
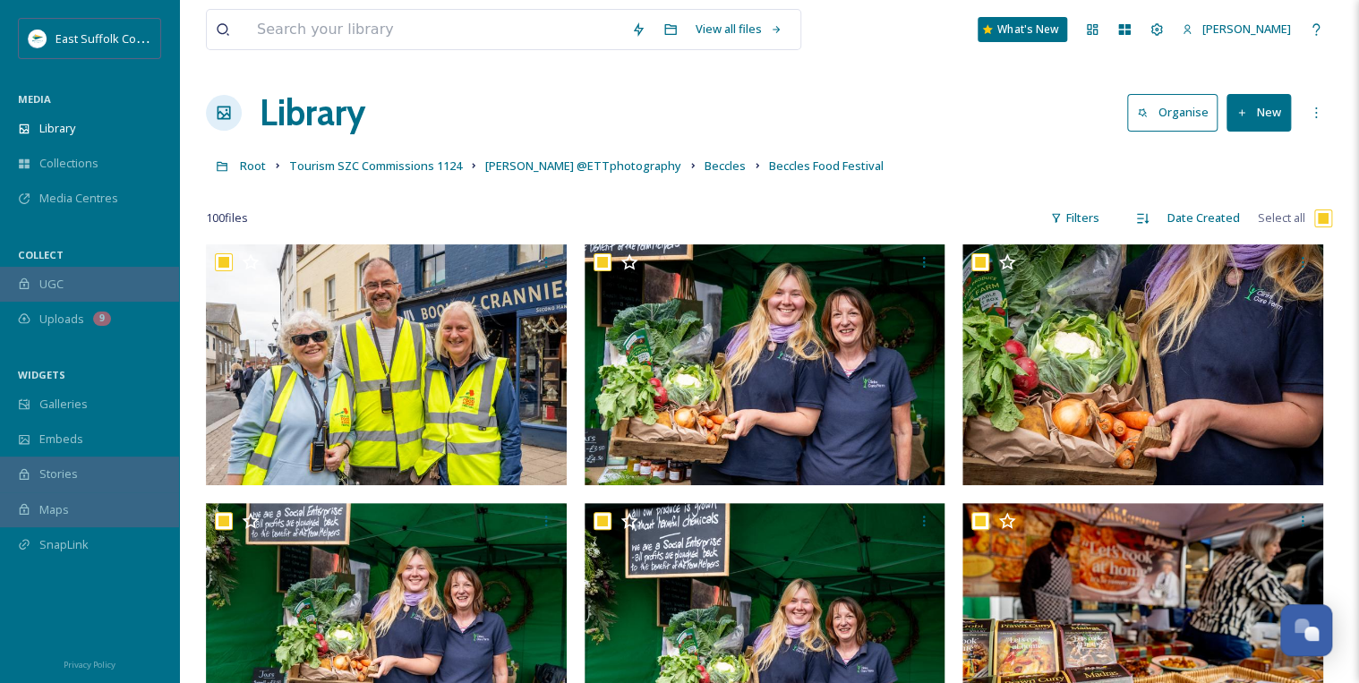
checkbox input "true"
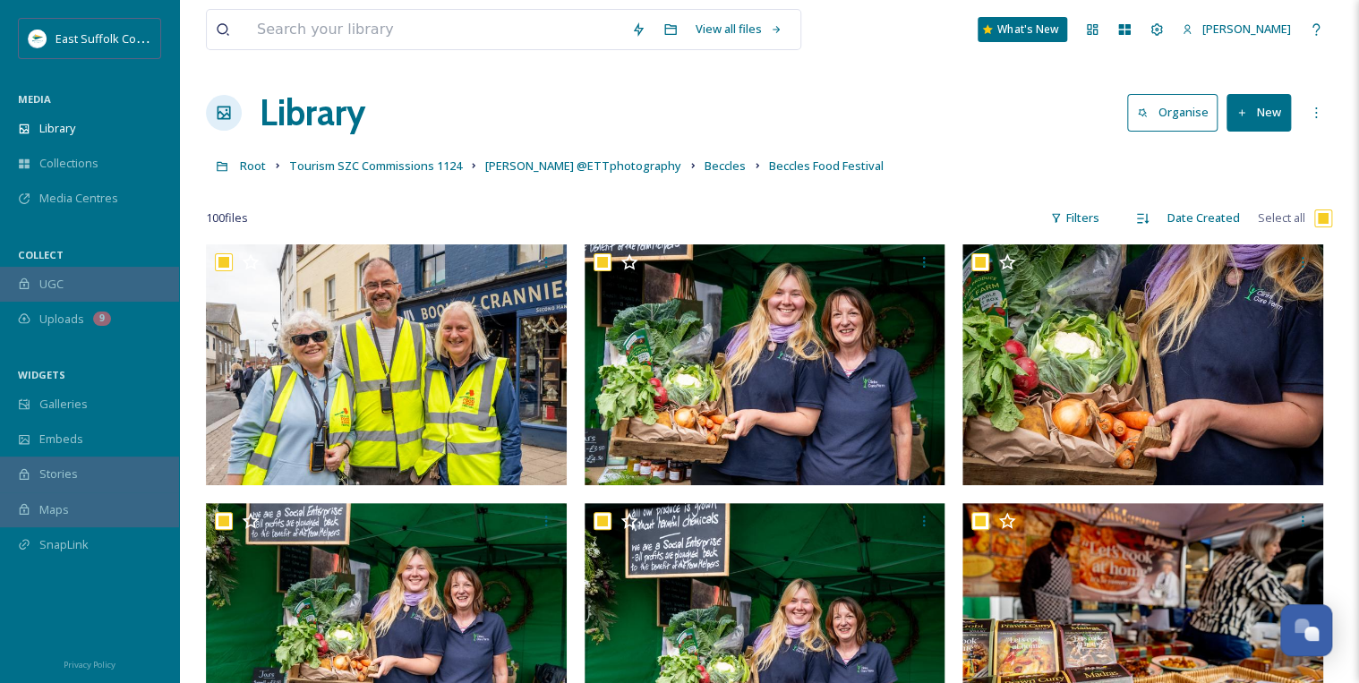
checkbox input "true"
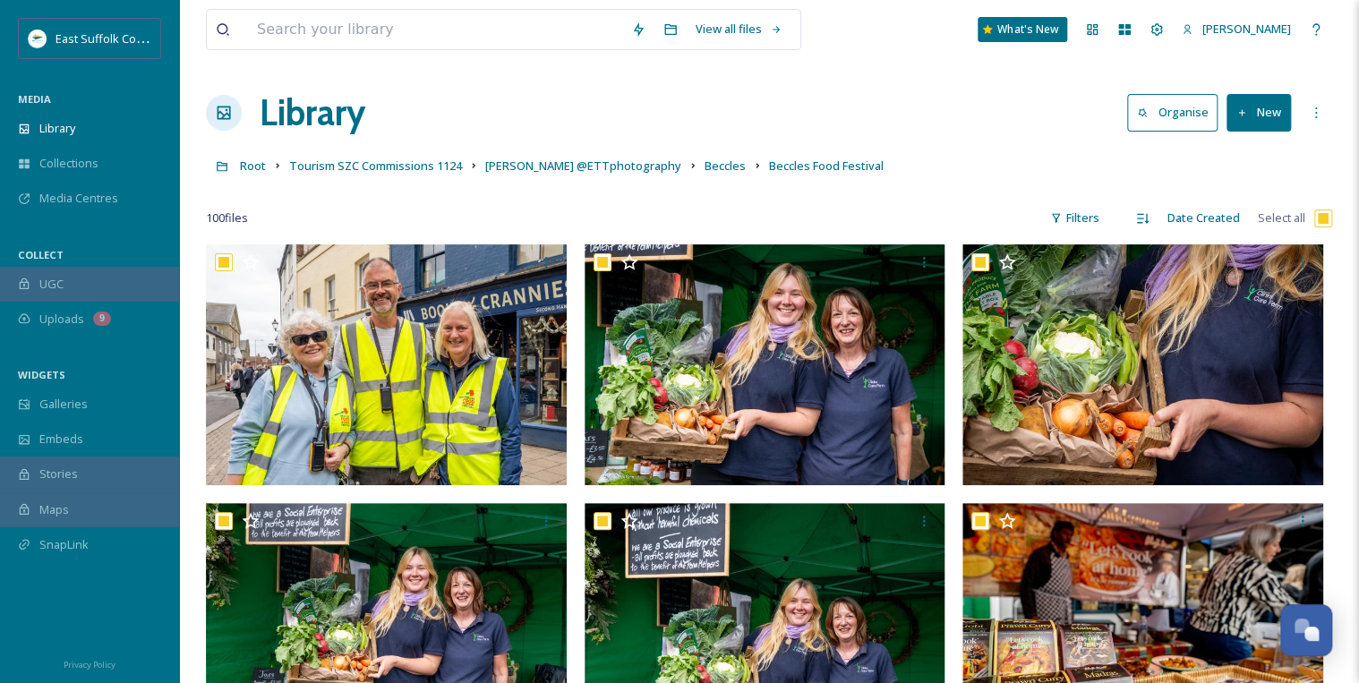
checkbox input "true"
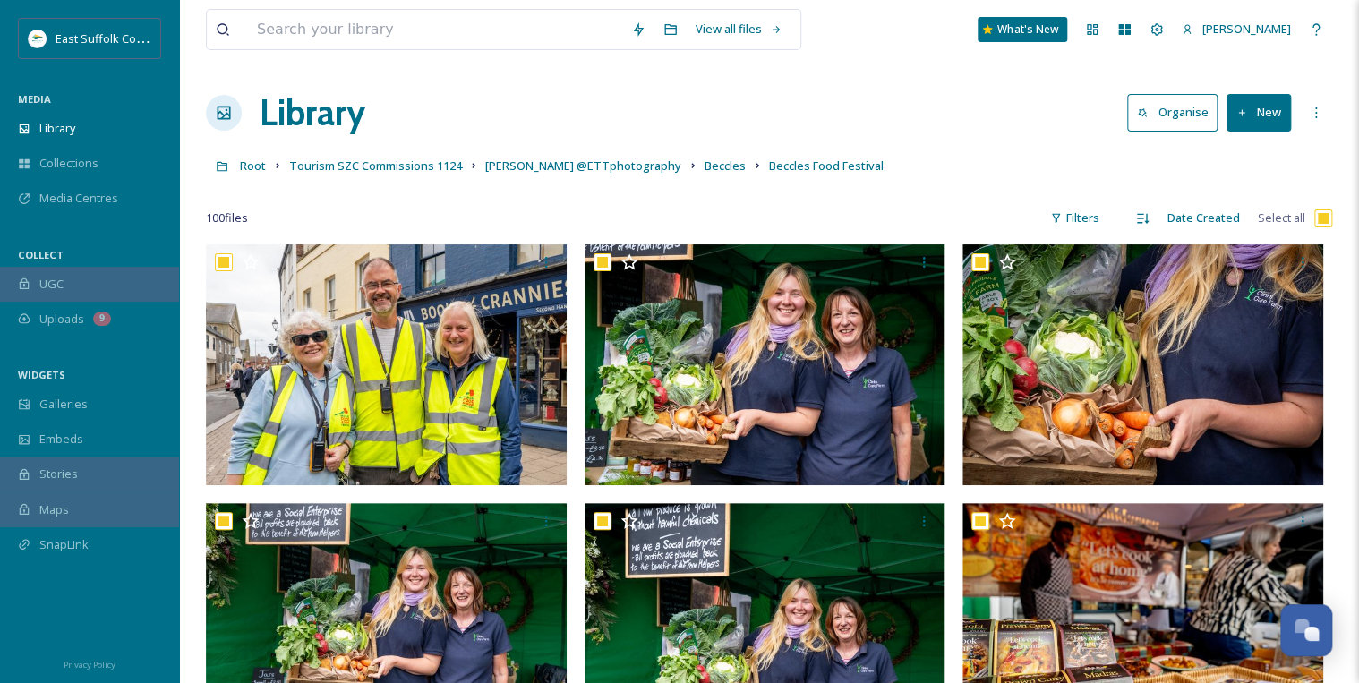
checkbox input "true"
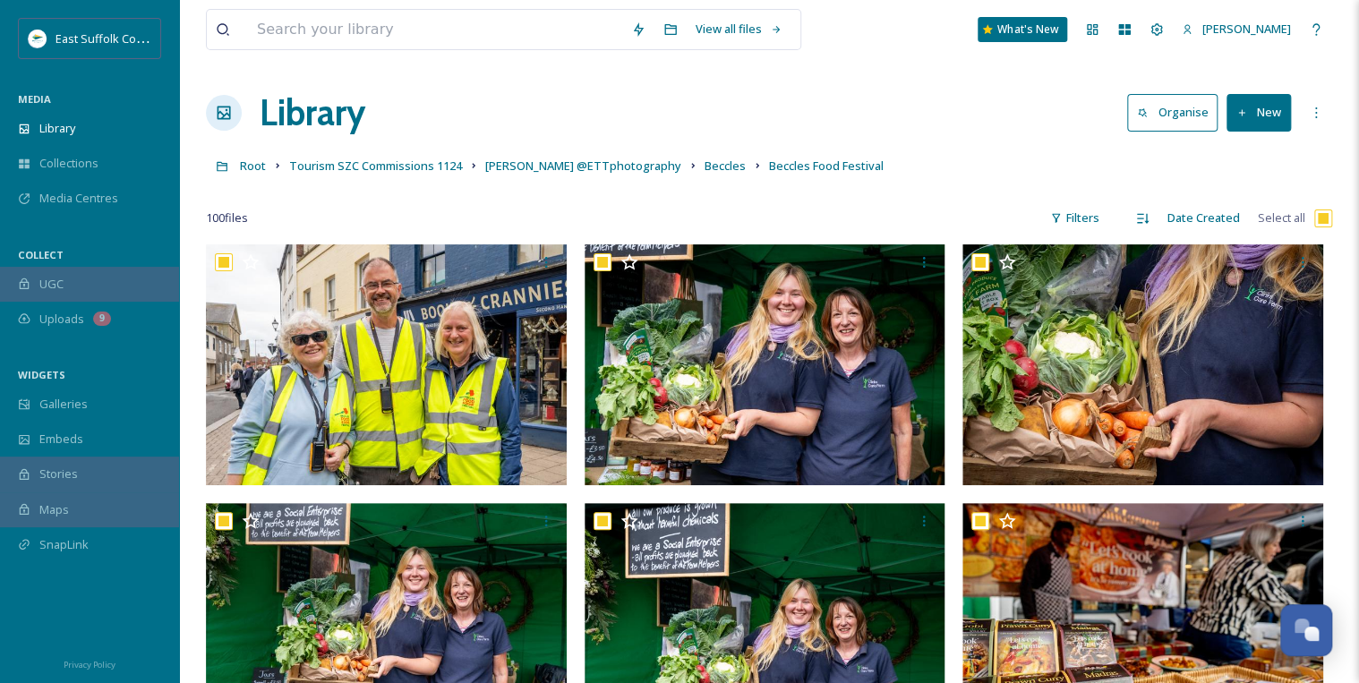
checkbox input "true"
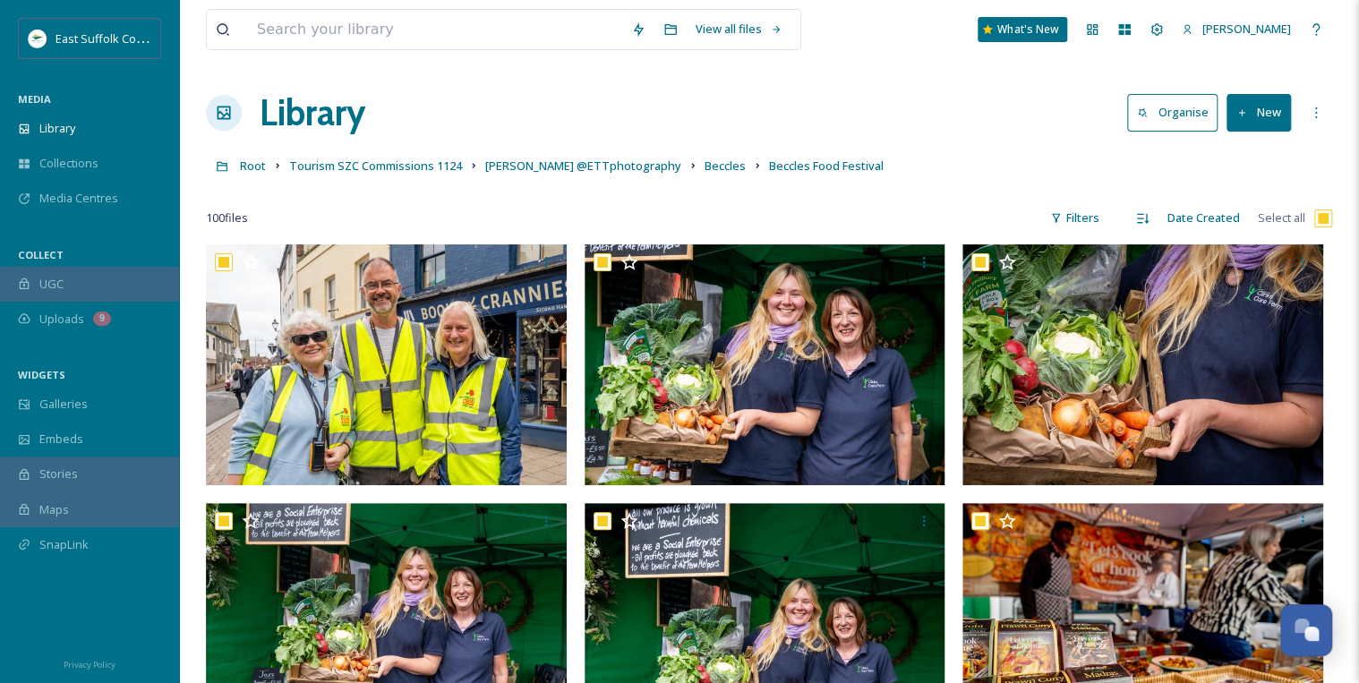
checkbox input "true"
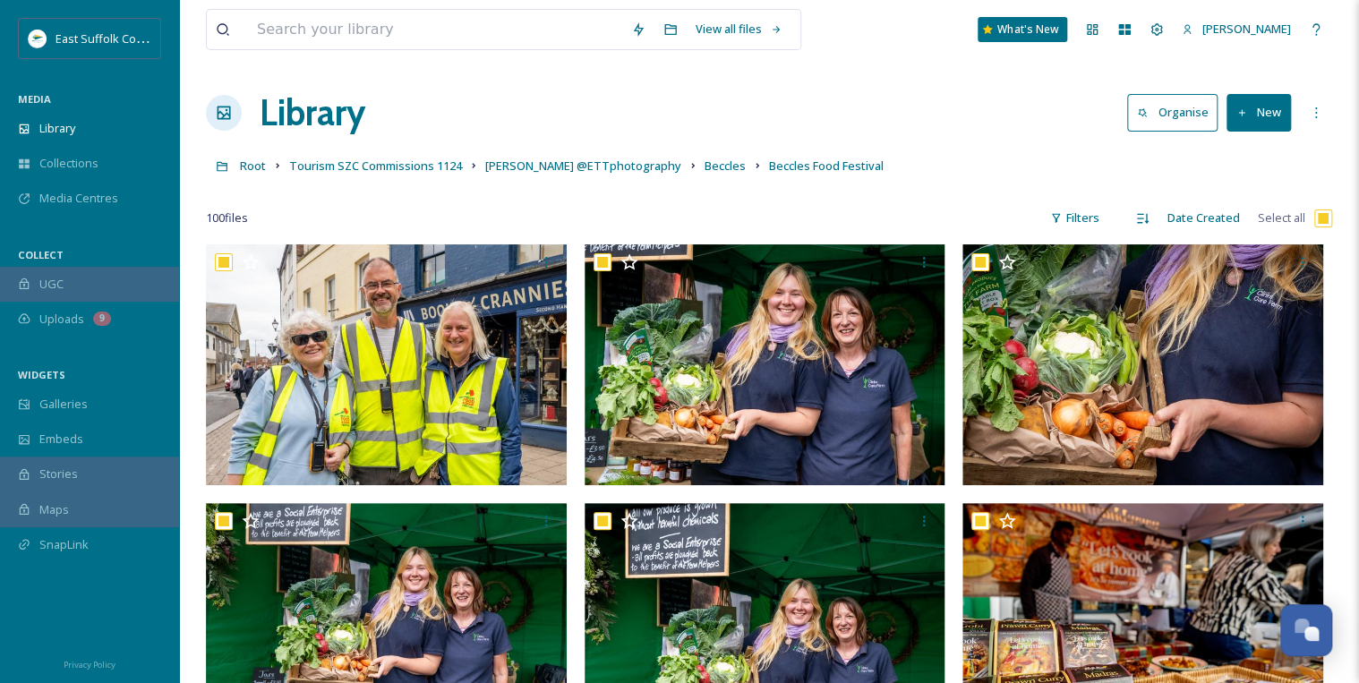
checkbox input "true"
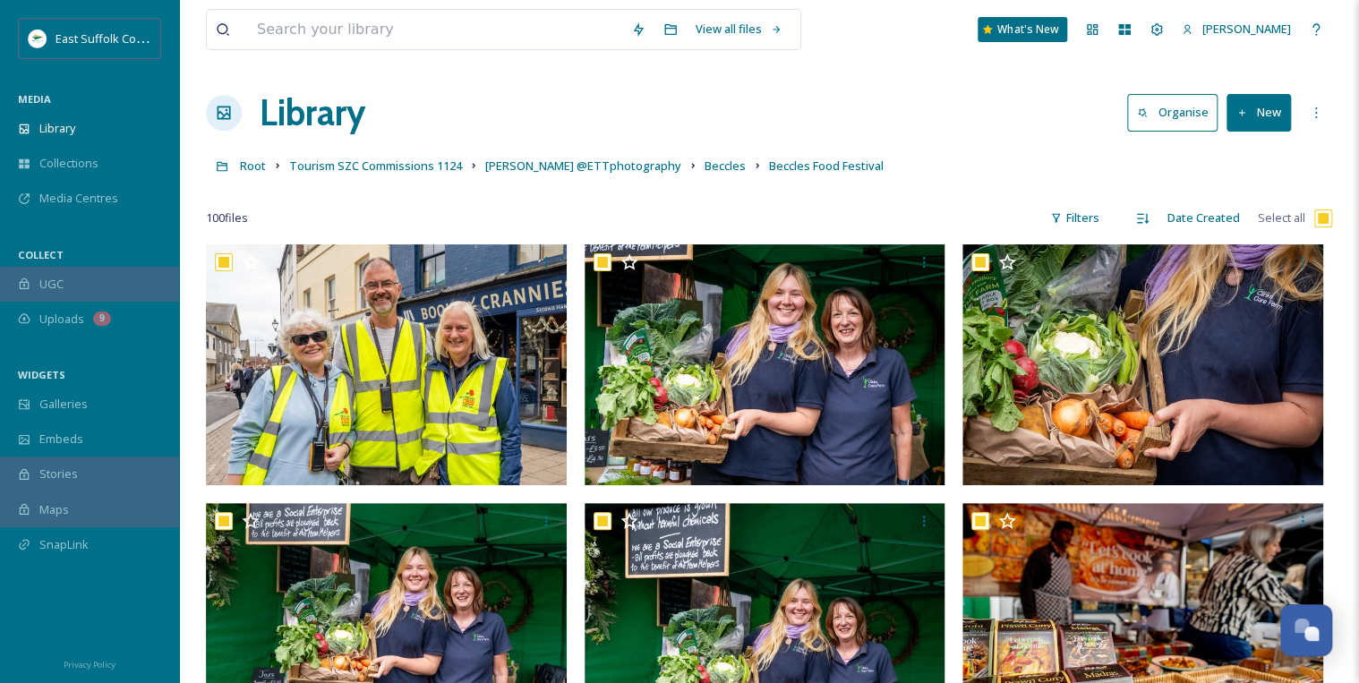
checkbox input "true"
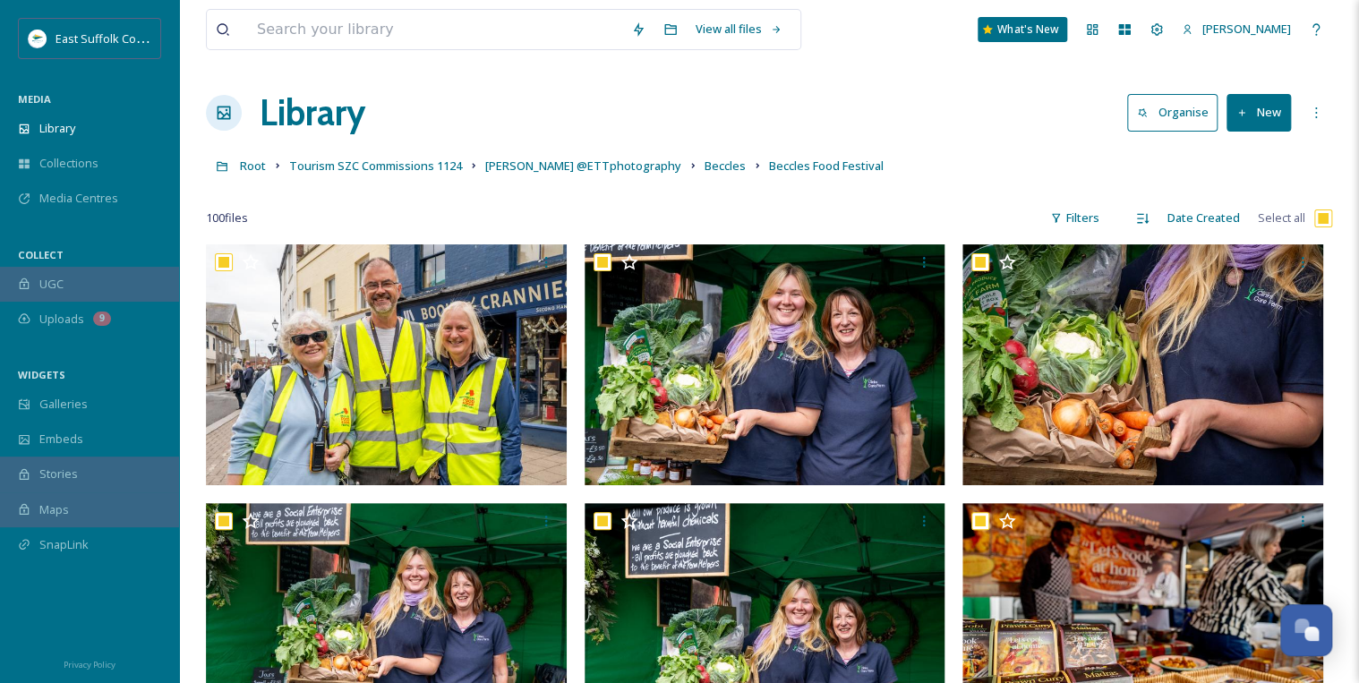
checkbox input "true"
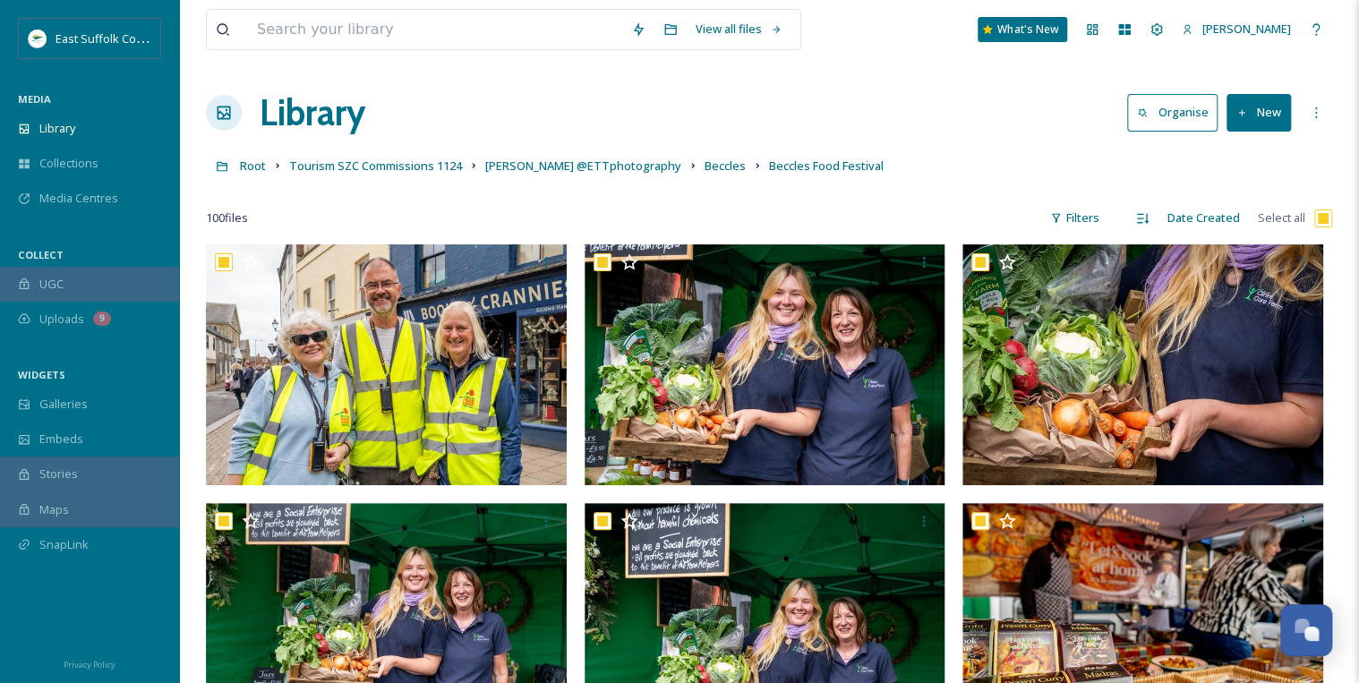
checkbox input "true"
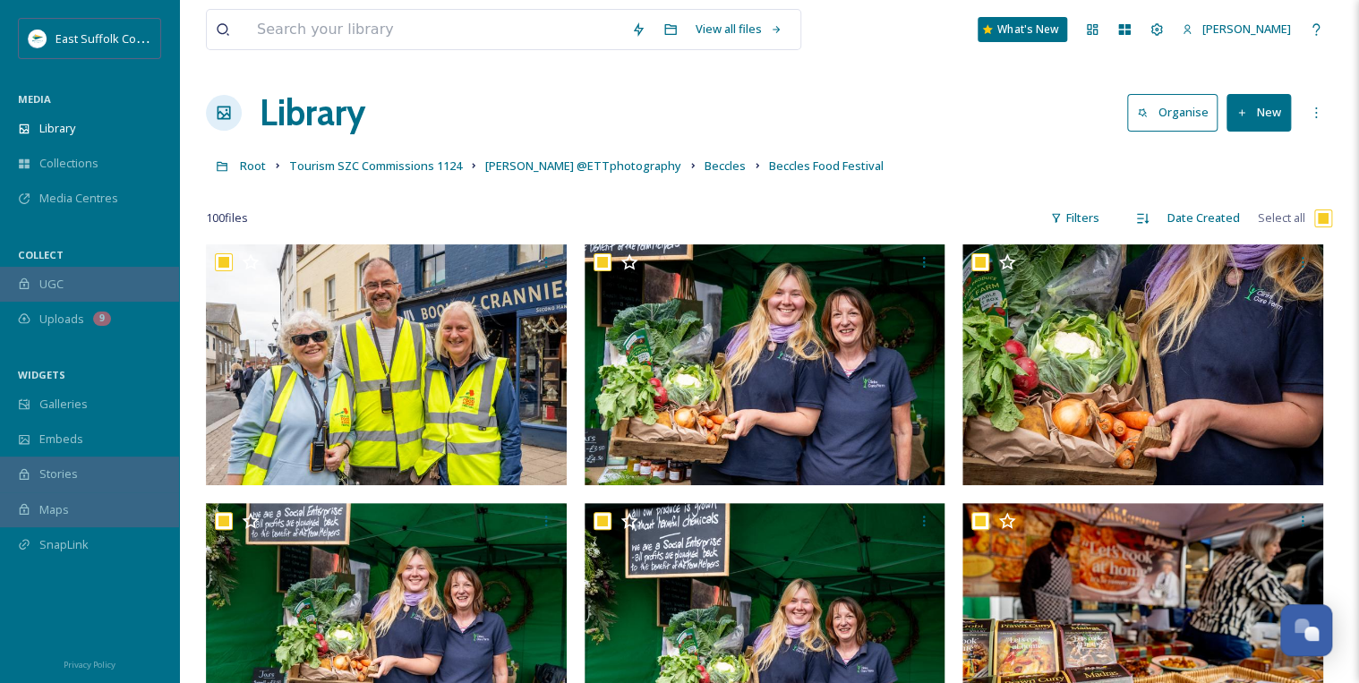
checkbox input "true"
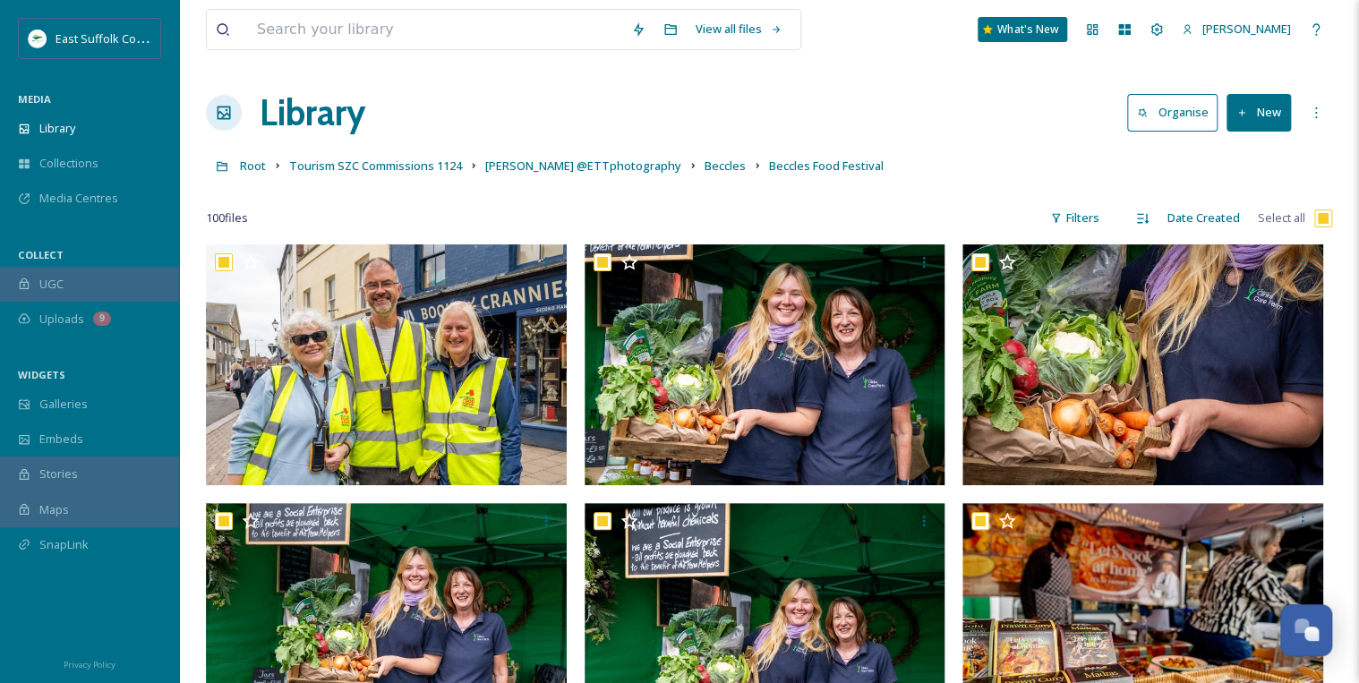
checkbox input "true"
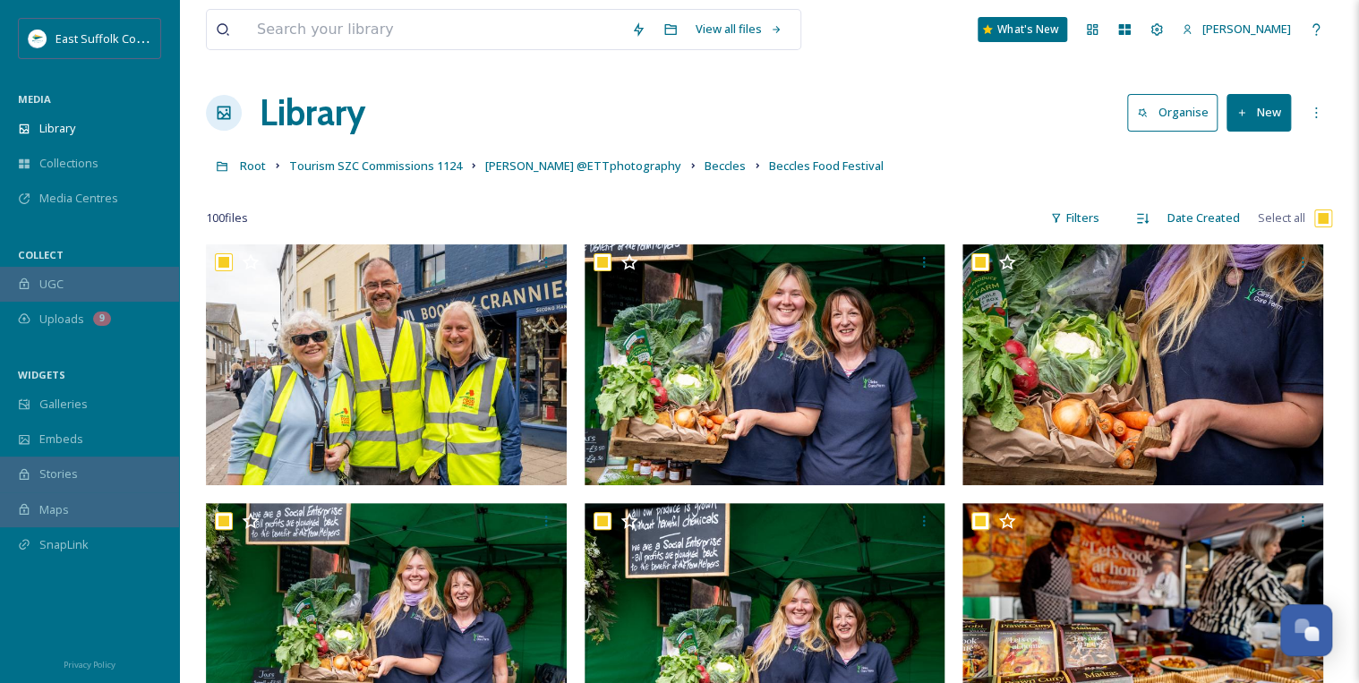
checkbox input "true"
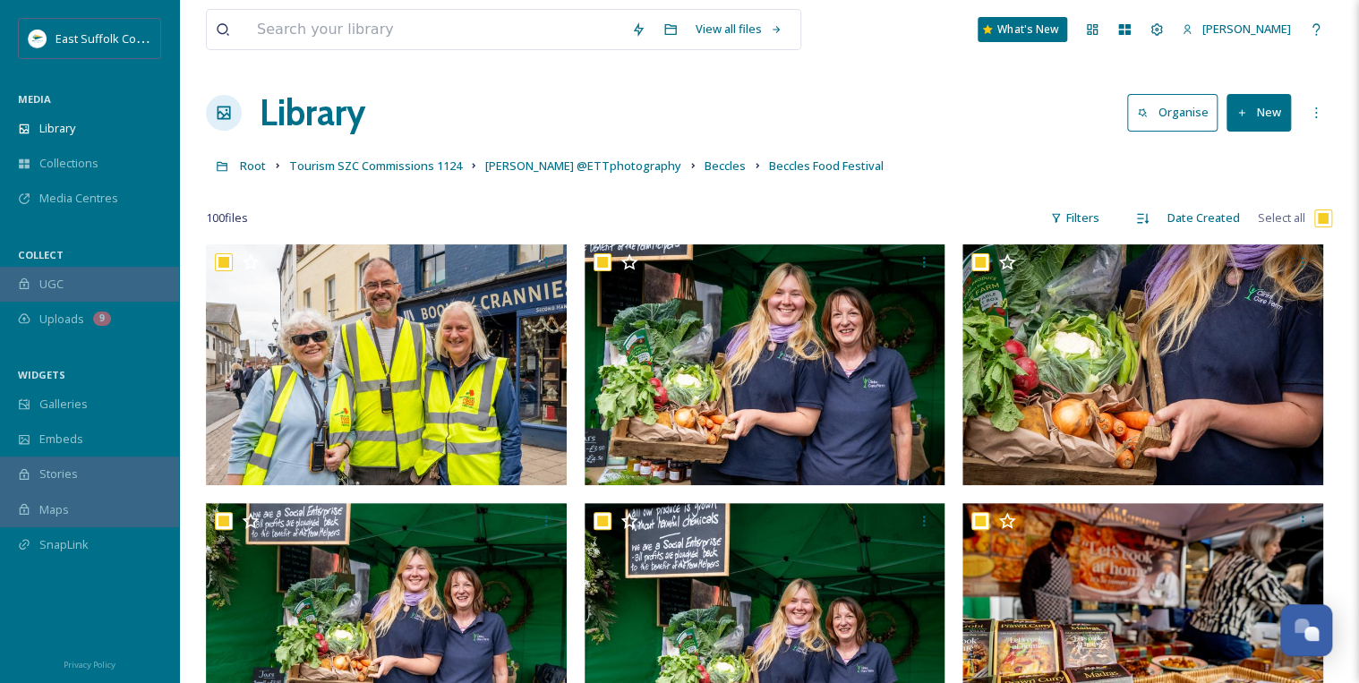
checkbox input "true"
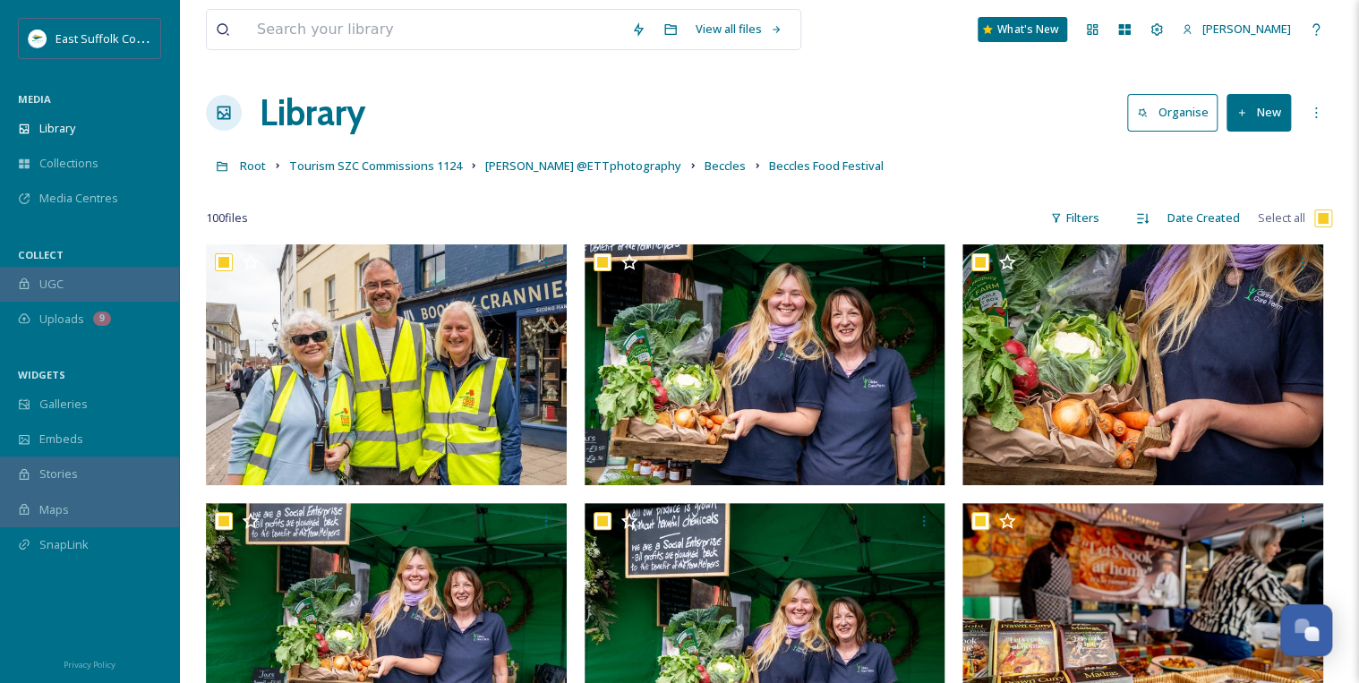
checkbox input "true"
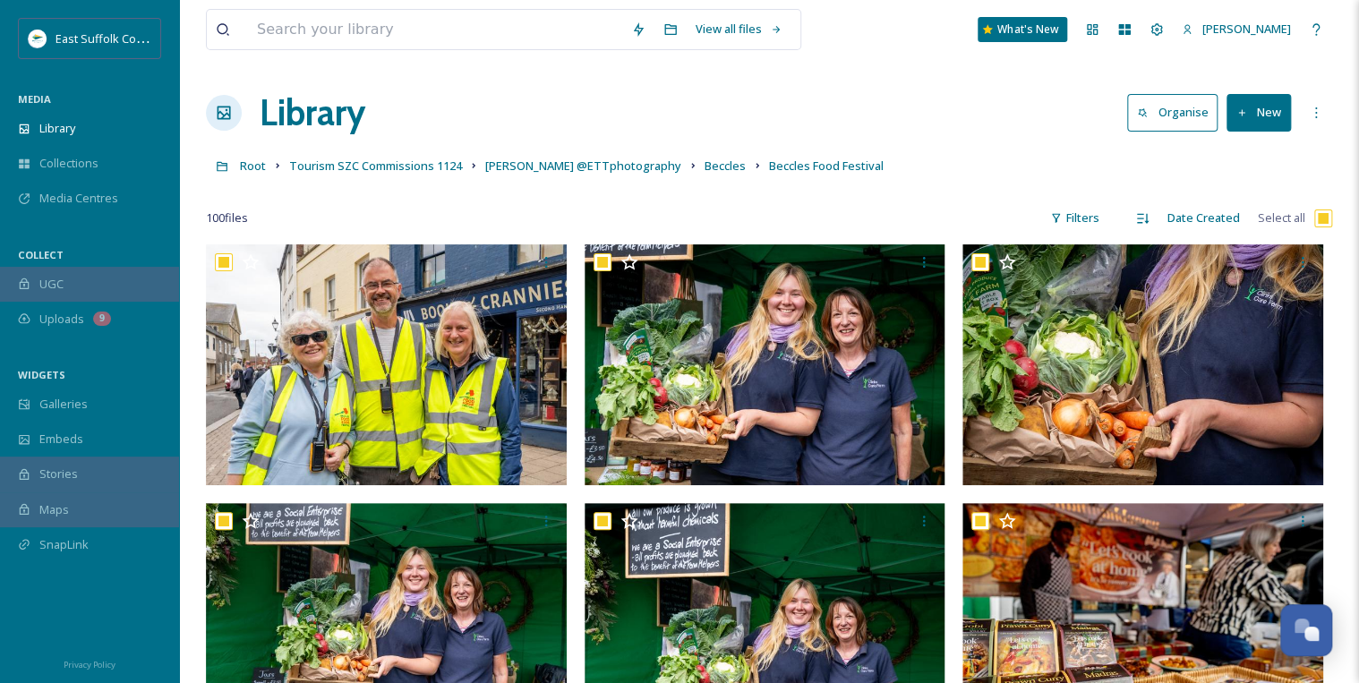
checkbox input "true"
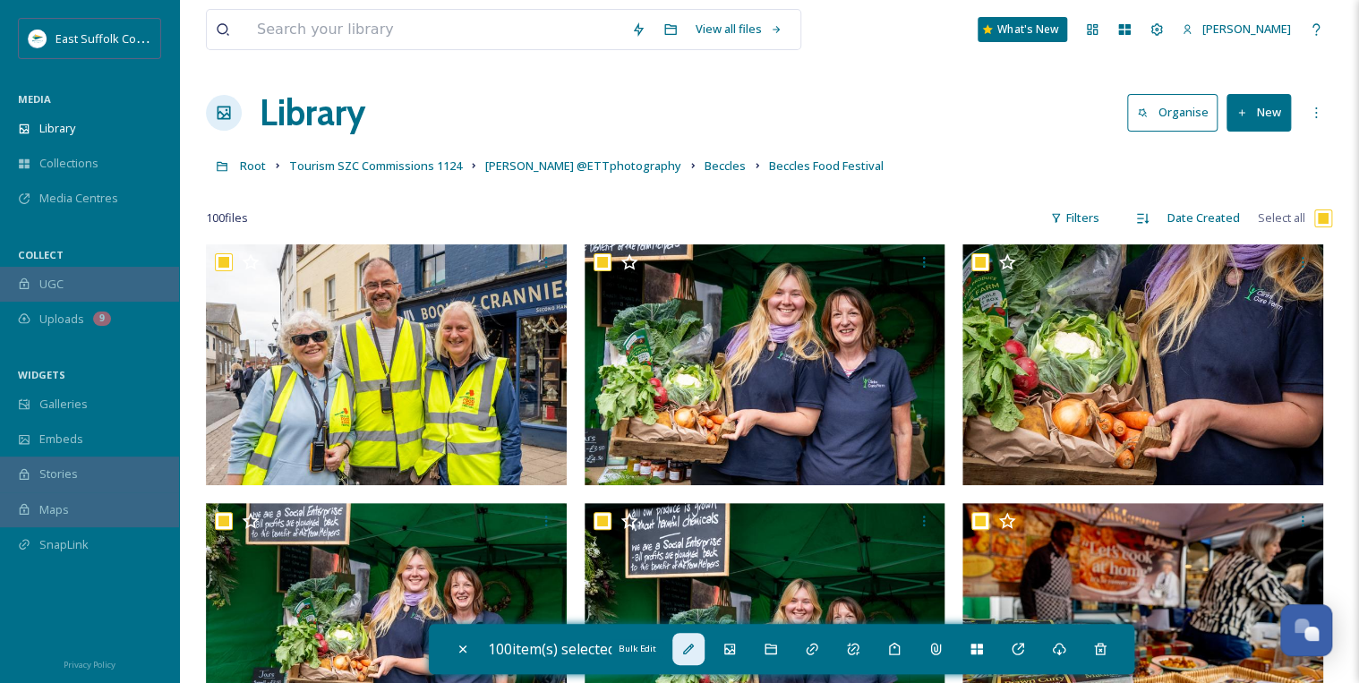
click at [694, 645] on icon at bounding box center [688, 649] width 11 height 11
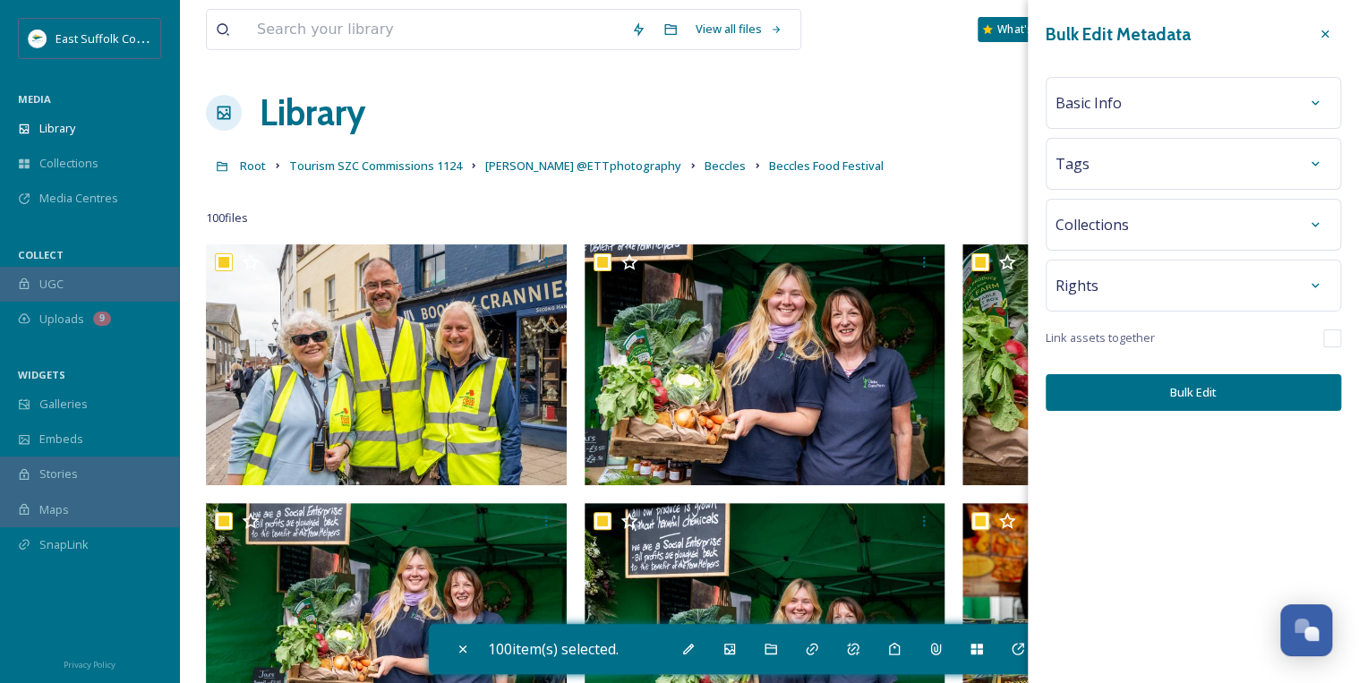
click at [1098, 107] on span "Basic Info" at bounding box center [1088, 102] width 66 height 21
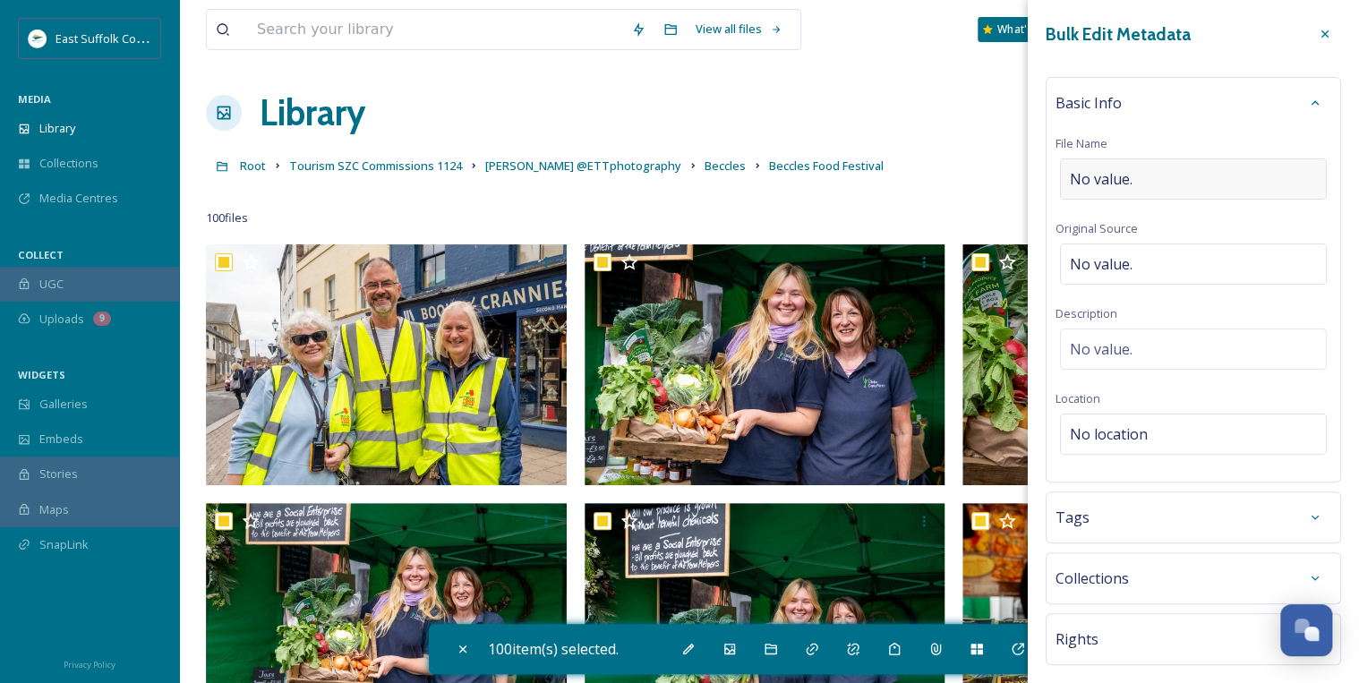
click at [1086, 177] on span "No value." at bounding box center [1101, 178] width 63 height 21
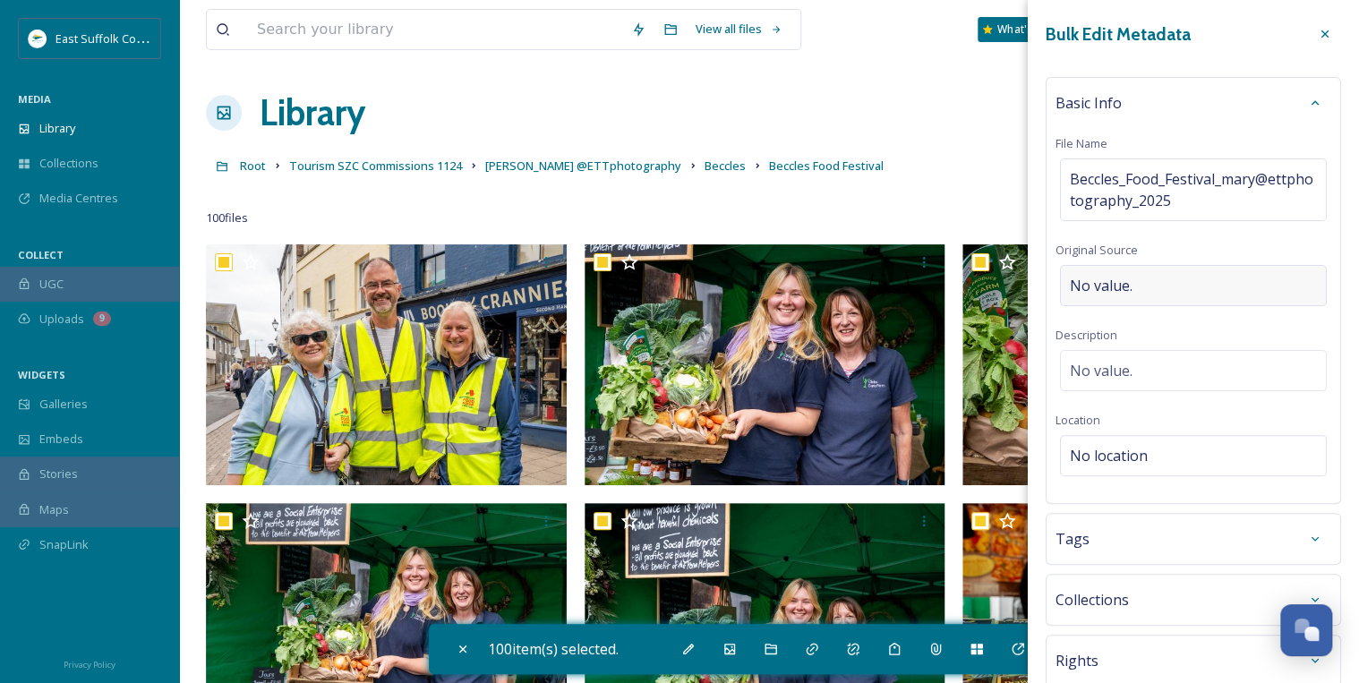
click at [1194, 254] on div "Basic Info File Name Beccles_Food_Festival_mary@ettphotography_2025 Original So…" at bounding box center [1193, 290] width 295 height 427
click at [1174, 367] on div "No value." at bounding box center [1193, 370] width 267 height 41
click at [1098, 362] on textarea at bounding box center [1193, 424] width 276 height 149
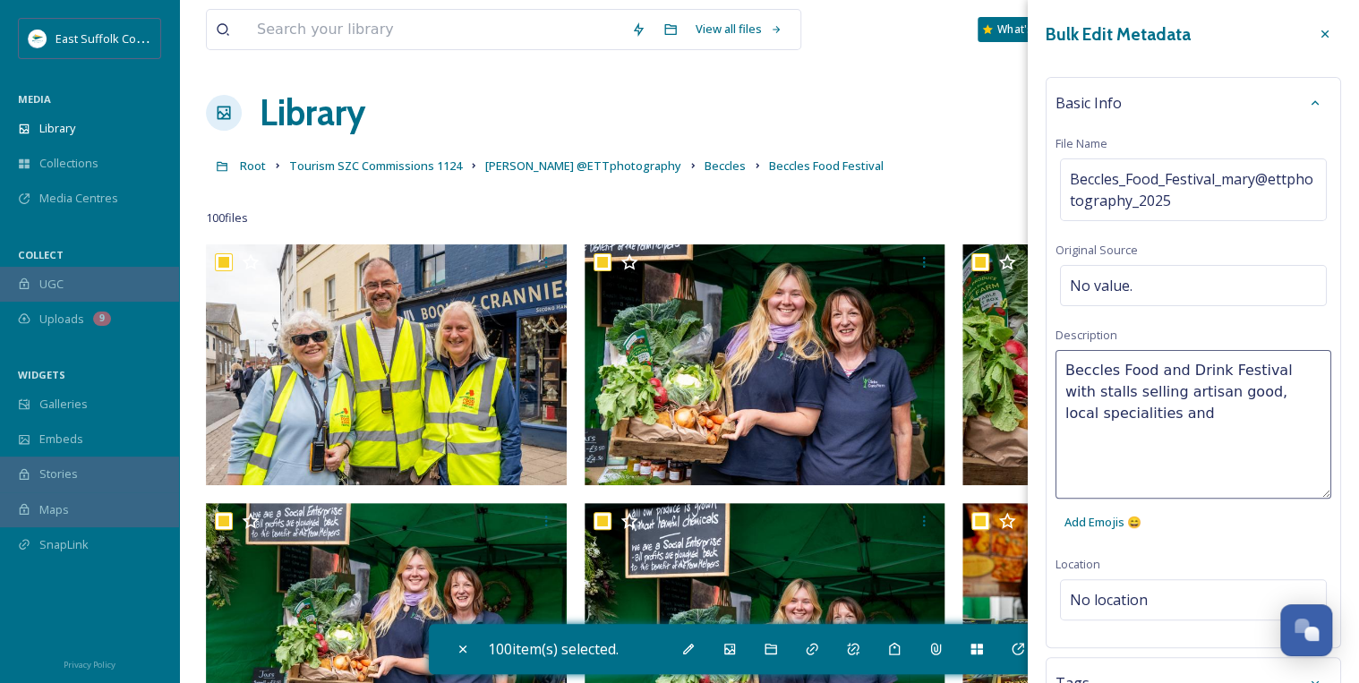
click at [1222, 394] on textarea "Beccles Food and Drink Festival with stalls selling artisan good, local special…" at bounding box center [1193, 424] width 276 height 149
click at [1175, 412] on textarea "Beccles Food and Drink Festival with stalls selling artisan goods, local specia…" at bounding box center [1193, 424] width 276 height 149
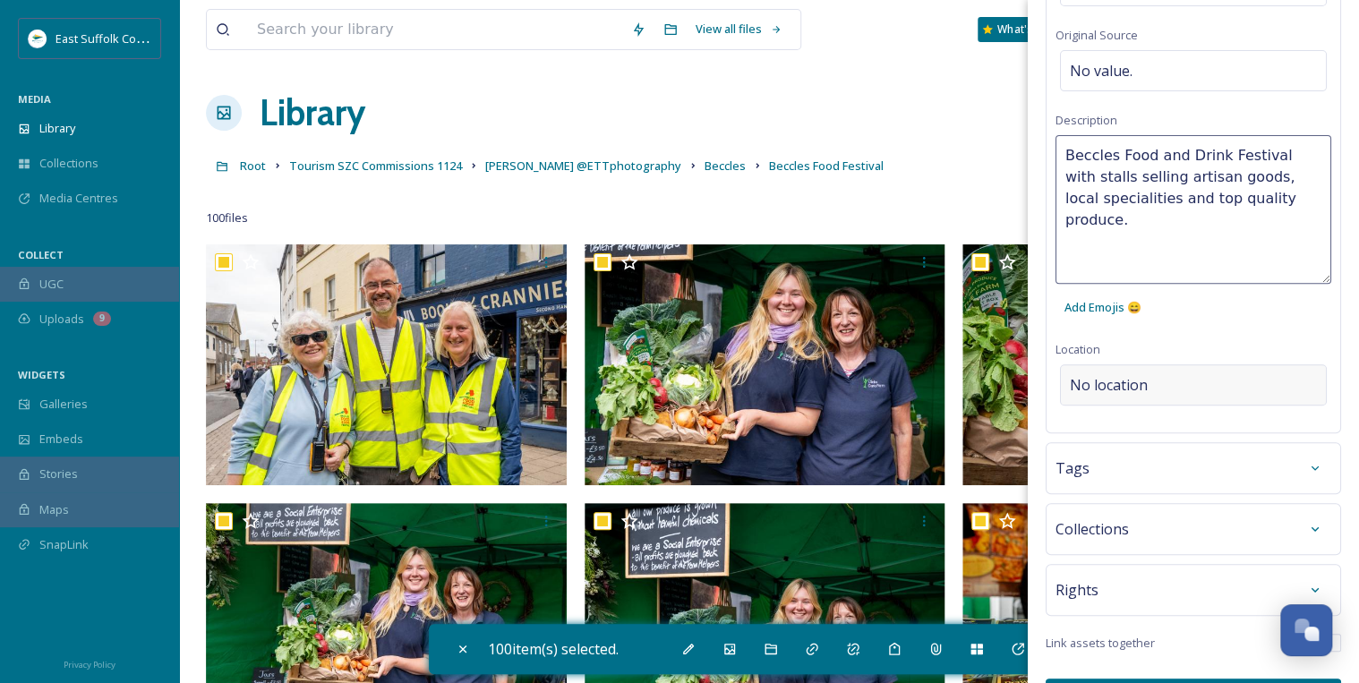
click at [1160, 372] on div "Basic Info File Name Beccles_Food_Festival_mary@ettphotography_2025 Original So…" at bounding box center [1193, 147] width 295 height 571
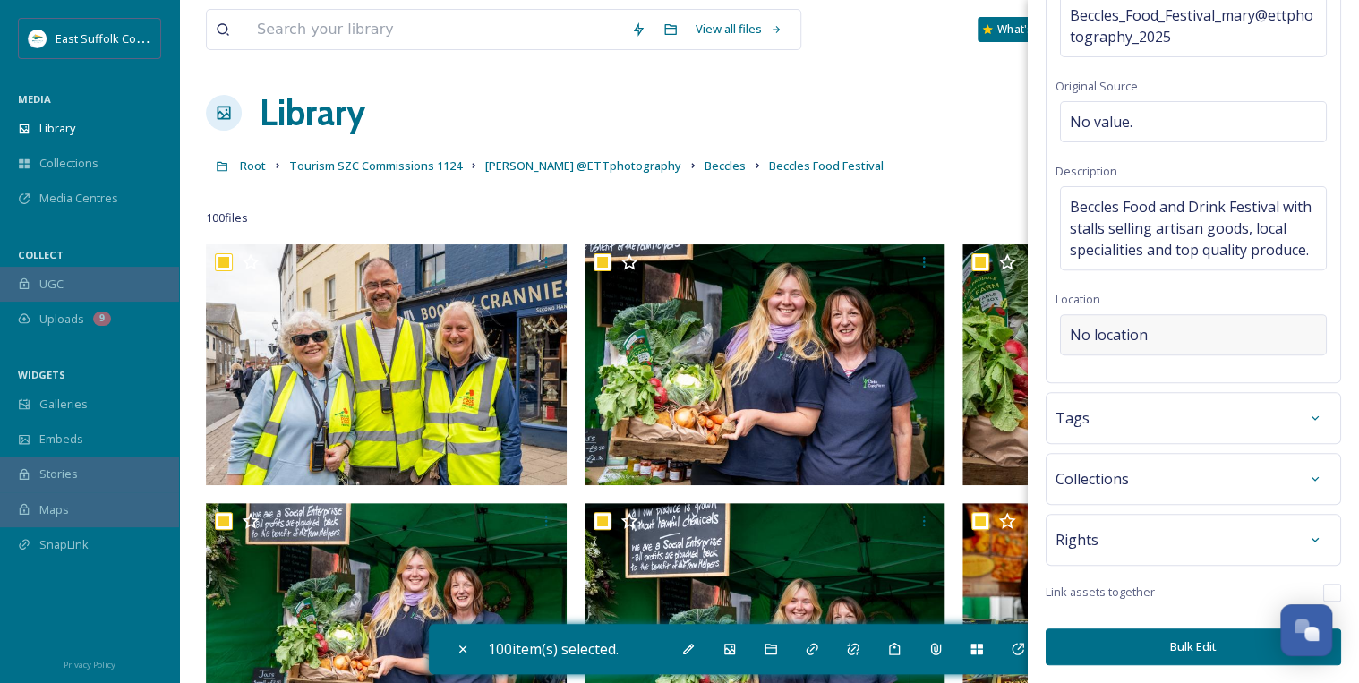
click at [1118, 337] on span "No location" at bounding box center [1109, 334] width 78 height 21
click at [1118, 332] on input at bounding box center [1193, 334] width 265 height 39
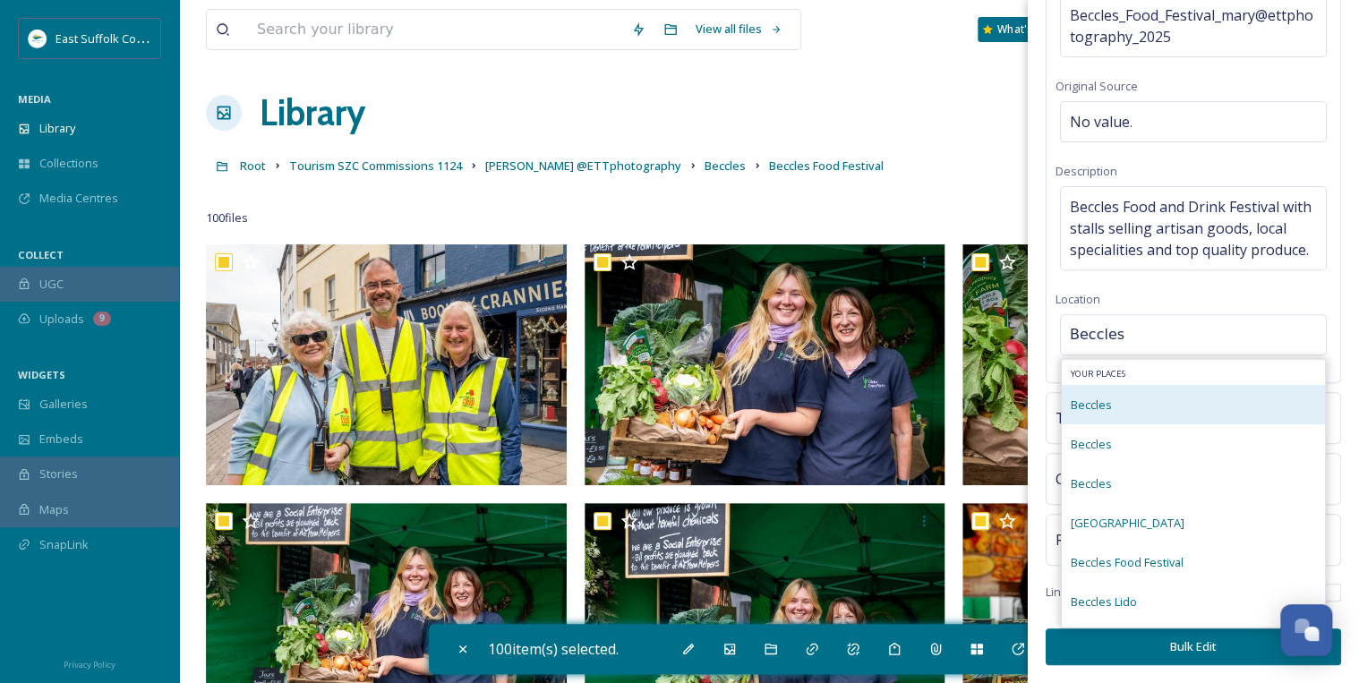
click at [1100, 406] on span "Beccles" at bounding box center [1091, 405] width 41 height 16
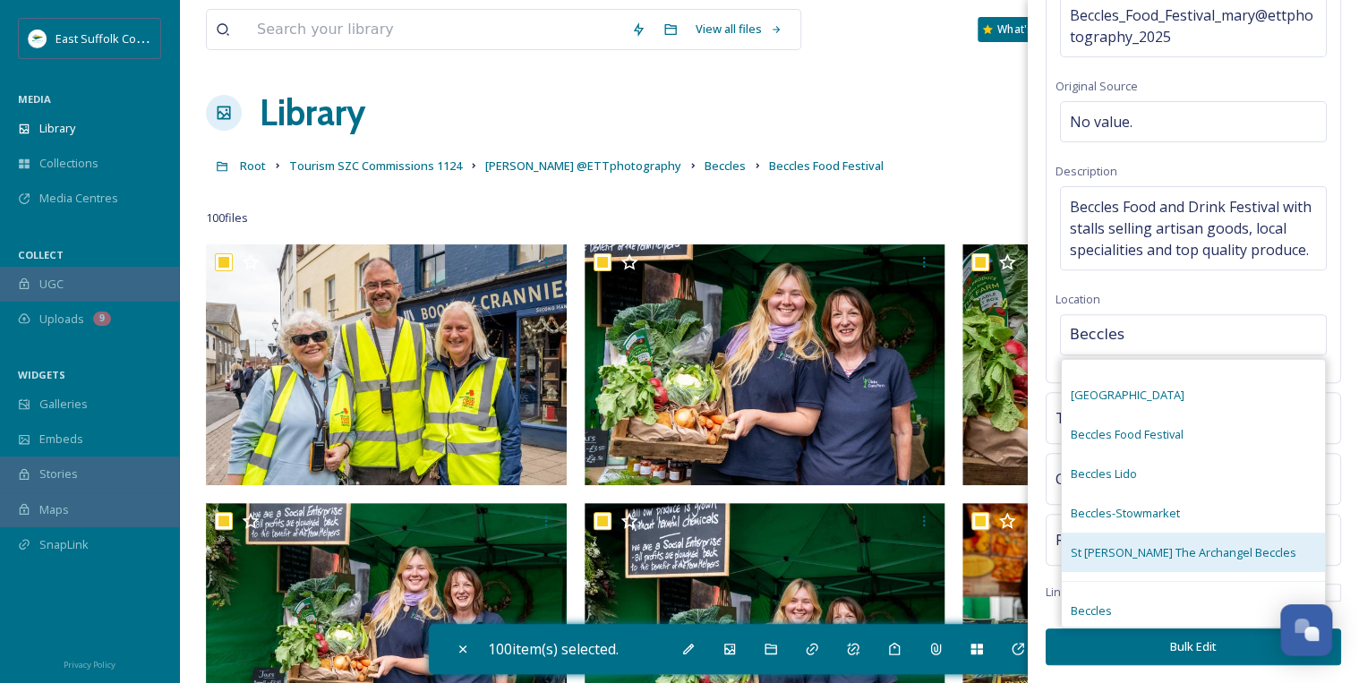
scroll to position [152, 0]
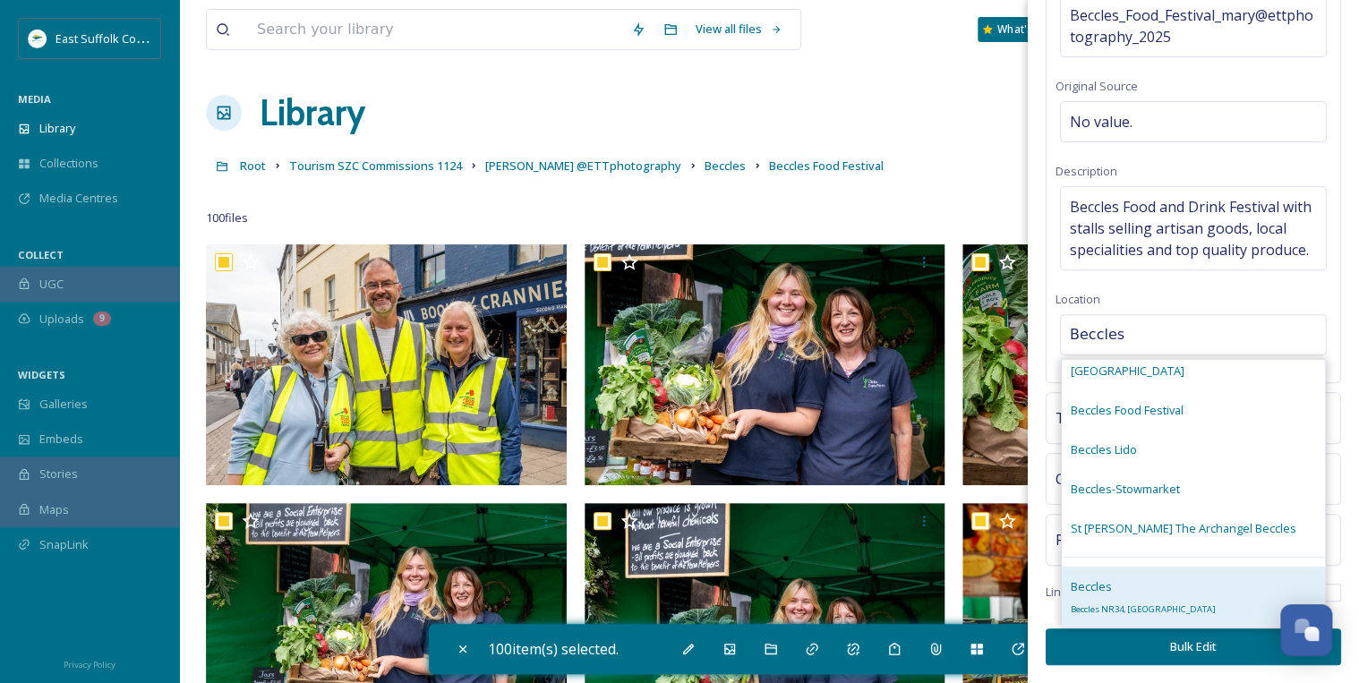
click at [1116, 591] on div "Beccles Beccles NR34, [GEOGRAPHIC_DATA]" at bounding box center [1143, 597] width 145 height 43
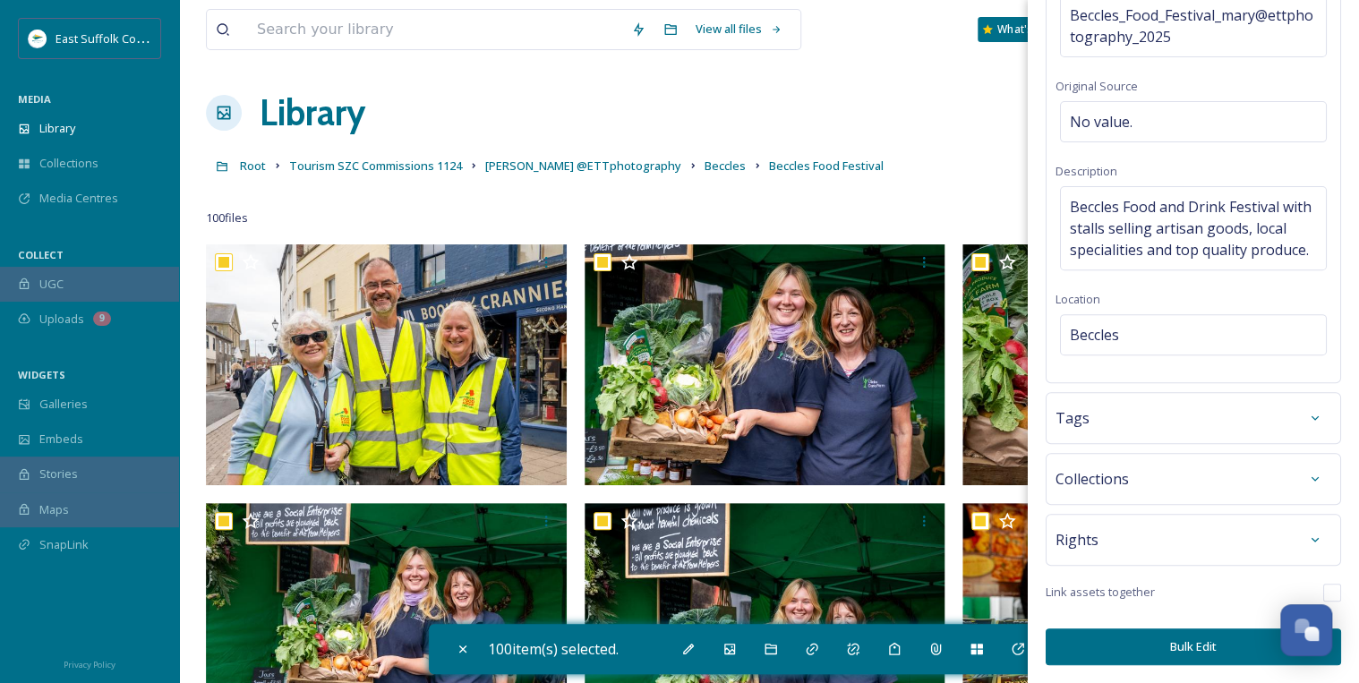
click at [1191, 415] on div "Tags" at bounding box center [1193, 418] width 276 height 32
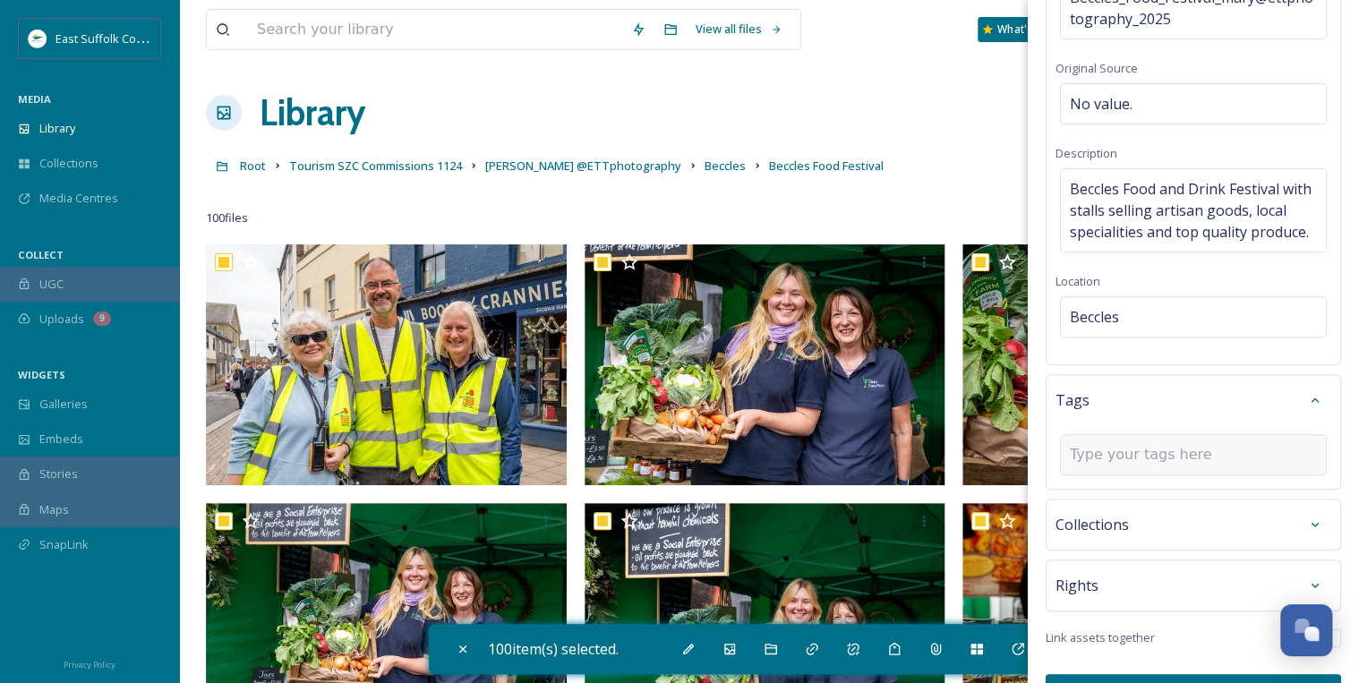
click at [1120, 465] on input at bounding box center [1159, 454] width 179 height 21
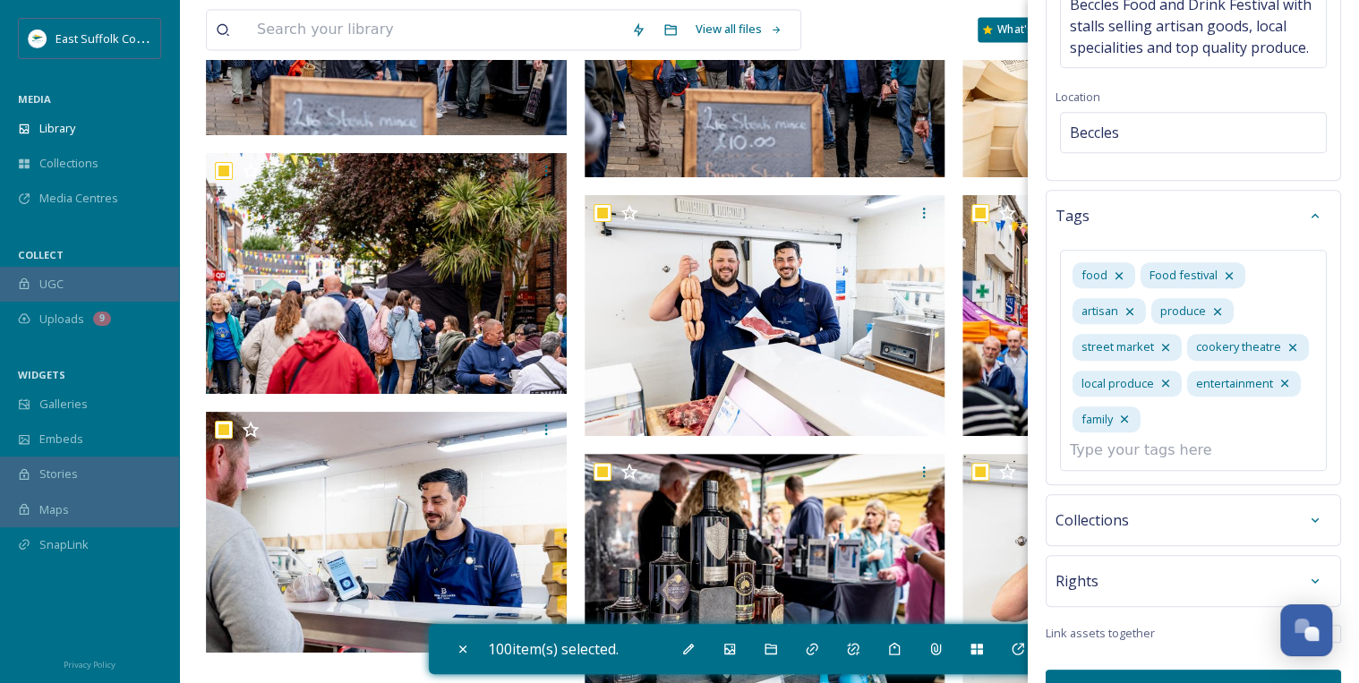
scroll to position [8401, 0]
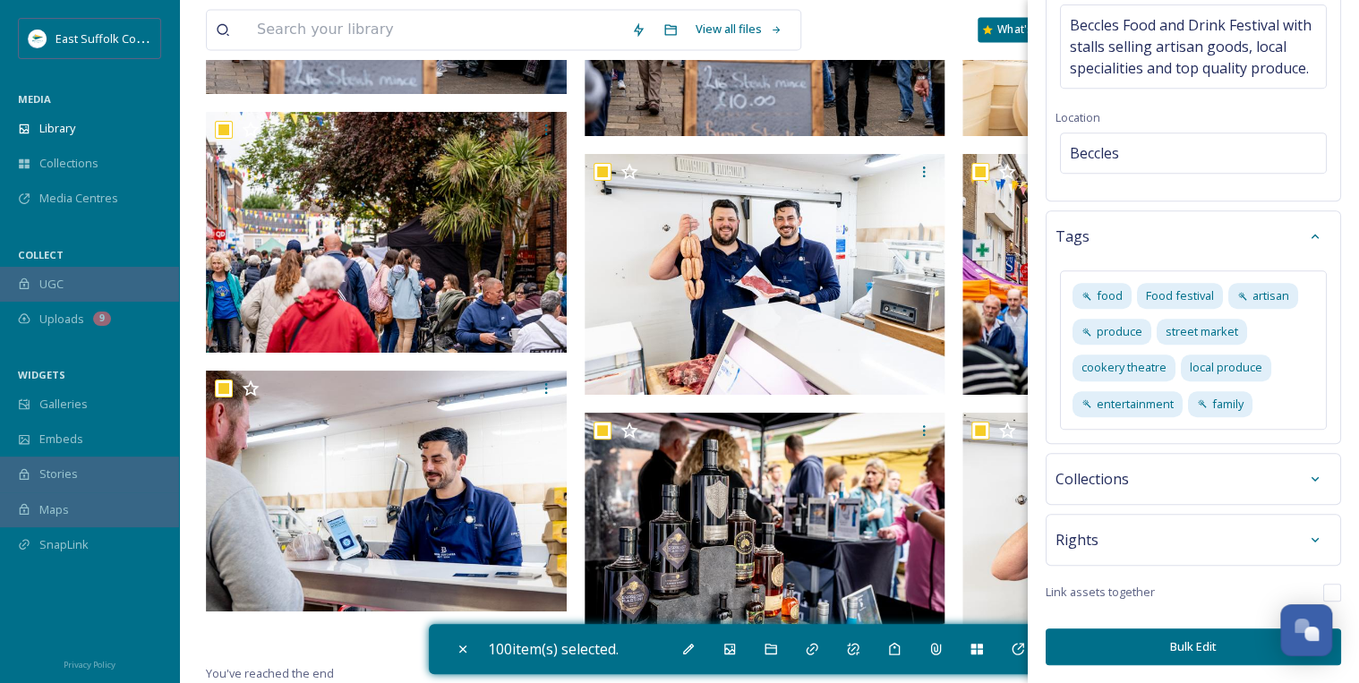
click at [1135, 478] on div "Collections" at bounding box center [1193, 479] width 276 height 32
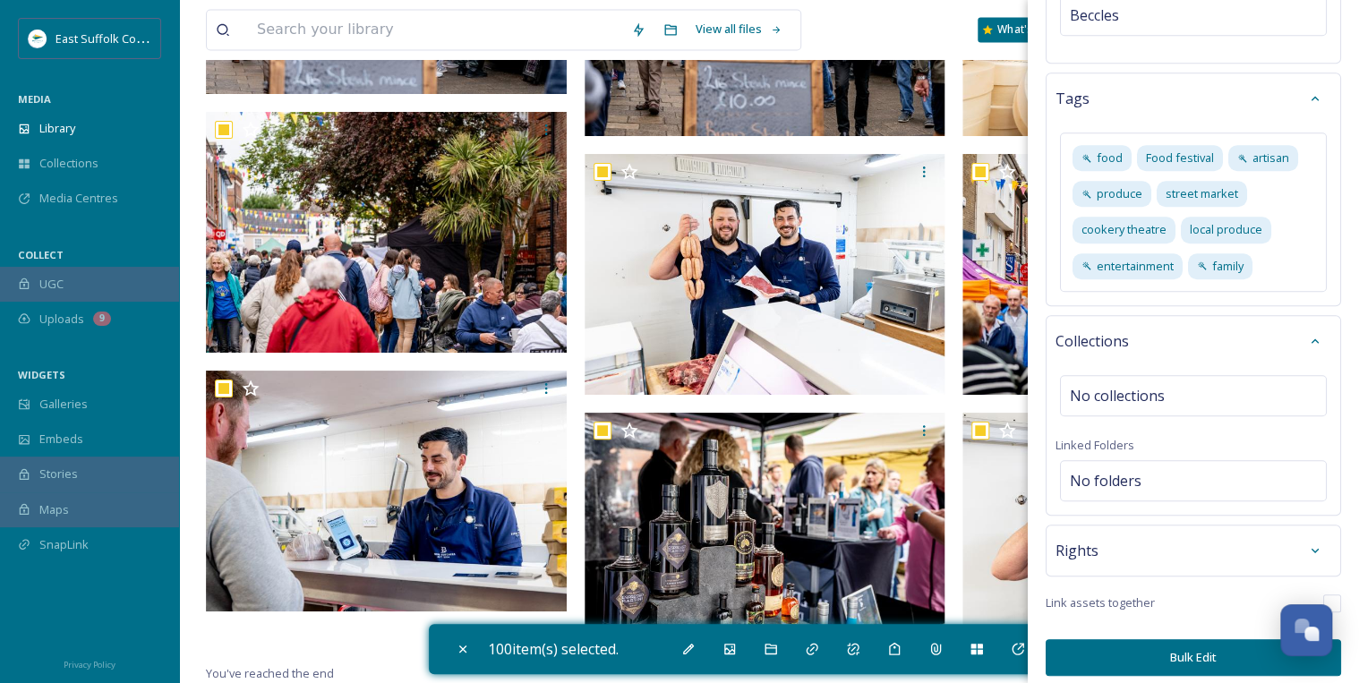
scroll to position [511, 0]
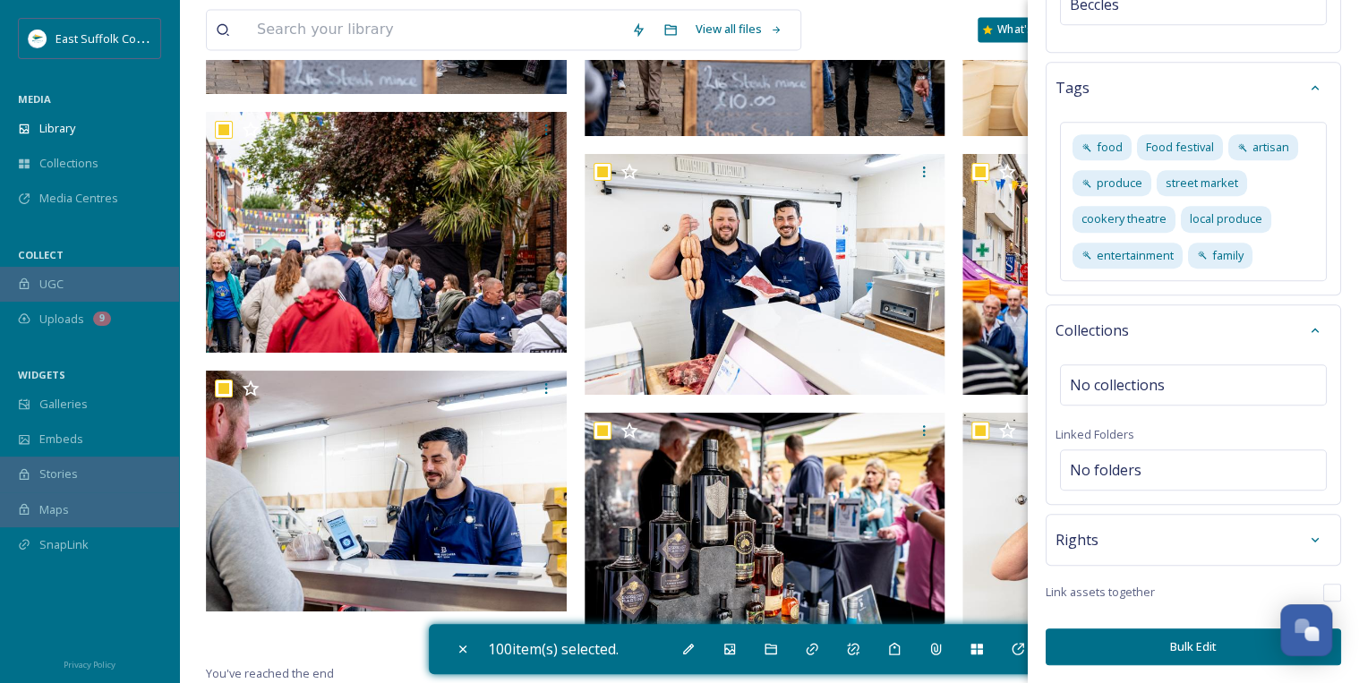
click at [1162, 542] on div "Rights" at bounding box center [1193, 540] width 276 height 32
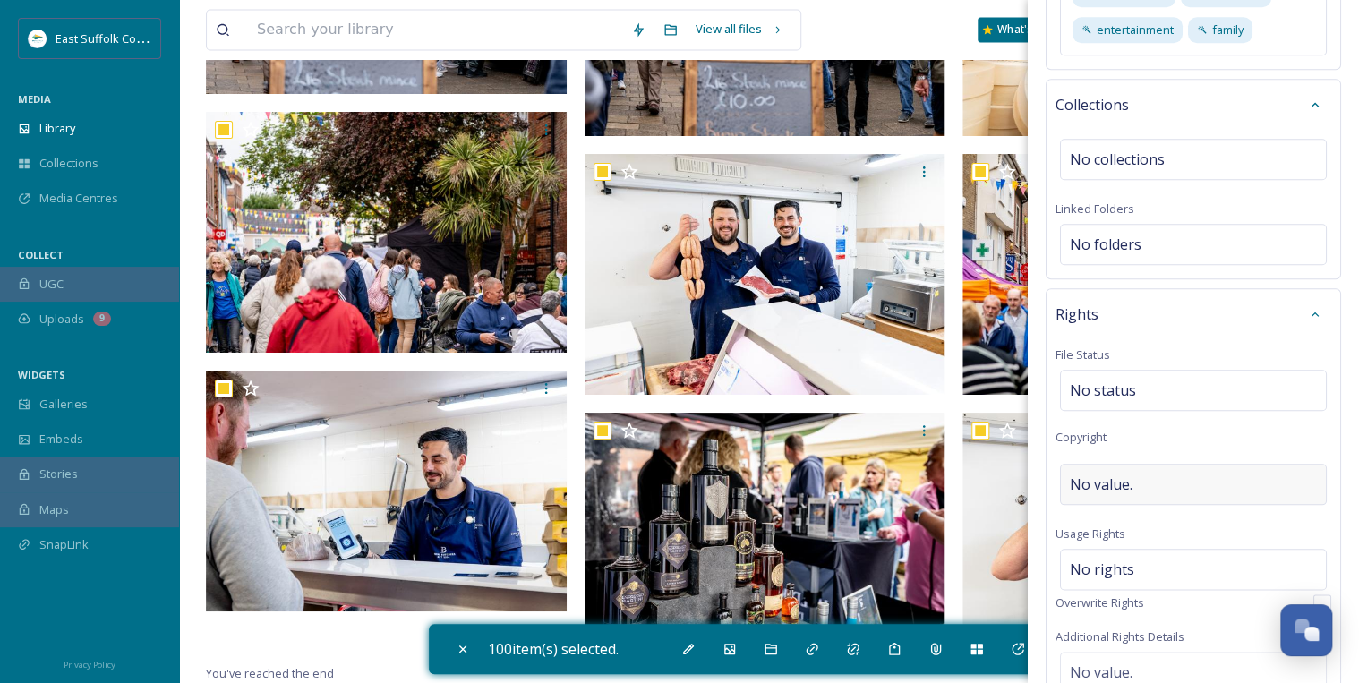
scroll to position [726, 0]
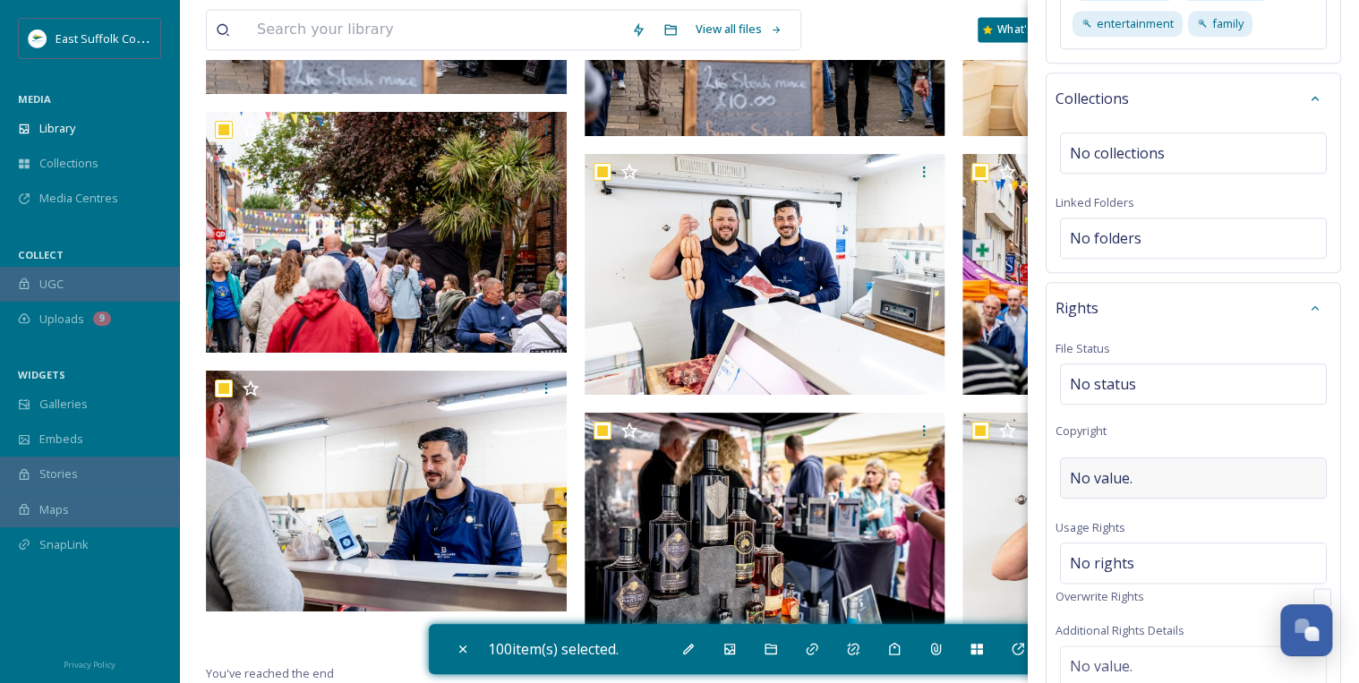
click at [1095, 487] on span "No value." at bounding box center [1101, 477] width 63 height 21
click at [1132, 575] on div "No rights" at bounding box center [1193, 558] width 267 height 41
click at [1123, 581] on input at bounding box center [1163, 567] width 197 height 39
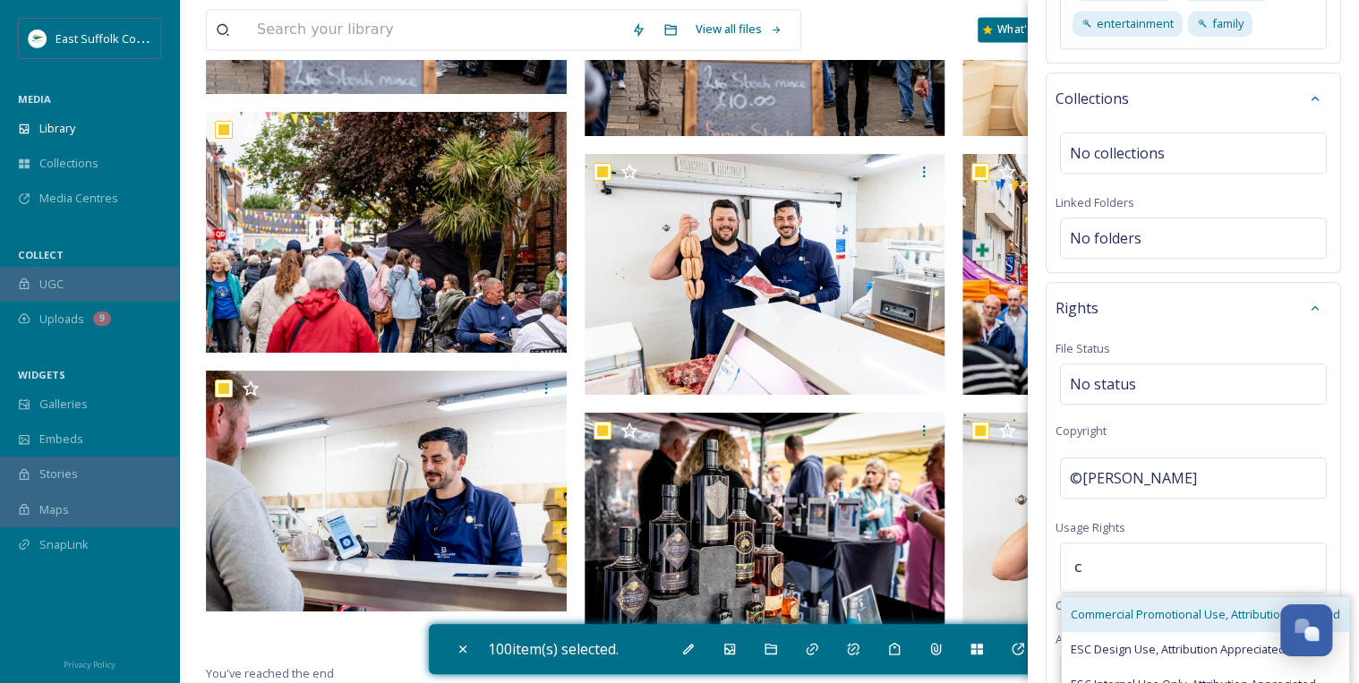
click at [1156, 623] on span "Commercial Promotional Use, Attribution Required" at bounding box center [1205, 614] width 269 height 17
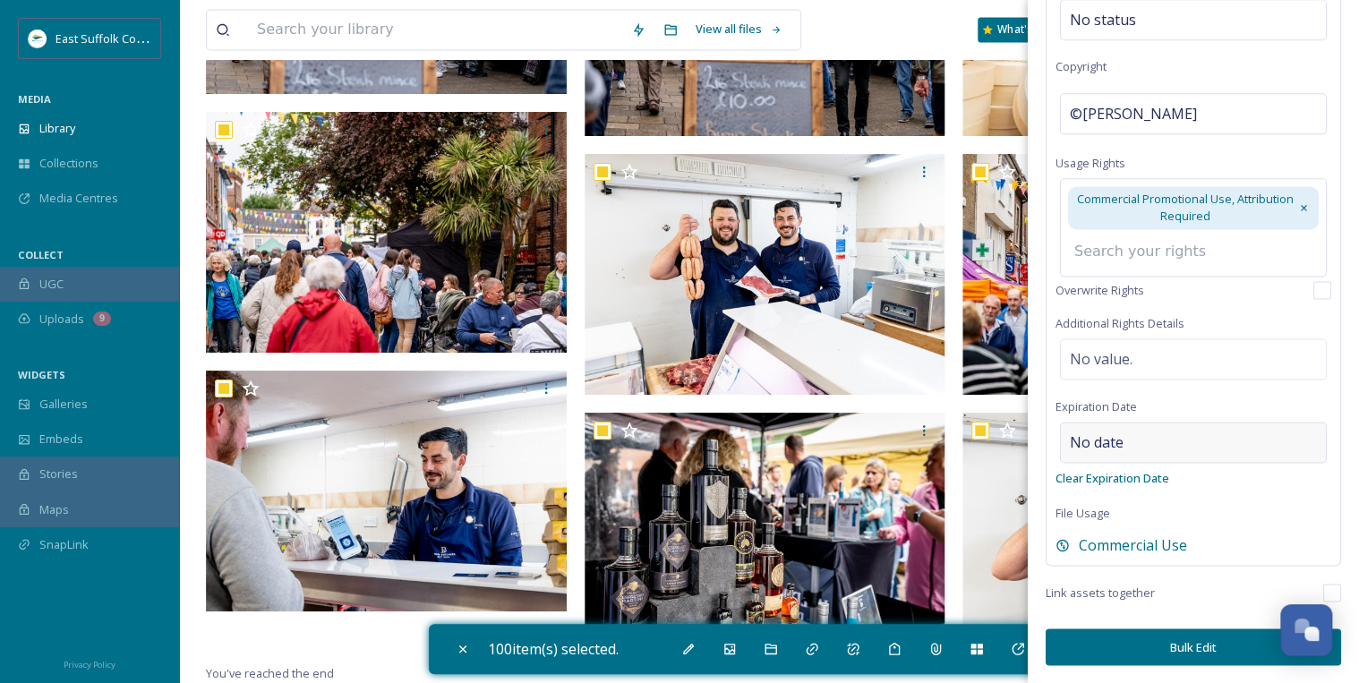
scroll to position [1106, 0]
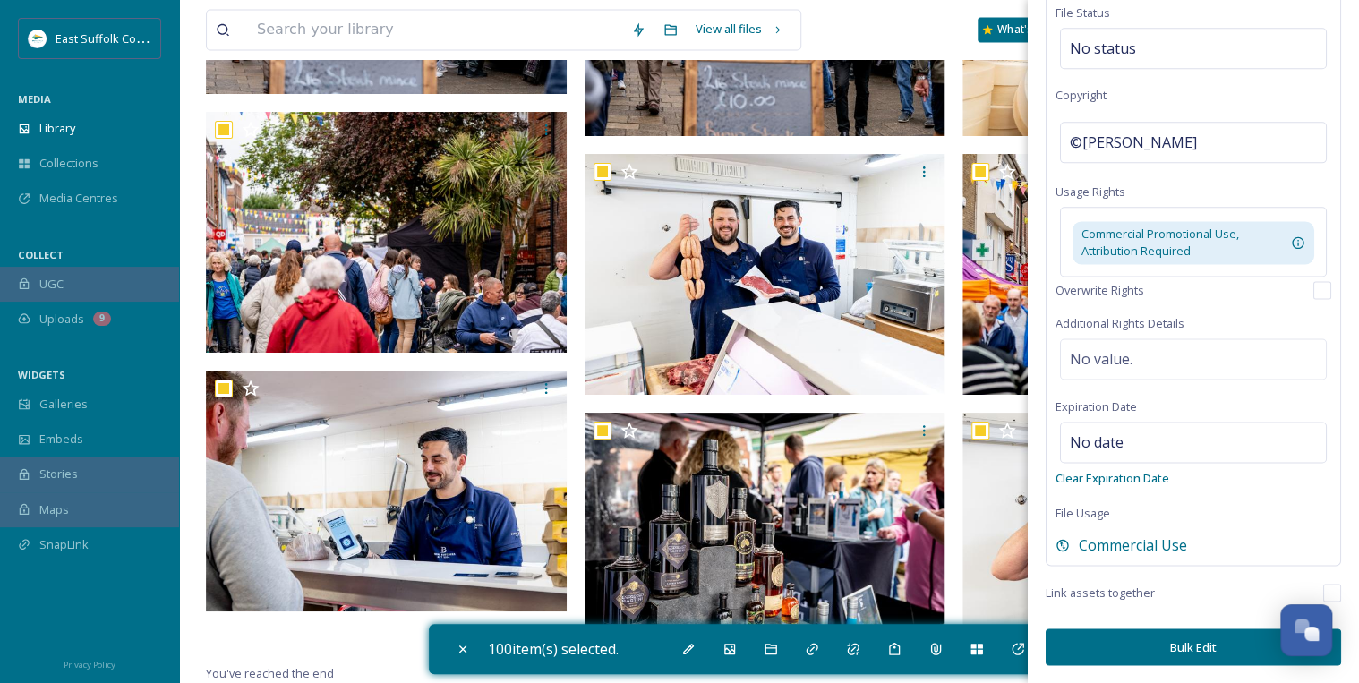
click at [1188, 645] on button "Bulk Edit" at bounding box center [1193, 646] width 295 height 37
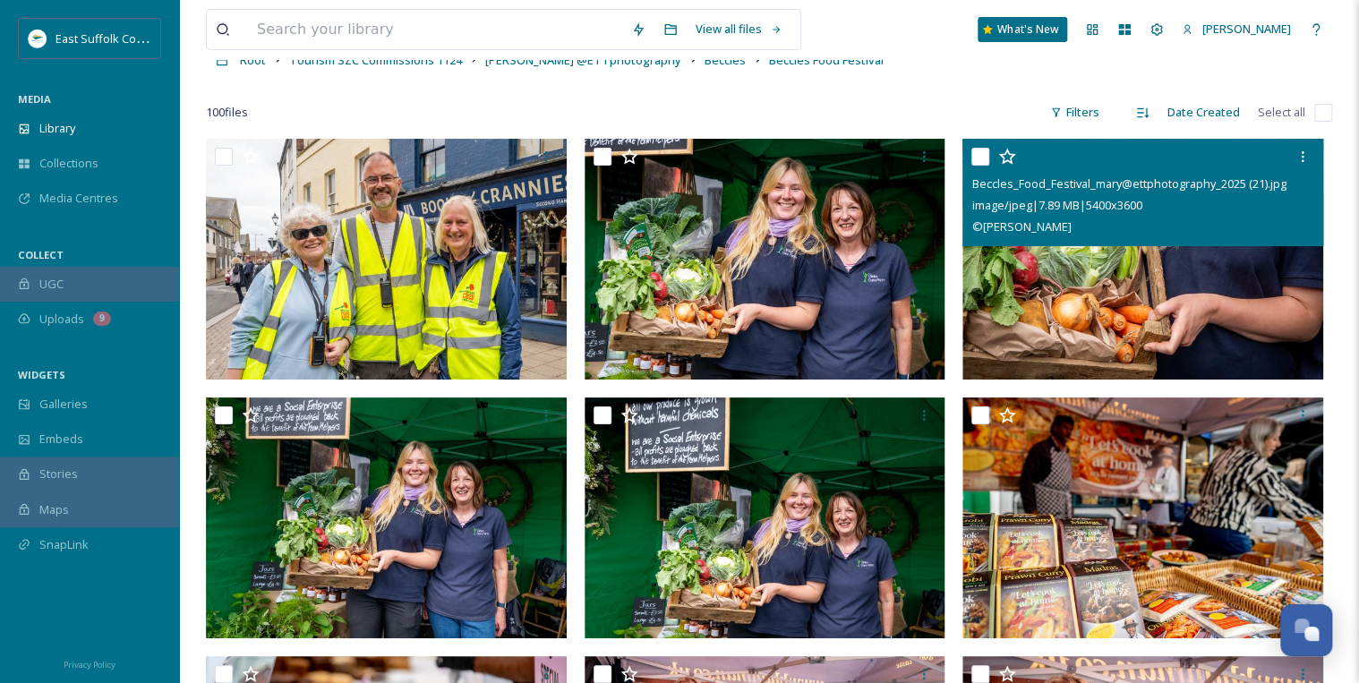
scroll to position [143, 0]
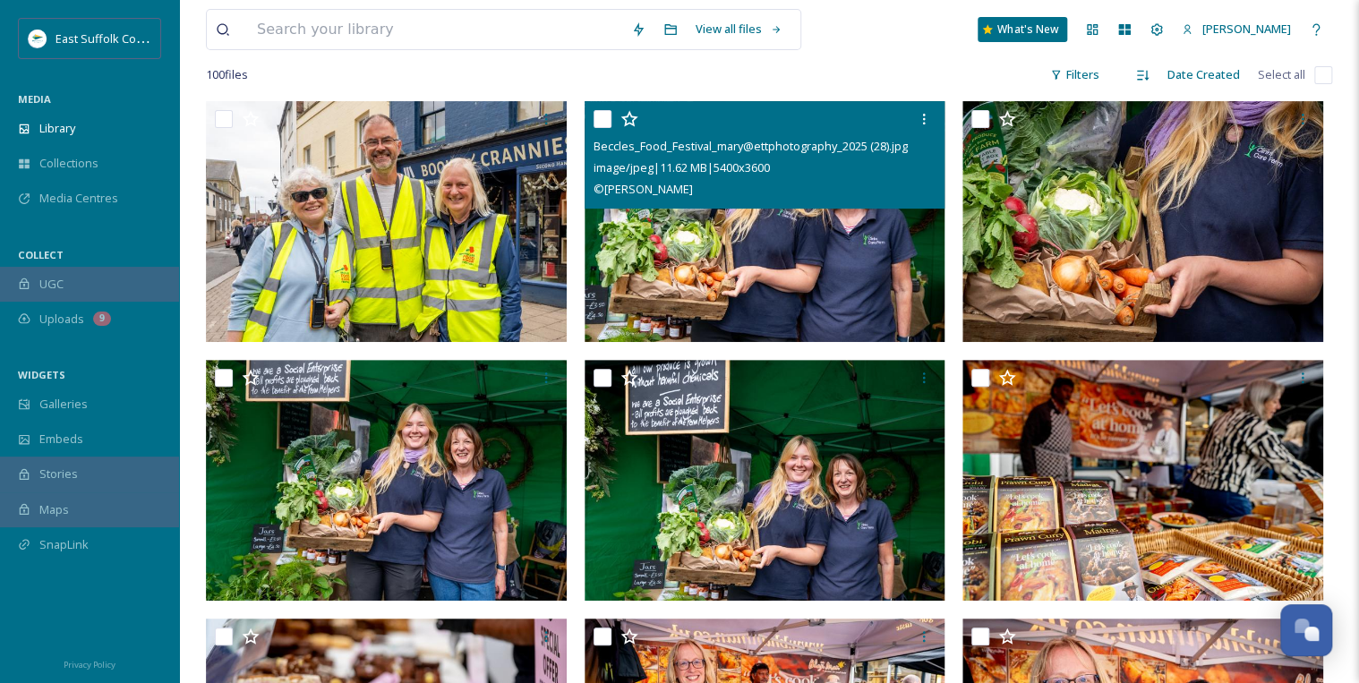
click at [840, 285] on img at bounding box center [765, 221] width 361 height 241
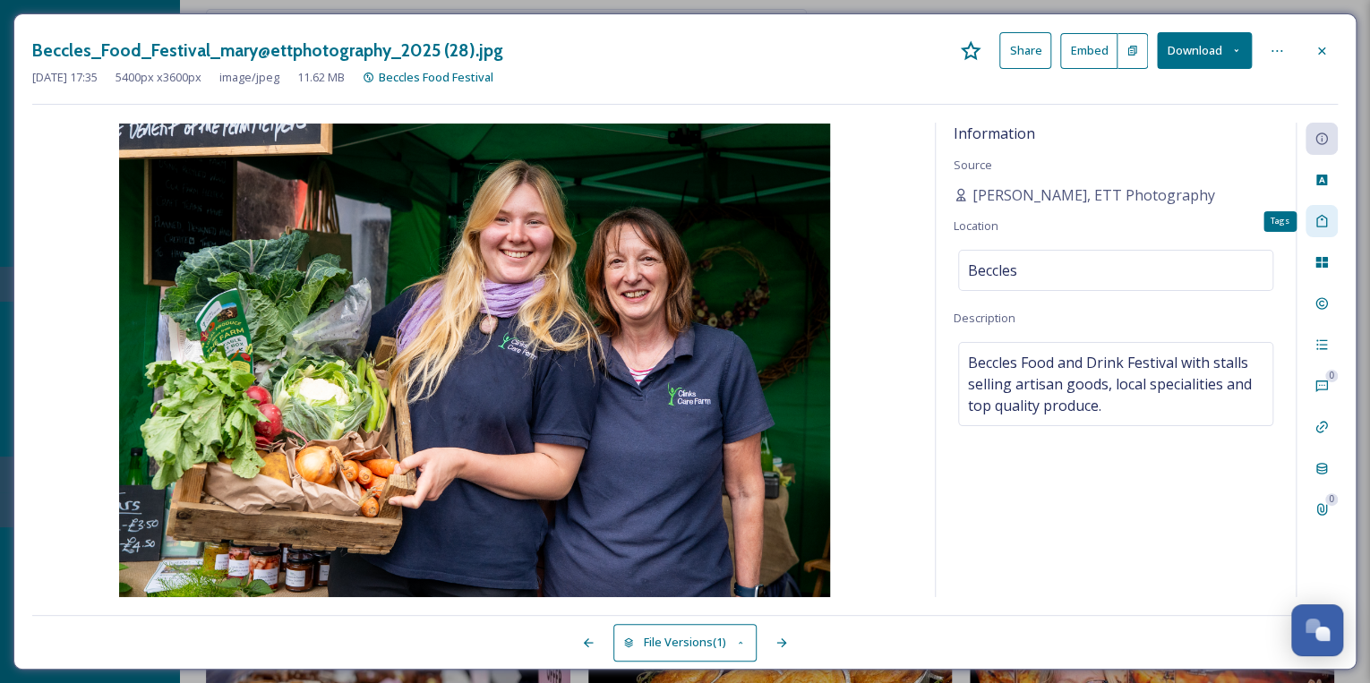
click at [1324, 223] on icon at bounding box center [1321, 221] width 14 height 14
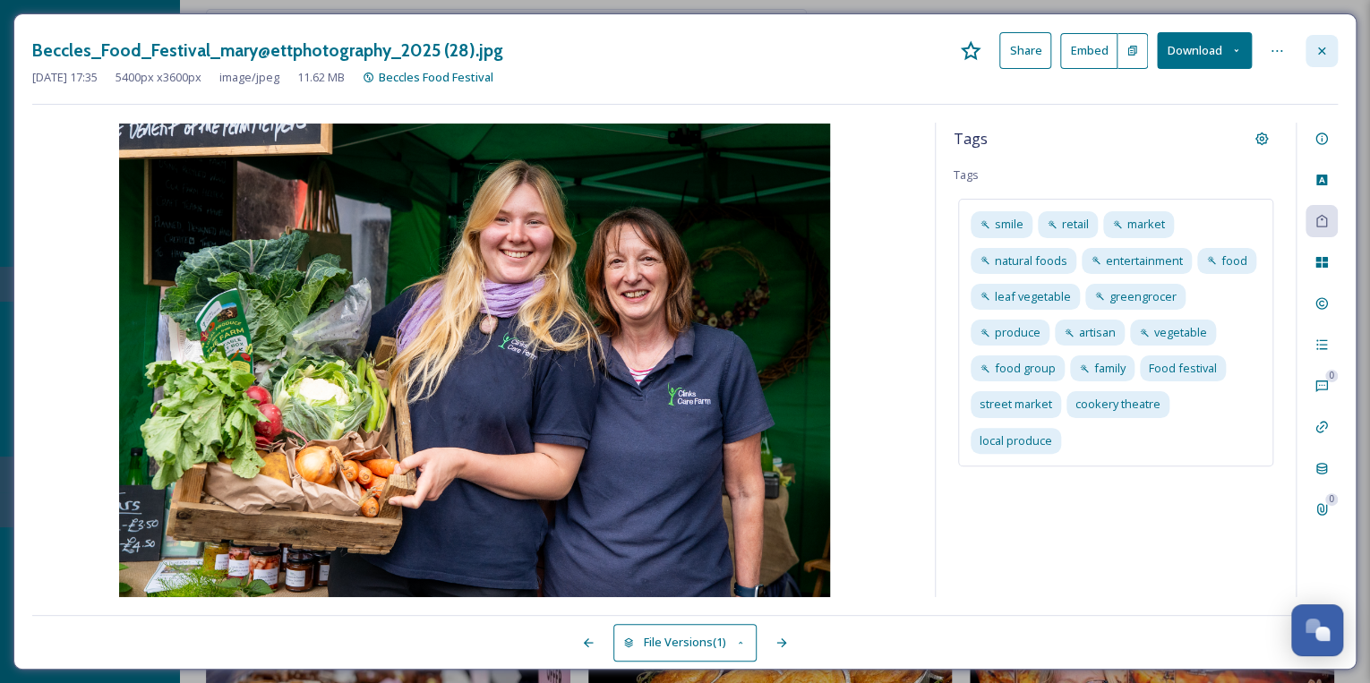
click at [1322, 52] on icon at bounding box center [1321, 50] width 7 height 7
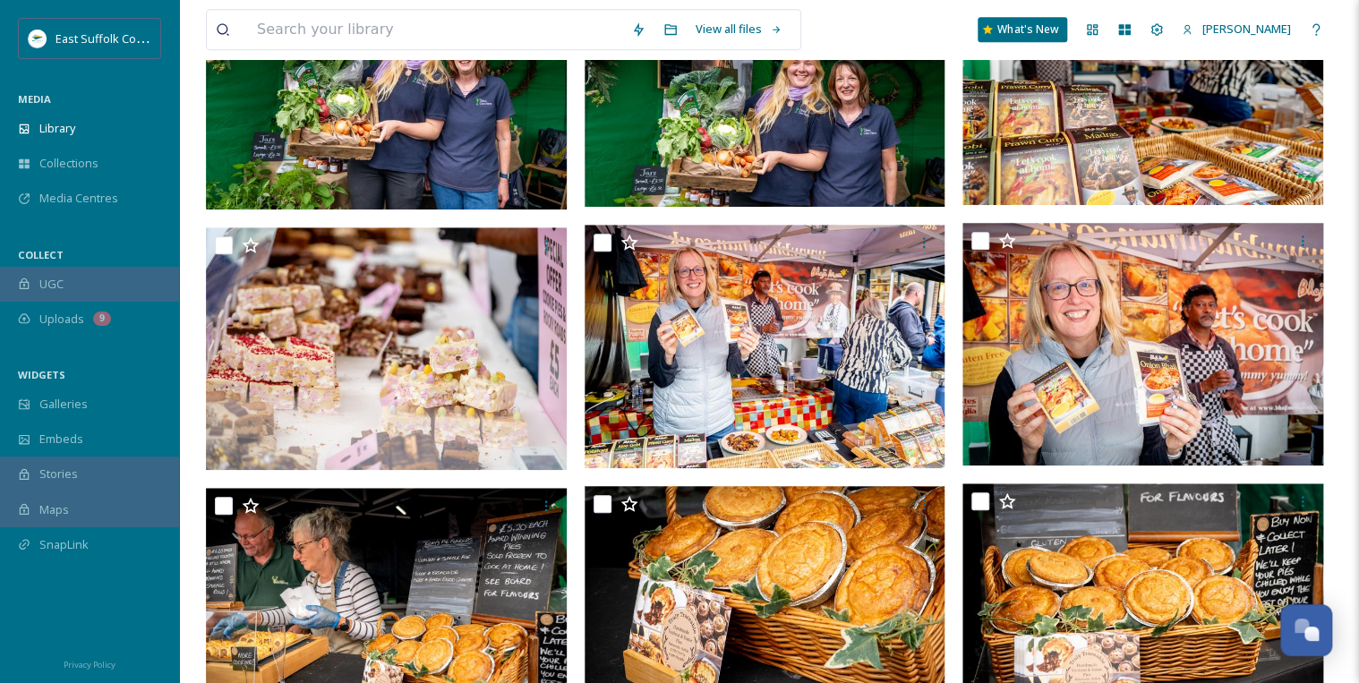
scroll to position [573, 0]
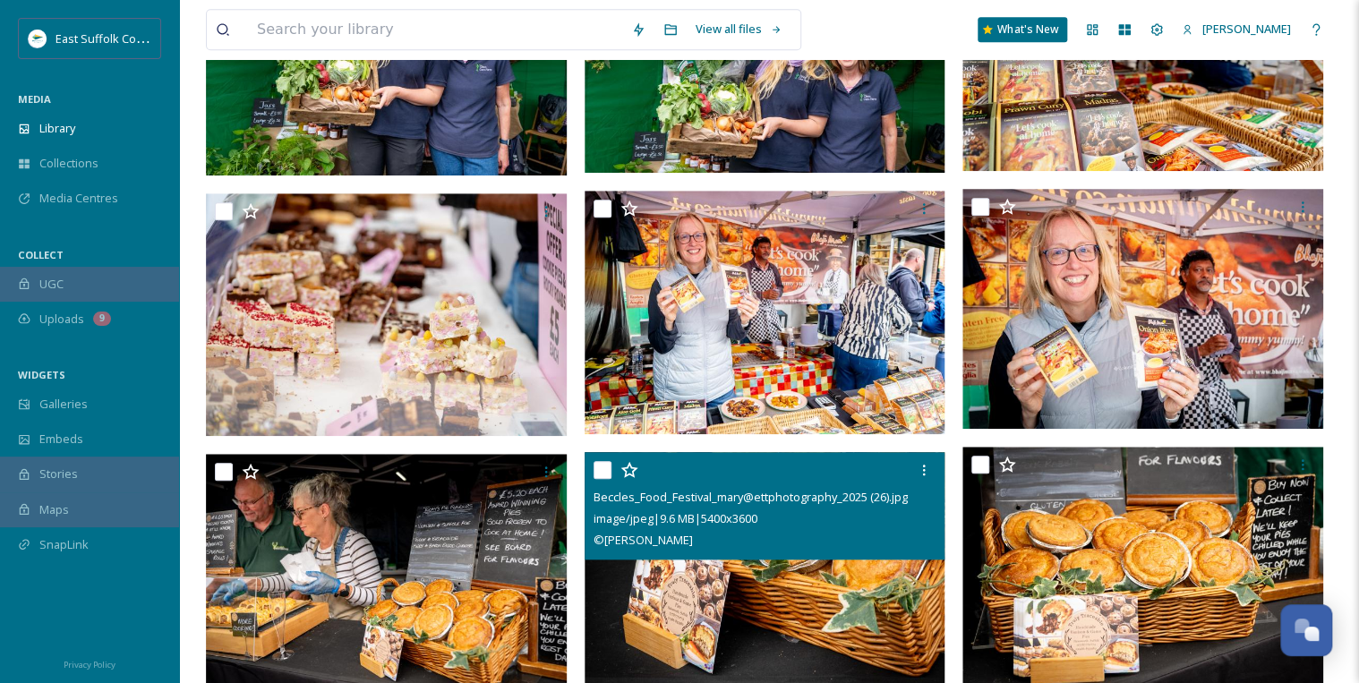
click at [874, 539] on div "© [PERSON_NAME]" at bounding box center [766, 539] width 347 height 21
click at [892, 630] on img at bounding box center [765, 571] width 361 height 241
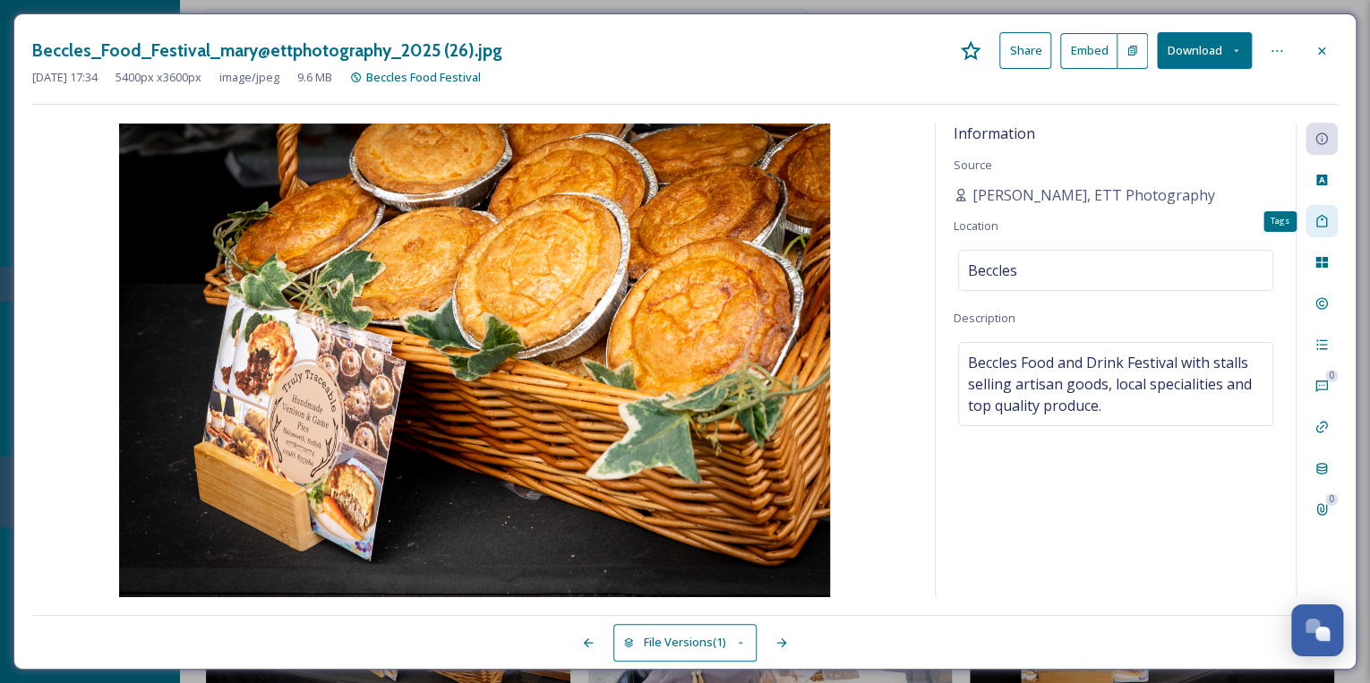
click at [1311, 216] on div "Tags" at bounding box center [1321, 221] width 32 height 32
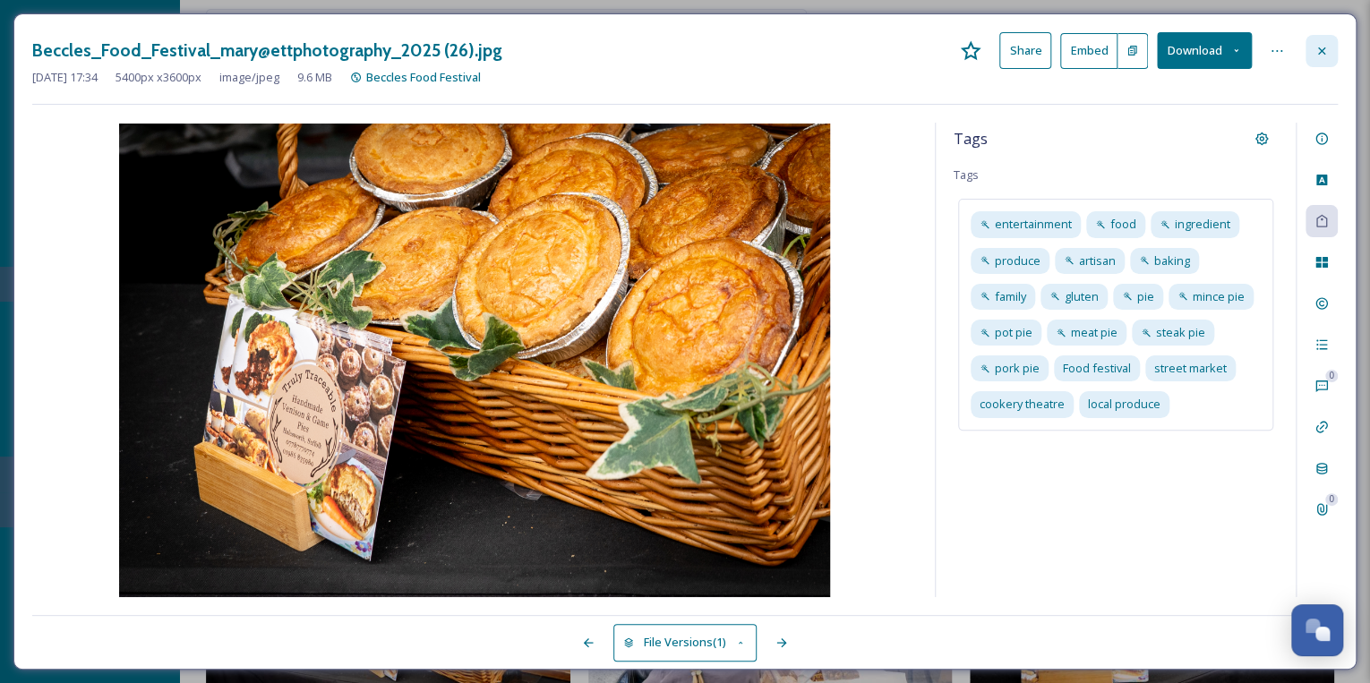
click at [1316, 46] on icon at bounding box center [1321, 51] width 14 height 14
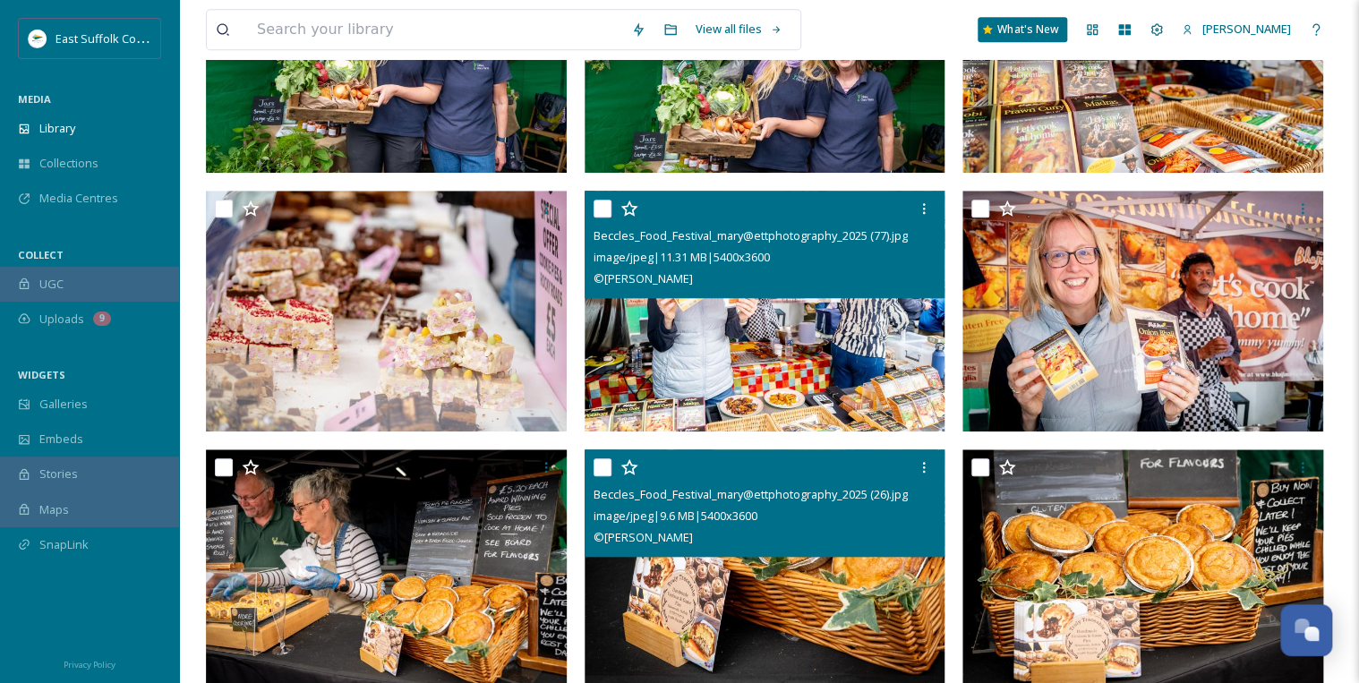
click at [718, 358] on img at bounding box center [765, 311] width 361 height 241
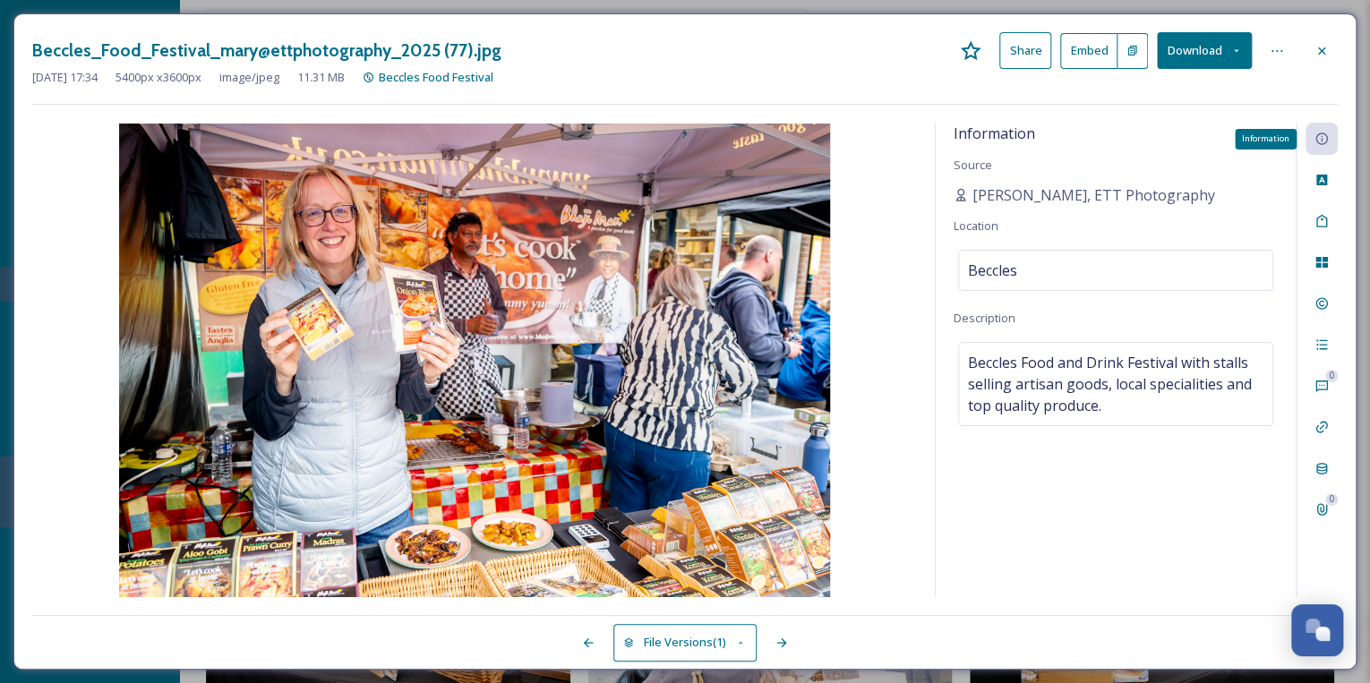
click at [1319, 141] on icon at bounding box center [1321, 139] width 14 height 14
click at [1326, 346] on icon at bounding box center [1321, 344] width 14 height 14
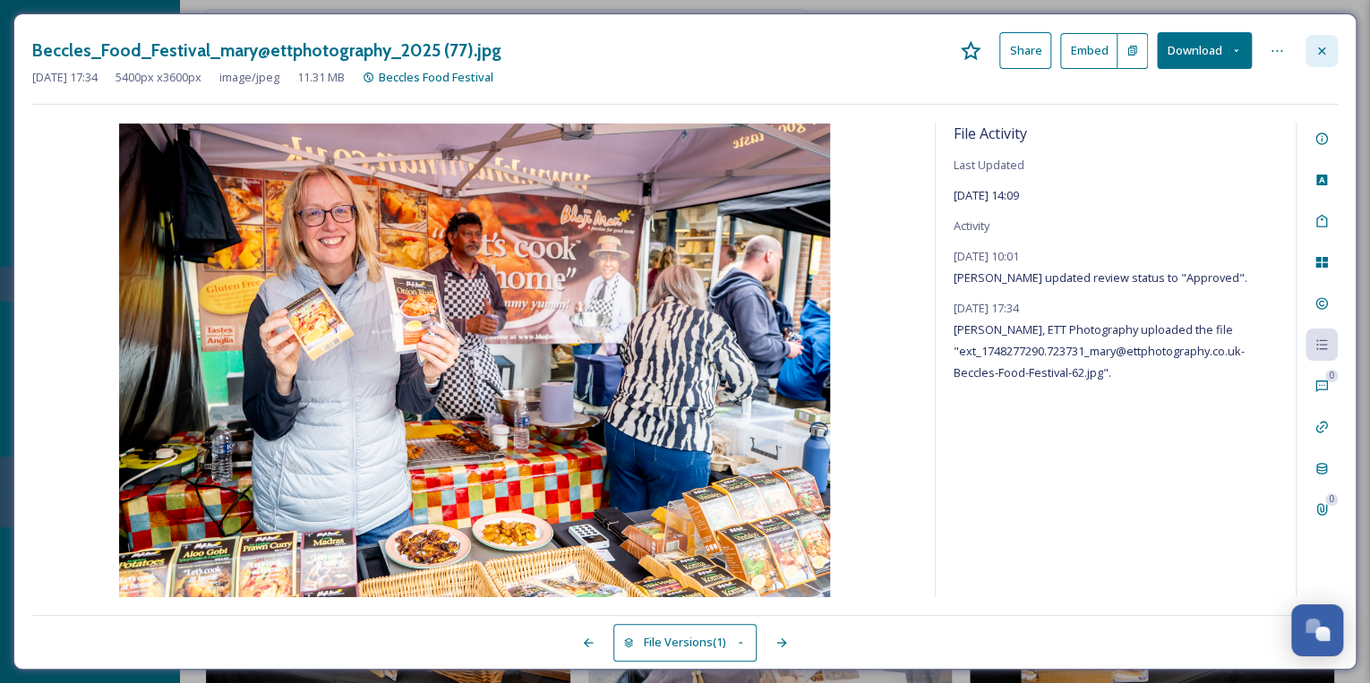
click at [1325, 50] on icon at bounding box center [1321, 51] width 14 height 14
